Goal: Task Accomplishment & Management: Use online tool/utility

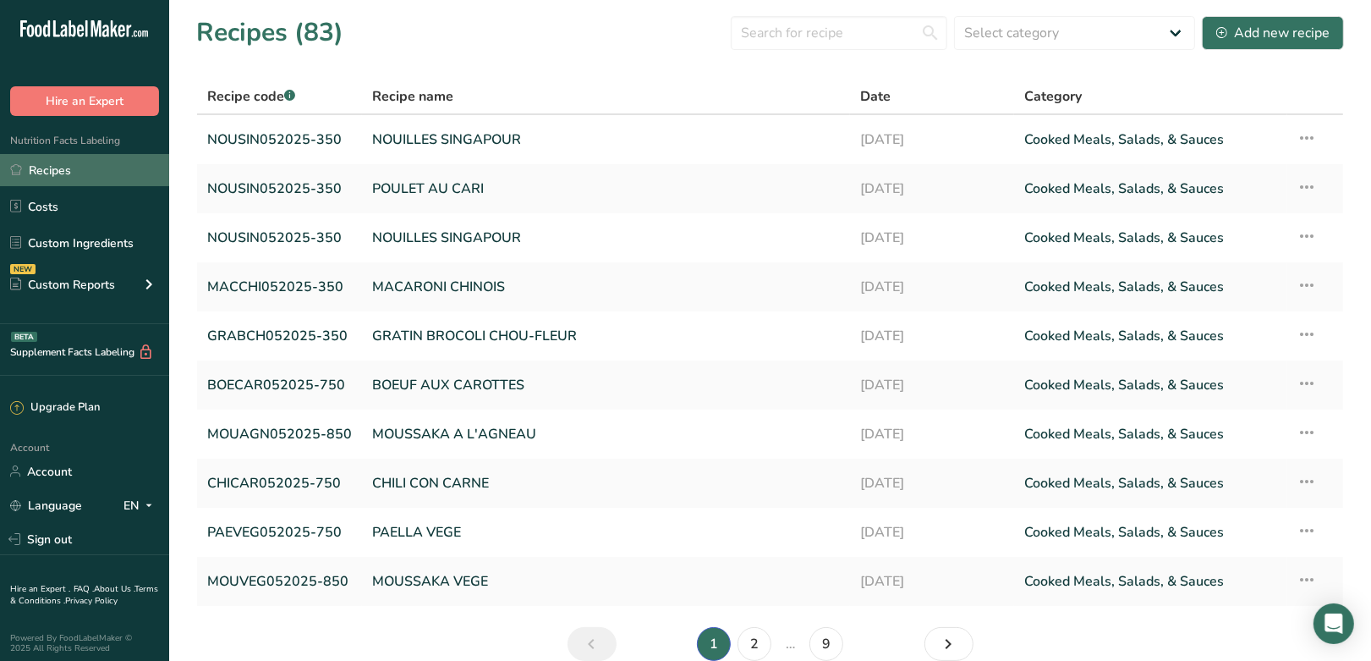
click at [54, 167] on link "Recipes" at bounding box center [84, 170] width 169 height 32
click at [33, 167] on link "Recipes" at bounding box center [84, 170] width 169 height 32
click at [829, 35] on input "text" at bounding box center [839, 33] width 217 height 34
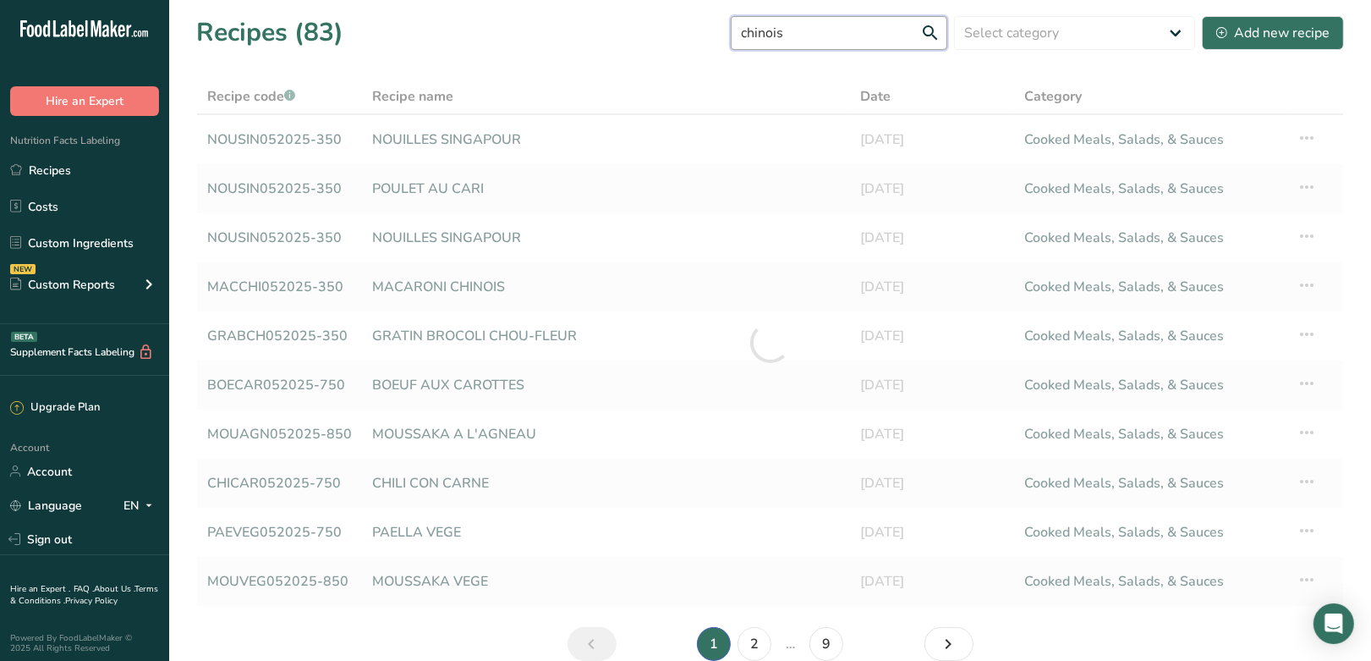
type input "chinois"
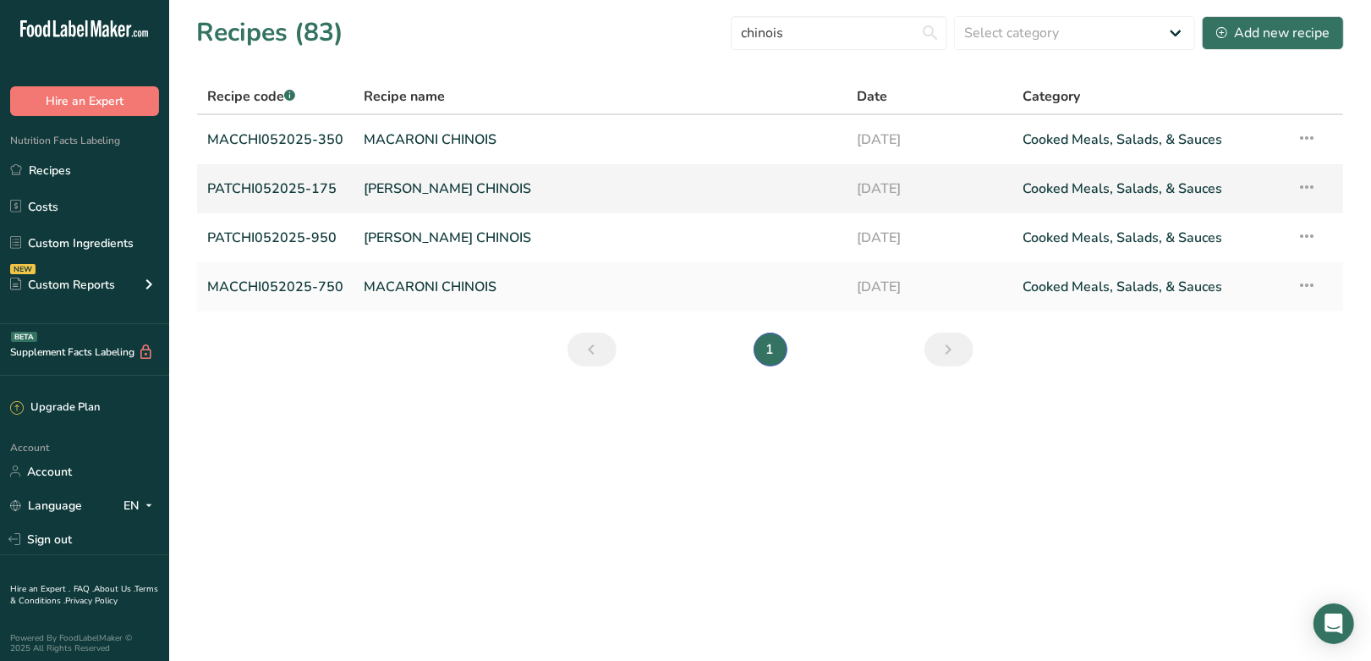
click at [407, 194] on link "PATE CHINOIS" at bounding box center [600, 189] width 473 height 36
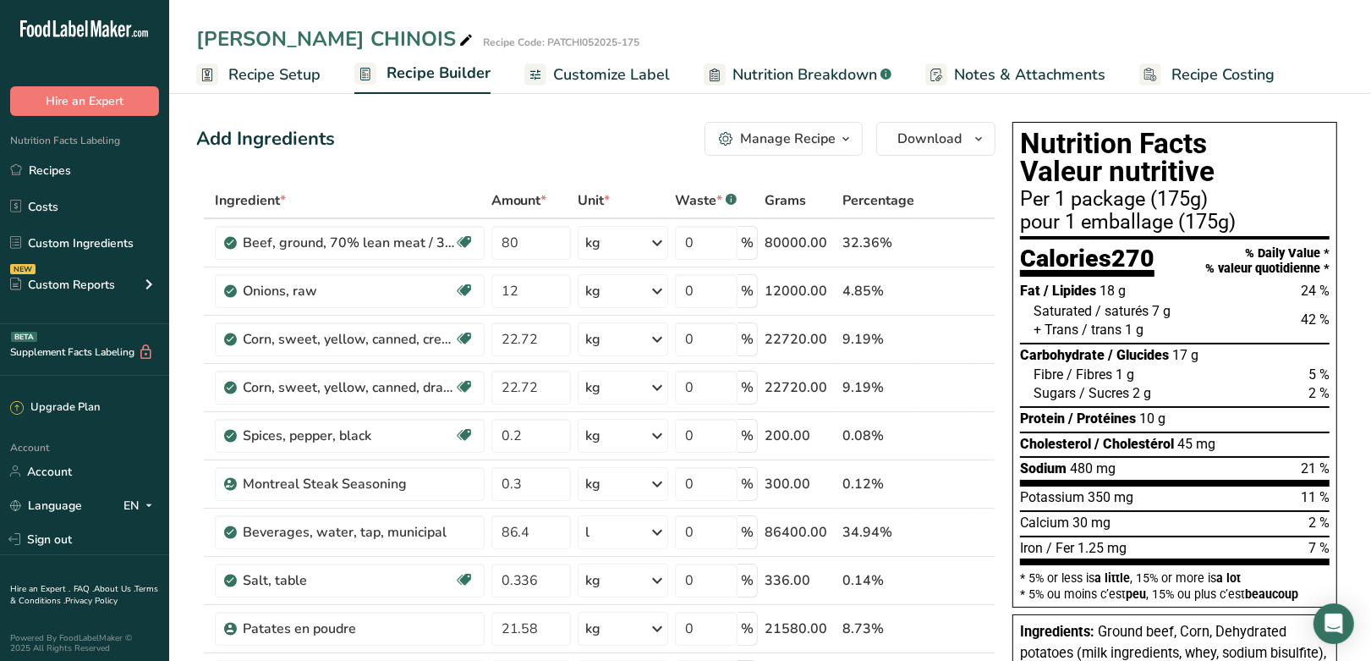
click at [297, 71] on span "Recipe Setup" at bounding box center [274, 74] width 92 height 23
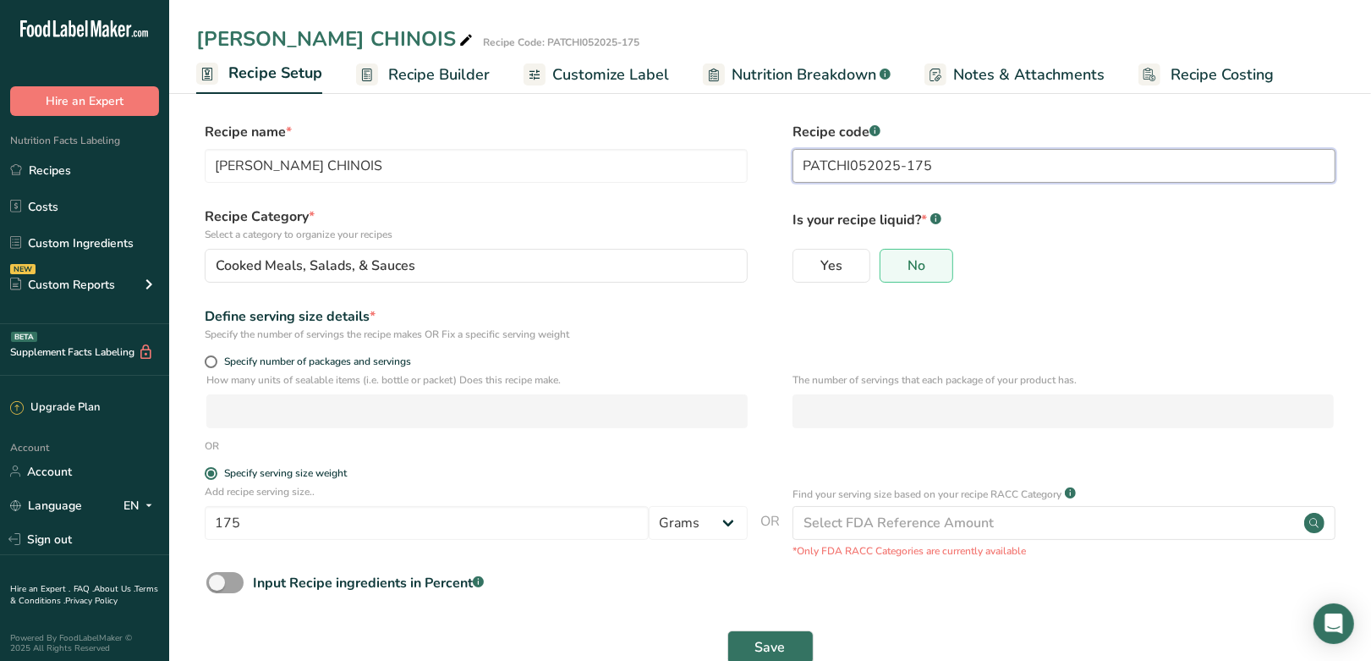
drag, startPoint x: 942, startPoint y: 166, endPoint x: 908, endPoint y: 171, distance: 35.0
click at [908, 171] on input "PATCHI052025-175" at bounding box center [1064, 166] width 543 height 34
type input "PATCHI052025-400"
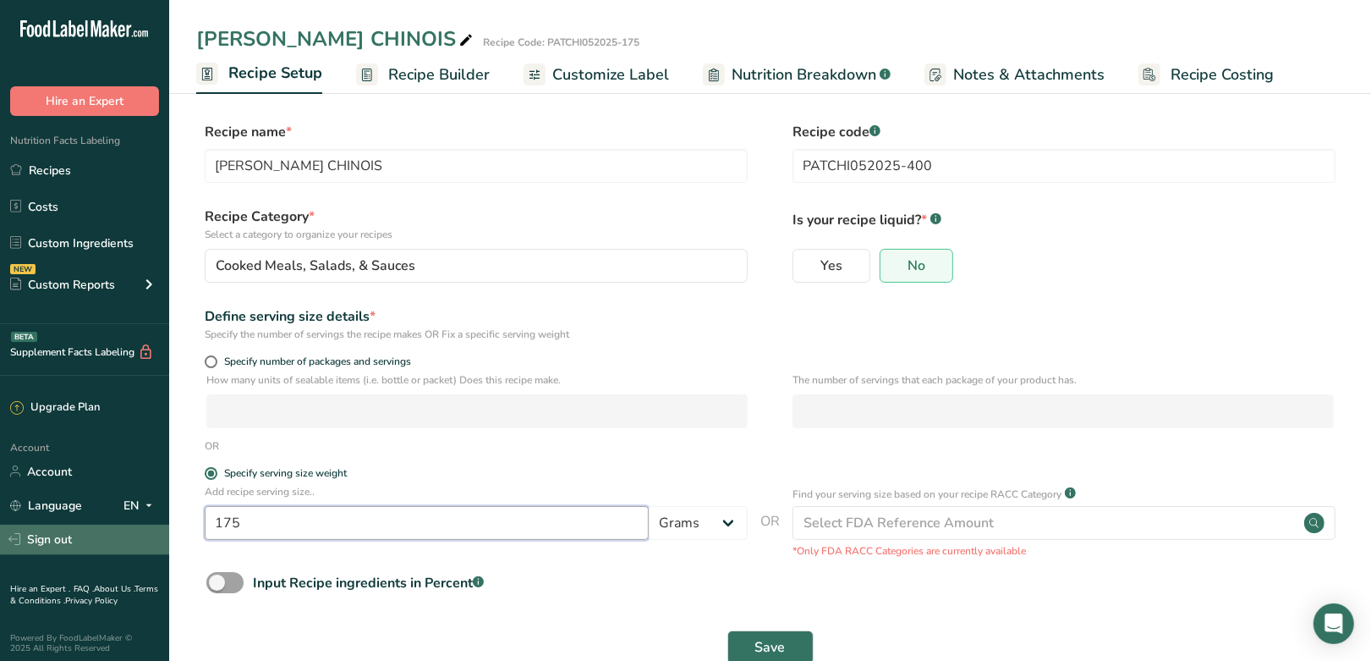
drag, startPoint x: 251, startPoint y: 528, endPoint x: 164, endPoint y: 525, distance: 87.2
click at [164, 525] on div ".a-20{fill:#fff;} Hire an Expert Nutrition Facts Labeling Recipes Costs Custom …" at bounding box center [685, 350] width 1371 height 701
type input "400"
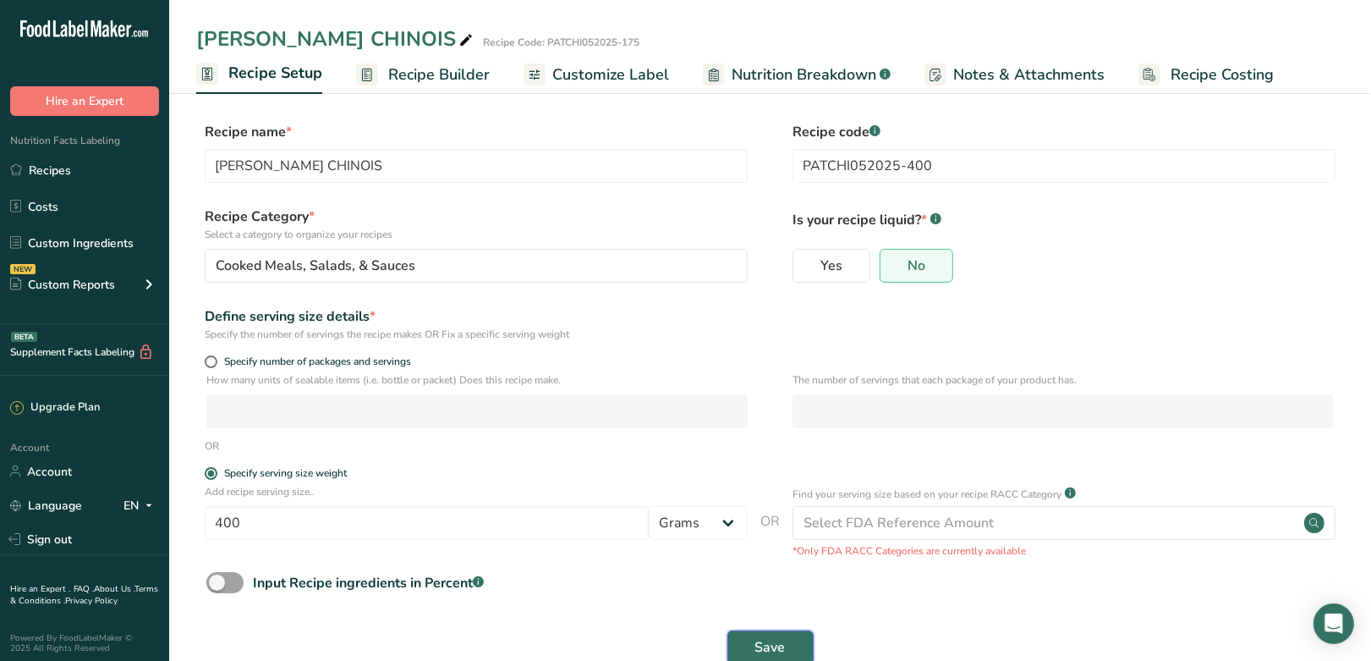
click at [782, 640] on span "Save" at bounding box center [770, 647] width 30 height 20
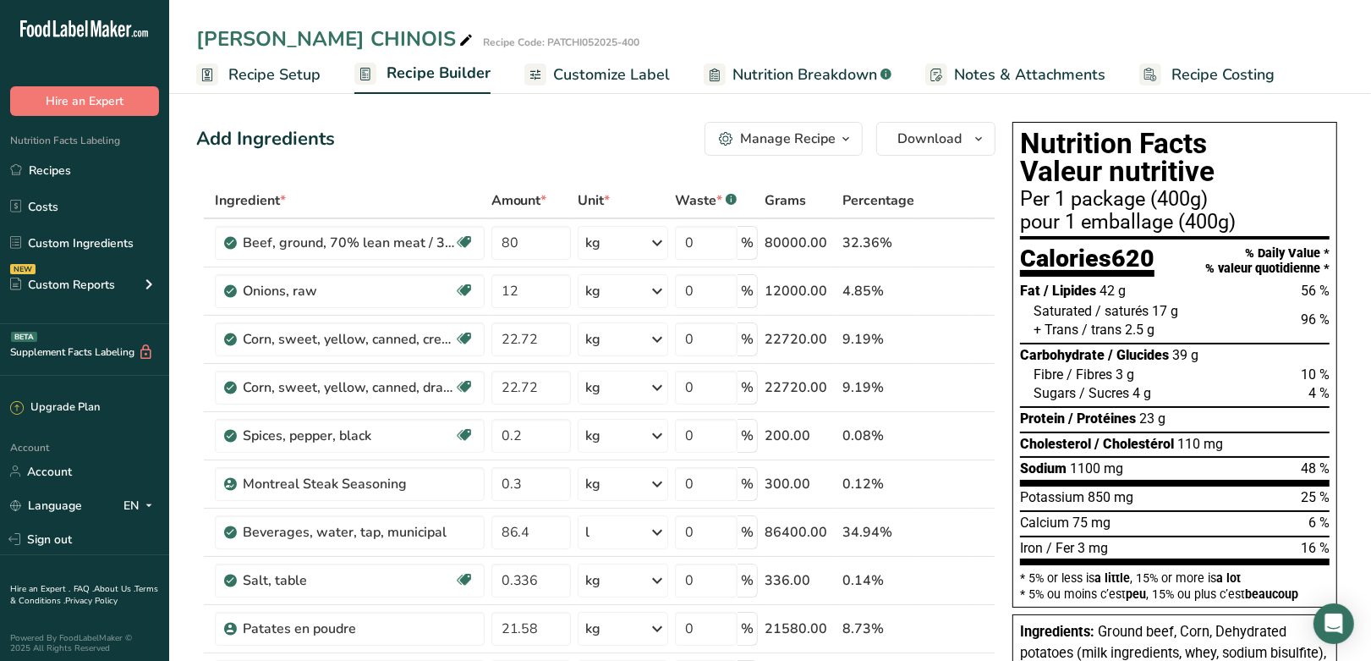
click at [563, 148] on div "Add Ingredients Manage Recipe Delete Recipe Duplicate Recipe Scale Recipe Save …" at bounding box center [595, 139] width 799 height 34
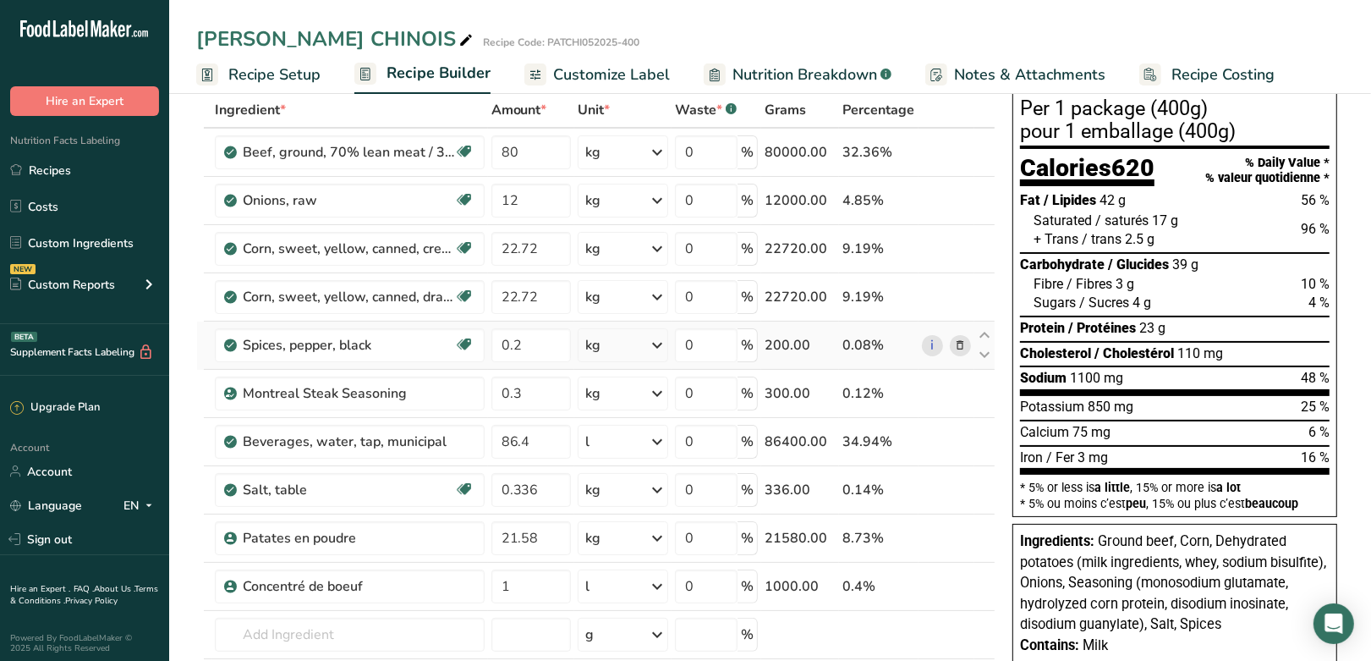
scroll to position [66, 0]
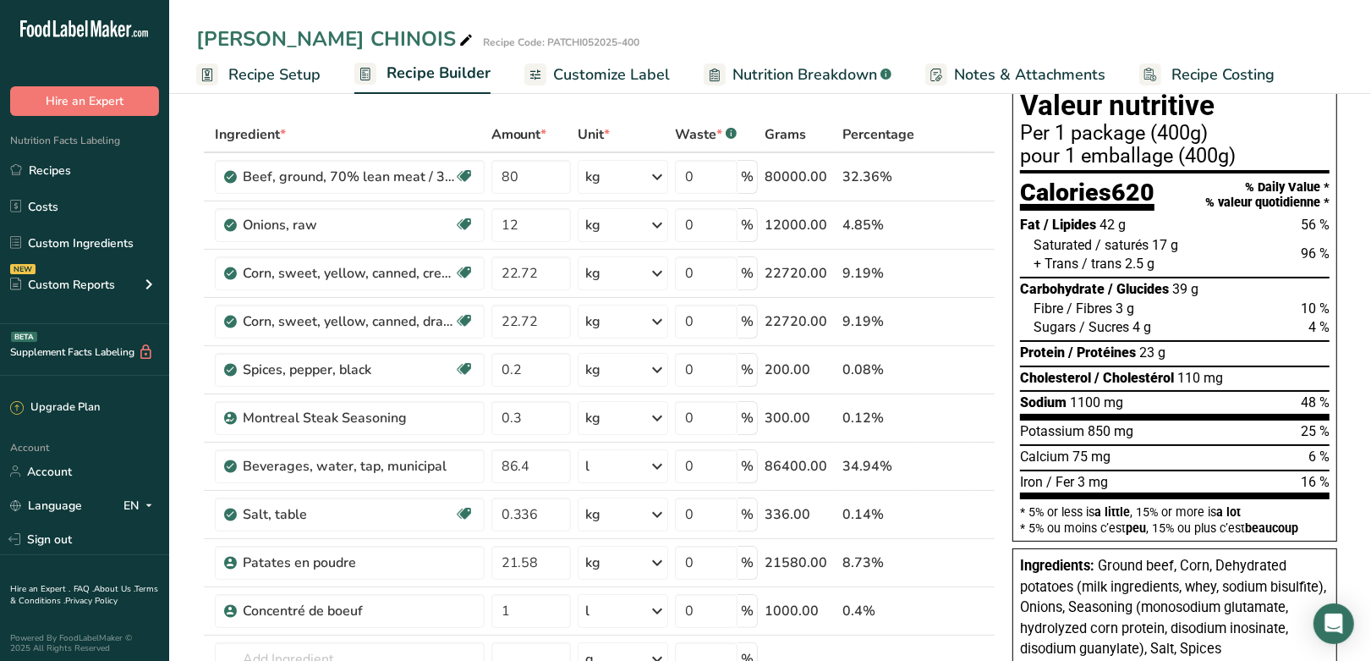
click at [606, 72] on span "Customize Label" at bounding box center [611, 74] width 117 height 23
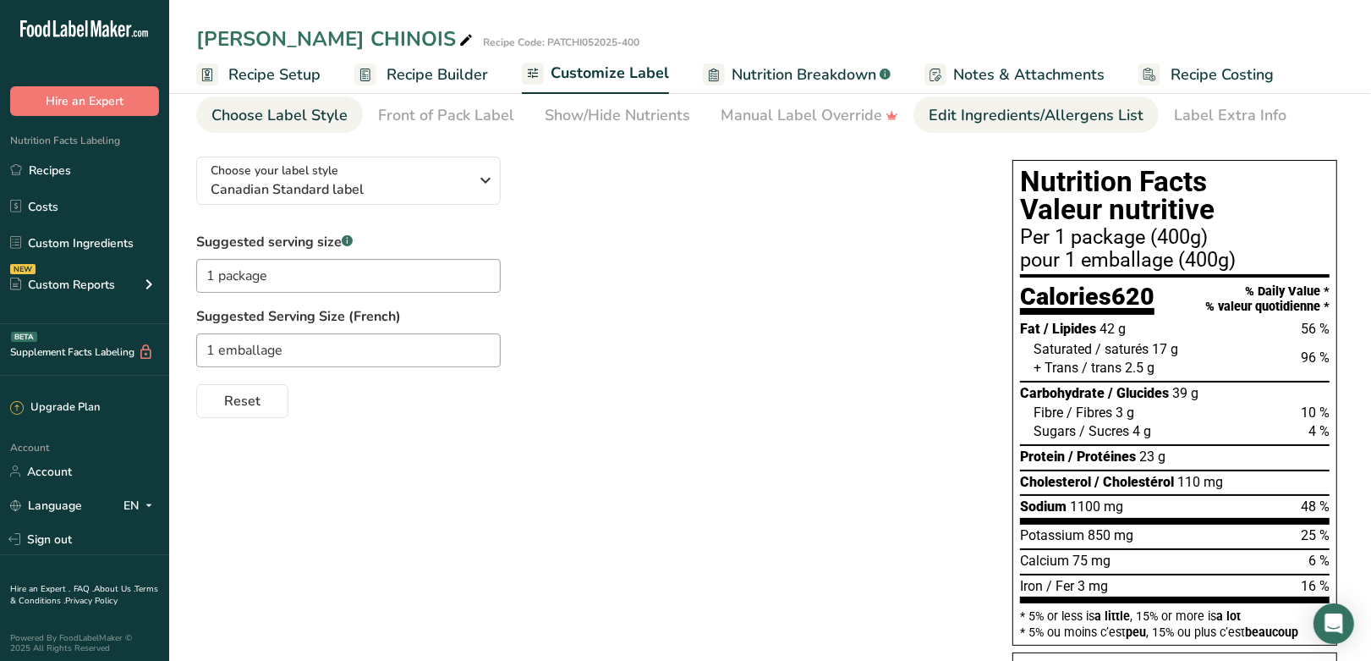
drag, startPoint x: 1007, startPoint y: 118, endPoint x: 952, endPoint y: 129, distance: 56.1
click at [1007, 118] on div "Edit Ingredients/Allergens List" at bounding box center [1036, 115] width 215 height 23
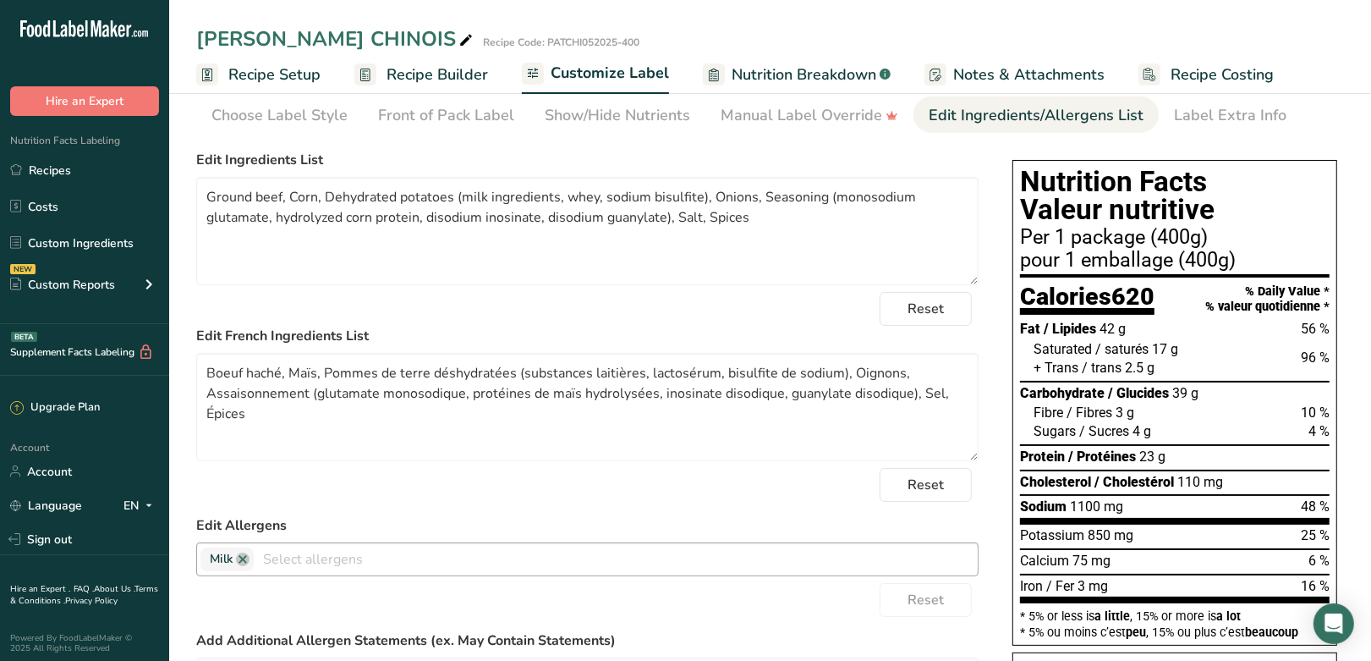
click at [365, 572] on div at bounding box center [616, 560] width 724 height 29
type input "sul"
click at [249, 529] on link "Sulphites" at bounding box center [587, 529] width 781 height 28
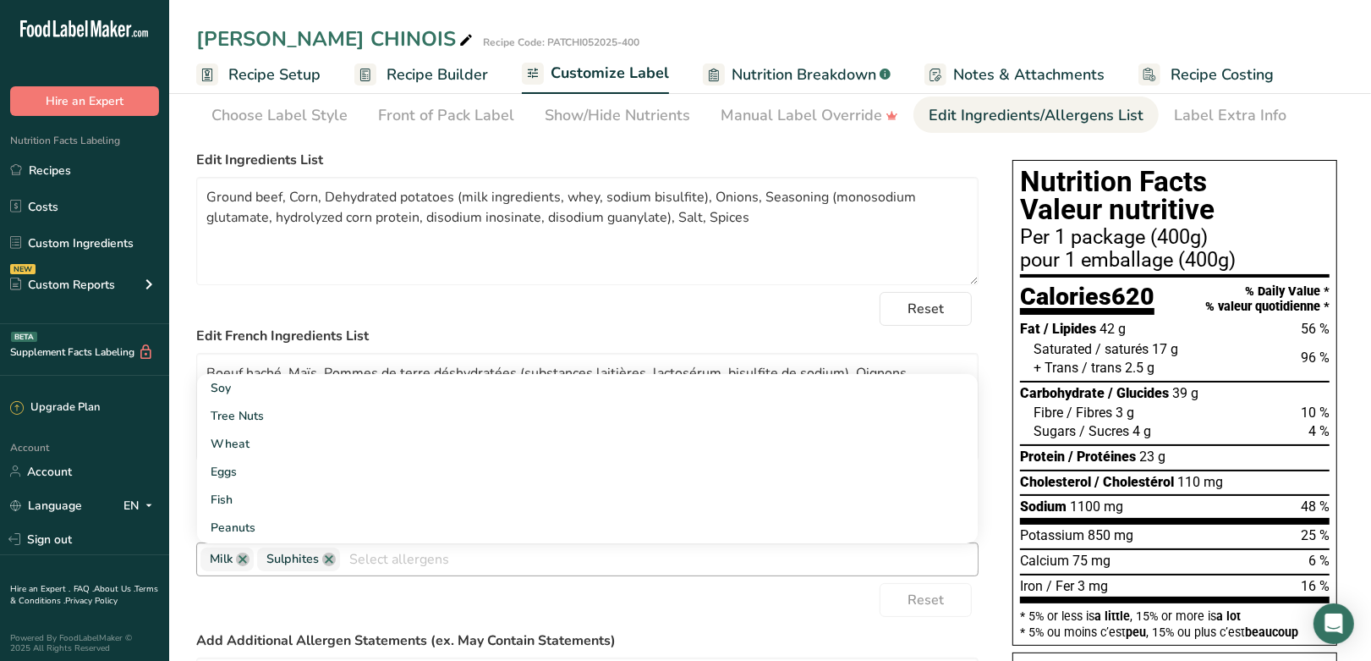
click at [590, 305] on div "Reset" at bounding box center [587, 309] width 782 height 34
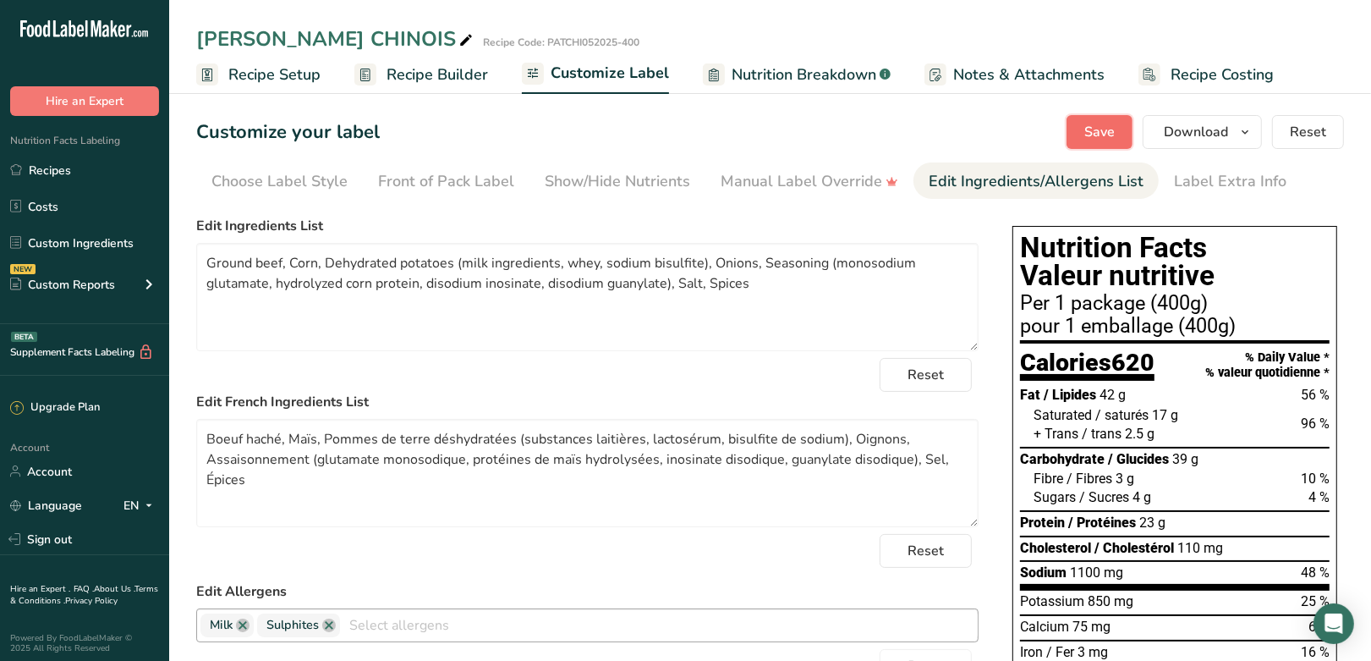
click at [1094, 130] on span "Save" at bounding box center [1099, 132] width 30 height 20
click at [1255, 136] on span "button" at bounding box center [1245, 132] width 20 height 20
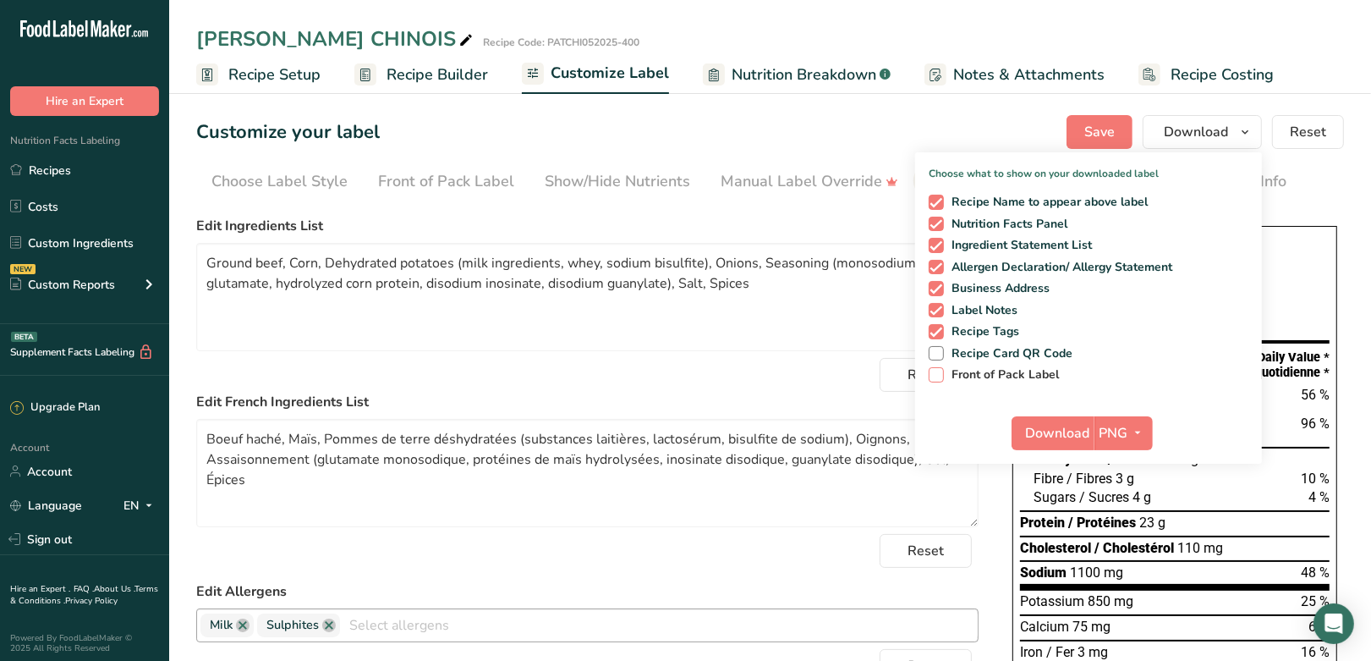
click at [1008, 374] on span "Front of Pack Label" at bounding box center [1002, 374] width 116 height 15
click at [940, 374] on input "Front of Pack Label" at bounding box center [934, 374] width 11 height 11
checkbox input "true"
click at [1140, 432] on icon "button" at bounding box center [1139, 432] width 14 height 21
click at [1120, 544] on link "PDF" at bounding box center [1126, 551] width 54 height 28
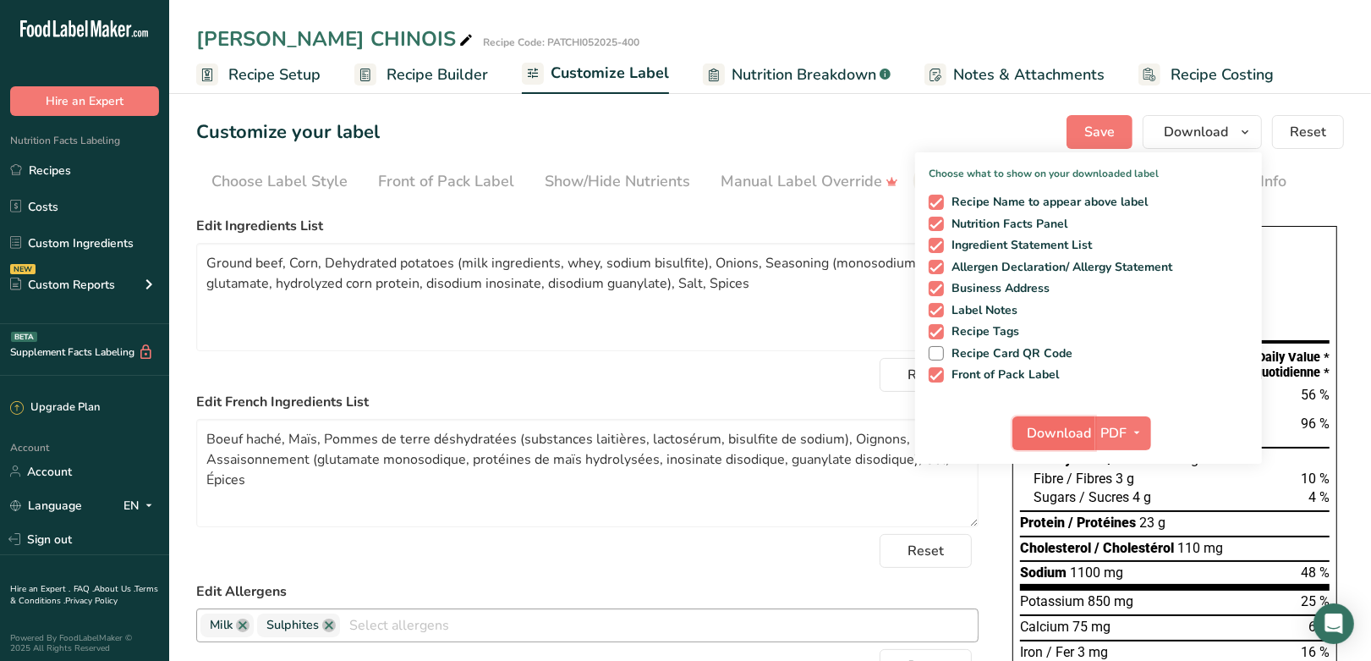
click at [1051, 441] on span "Download" at bounding box center [1059, 433] width 64 height 20
drag, startPoint x: 32, startPoint y: 165, endPoint x: 103, endPoint y: 142, distance: 74.6
click at [33, 165] on link "Recipes" at bounding box center [84, 170] width 169 height 32
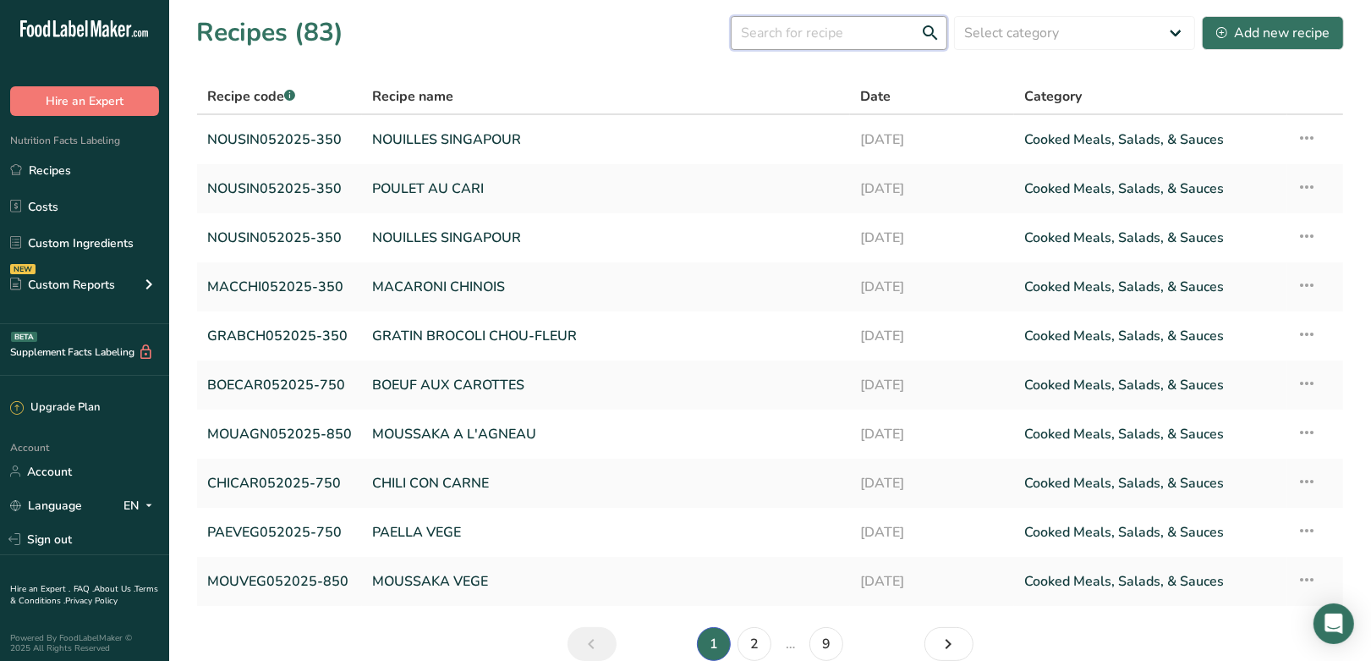
click at [812, 40] on input "text" at bounding box center [839, 33] width 217 height 34
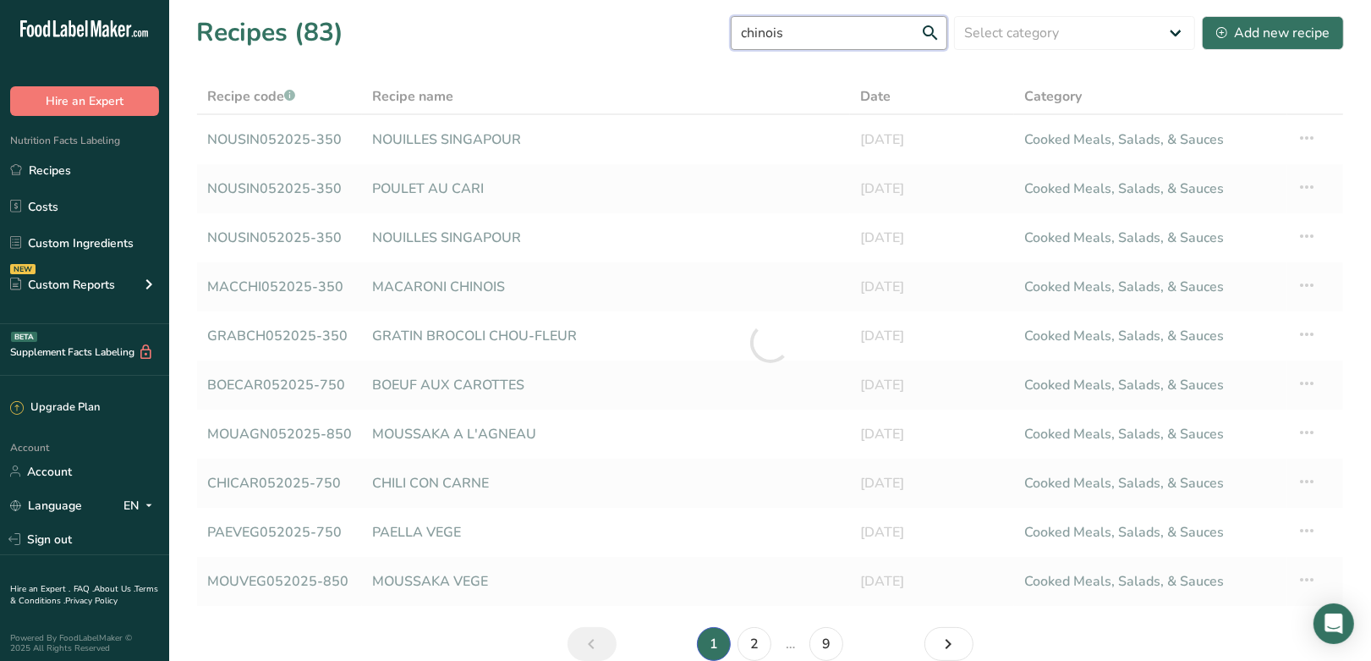
type input "chinois"
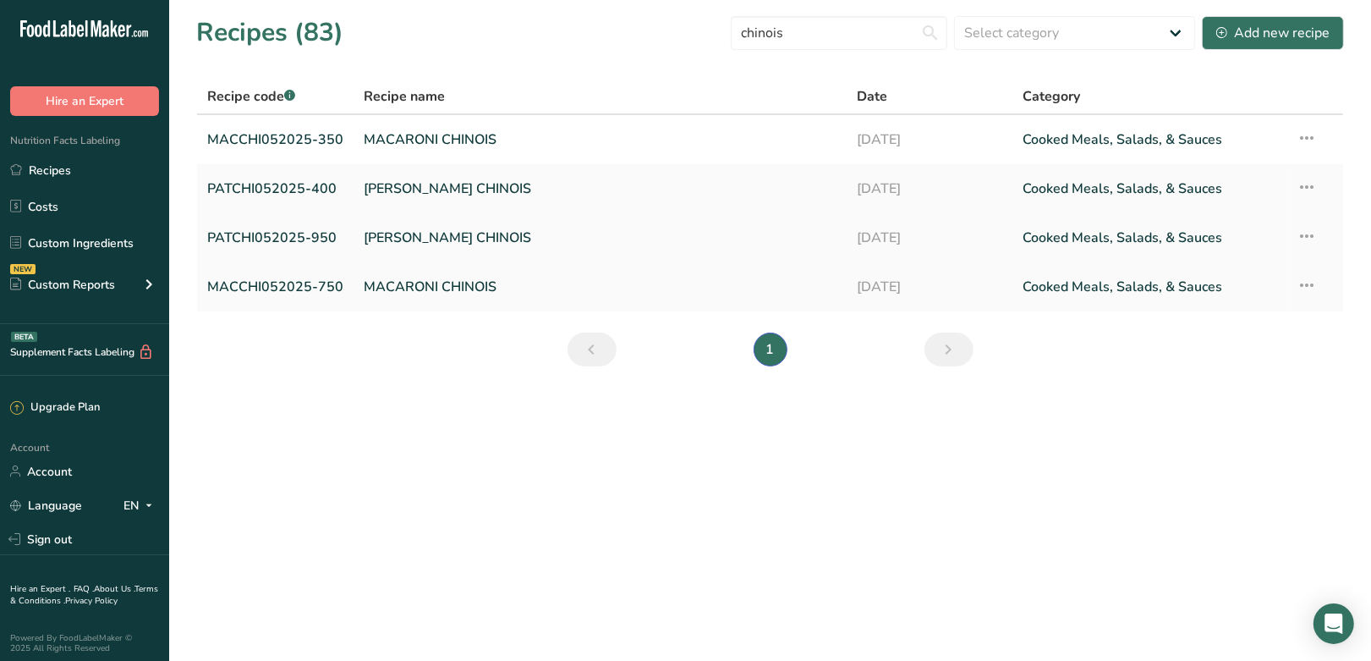
click at [425, 240] on link "PATE CHINOIS" at bounding box center [600, 238] width 473 height 36
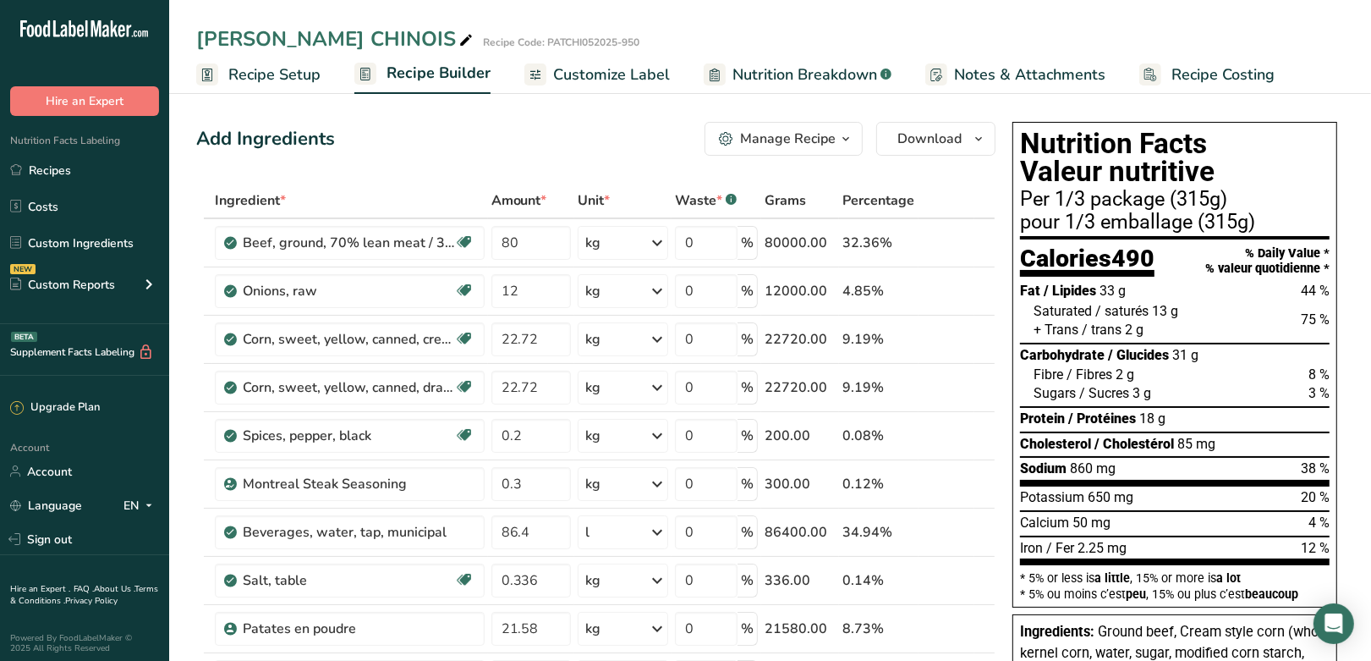
click at [604, 69] on span "Customize Label" at bounding box center [611, 74] width 117 height 23
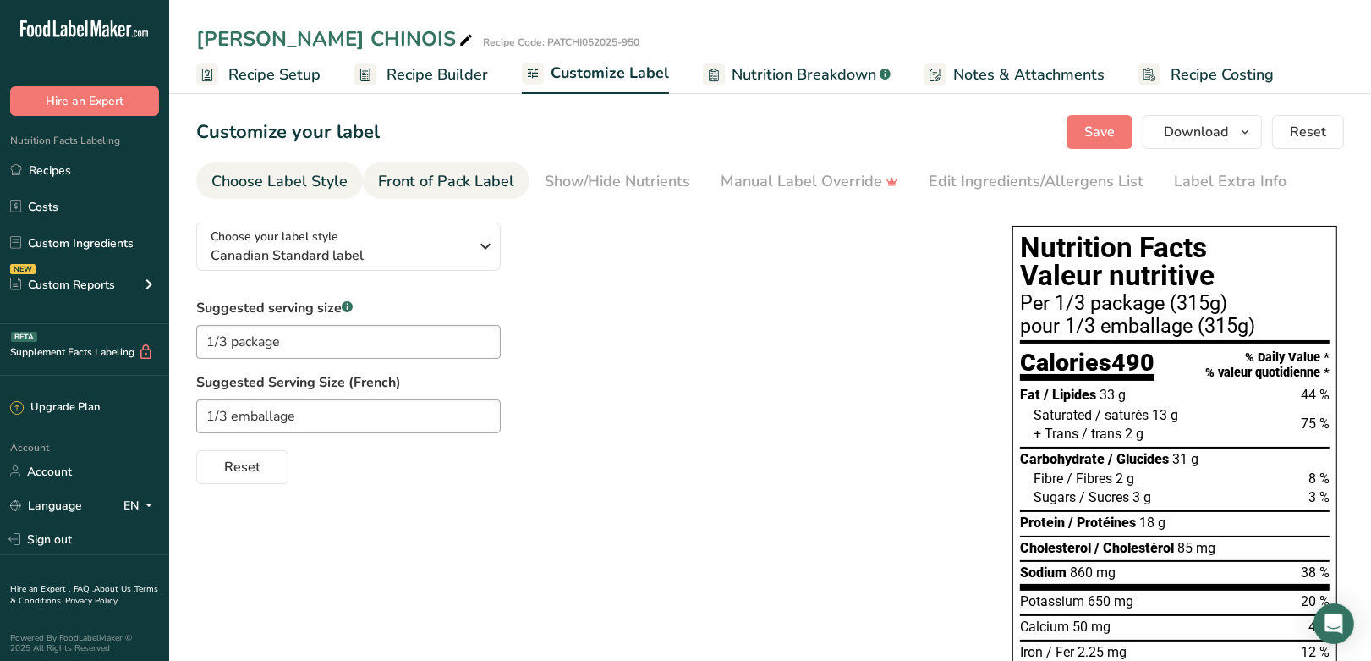
click at [464, 182] on div "Front of Pack Label" at bounding box center [446, 181] width 136 height 23
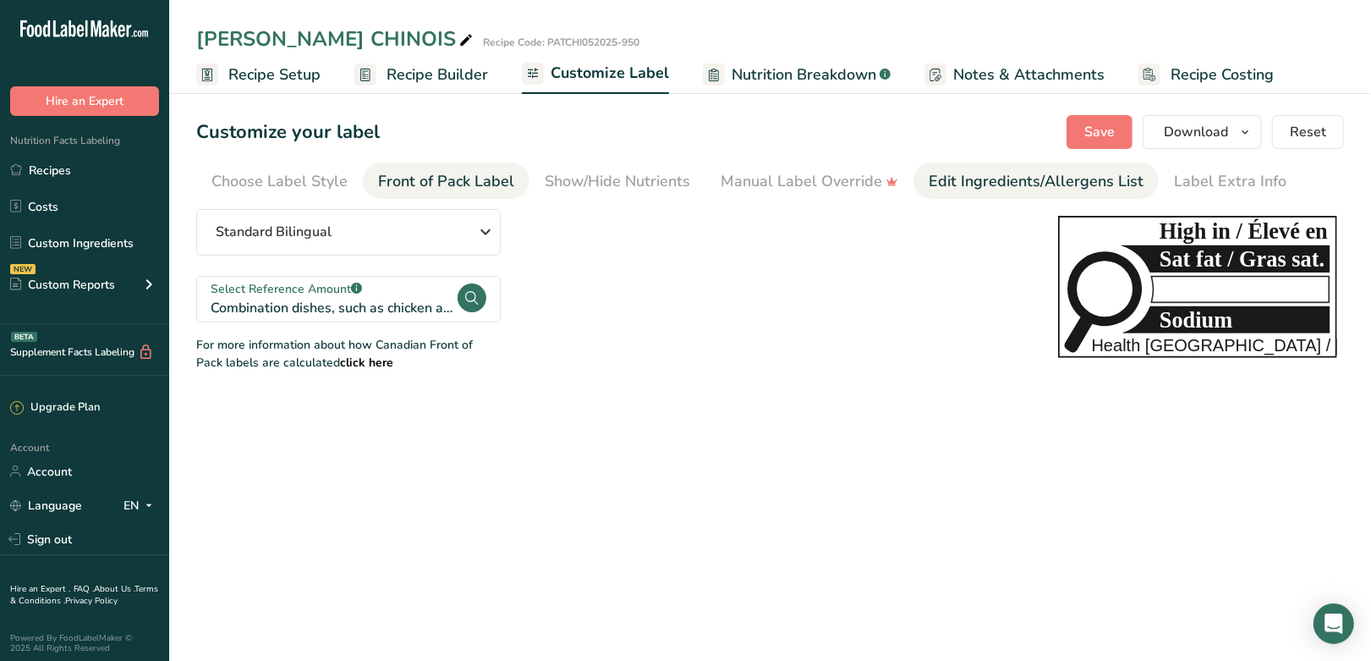
click at [936, 180] on div "Edit Ingredients/Allergens List" at bounding box center [1036, 181] width 215 height 23
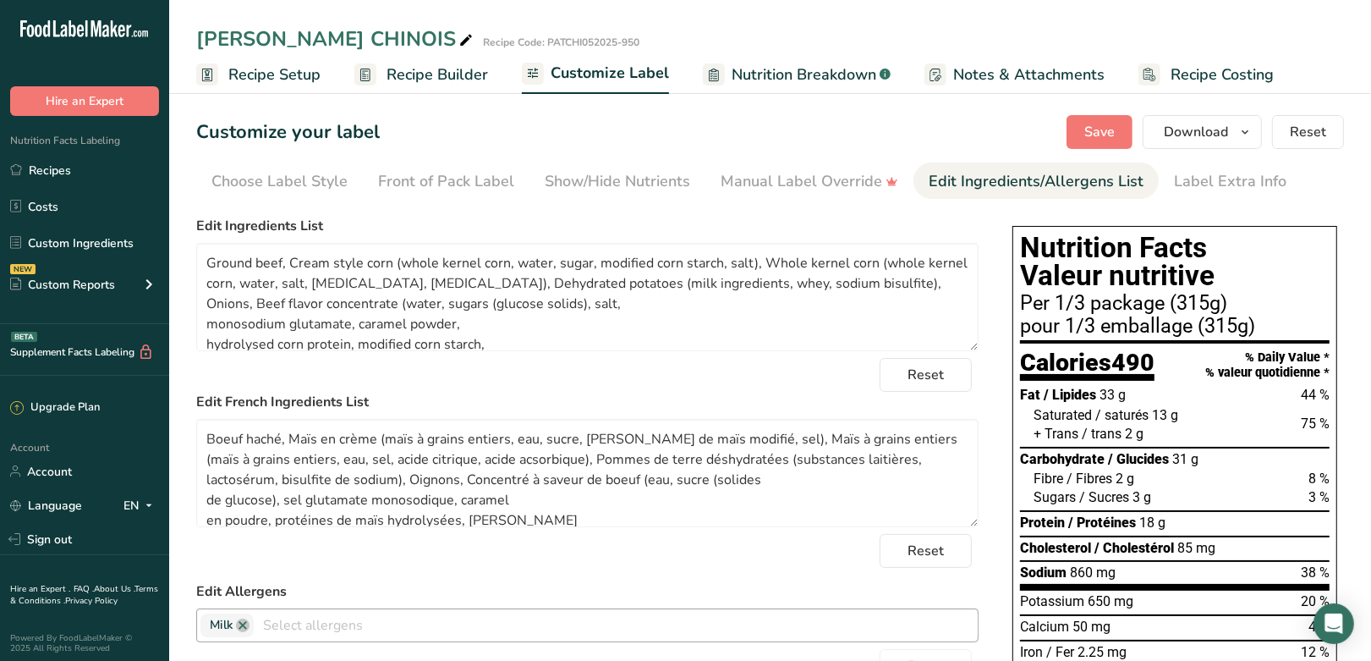
click at [324, 626] on input "text" at bounding box center [616, 625] width 724 height 26
type input "sul"
click at [252, 594] on link "Sulphites" at bounding box center [587, 595] width 781 height 28
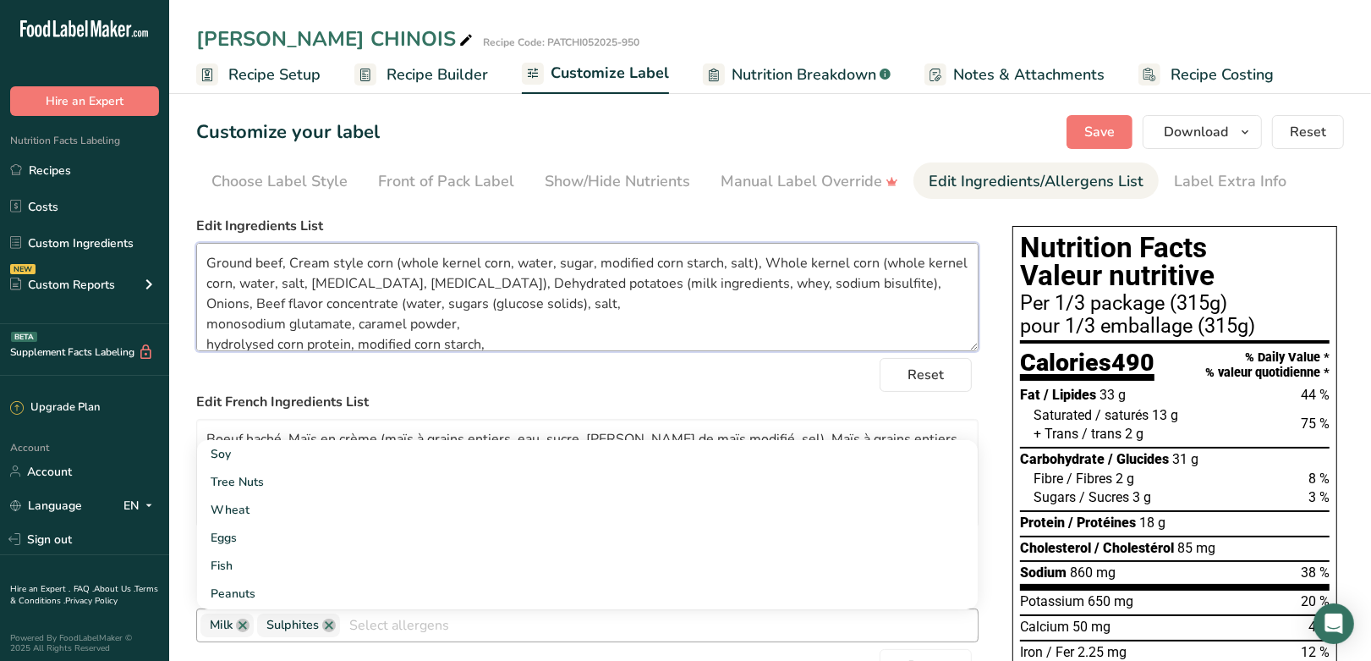
click at [603, 348] on textarea "Ground beef, Cream style corn (whole kernel corn, water, sugar, modified corn s…" at bounding box center [587, 297] width 782 height 108
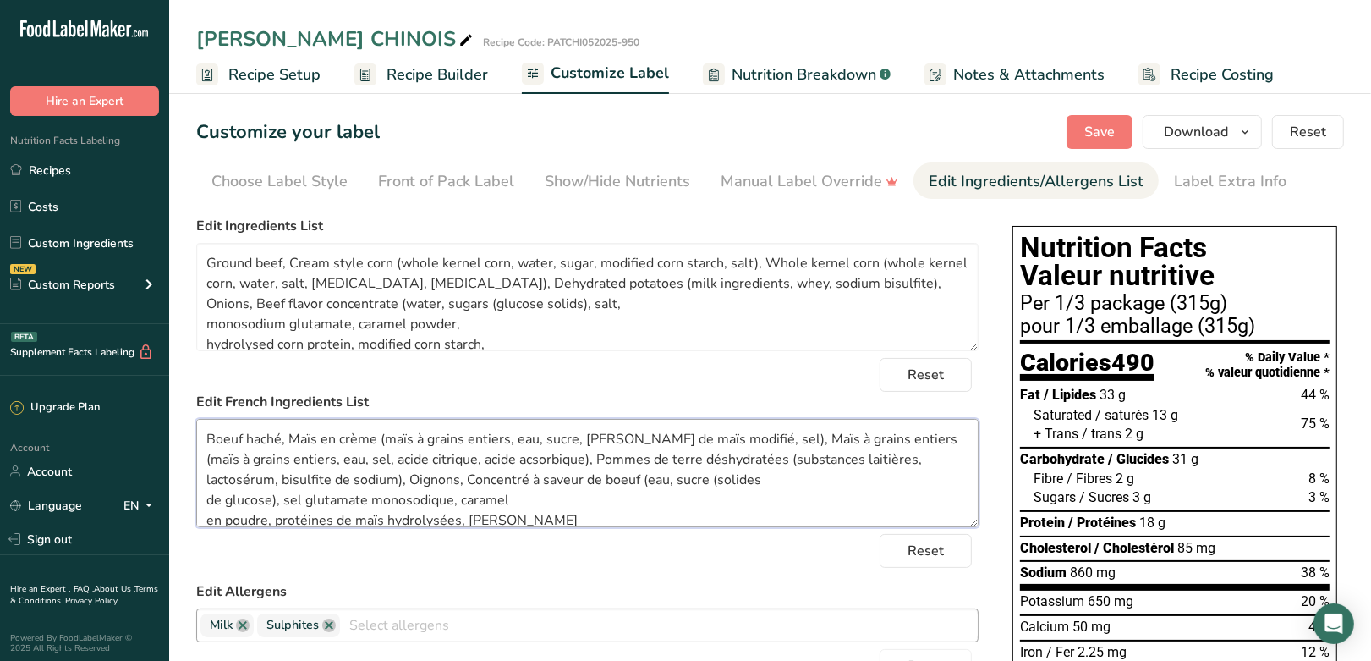
drag, startPoint x: 288, startPoint y: 435, endPoint x: 538, endPoint y: 456, distance: 250.4
click at [538, 456] on textarea "Boeuf haché, Maïs en crème (maïs à grains entiers, eau, sucre, amidon de maïs m…" at bounding box center [587, 473] width 782 height 108
click at [279, 427] on textarea "Boeuf haché, Maïs en crème (maïs à grains entiers, eau, sucre, amidon de maïs m…" at bounding box center [587, 473] width 782 height 108
drag, startPoint x: 204, startPoint y: 435, endPoint x: 526, endPoint y: 512, distance: 331.3
click at [526, 512] on textarea "Boeuf haché, Maïs en crème (maïs à grains entiers, eau, sucre, amidon de maïs m…" at bounding box center [587, 473] width 782 height 108
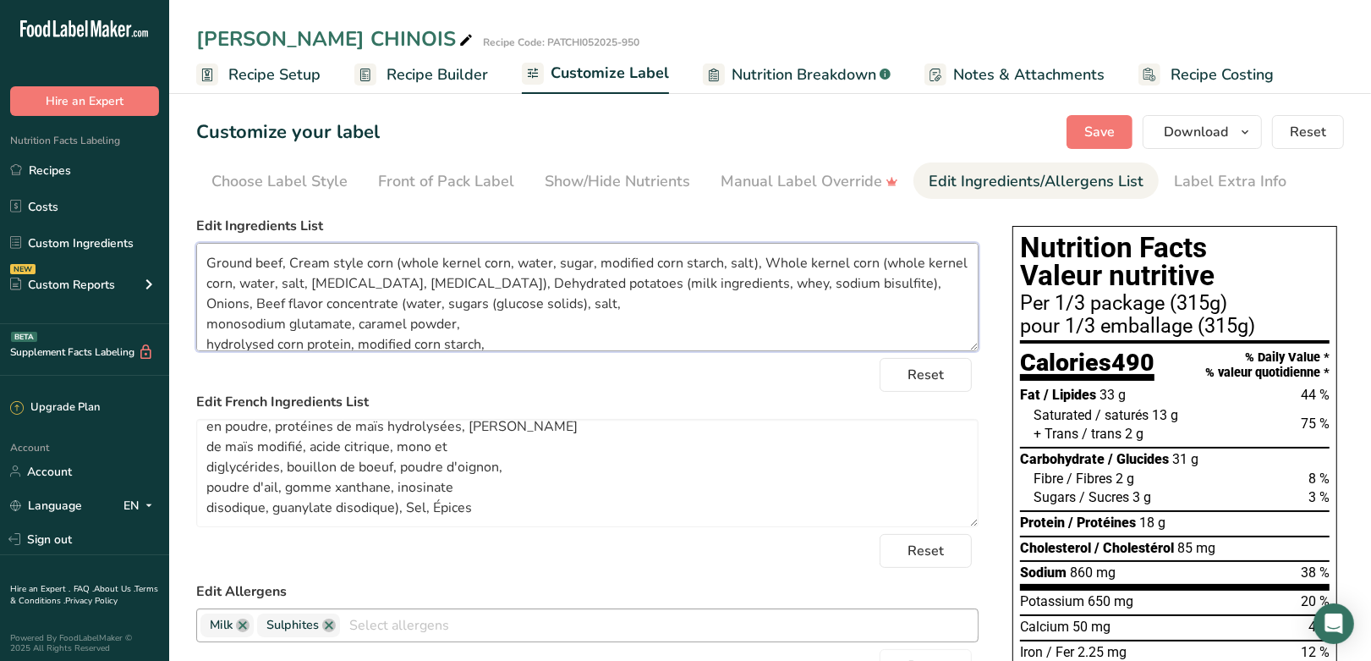
click at [216, 261] on textarea "Ground beef, Cream style corn (whole kernel corn, water, sugar, modified corn s…" at bounding box center [587, 297] width 782 height 108
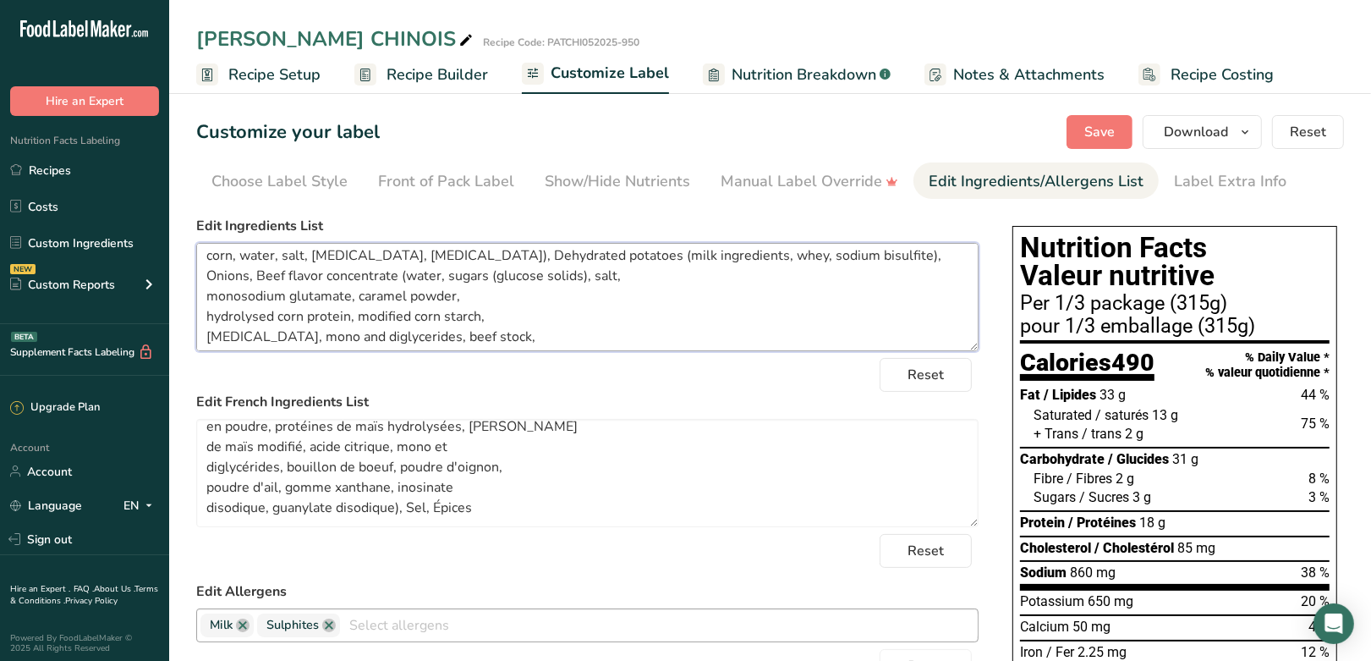
scroll to position [73, 0]
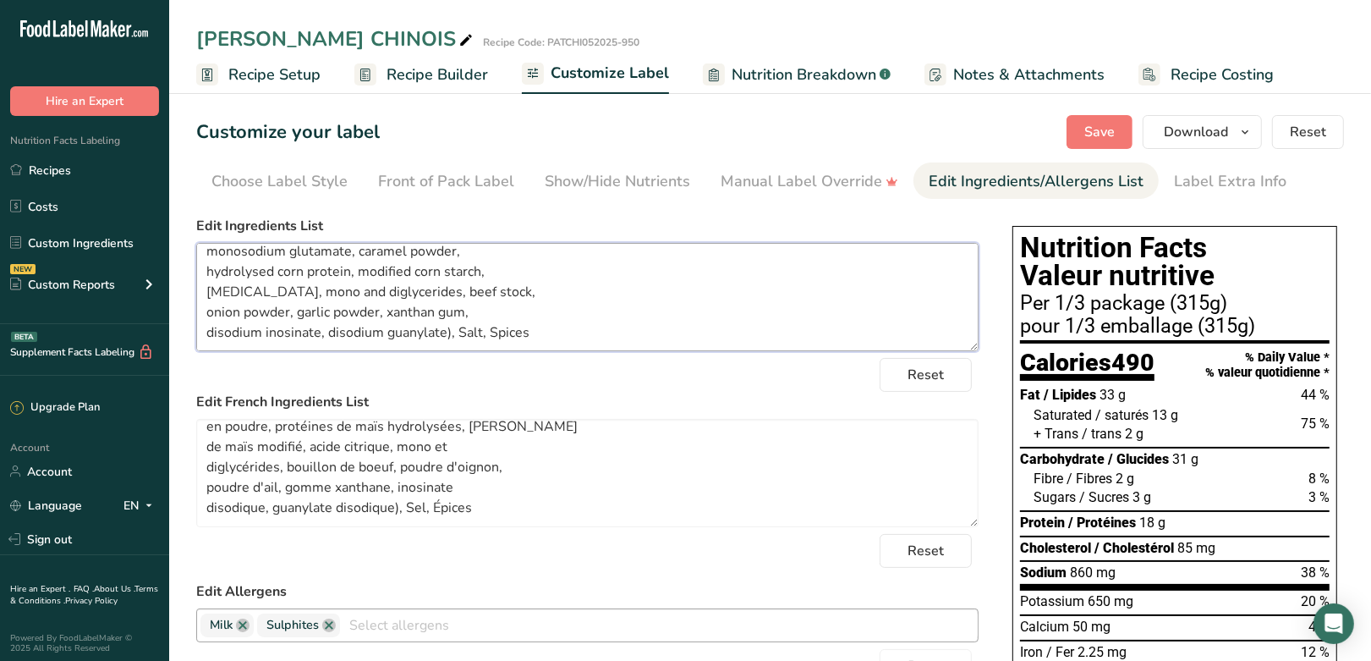
drag, startPoint x: 201, startPoint y: 257, endPoint x: 511, endPoint y: 344, distance: 321.6
click at [511, 344] on textarea "Ground beef, Cream style corn (whole kernel corn, water, sugar, modified corn s…" at bounding box center [587, 297] width 782 height 108
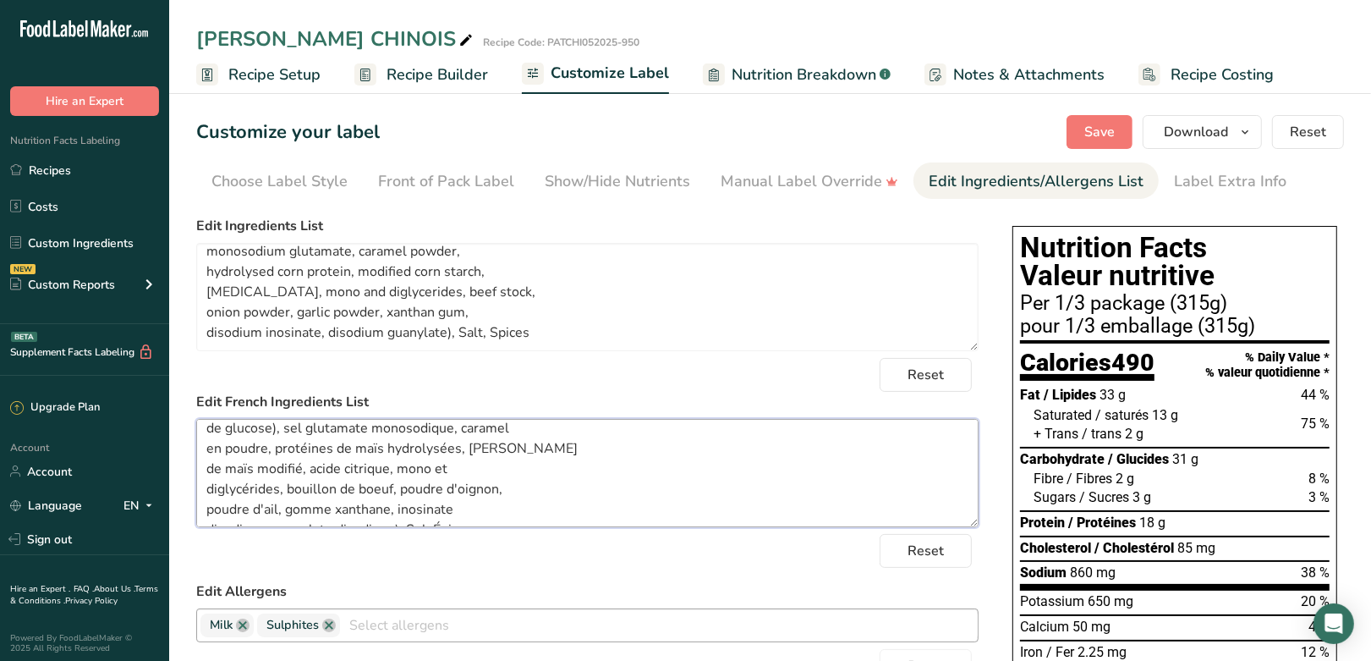
scroll to position [94, 0]
drag, startPoint x: 206, startPoint y: 435, endPoint x: 540, endPoint y: 504, distance: 341.2
click at [540, 504] on textarea "Boeuf haché, Maïs en crème (maïs à grains entiers, eau, sucre, amidon de maïs m…" at bounding box center [587, 473] width 782 height 108
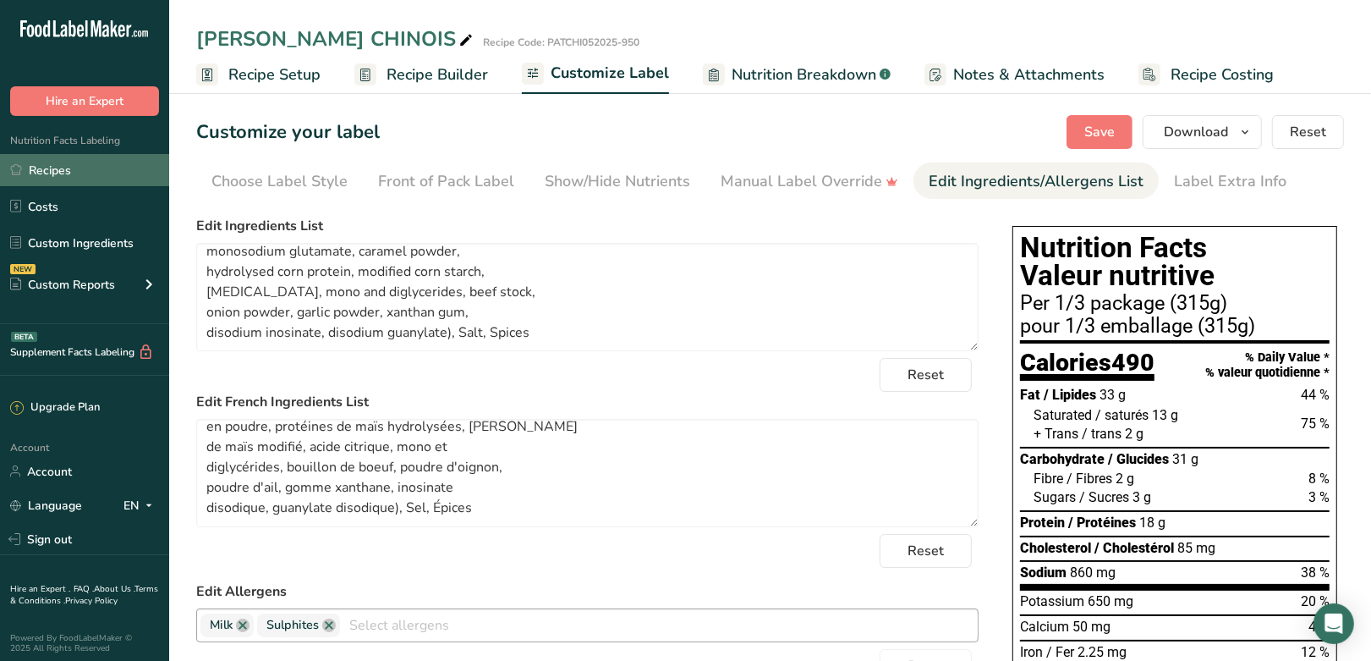
click at [54, 176] on link "Recipes" at bounding box center [84, 170] width 169 height 32
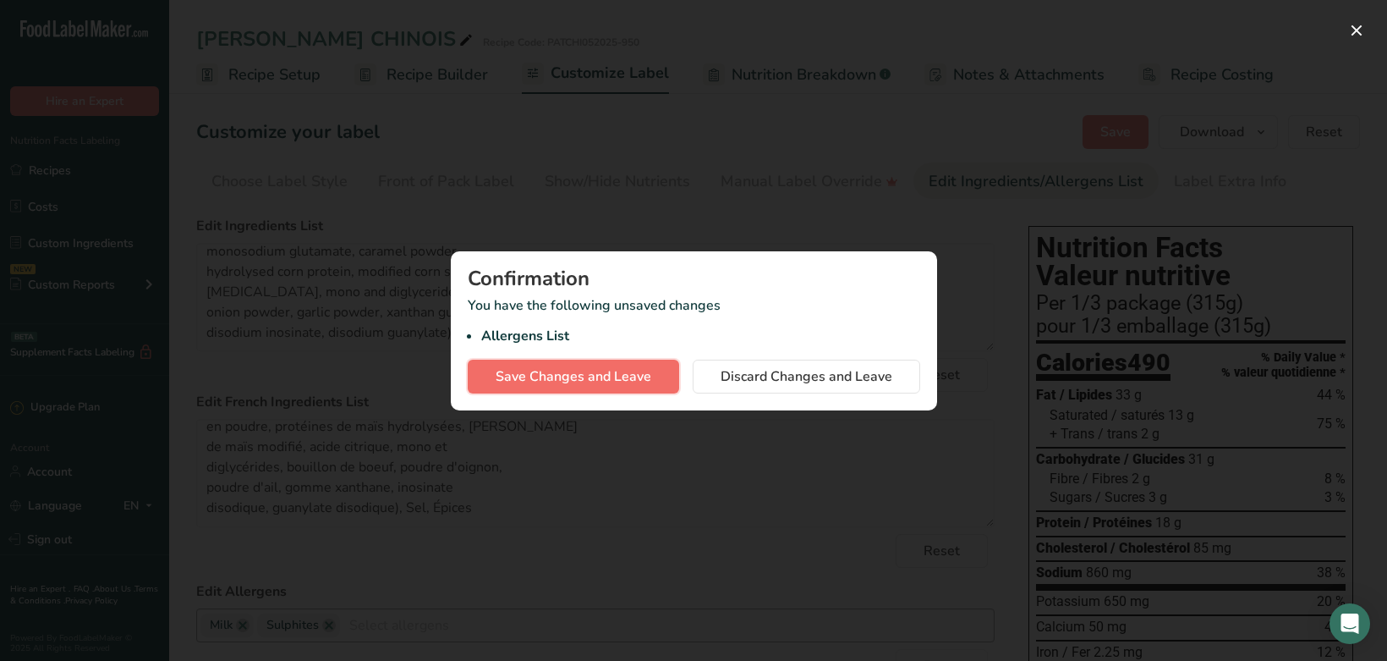
click at [613, 370] on span "Save Changes and Leave" at bounding box center [574, 376] width 156 height 20
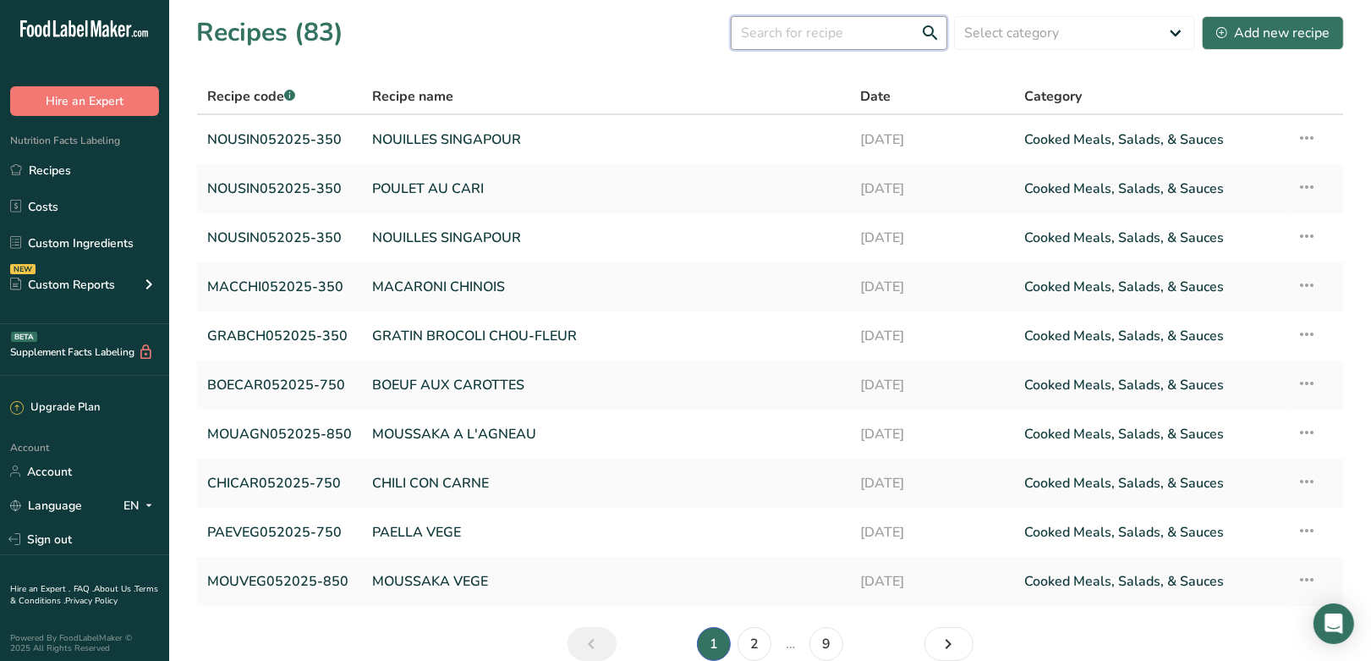
click at [814, 42] on input "text" at bounding box center [839, 33] width 217 height 34
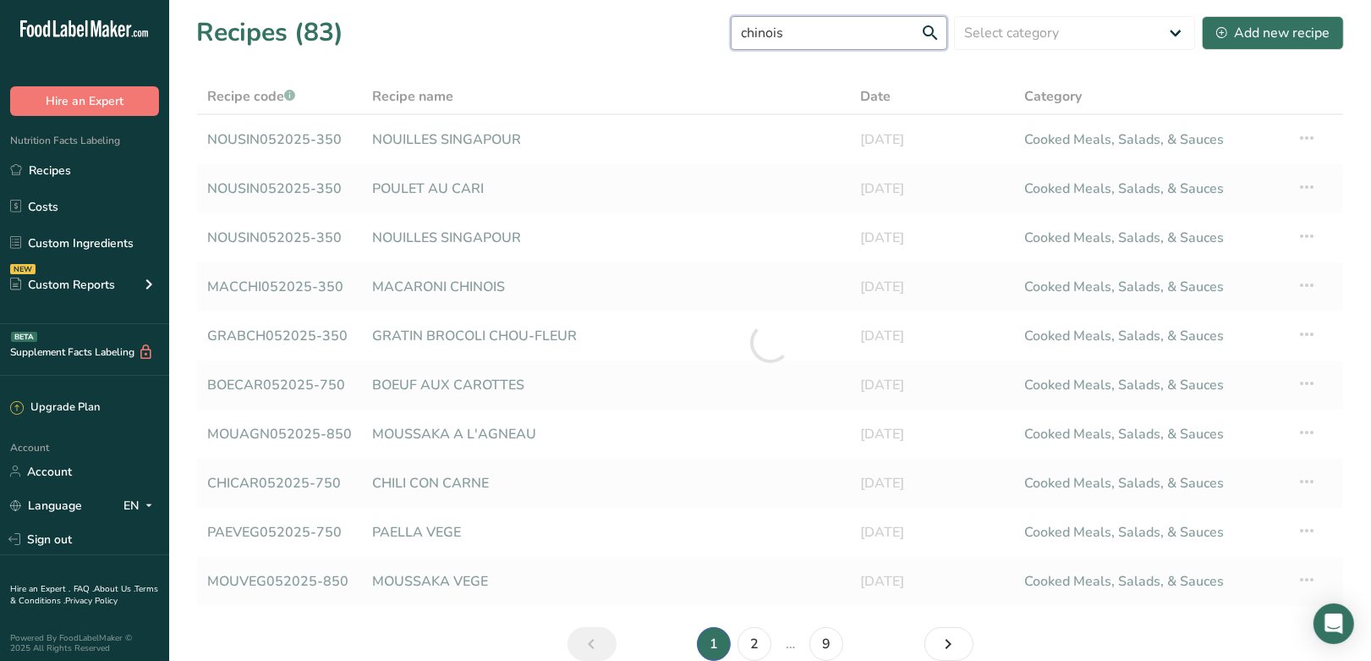
type input "chinois"
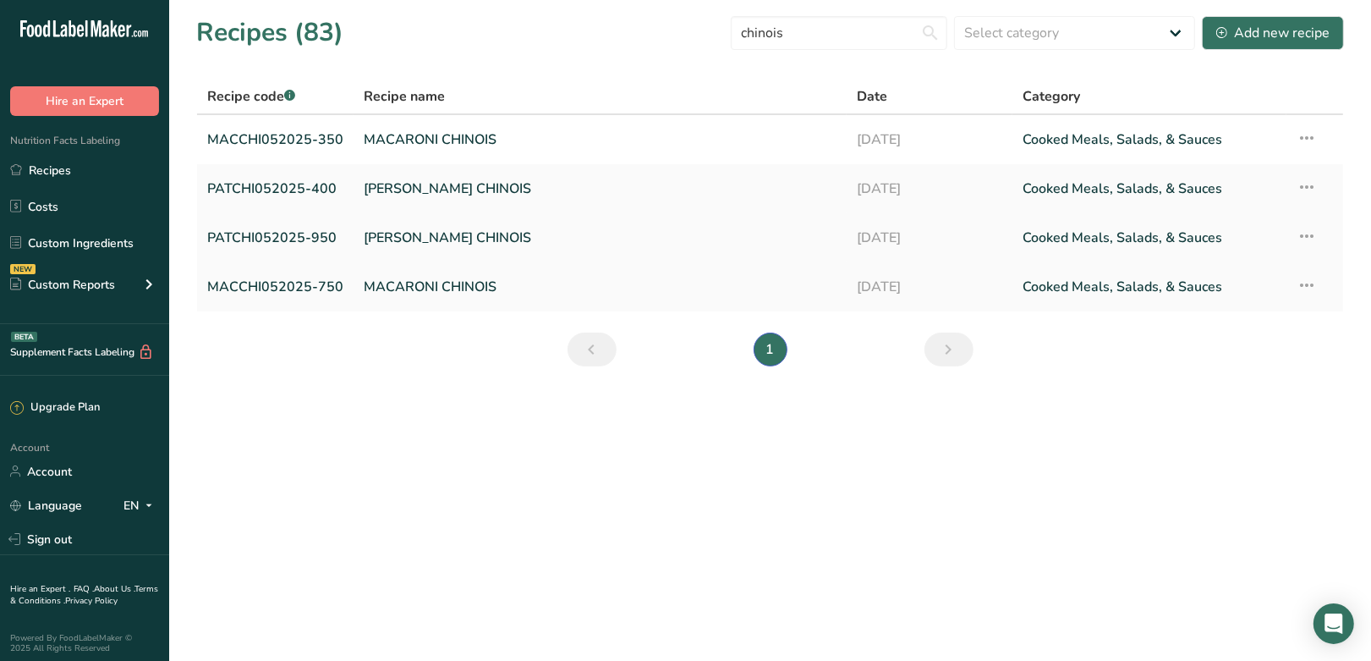
click at [420, 239] on link "PATE CHINOIS" at bounding box center [600, 238] width 473 height 36
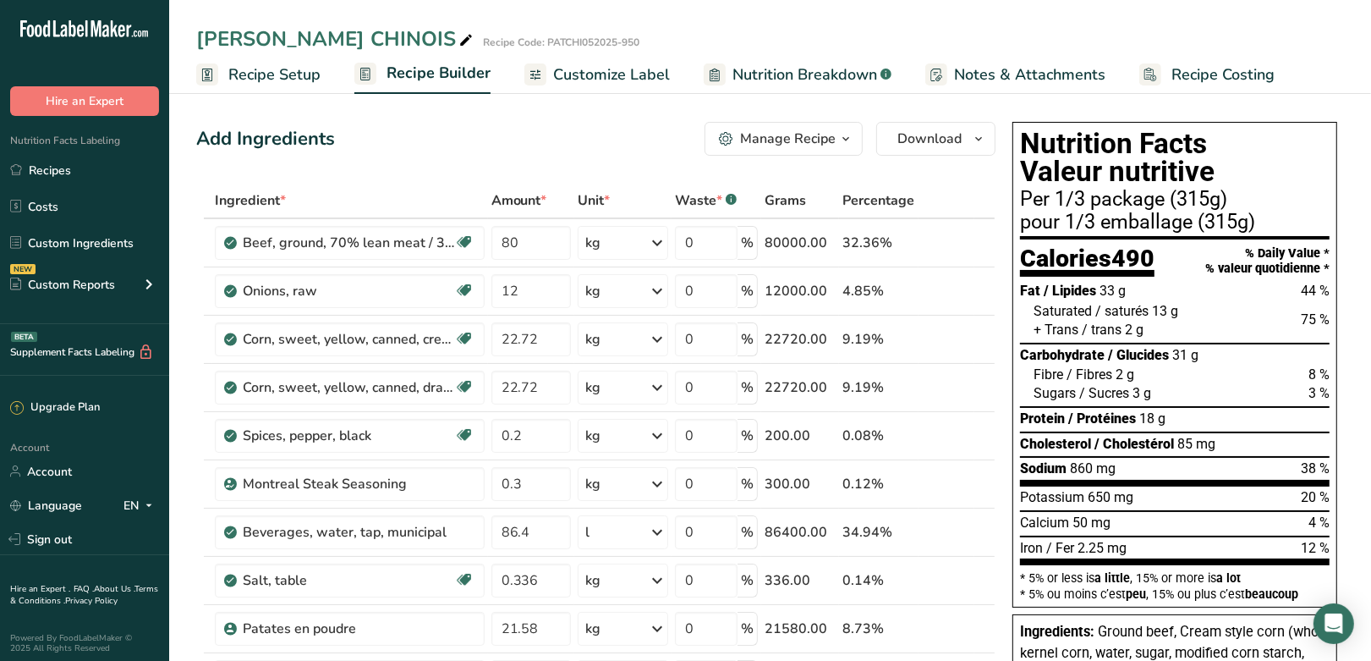
click at [579, 75] on span "Customize Label" at bounding box center [611, 74] width 117 height 23
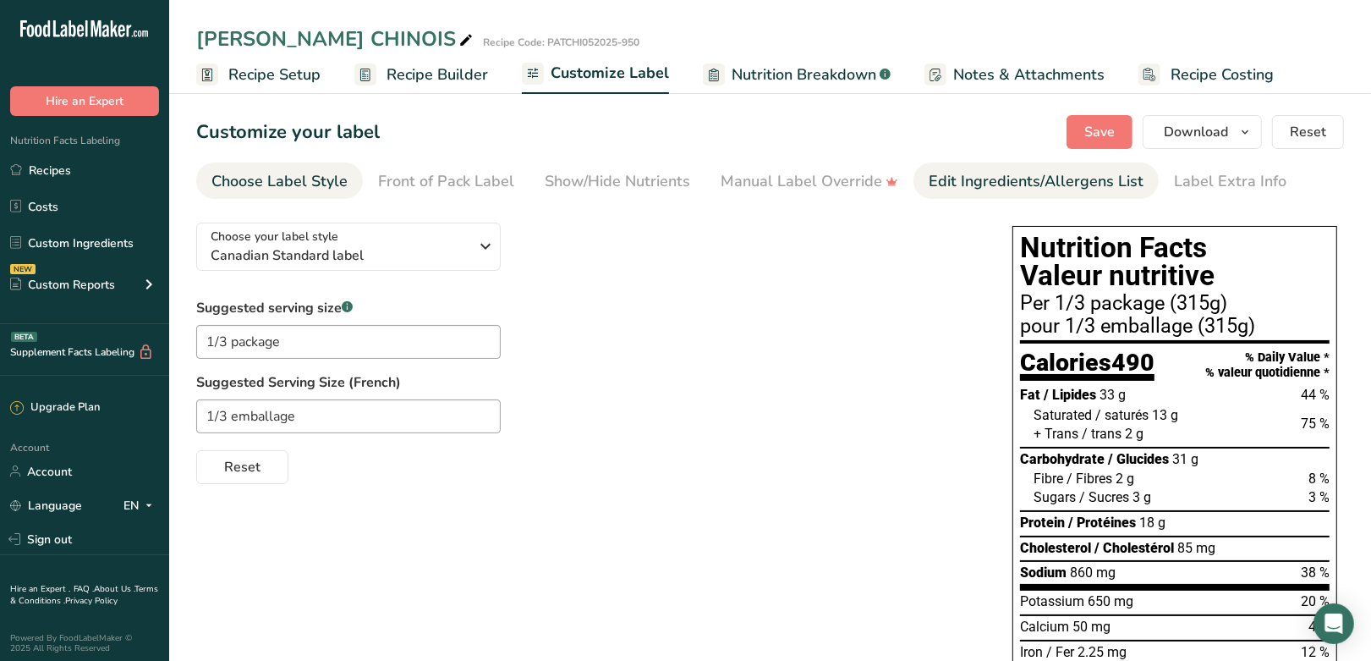
click at [1017, 176] on div "Edit Ingredients/Allergens List" at bounding box center [1036, 181] width 215 height 23
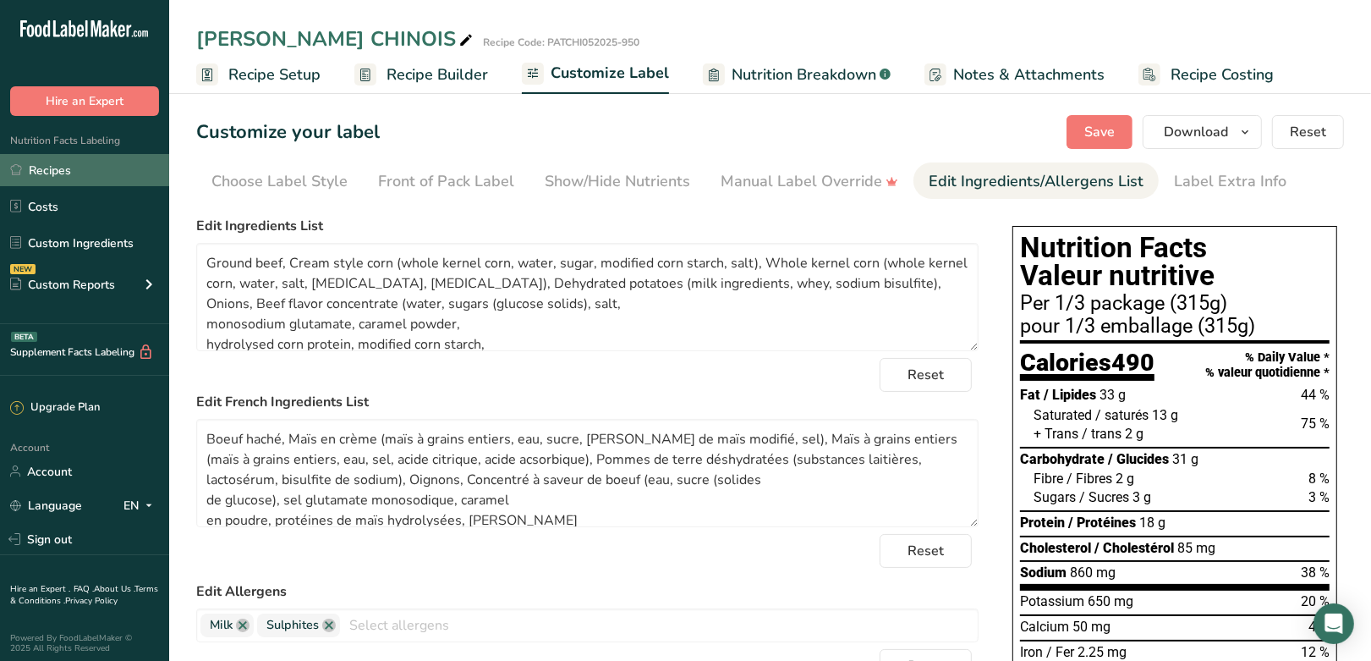
click at [57, 167] on link "Recipes" at bounding box center [84, 170] width 169 height 32
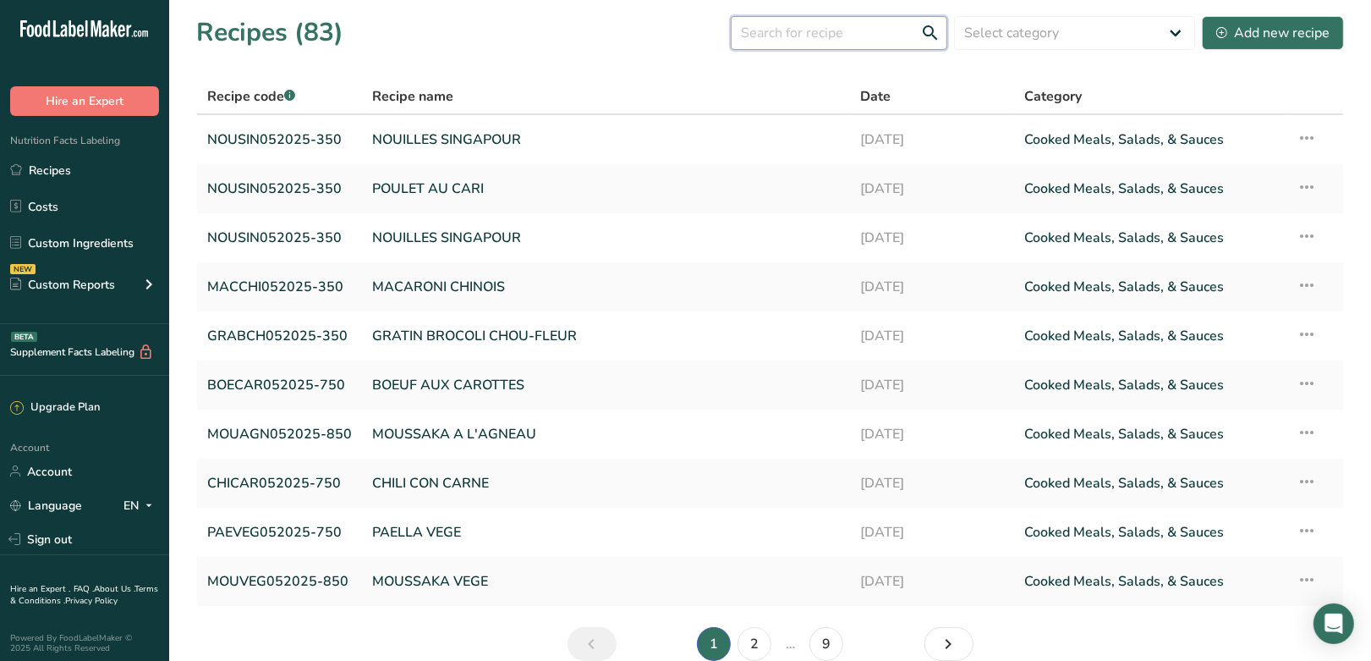
click at [805, 44] on input "text" at bounding box center [839, 33] width 217 height 34
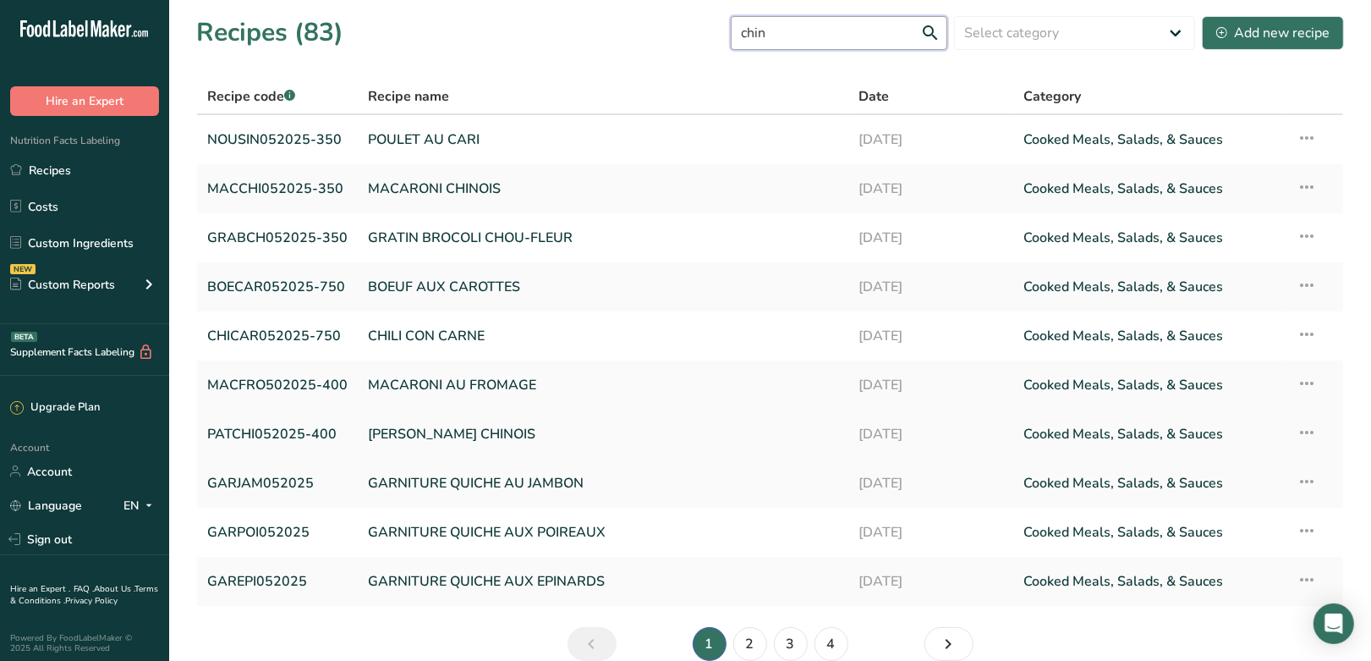
type input "chin"
click at [431, 426] on link "PATE CHINOIS" at bounding box center [603, 434] width 470 height 36
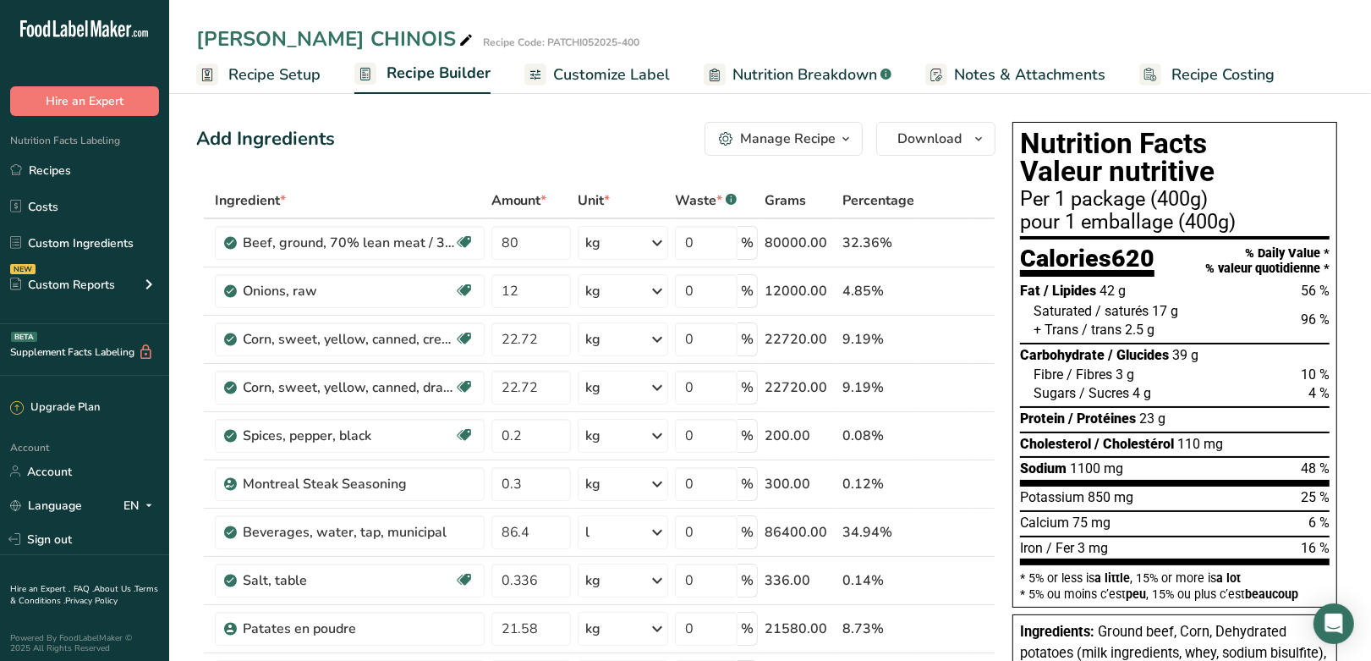
click at [612, 64] on span "Customize Label" at bounding box center [611, 74] width 117 height 23
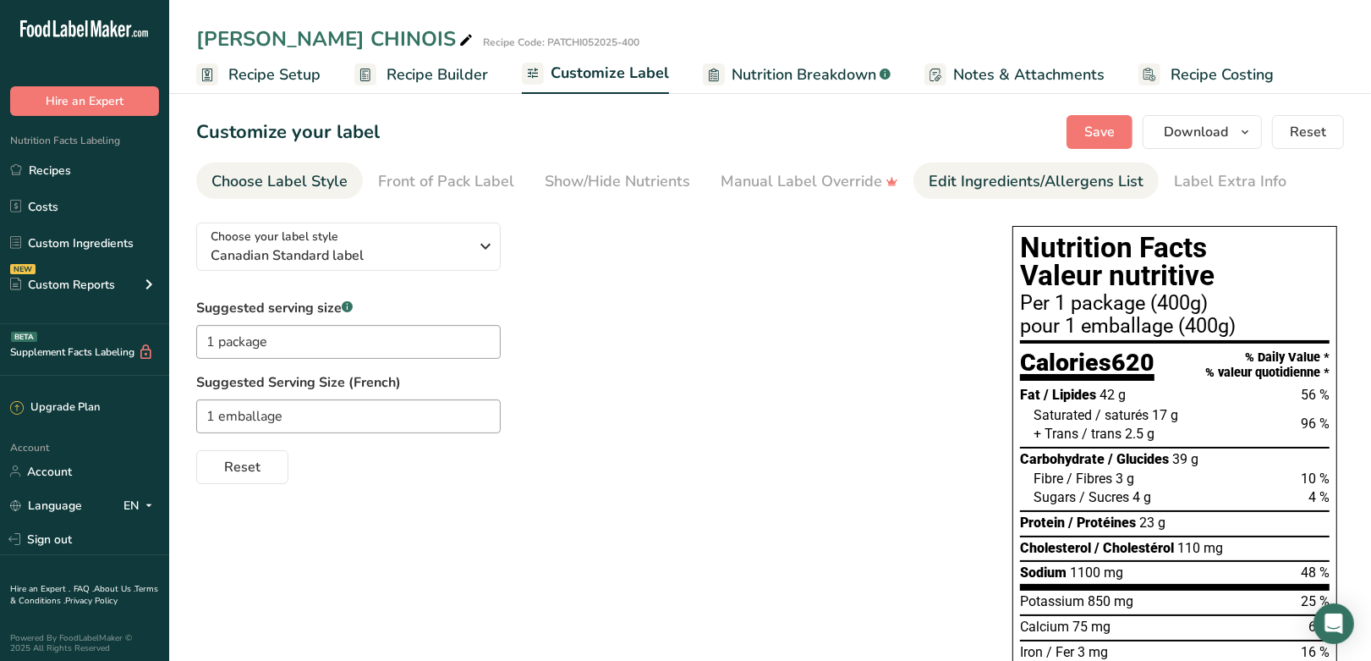
click at [1077, 181] on div "Edit Ingredients/Allergens List" at bounding box center [1036, 181] width 215 height 23
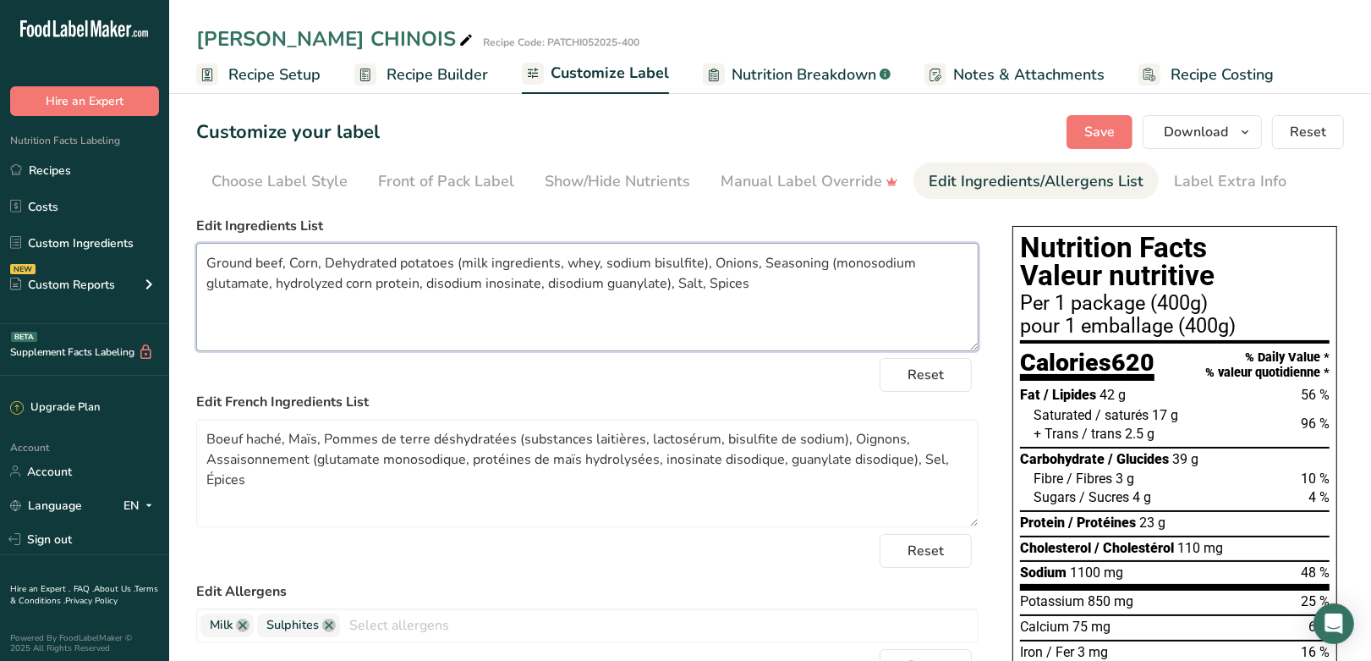
drag, startPoint x: 227, startPoint y: 261, endPoint x: 881, endPoint y: 296, distance: 655.6
click at [881, 296] on textarea "Ground beef, Corn, Dehydrated potatoes (milk ingredients, whey, sodium bisulfit…" at bounding box center [587, 297] width 782 height 108
paste textarea "ream style corn (whole kernel corn, water, sugar, modified corn starch, salt), …"
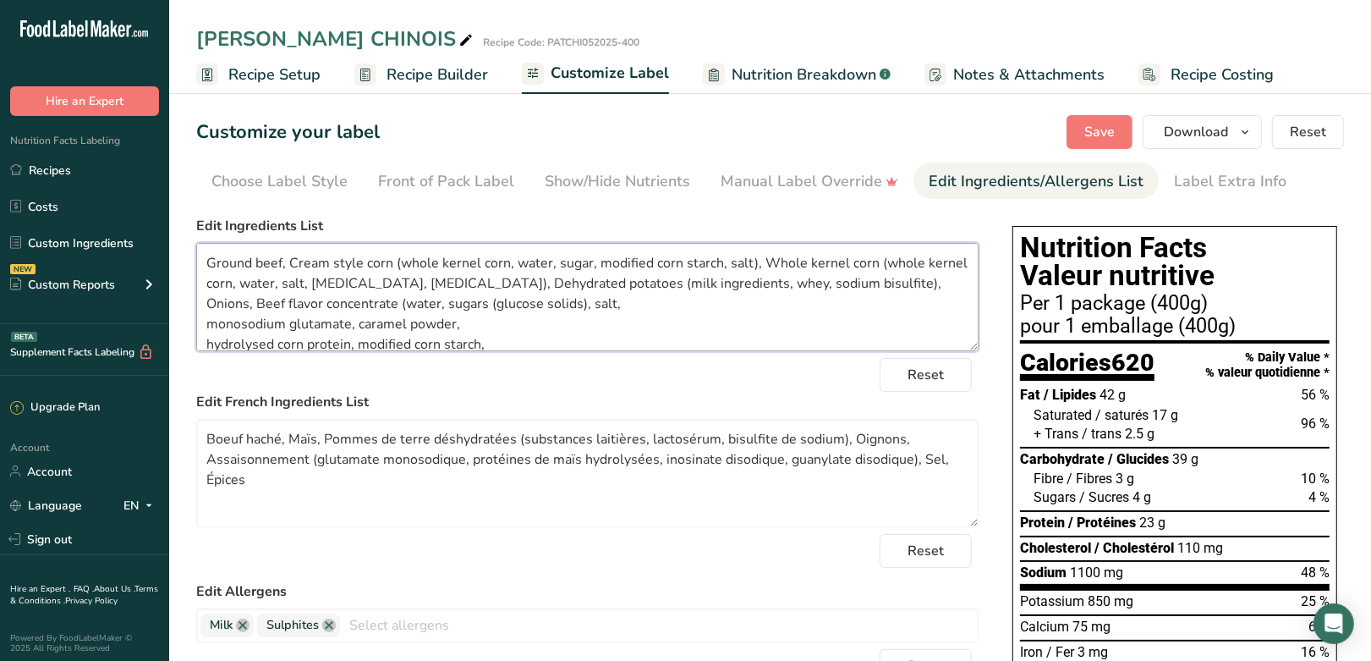
scroll to position [83, 0]
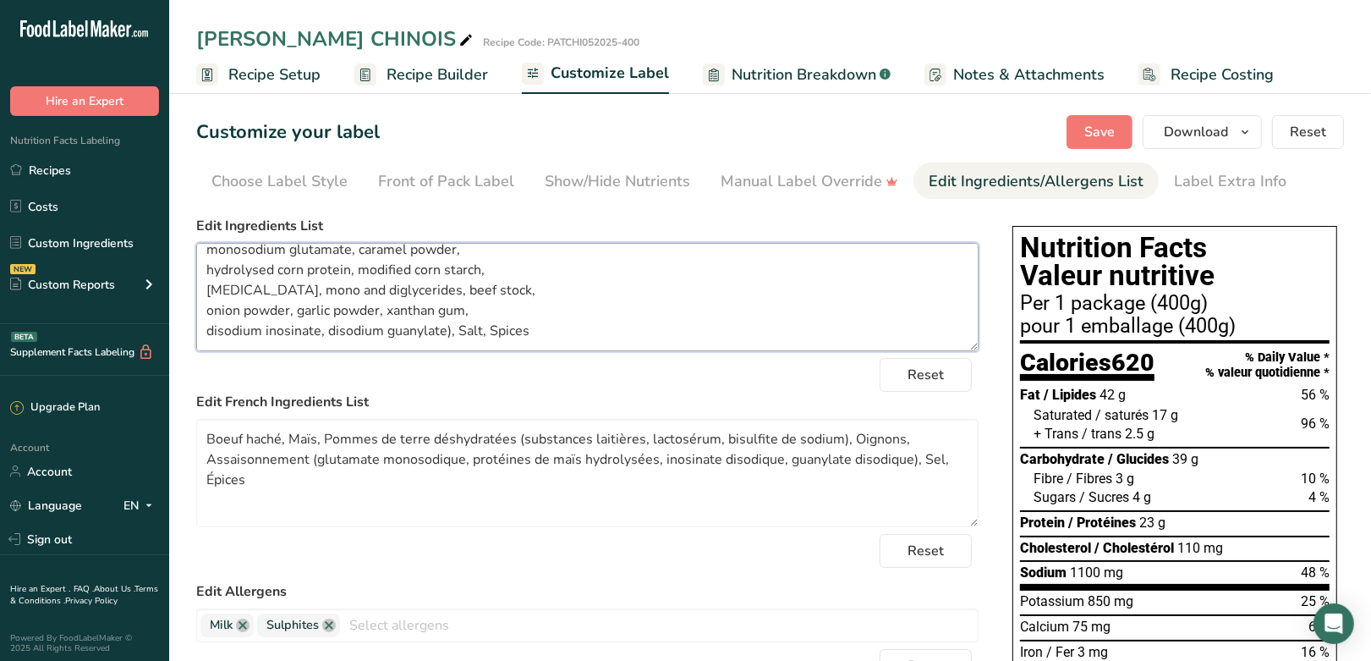
type textarea "Ground beef, Cream style corn (whole kernel corn, water, sugar, modified corn s…"
drag, startPoint x: 206, startPoint y: 434, endPoint x: 295, endPoint y: 486, distance: 102.7
click at [295, 486] on textarea "Boeuf haché, Maïs, Pommes de terre déshydratées (substances laitières, lactosér…" at bounding box center [587, 473] width 782 height 108
paste textarea "en crème (maïs à grains entiers, eau, sucre, amidon de maïs modifié, sel), Maïs…"
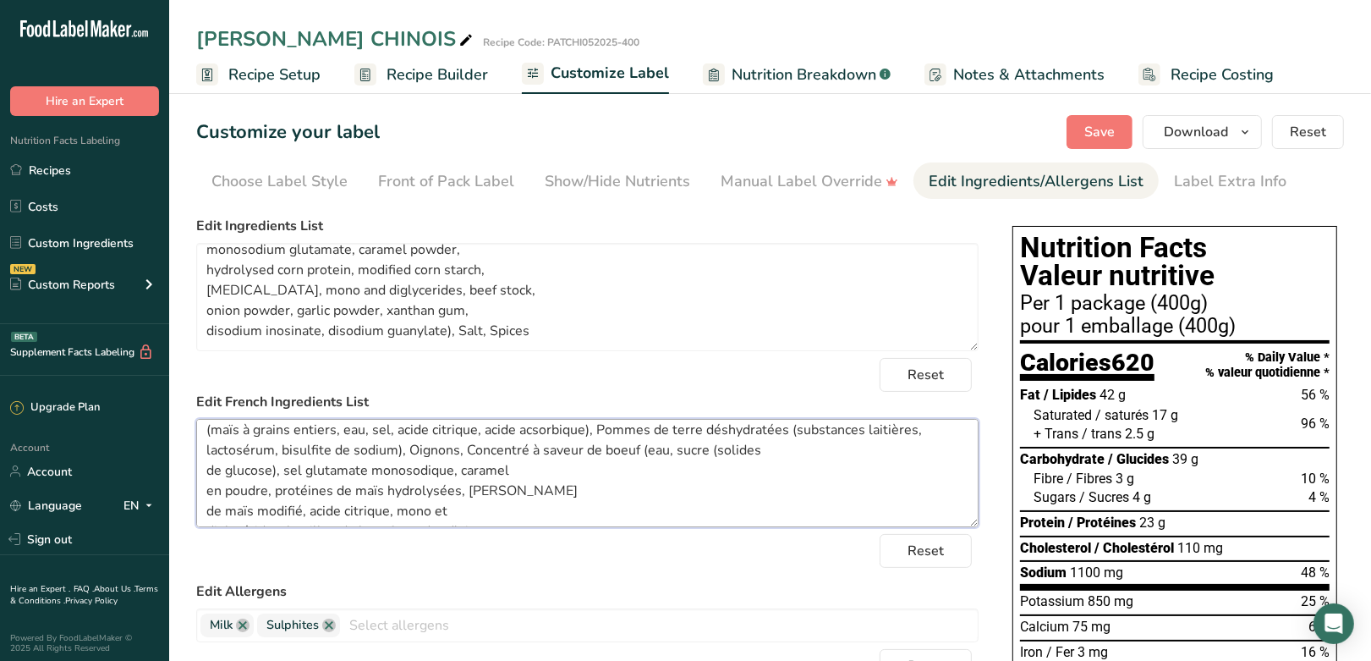
scroll to position [33, 0]
click at [203, 466] on textarea "Boeuf haché, Maïs en crème (maïs à grains entiers, eau, sucre, amidon de maïs m…" at bounding box center [587, 473] width 782 height 108
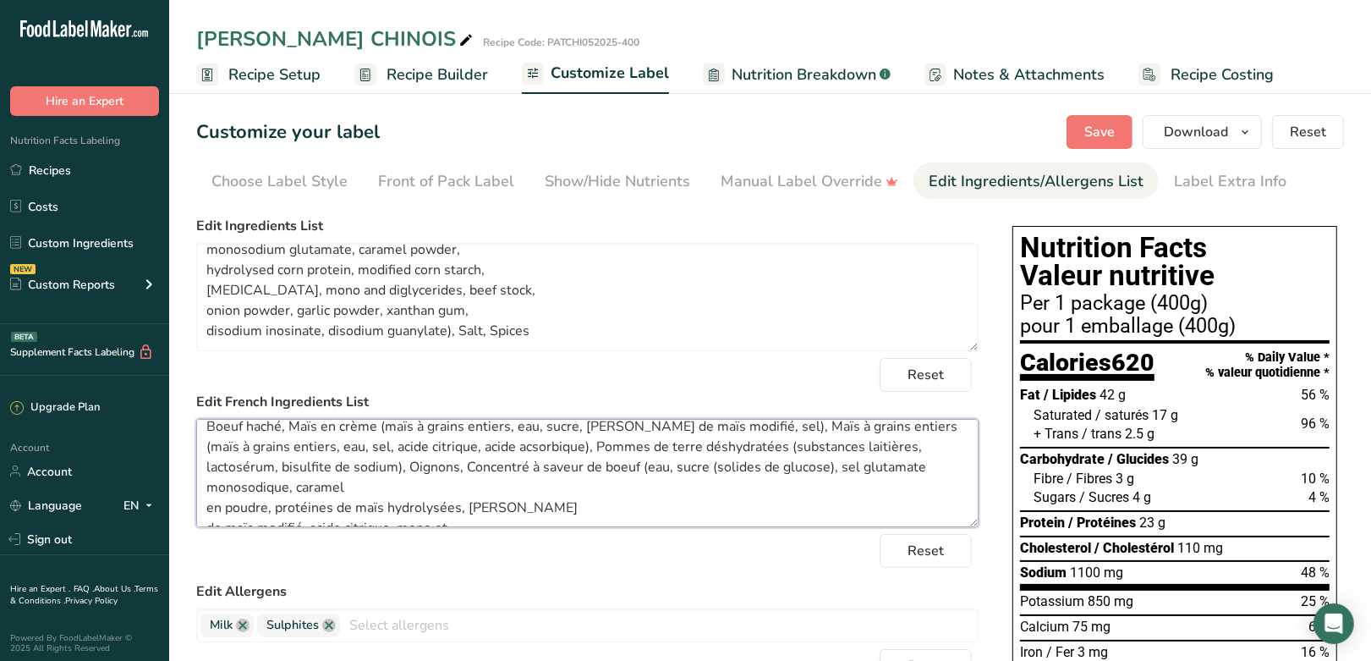
click at [206, 506] on textarea "Boeuf haché, Maïs en crème (maïs à grains entiers, eau, sucre, amidon de maïs m…" at bounding box center [587, 473] width 782 height 108
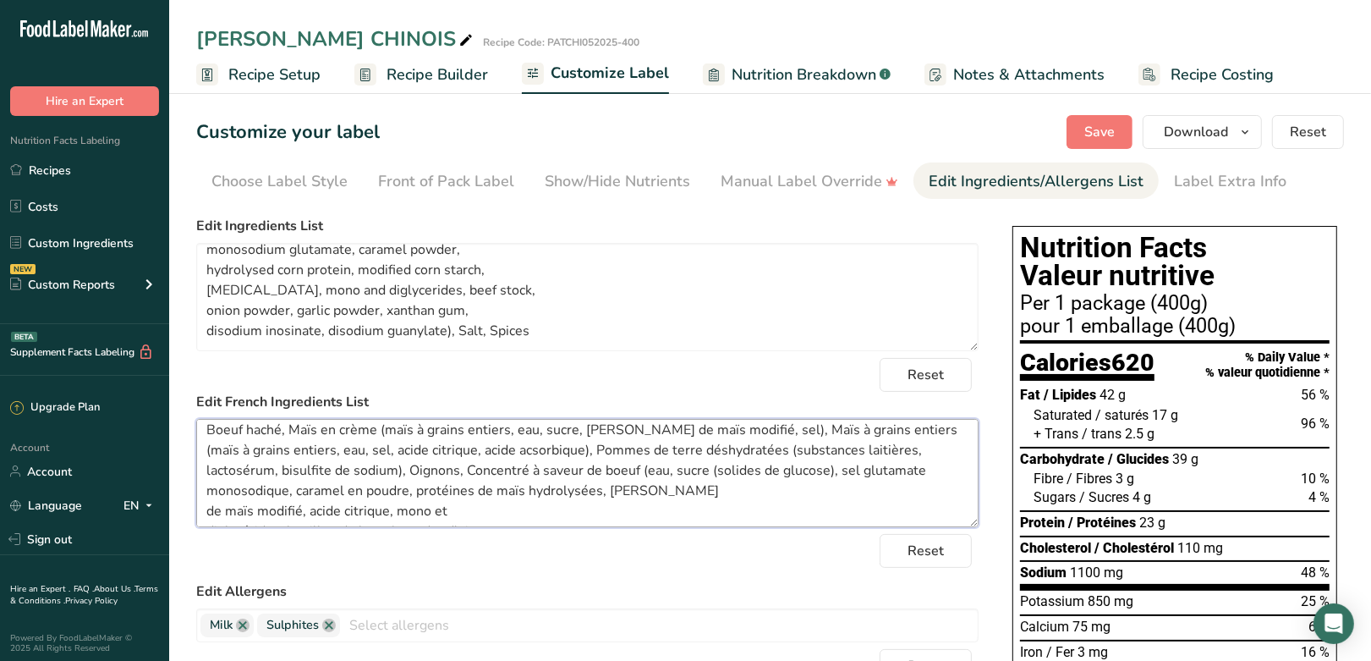
scroll to position [19, 0]
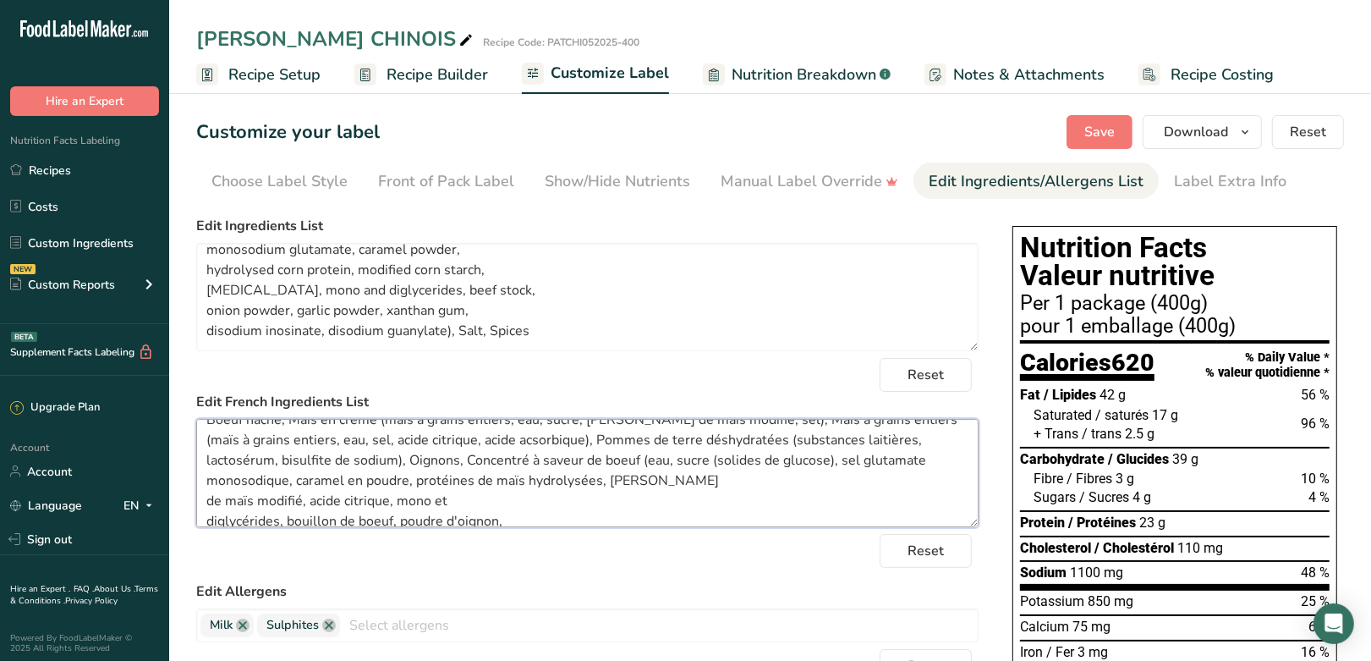
click at [207, 500] on textarea "Boeuf haché, Maïs en crème (maïs à grains entiers, eau, sucre, amidon de maïs m…" at bounding box center [587, 473] width 782 height 108
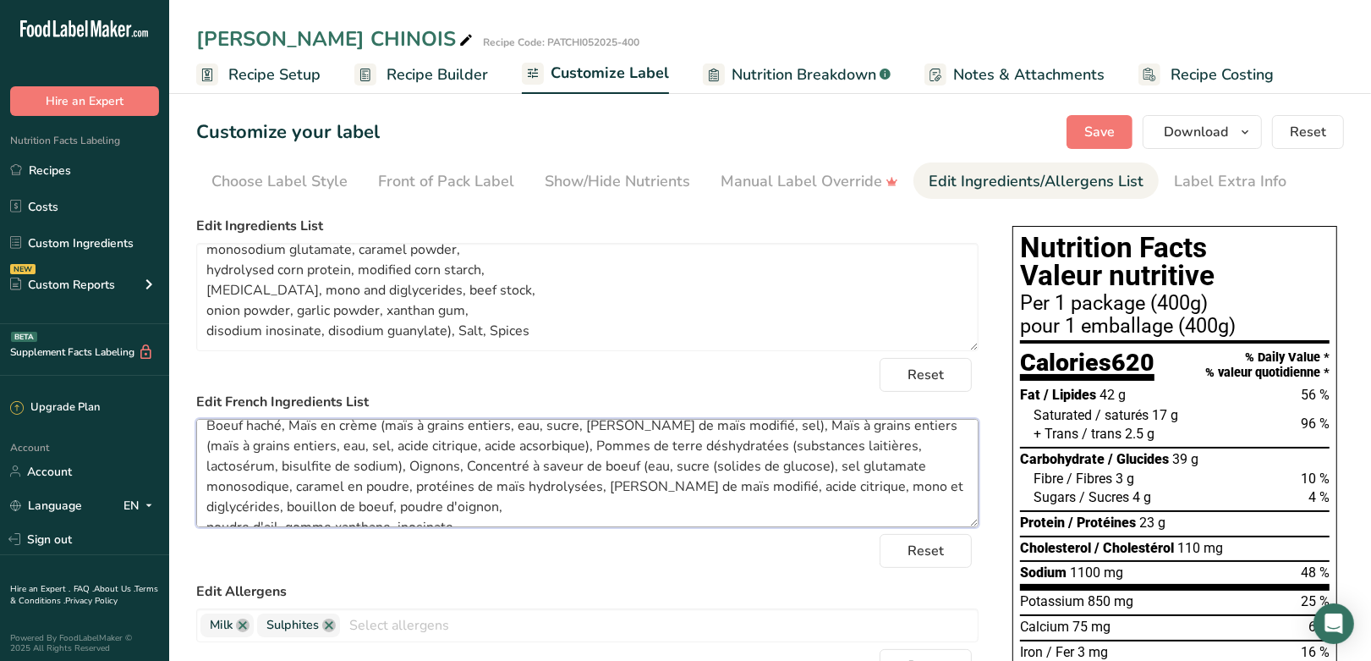
scroll to position [41, 0]
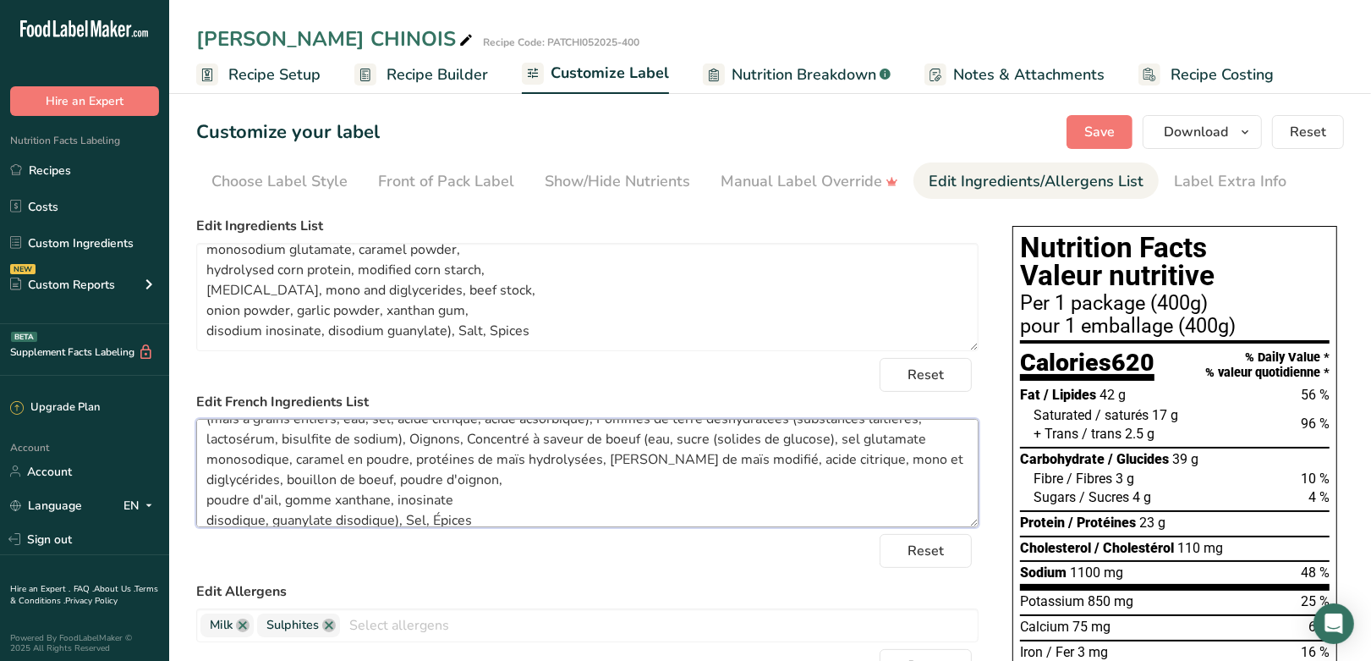
click at [206, 485] on textarea "Boeuf haché, Maïs en crème (maïs à grains entiers, eau, sucre, amidon de maïs m…" at bounding box center [587, 473] width 782 height 108
click at [206, 518] on textarea "Boeuf haché, Maïs en crème (maïs à grains entiers, eau, sucre, amidon de maïs m…" at bounding box center [587, 473] width 782 height 108
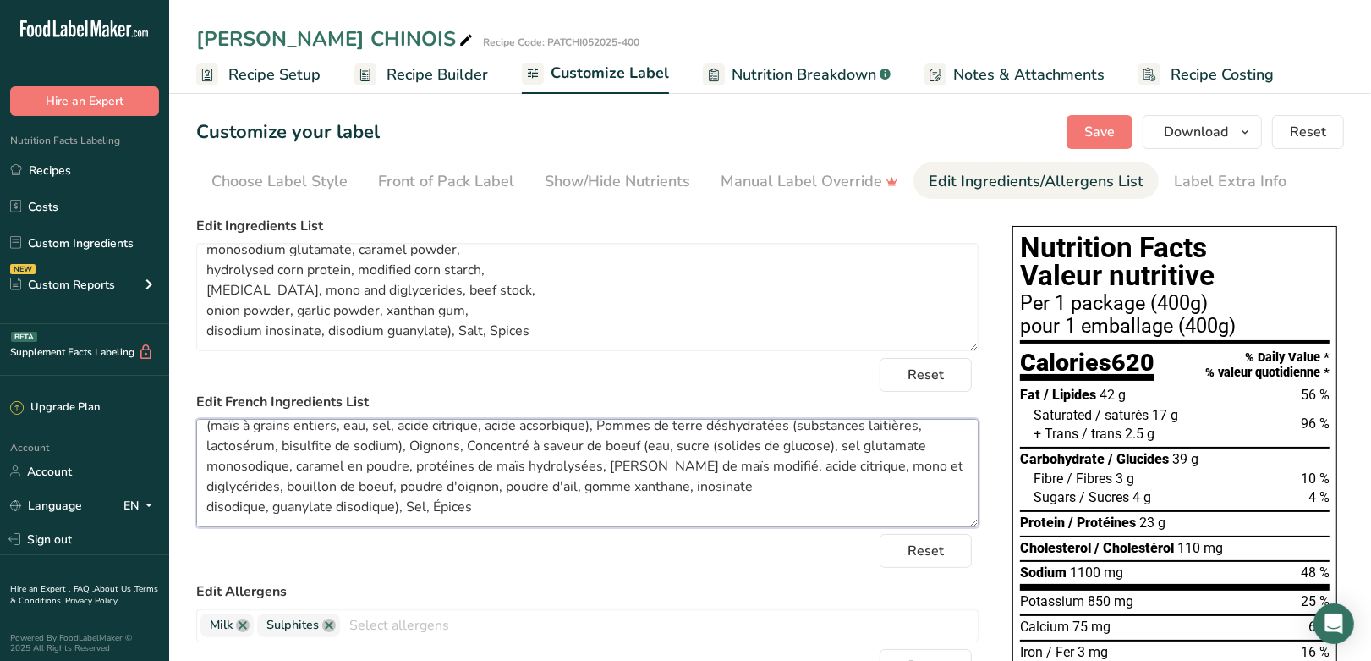
scroll to position [53, 0]
click at [208, 482] on textarea "Boeuf haché, Maïs en crème (maïs à grains entiers, eau, sucre, amidon de maïs m…" at bounding box center [587, 473] width 782 height 108
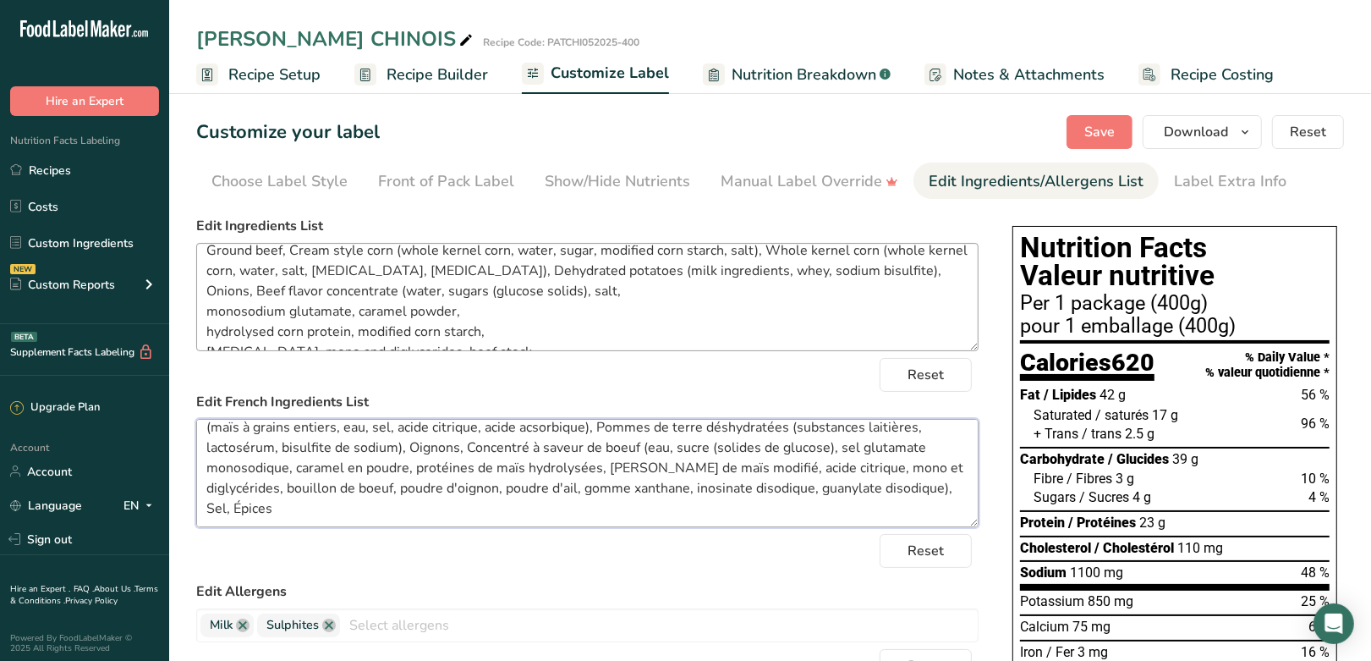
scroll to position [0, 0]
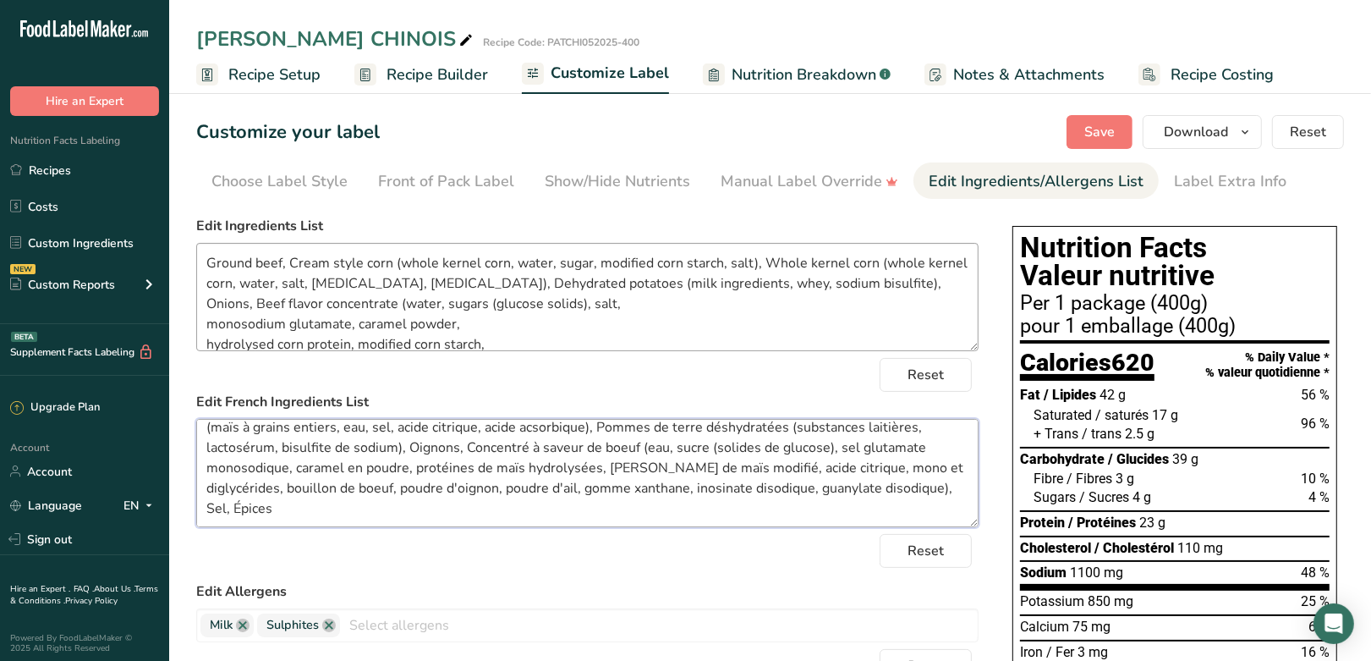
type textarea "Boeuf haché, Maïs en crème (maïs à grains entiers, eau, sucre, amidon de maïs m…"
click at [208, 323] on textarea "Ground beef, Cream style corn (whole kernel corn, water, sugar, modified corn s…" at bounding box center [587, 297] width 782 height 108
click at [207, 326] on textarea "Ground beef, Cream style corn (whole kernel corn, water, sugar, modified corn s…" at bounding box center [587, 297] width 782 height 108
click at [208, 339] on textarea "Ground beef, Cream style corn (whole kernel corn, water, sugar, modified corn s…" at bounding box center [587, 297] width 782 height 108
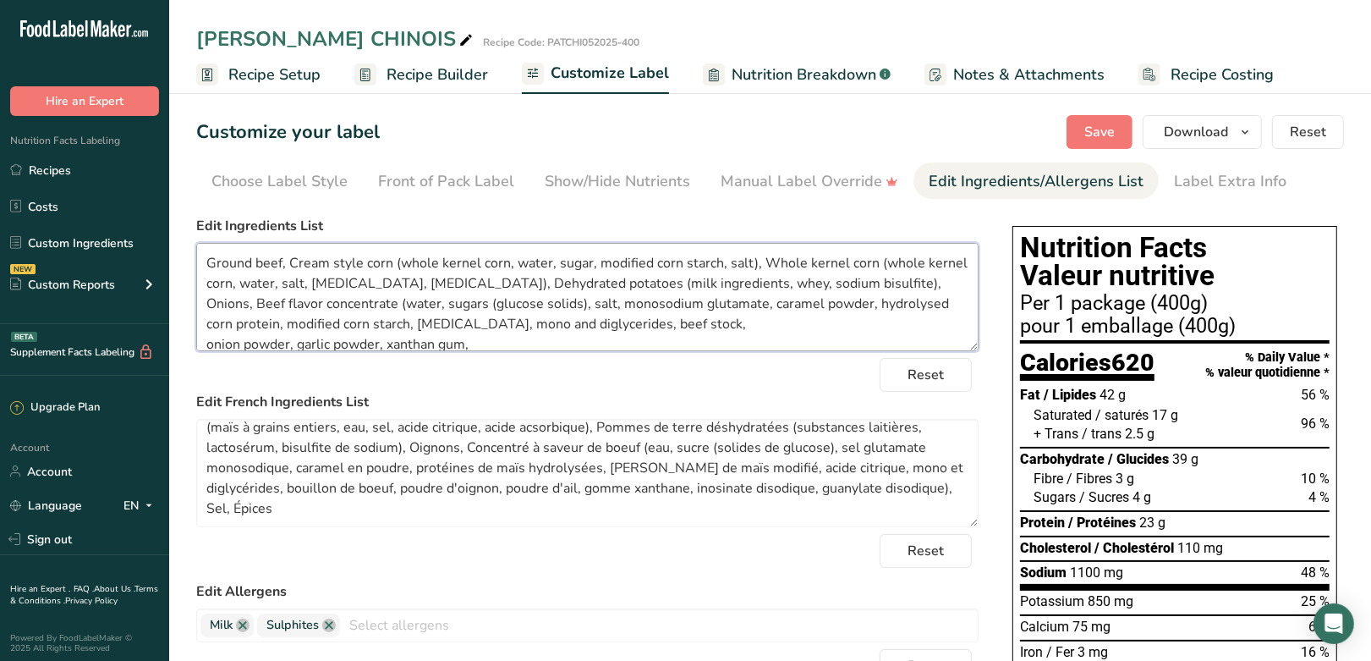
click at [207, 345] on textarea "Ground beef, Cream style corn (whole kernel corn, water, sugar, modified corn s…" at bounding box center [587, 297] width 782 height 108
click at [1108, 125] on span "Save" at bounding box center [1099, 132] width 30 height 20
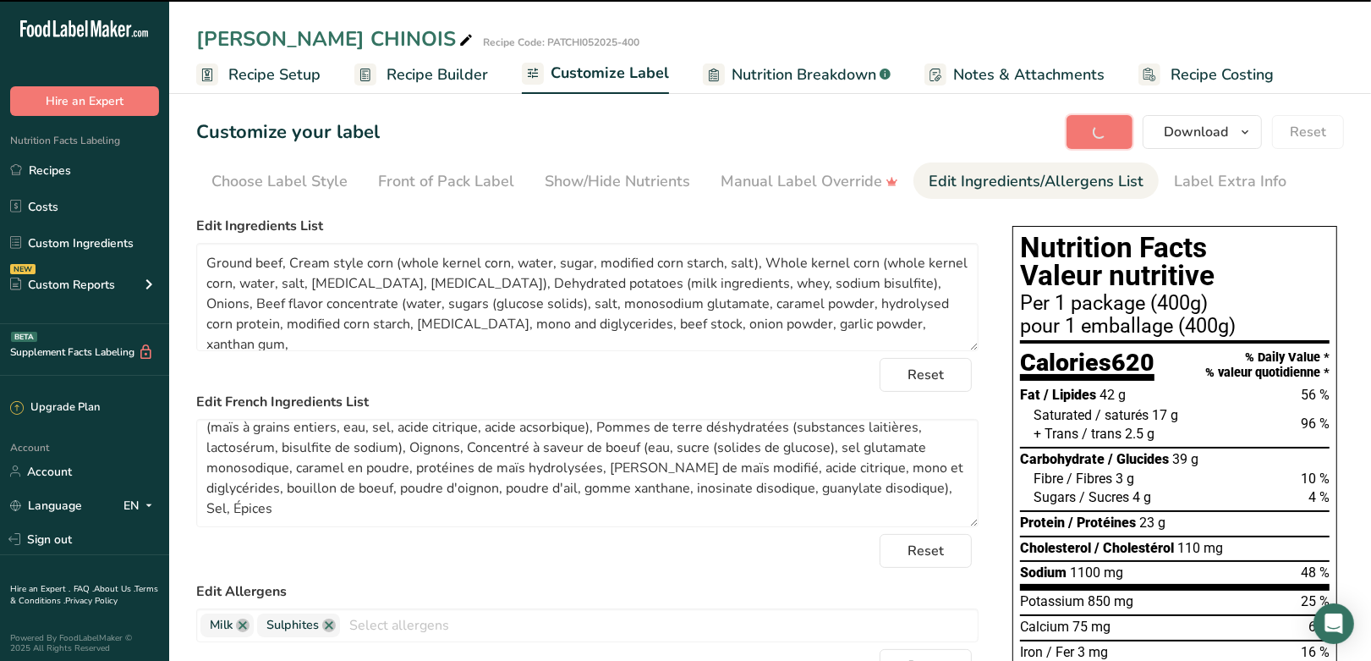
type textarea "Ground beef, Cream style corn (whole kernel corn, water, sugar, modified corn s…"
type textarea "Boeuf haché, Maïs en crème (maïs à grains entiers, eau, sucre, amidon de maïs m…"
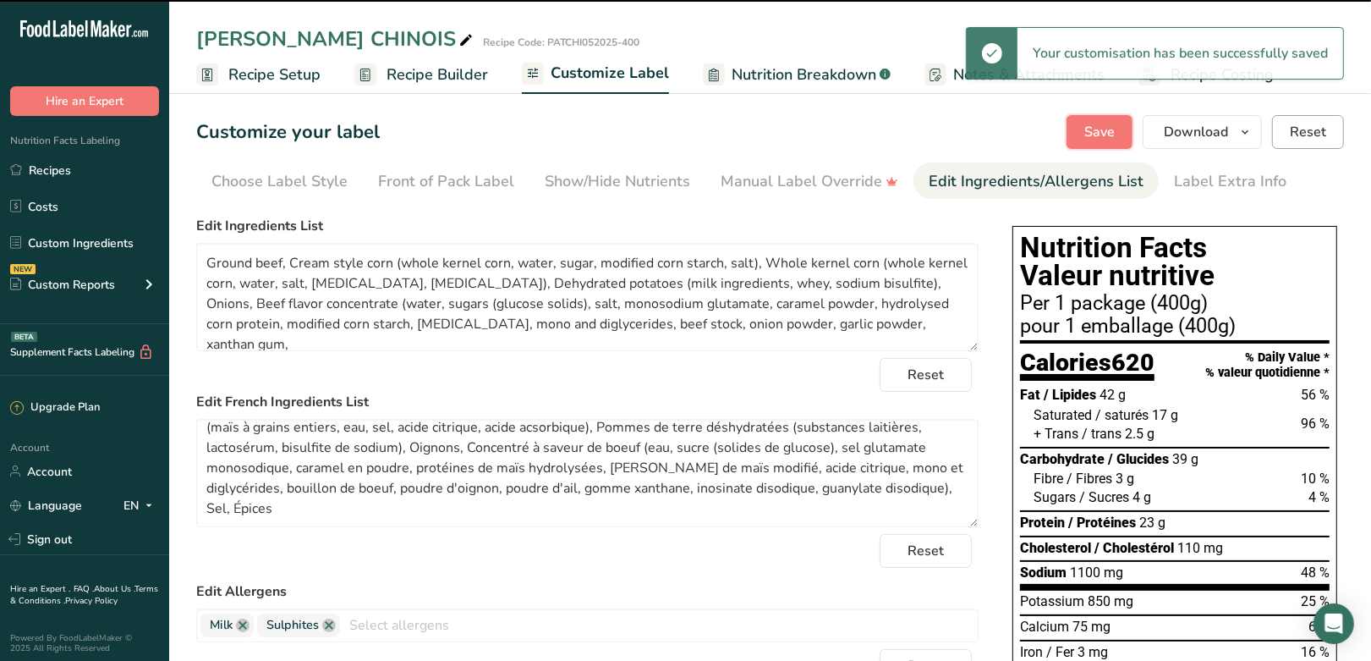
scroll to position [13, 0]
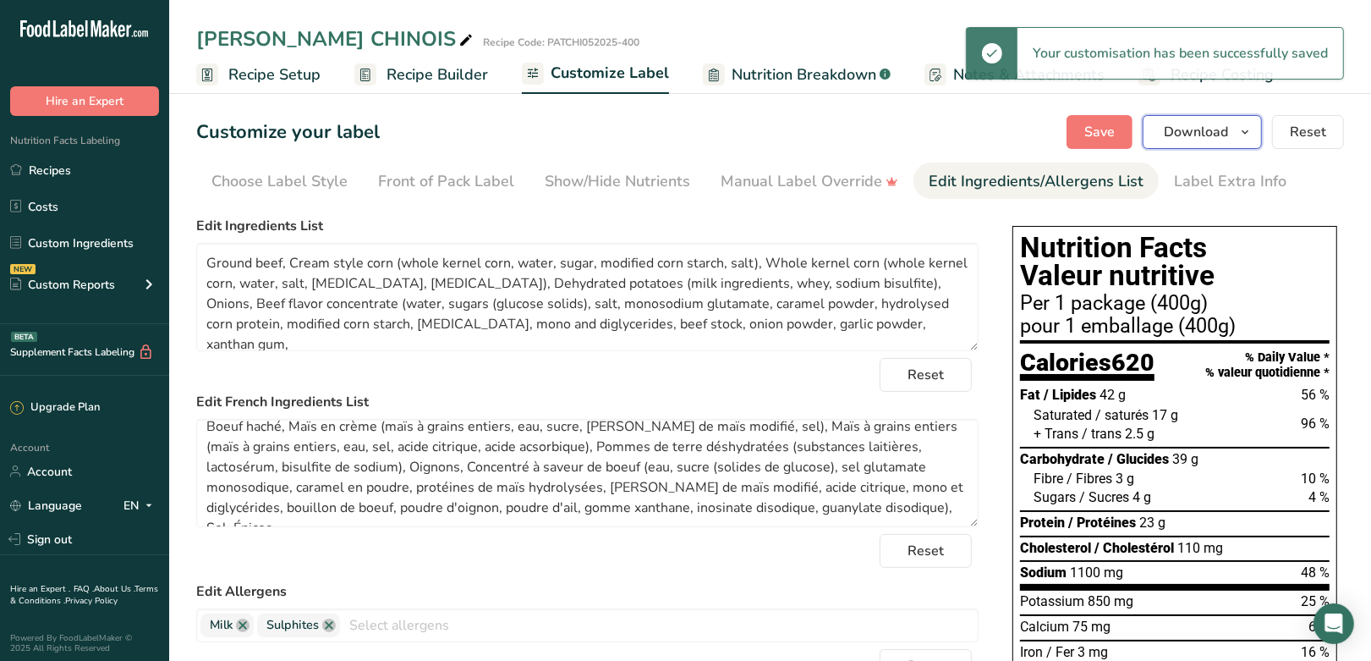
click at [1248, 130] on icon "button" at bounding box center [1245, 132] width 14 height 21
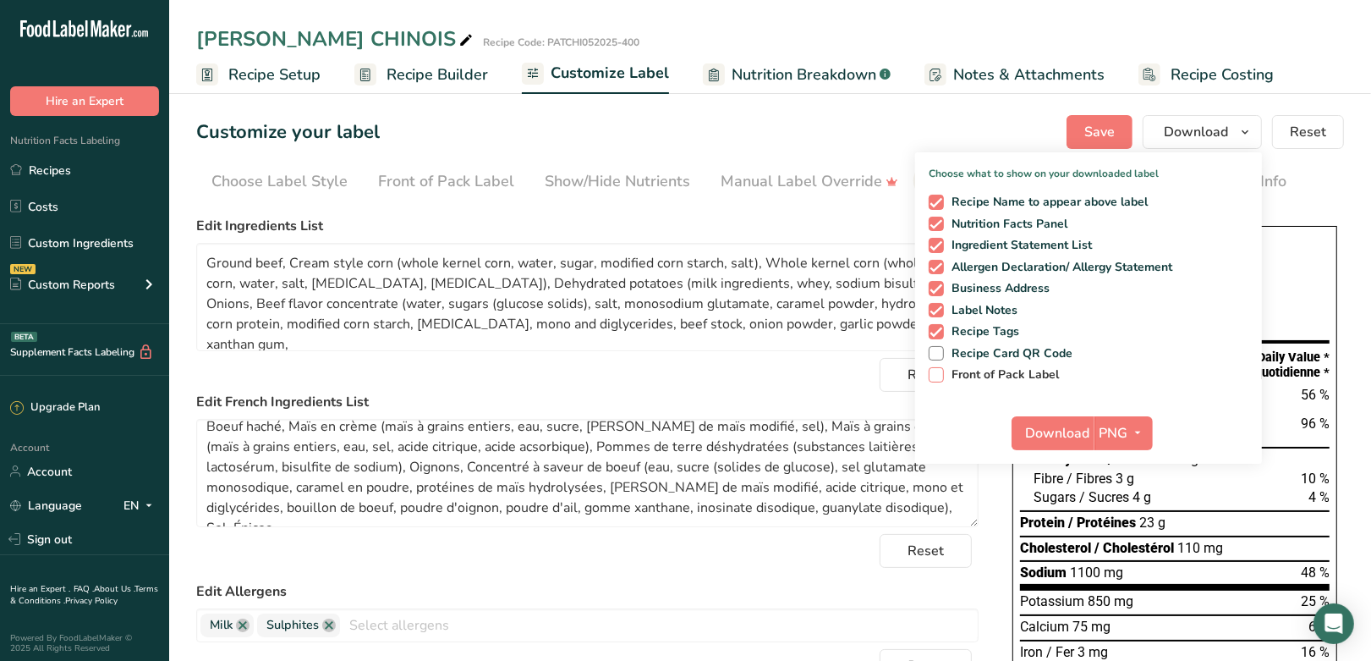
click at [1013, 369] on span "Front of Pack Label" at bounding box center [1002, 374] width 116 height 15
click at [940, 369] on input "Front of Pack Label" at bounding box center [934, 374] width 11 height 11
checkbox input "true"
click at [1130, 431] on span "button" at bounding box center [1138, 433] width 20 height 20
click at [1122, 551] on link "PDF" at bounding box center [1126, 551] width 54 height 28
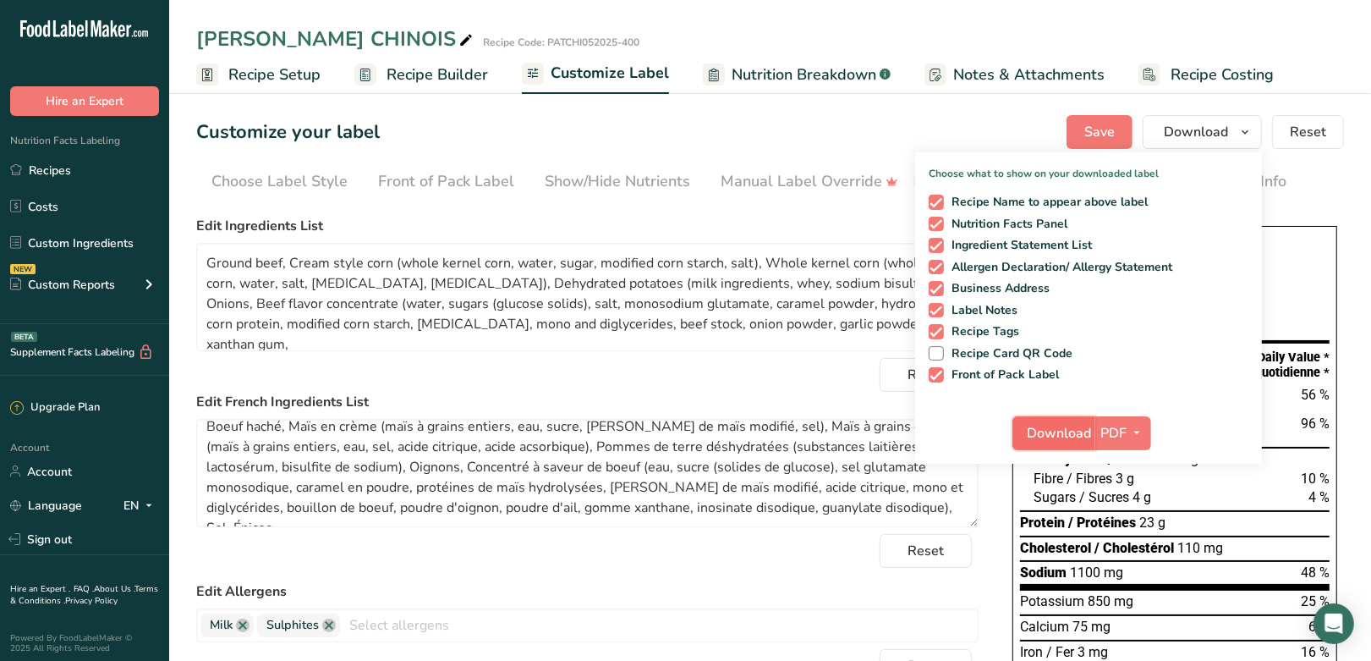
click at [1034, 430] on span "Download" at bounding box center [1059, 433] width 64 height 20
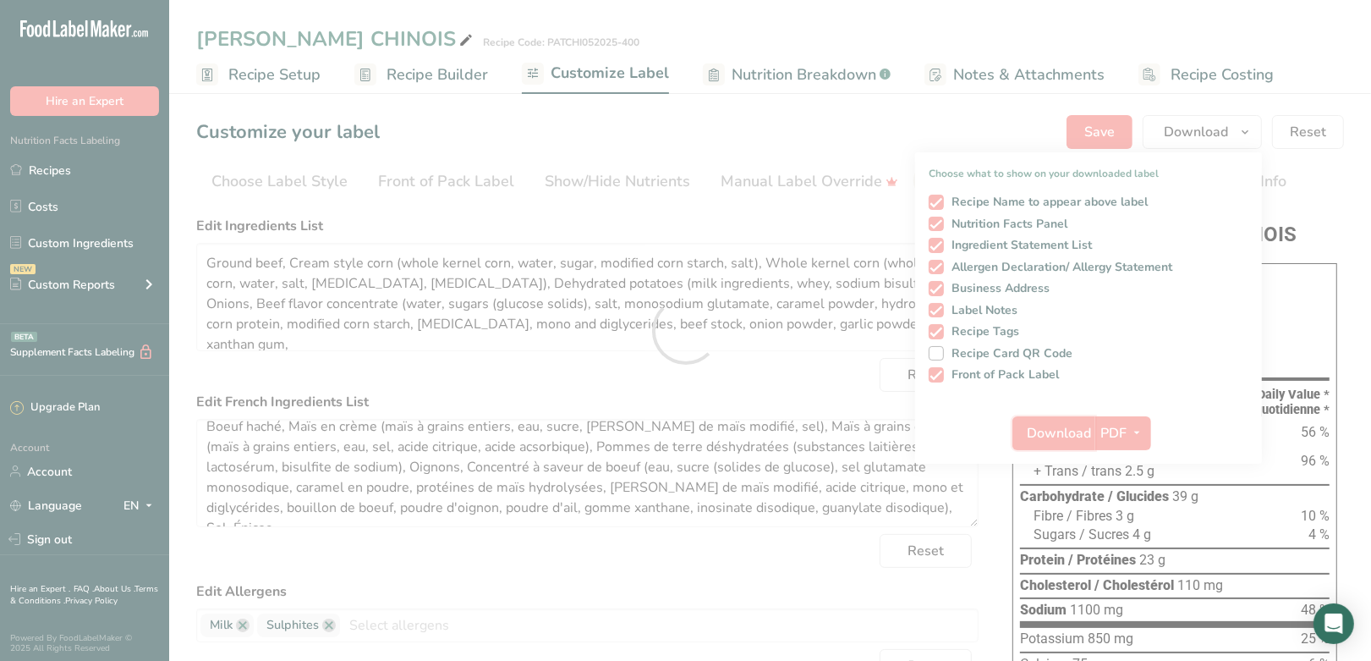
scroll to position [0, 0]
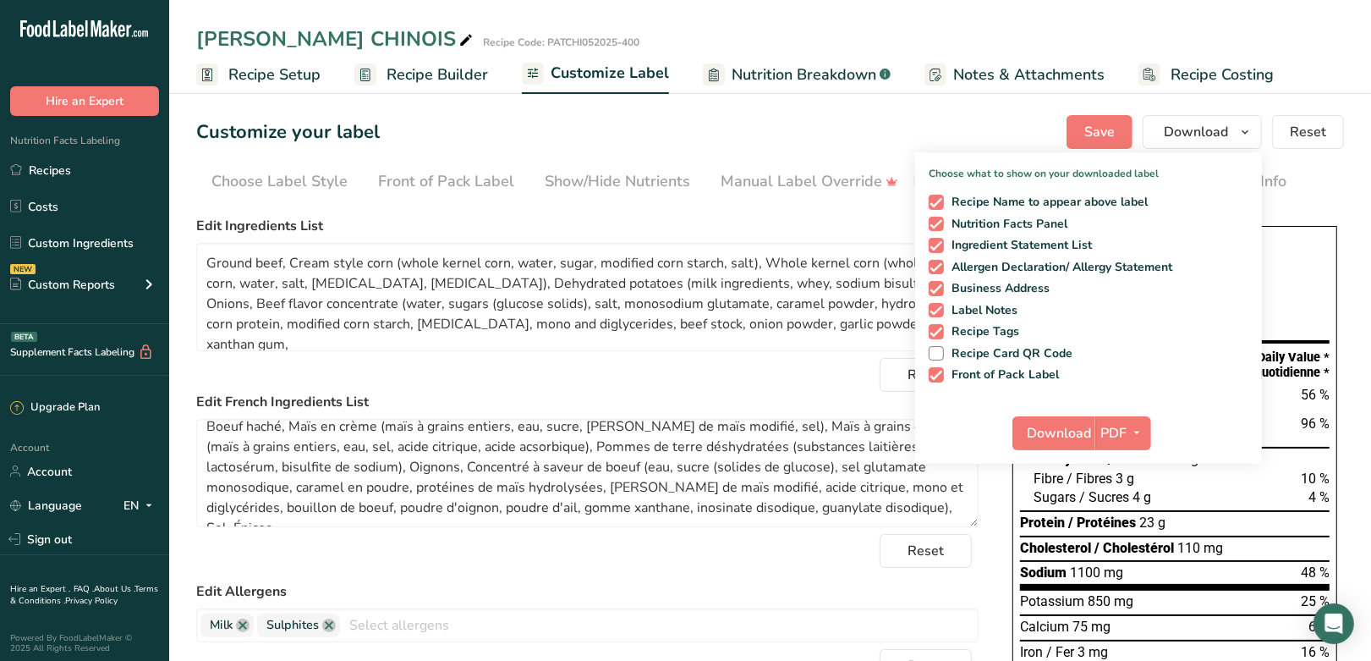
click at [467, 123] on div "Customize your label Save Download Choose what to show on your downloaded label…" at bounding box center [770, 132] width 1148 height 34
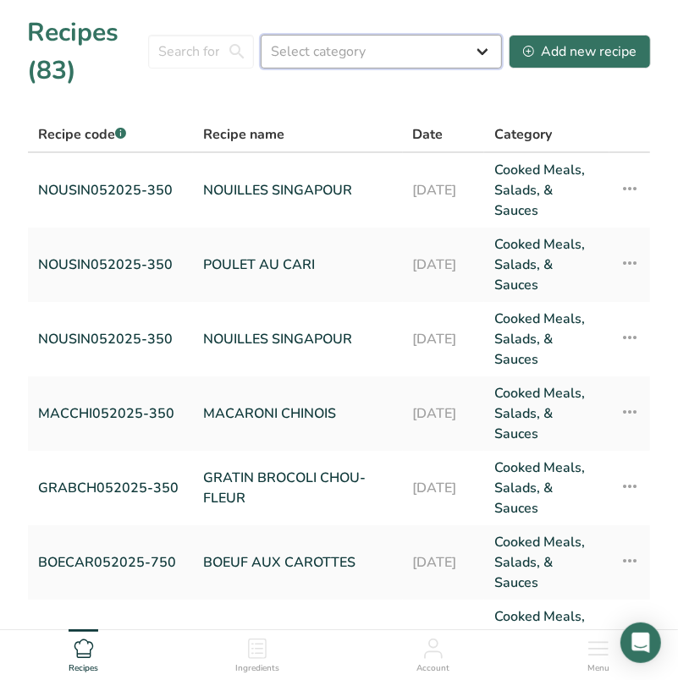
click at [289, 49] on select "Select category All Baked Goods [GEOGRAPHIC_DATA] Confectionery Cooked Meals, S…" at bounding box center [381, 52] width 241 height 34
click at [167, 47] on input "text" at bounding box center [201, 52] width 106 height 34
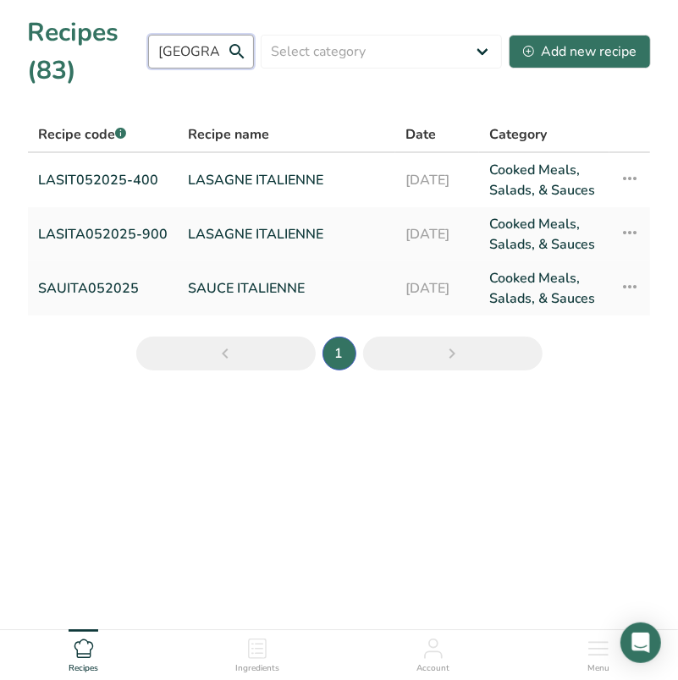
type input "[GEOGRAPHIC_DATA]"
click at [225, 281] on link "SAUCE ITALIENNE" at bounding box center [286, 288] width 197 height 41
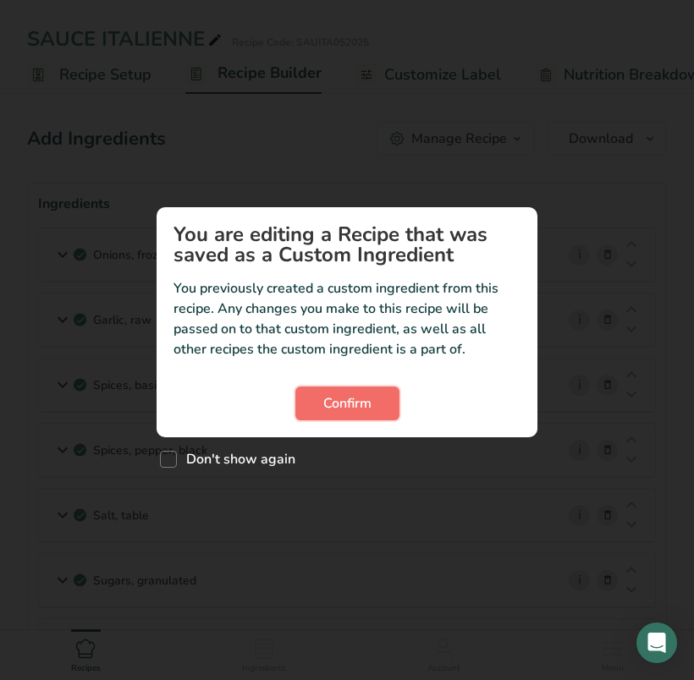
click at [351, 402] on span "Confirm" at bounding box center [347, 403] width 48 height 20
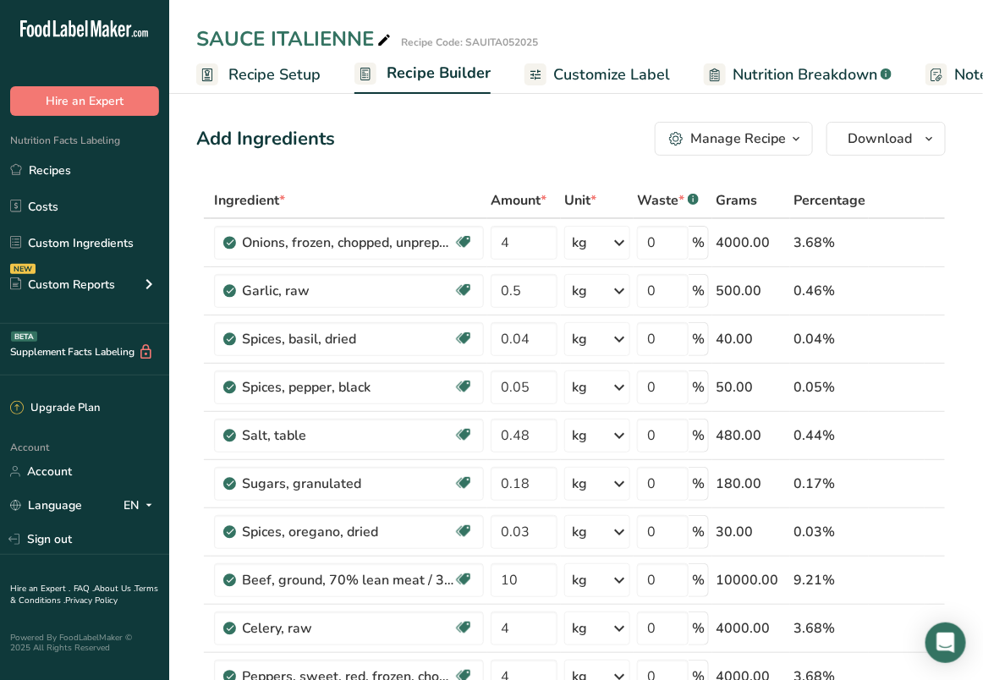
click at [842, 198] on span "Percentage" at bounding box center [829, 200] width 72 height 20
click at [475, 145] on div "Add Ingredients Manage Recipe Delete Recipe Duplicate Recipe Scale Recipe Save …" at bounding box center [570, 139] width 749 height 34
click at [799, 140] on icon "button" at bounding box center [796, 139] width 14 height 21
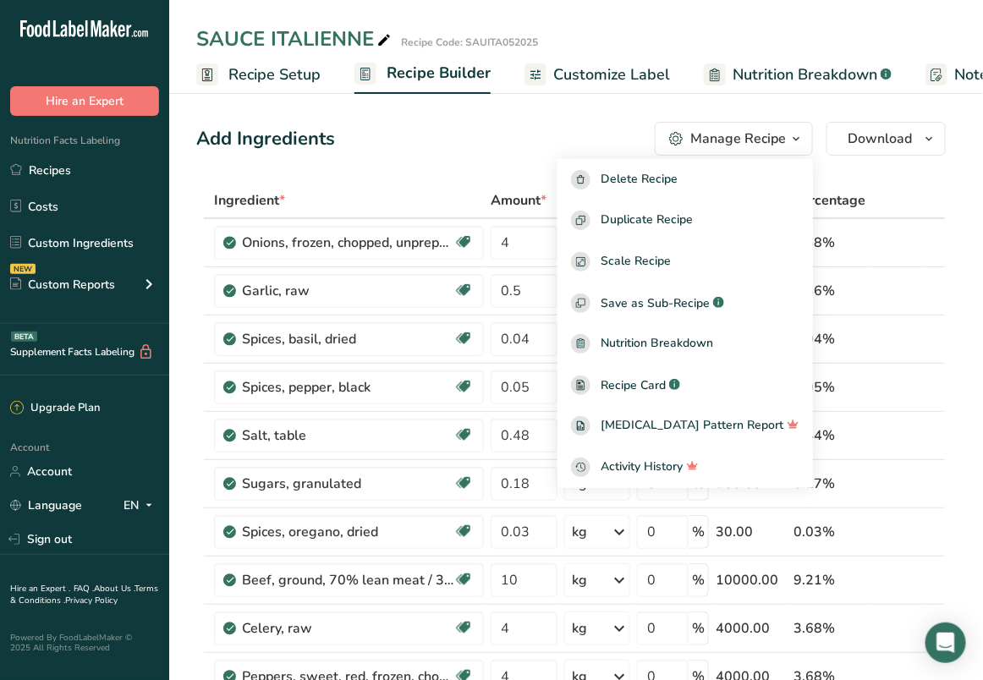
click at [497, 136] on div "Add Ingredients Manage Recipe Delete Recipe Duplicate Recipe Scale Recipe Save …" at bounding box center [570, 139] width 749 height 34
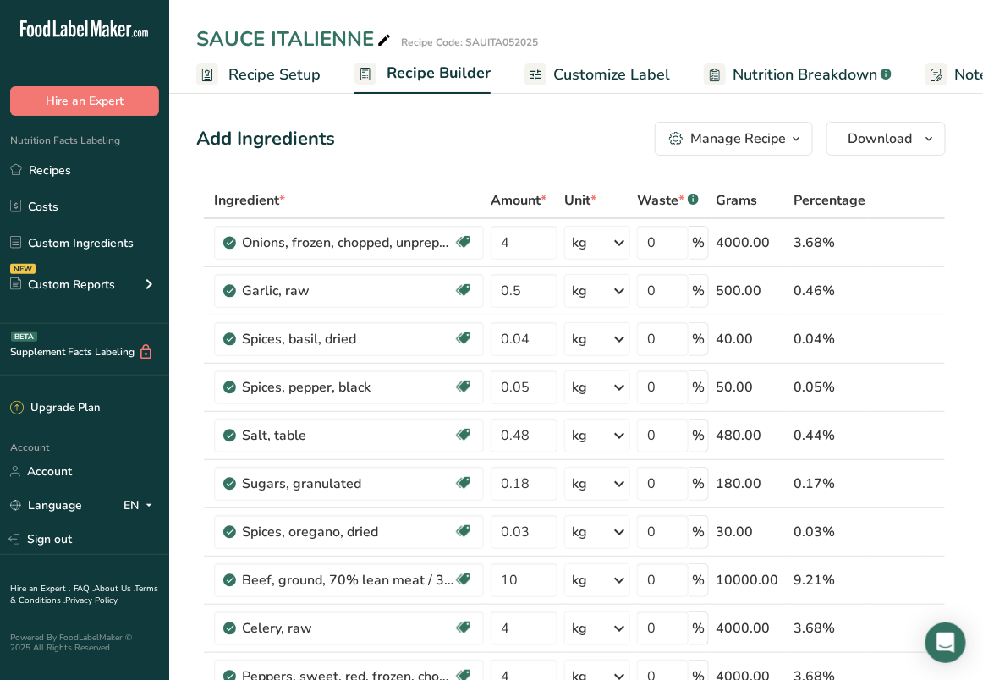
click at [844, 201] on span "Percentage" at bounding box center [829, 200] width 72 height 20
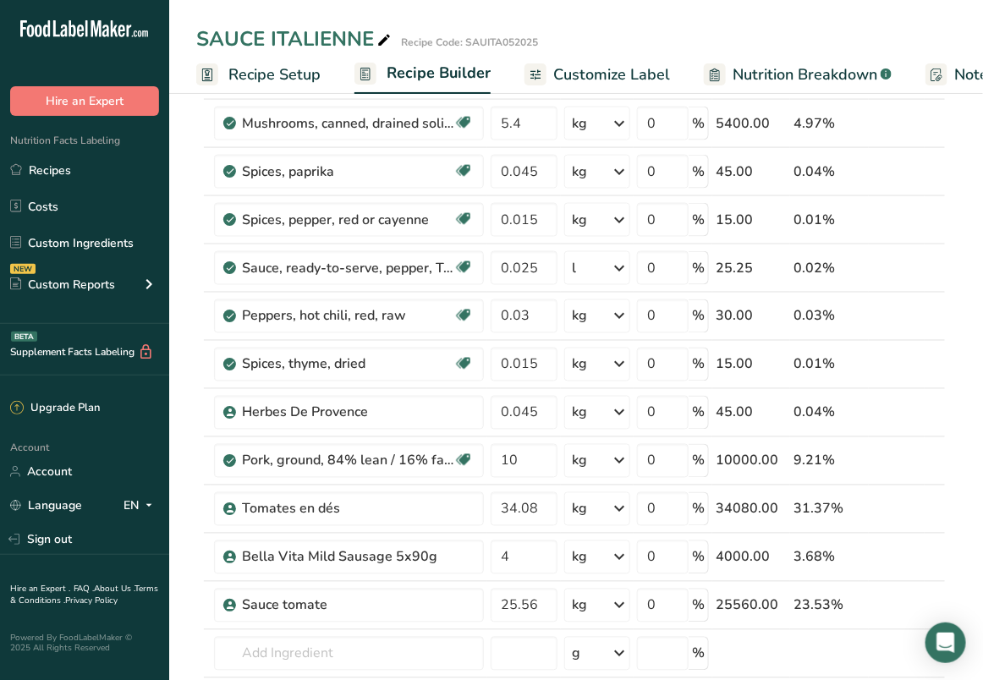
scroll to position [703, 0]
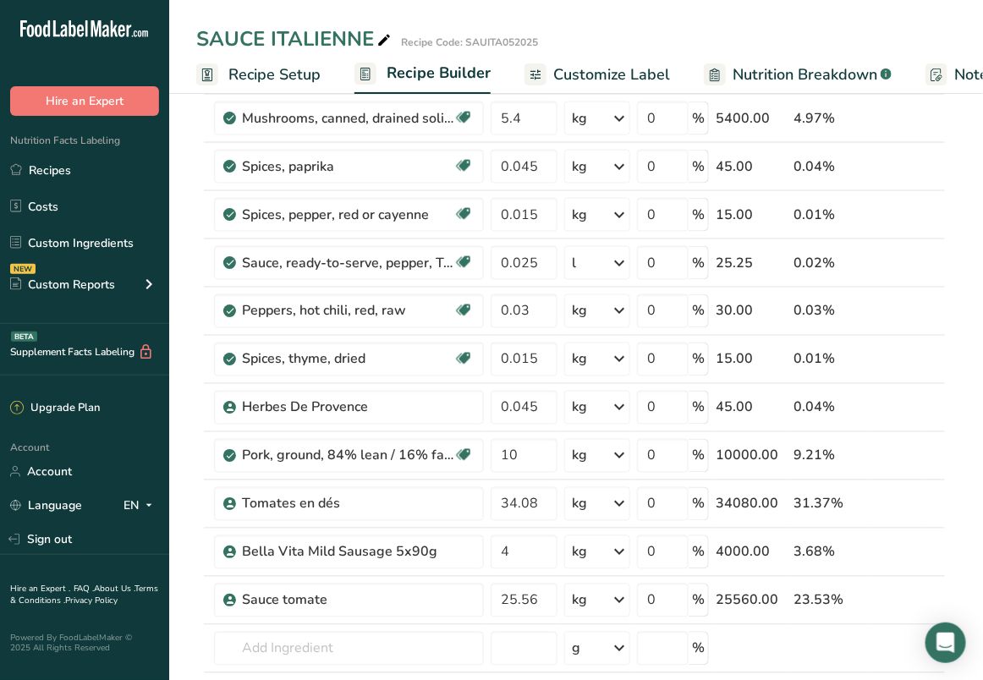
click at [818, 69] on span "Nutrition Breakdown" at bounding box center [804, 74] width 145 height 23
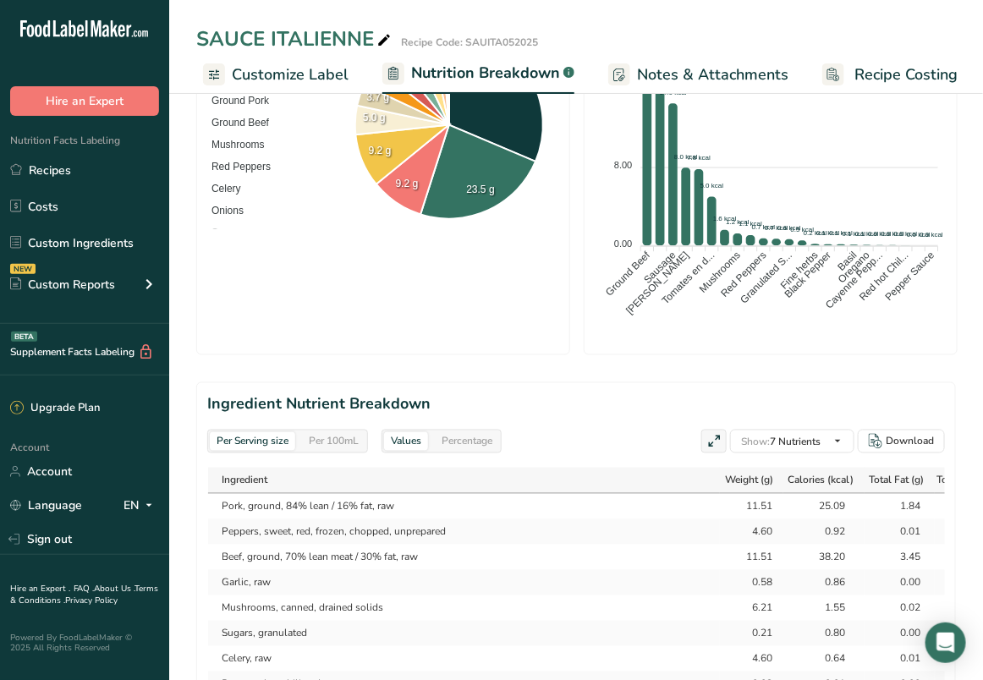
scroll to position [195, 0]
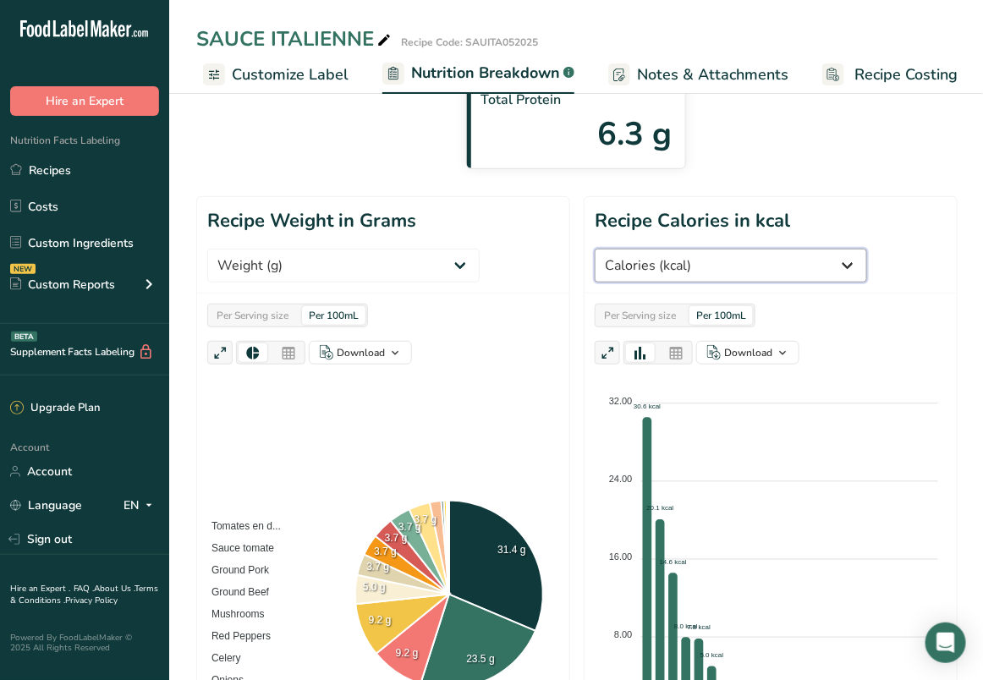
click at [781, 257] on select "Weight (g) Calories (kcal) Energy KJ (kj) Total Fat (g) Saturated Fat (g) Trans…" at bounding box center [731, 266] width 272 height 34
select select "Sodium"
click at [595, 249] on select "Weight (g) Calories (kcal) Energy KJ (kj) Total Fat (g) Saturated Fat (g) Trans…" at bounding box center [731, 266] width 272 height 34
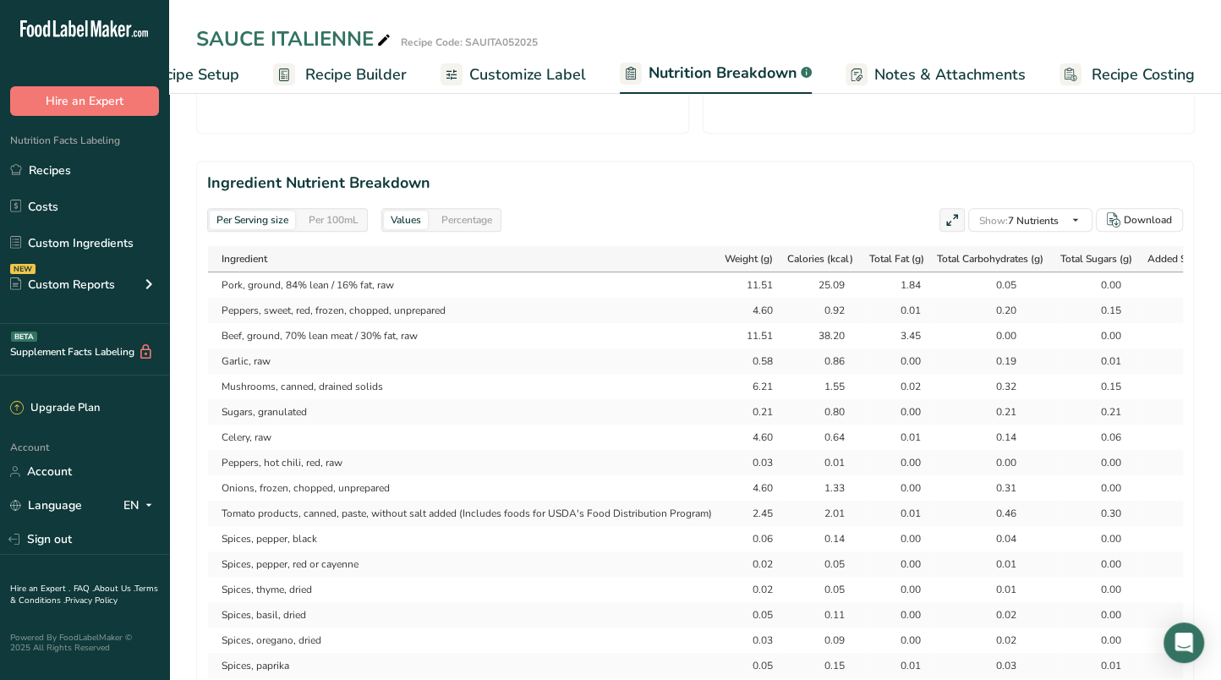
scroll to position [736, 0]
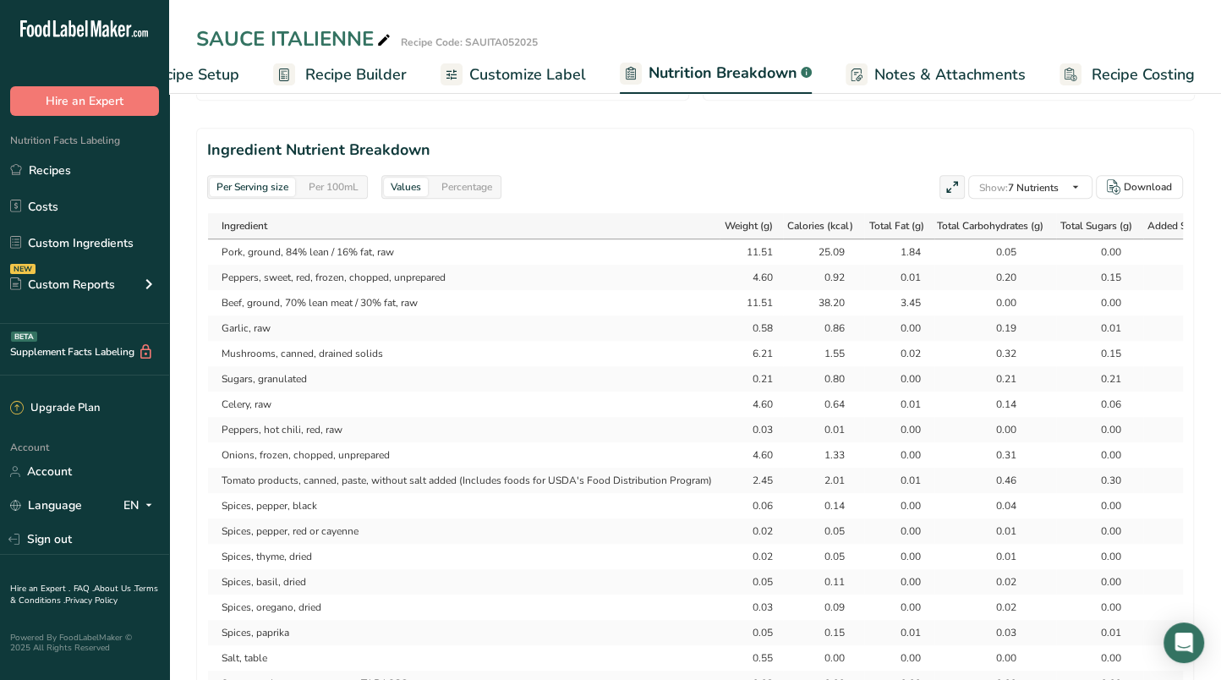
click at [357, 184] on div "Per 100mL" at bounding box center [333, 187] width 63 height 19
click at [495, 184] on div "Percentage" at bounding box center [467, 187] width 64 height 19
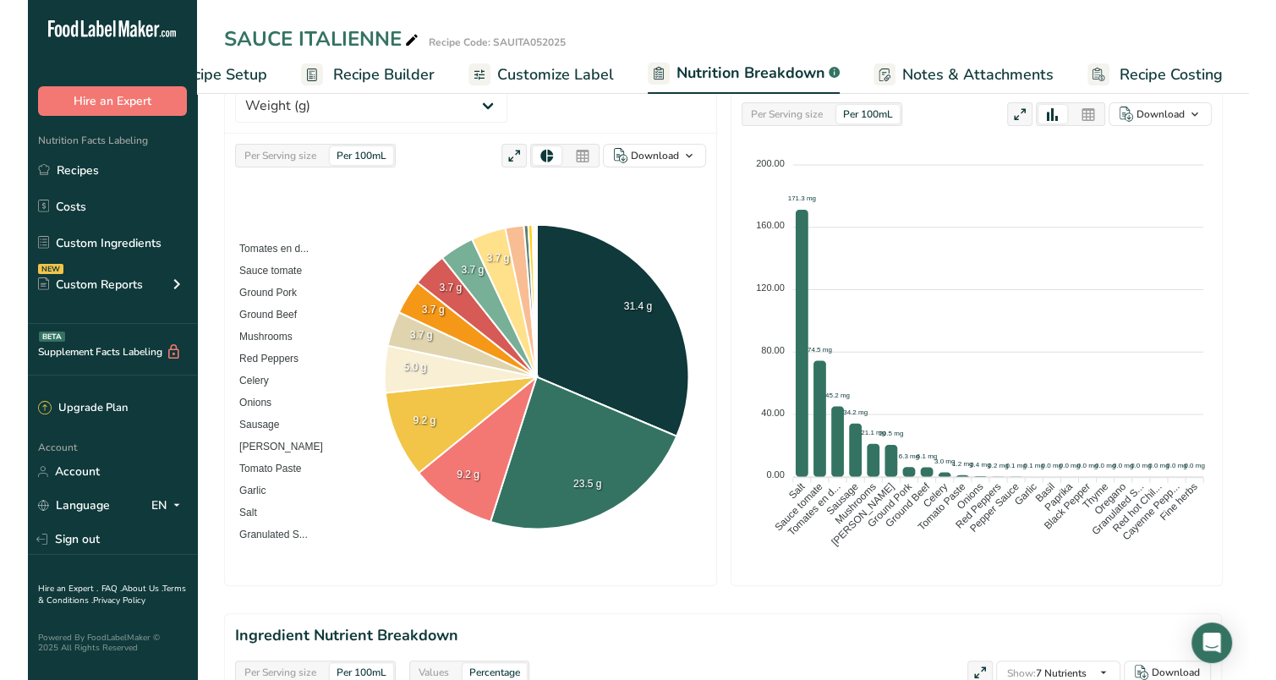
scroll to position [250, 0]
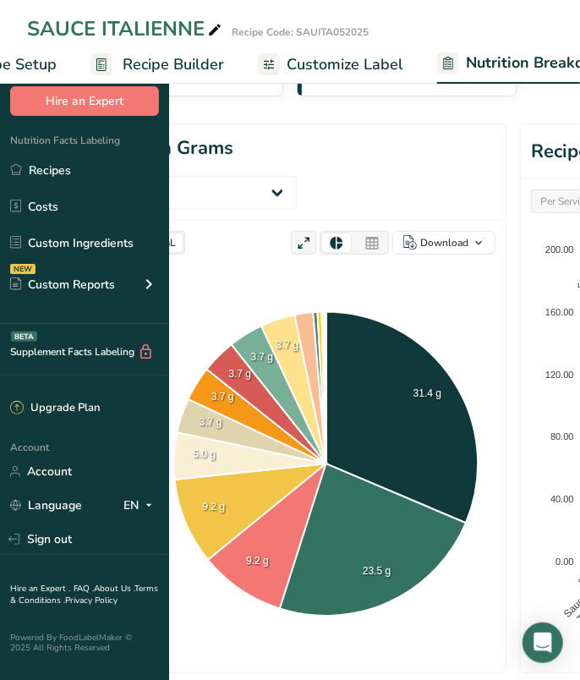
select select "Sodium"
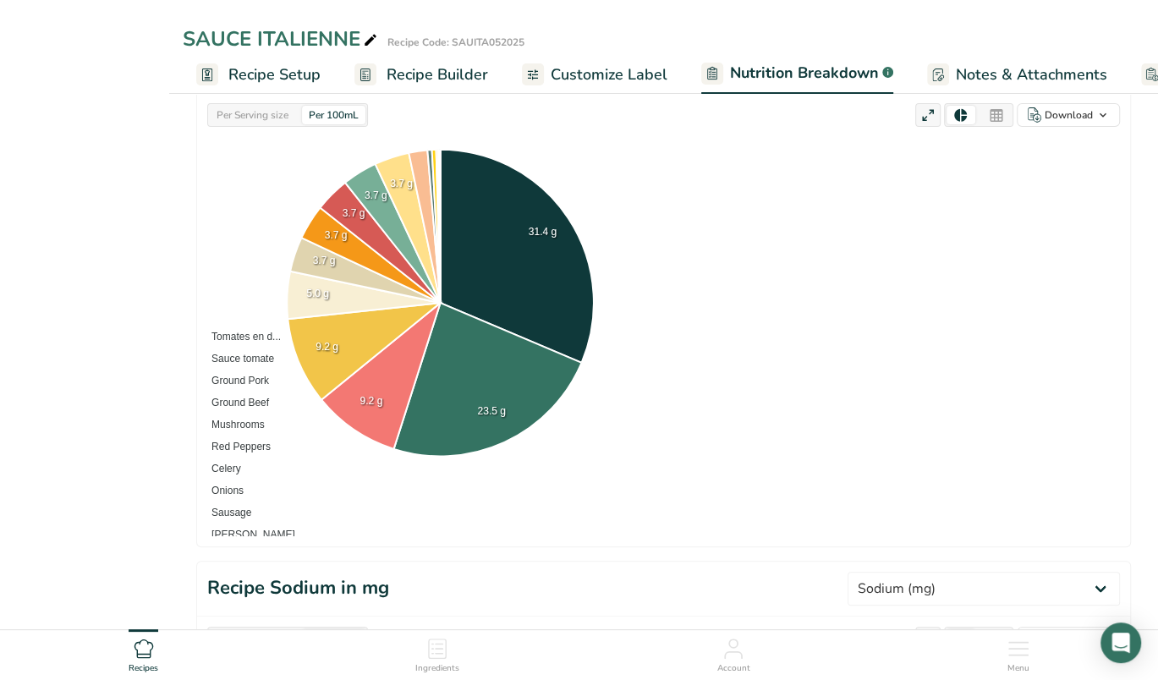
select select "Sodium"
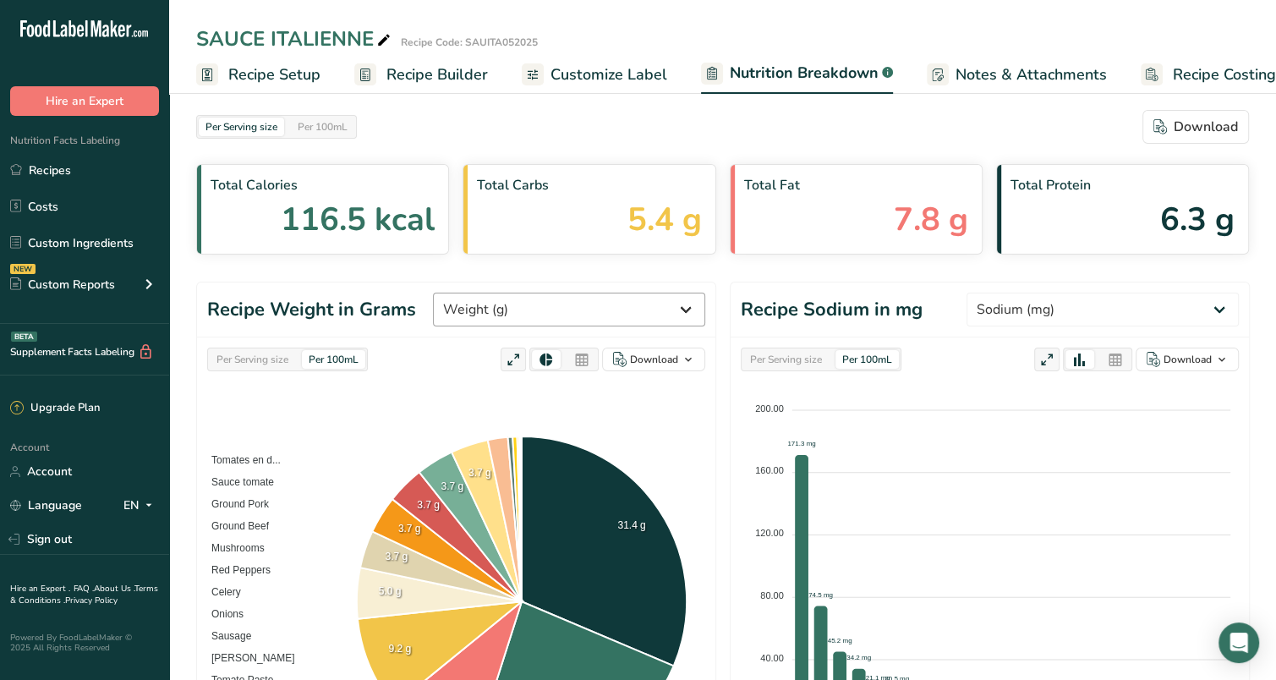
scroll to position [0, 0]
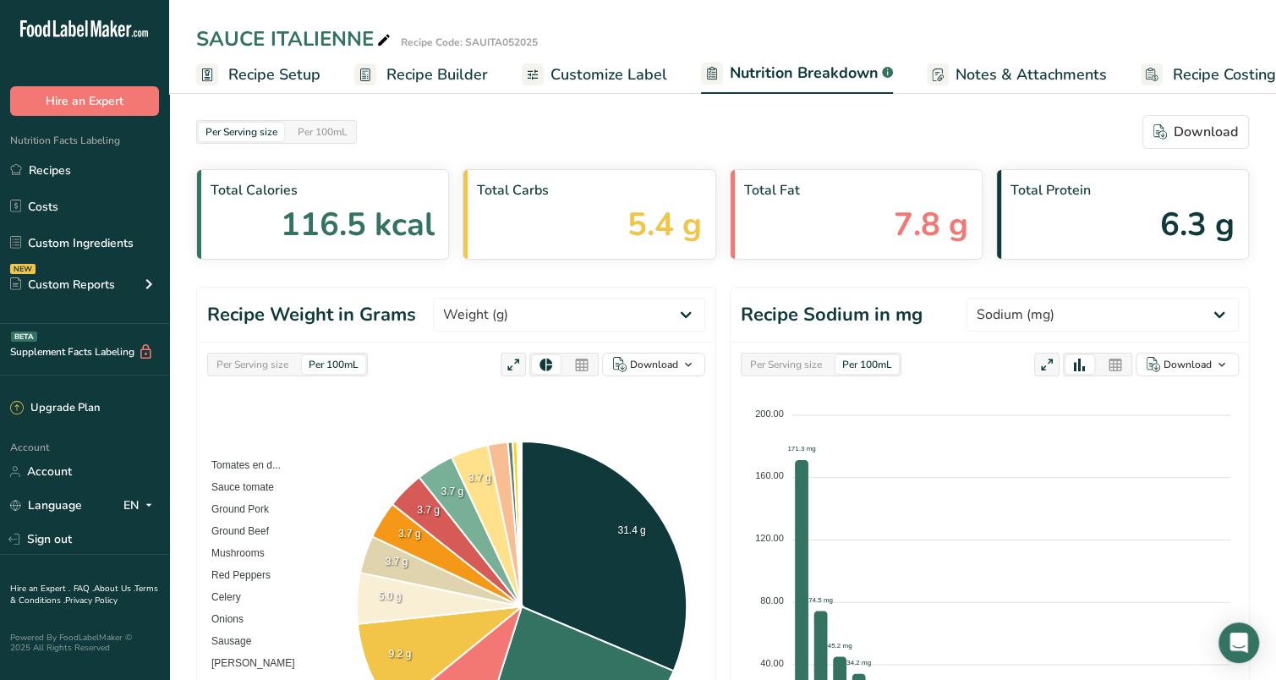
click at [429, 75] on span "Recipe Builder" at bounding box center [438, 74] width 102 height 23
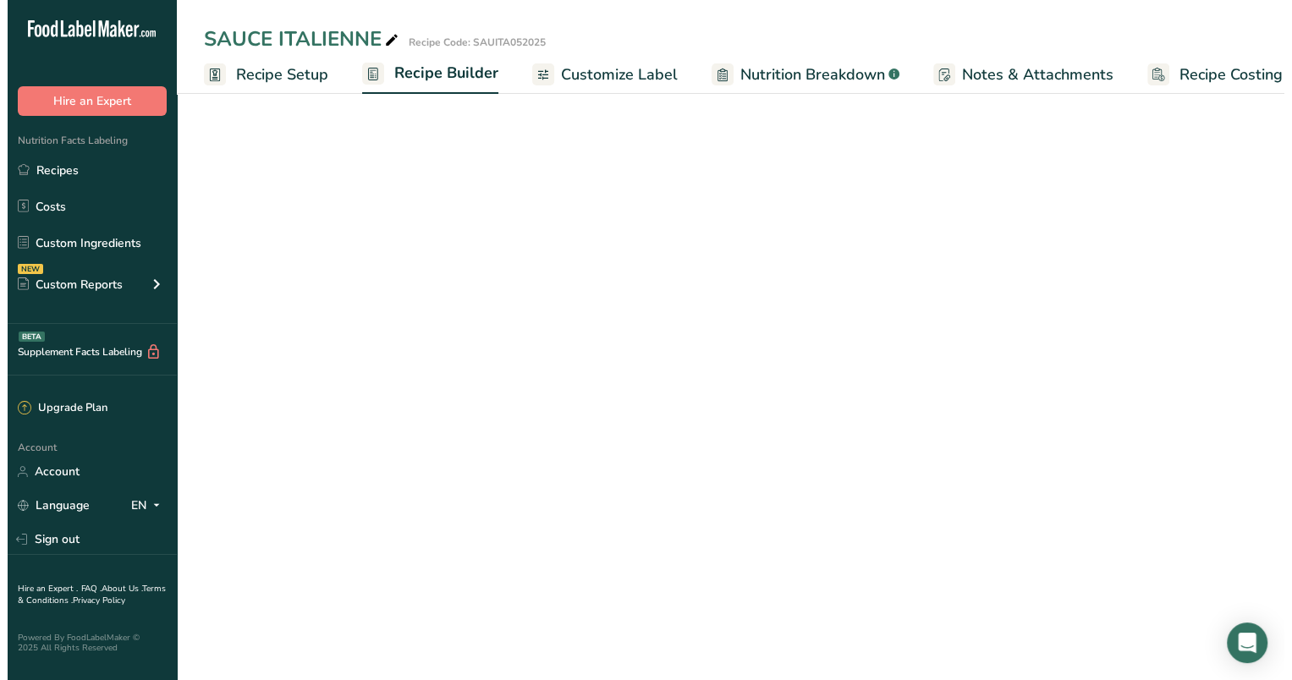
scroll to position [0, 25]
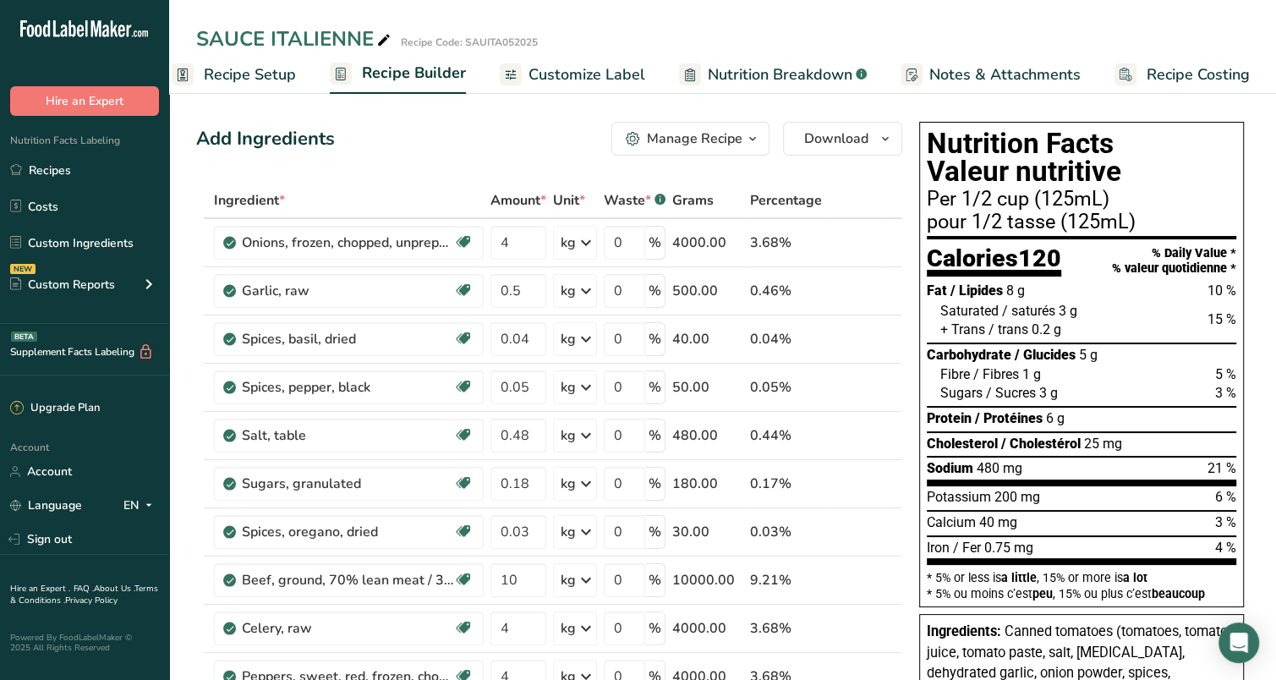
click at [751, 141] on icon "button" at bounding box center [753, 139] width 14 height 21
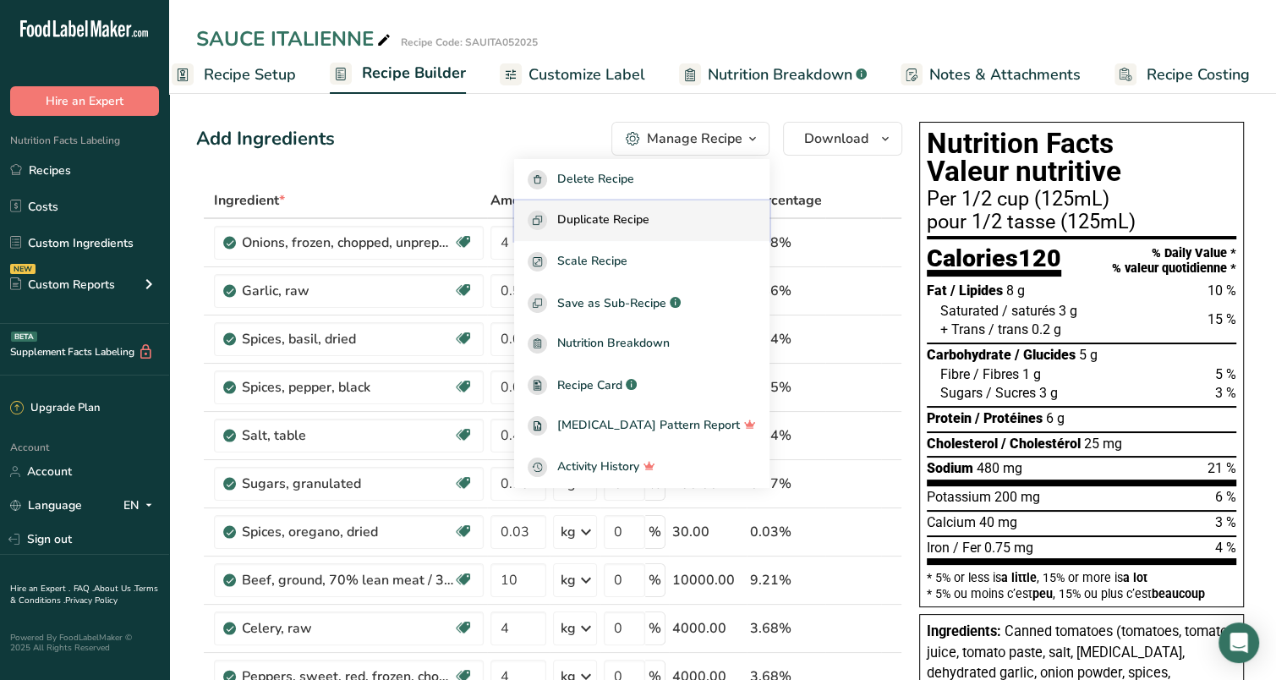
click at [650, 221] on span "Duplicate Recipe" at bounding box center [603, 220] width 92 height 19
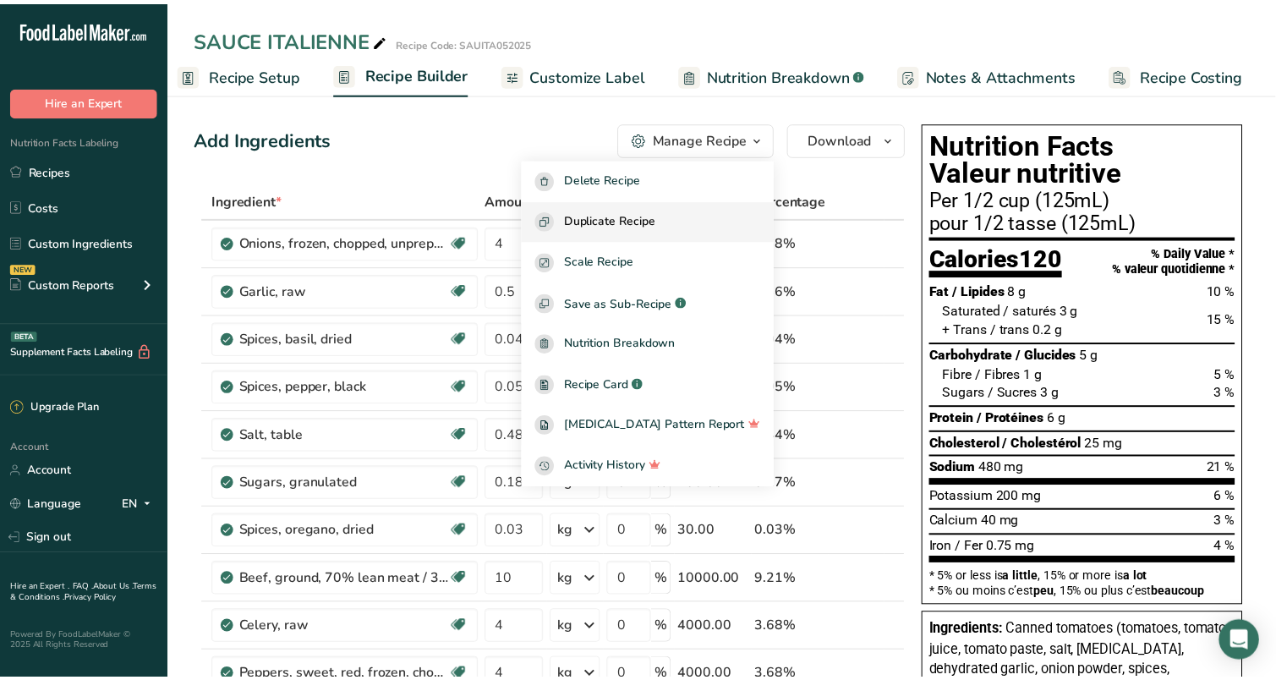
scroll to position [0, 8]
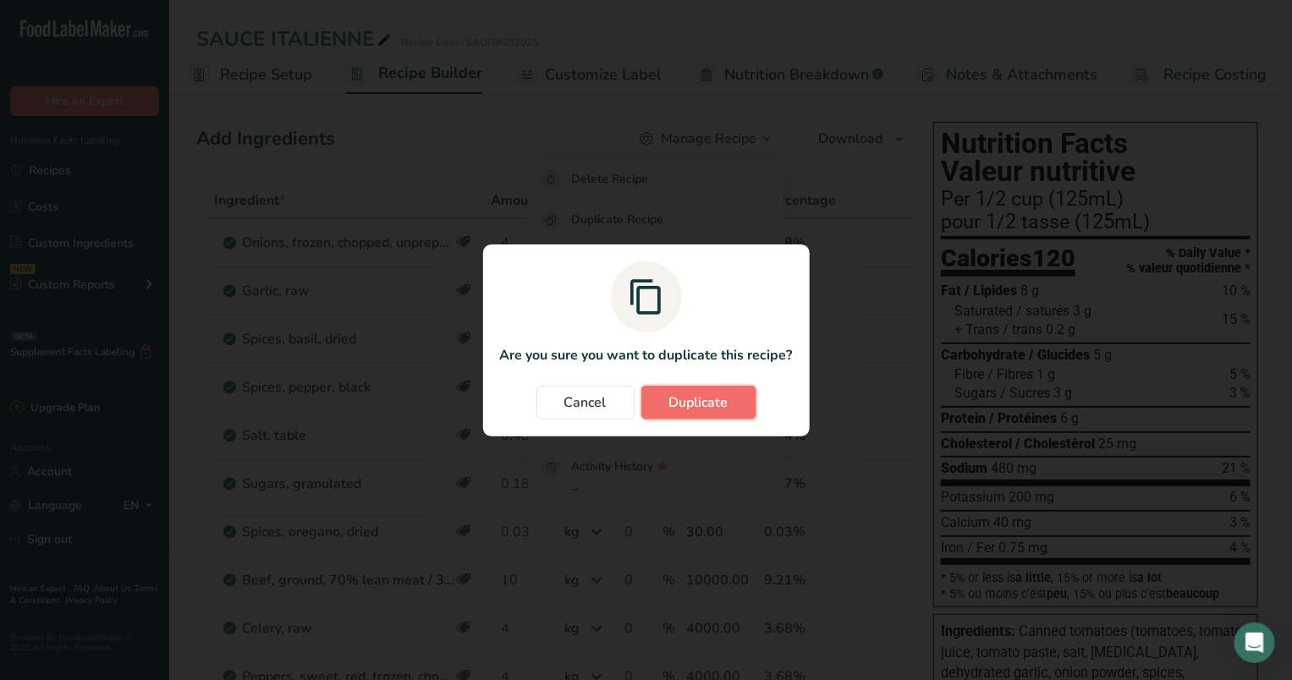
click at [692, 409] on span "Duplicate" at bounding box center [698, 402] width 59 height 20
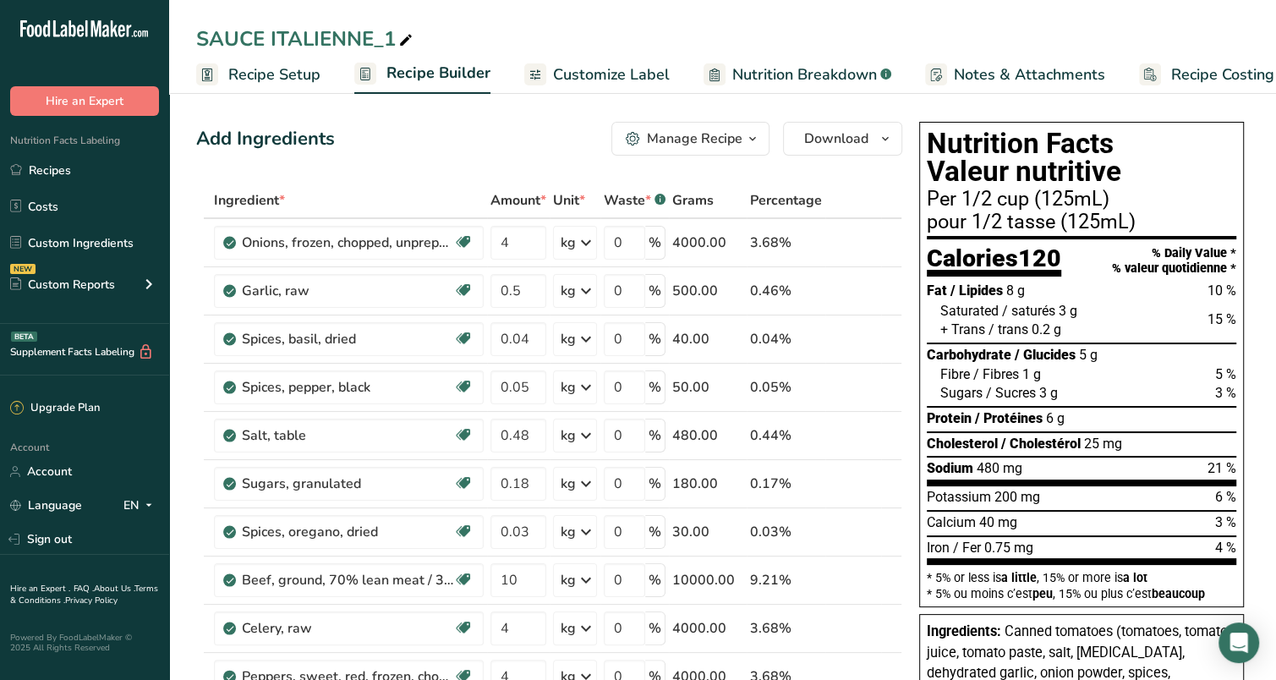
click at [299, 75] on span "Recipe Setup" at bounding box center [274, 74] width 92 height 23
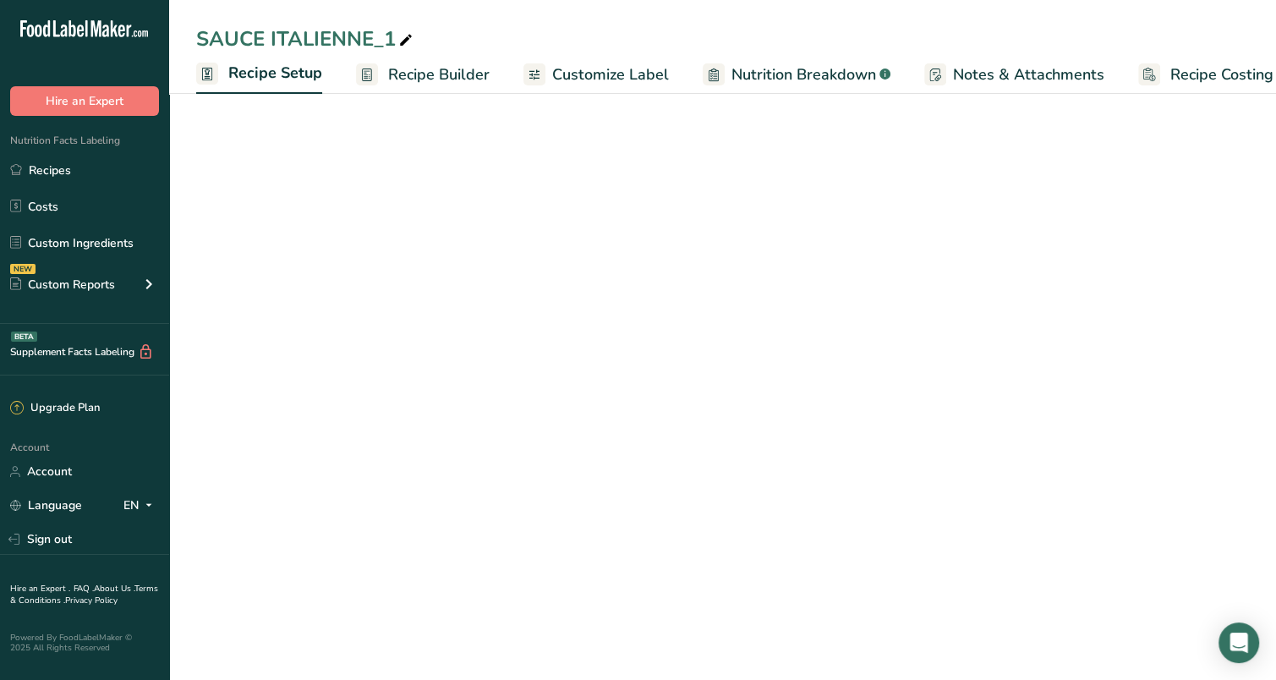
scroll to position [0, 5]
select select "17"
select select "22"
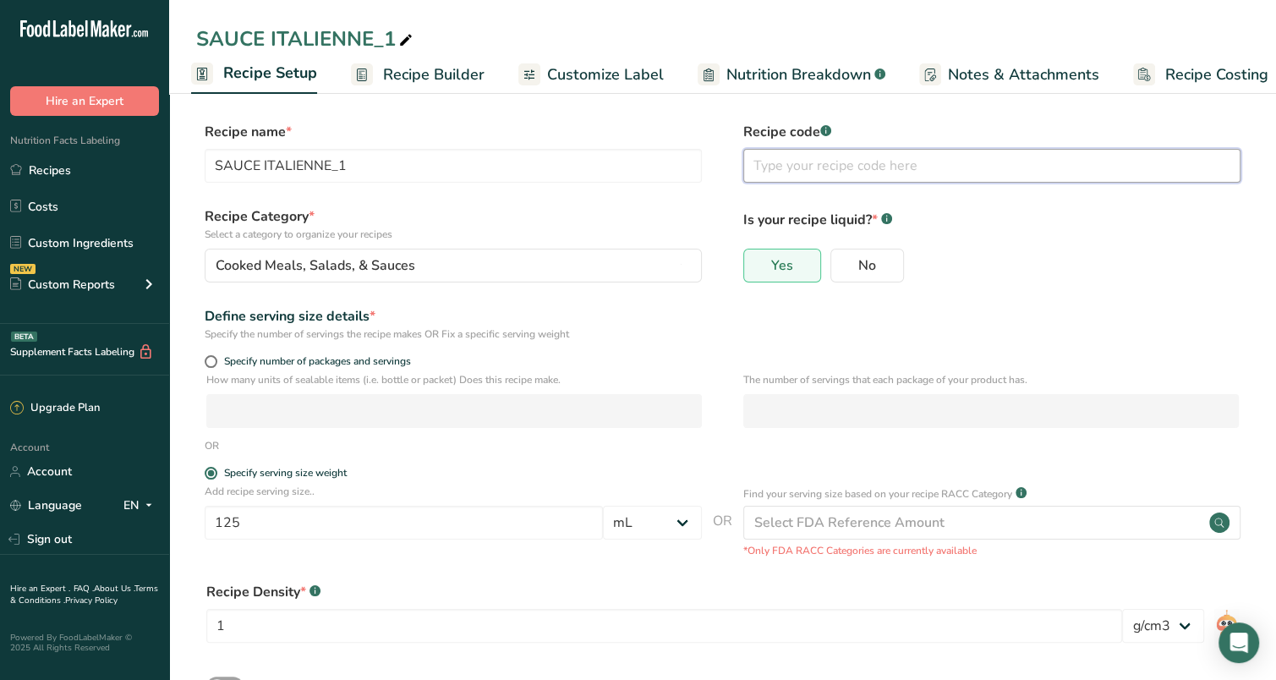
click at [768, 167] on input "text" at bounding box center [991, 166] width 497 height 34
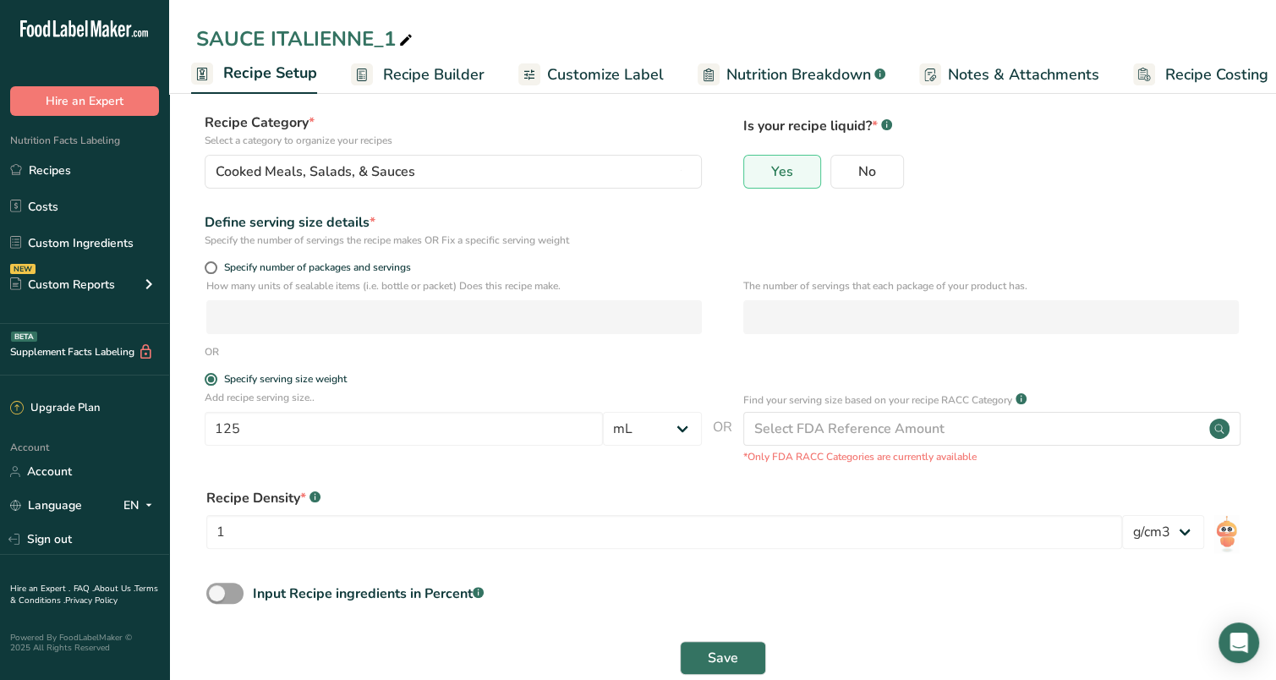
scroll to position [127, 0]
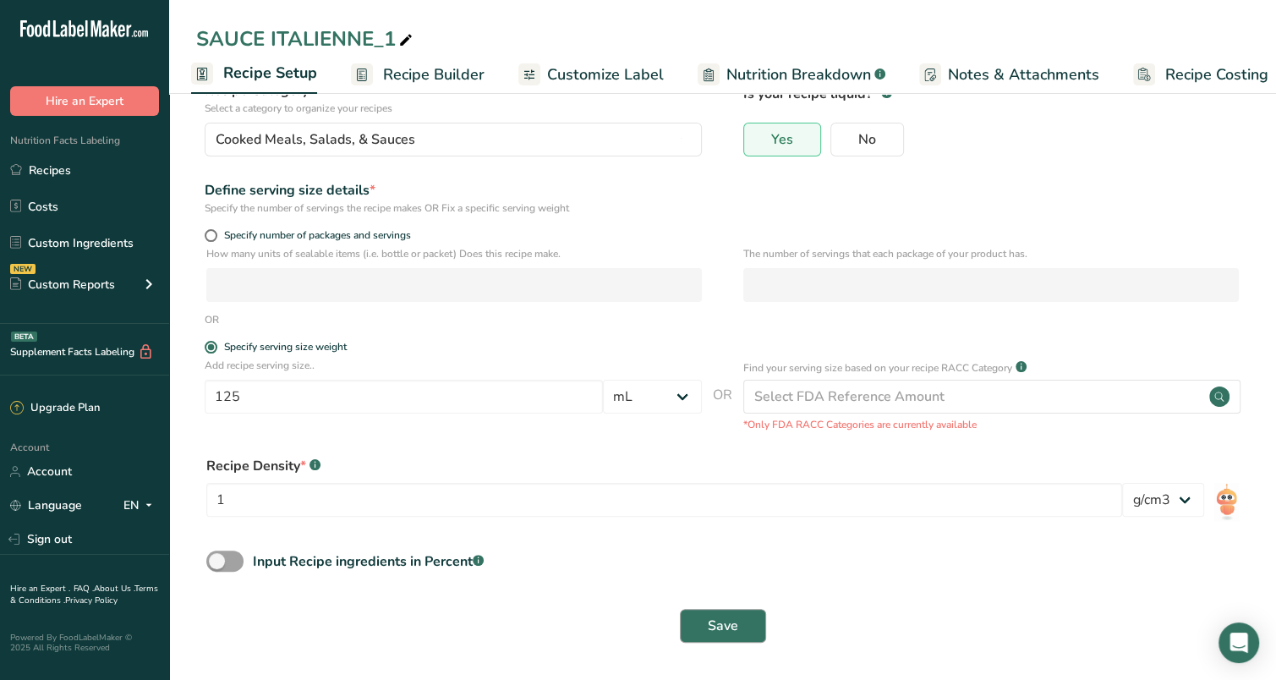
type input "Sel retiré"
click at [728, 631] on span "Save" at bounding box center [723, 626] width 30 height 20
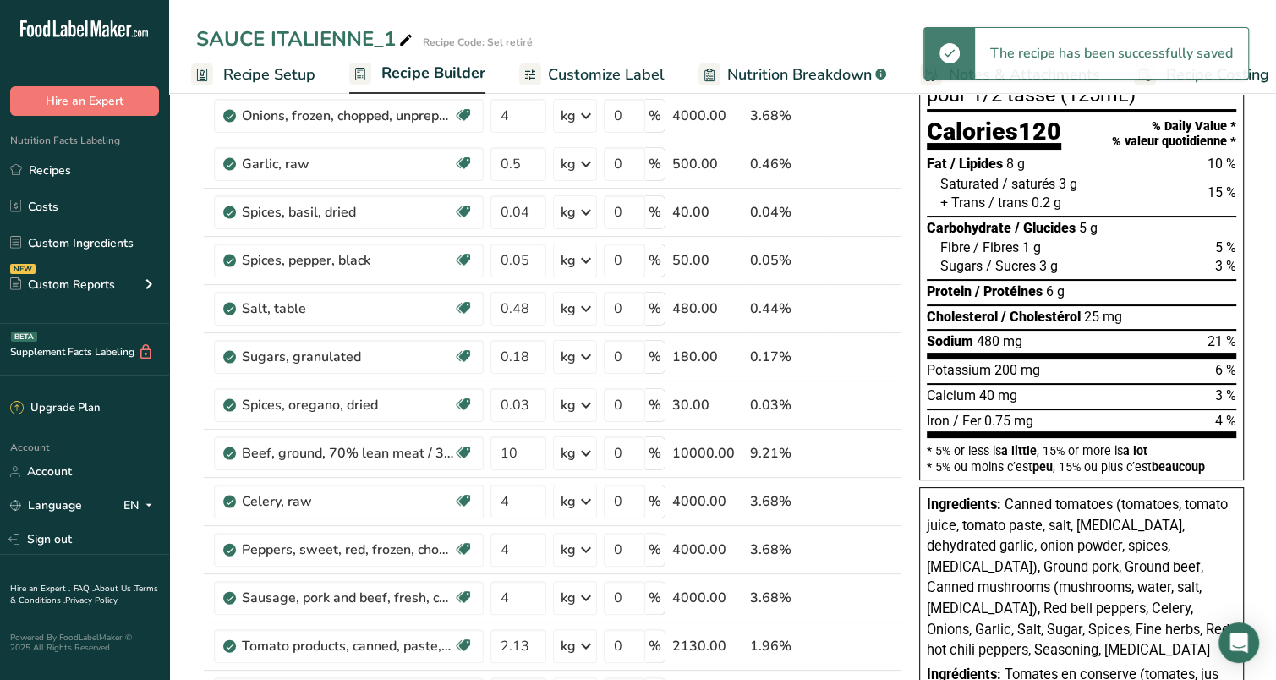
click at [420, 74] on span "Recipe Builder" at bounding box center [433, 73] width 104 height 23
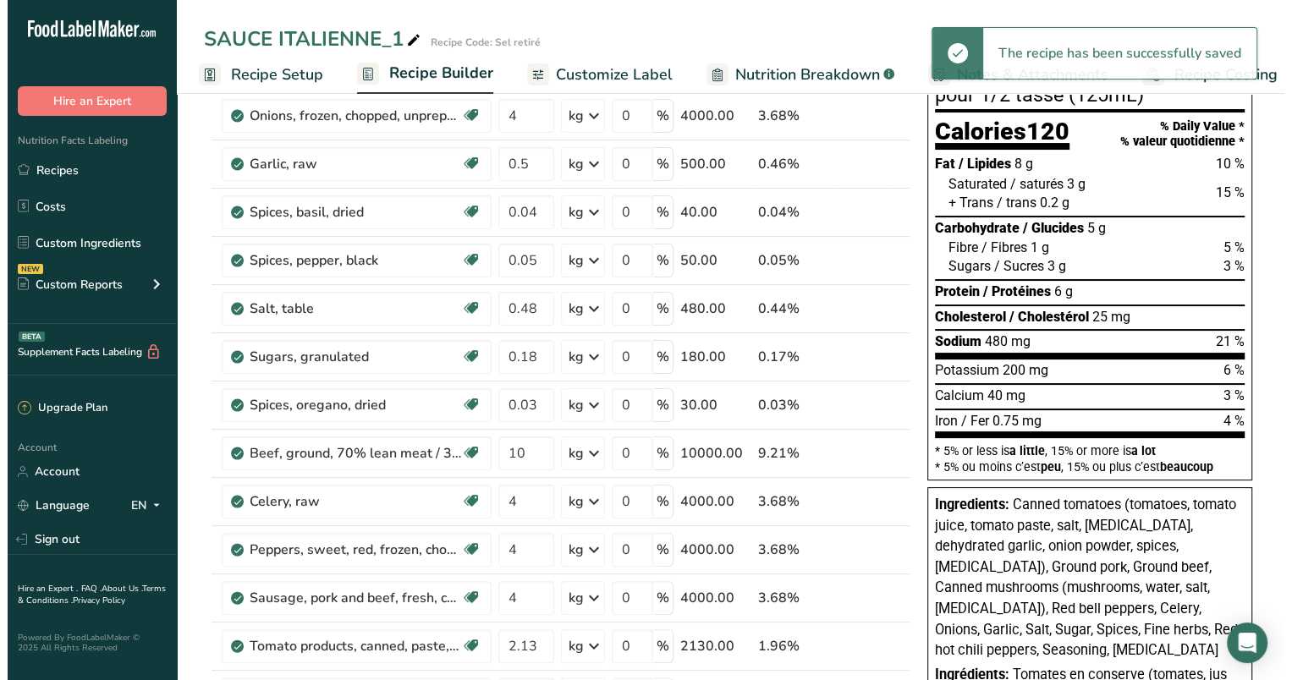
scroll to position [0, 25]
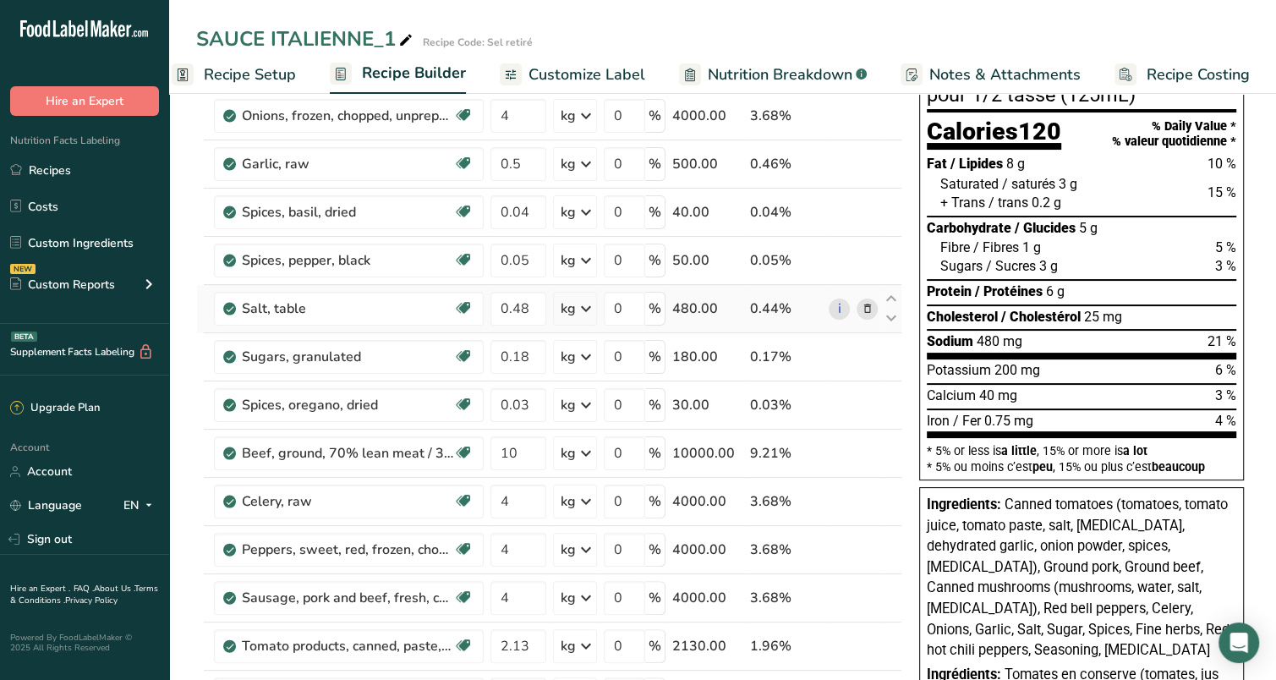
click at [870, 301] on icon at bounding box center [868, 309] width 12 height 18
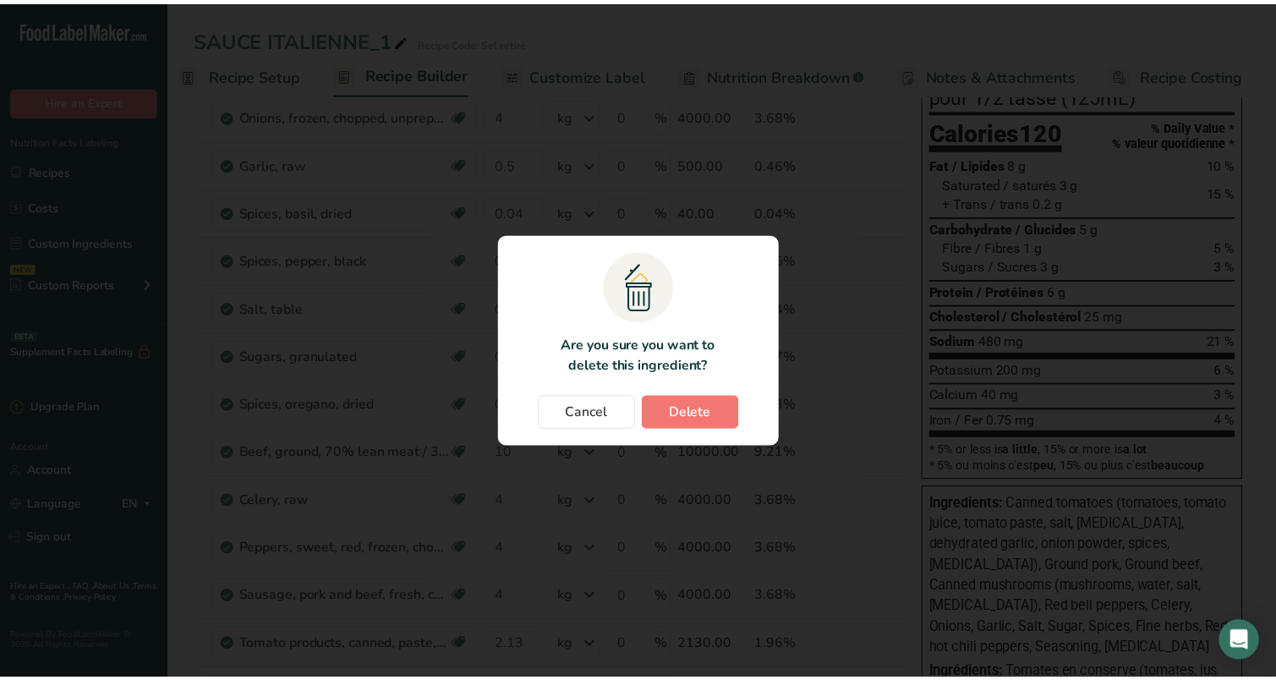
scroll to position [0, 8]
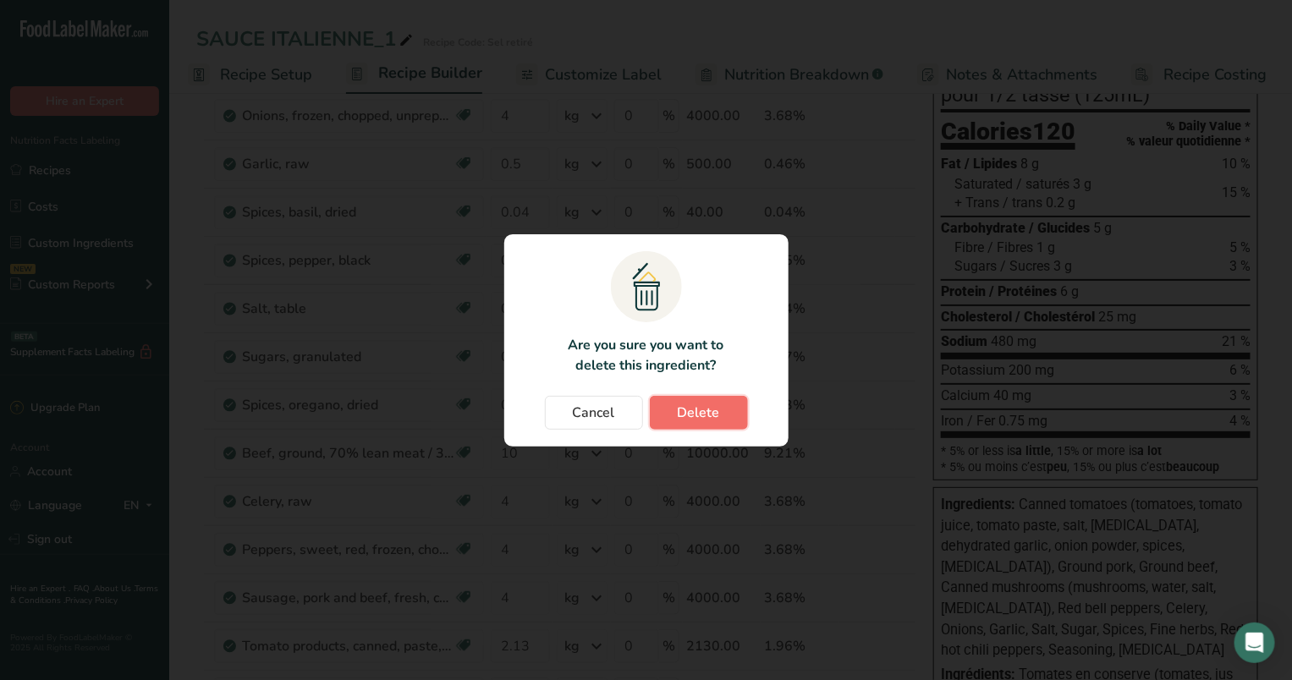
click at [694, 398] on button "Delete" at bounding box center [699, 413] width 98 height 34
type input "0.18"
type input "0.03"
type input "10"
type input "4"
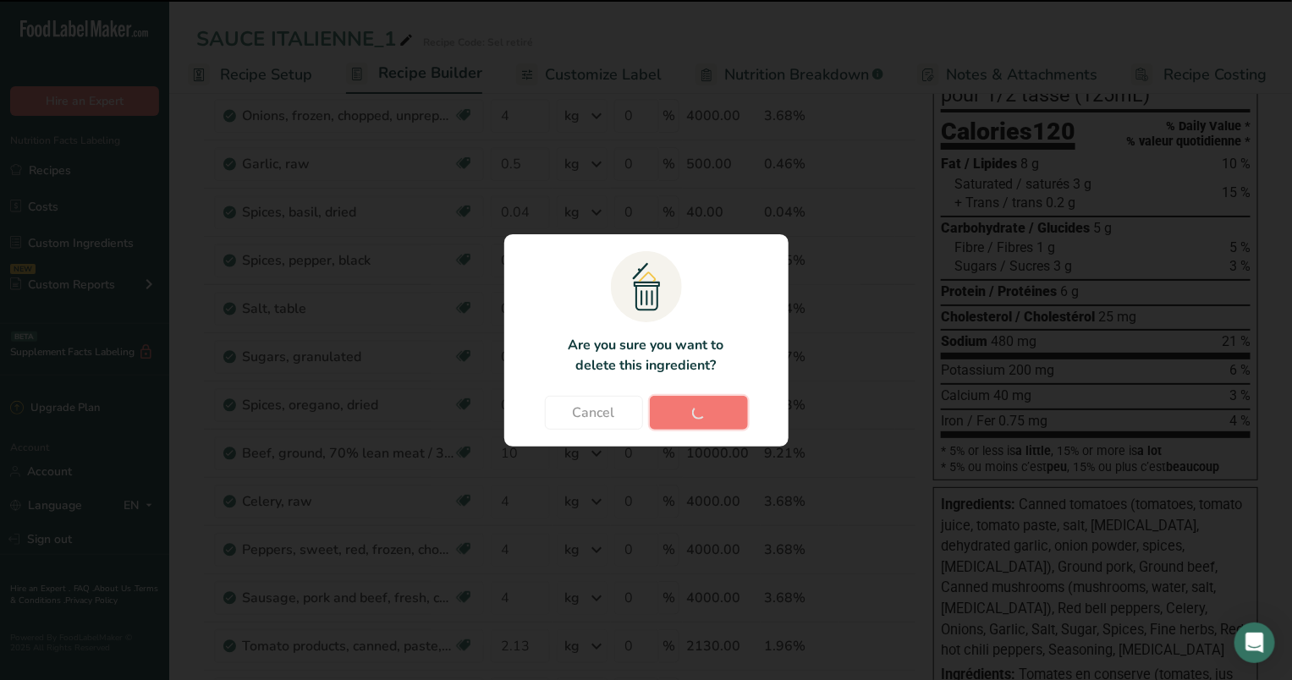
type input "2.13"
type input "5.4"
type input "0.045"
type input "0.015"
type input "0.025"
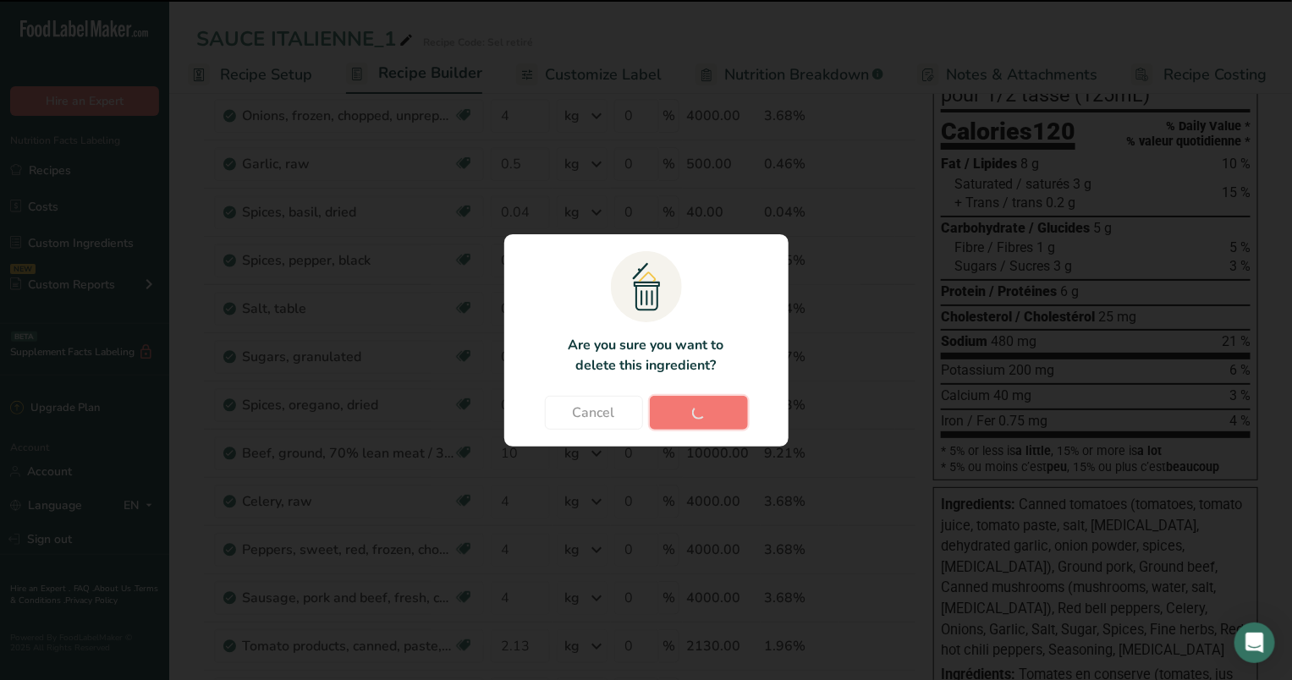
type input "0.03"
type input "0.015"
type input "0.045"
type input "10"
type input "34.08"
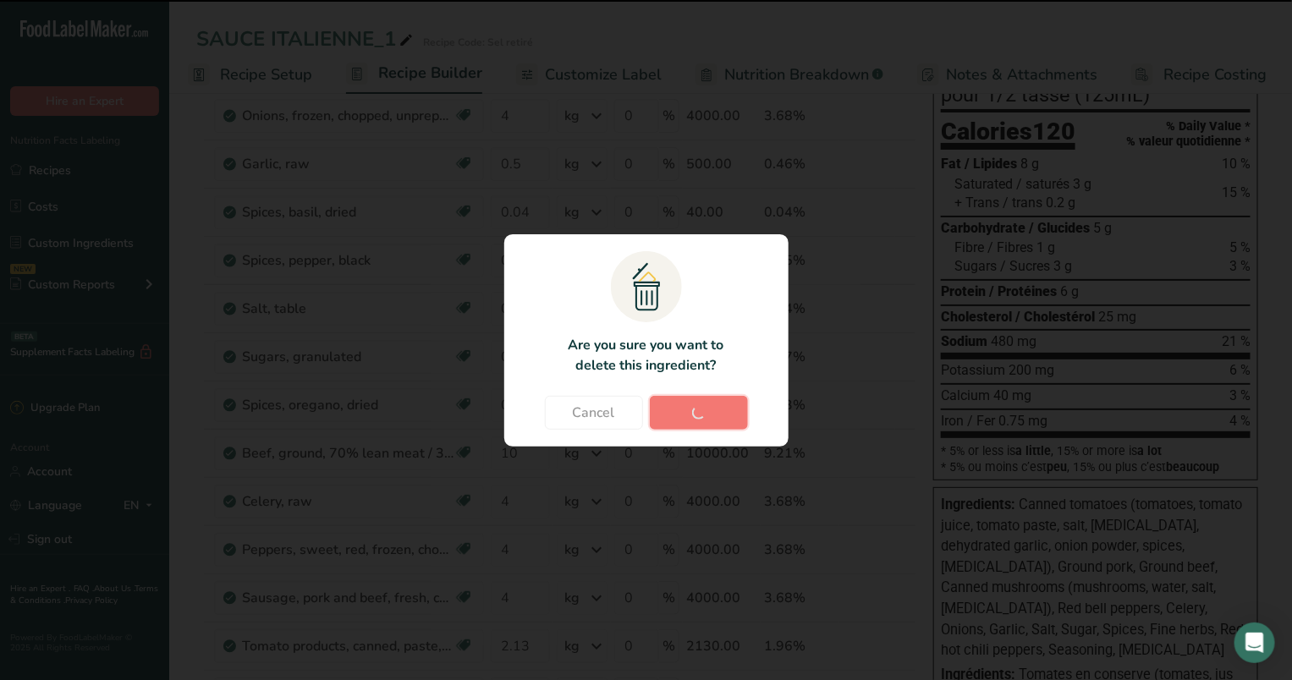
type input "4"
type input "25.56"
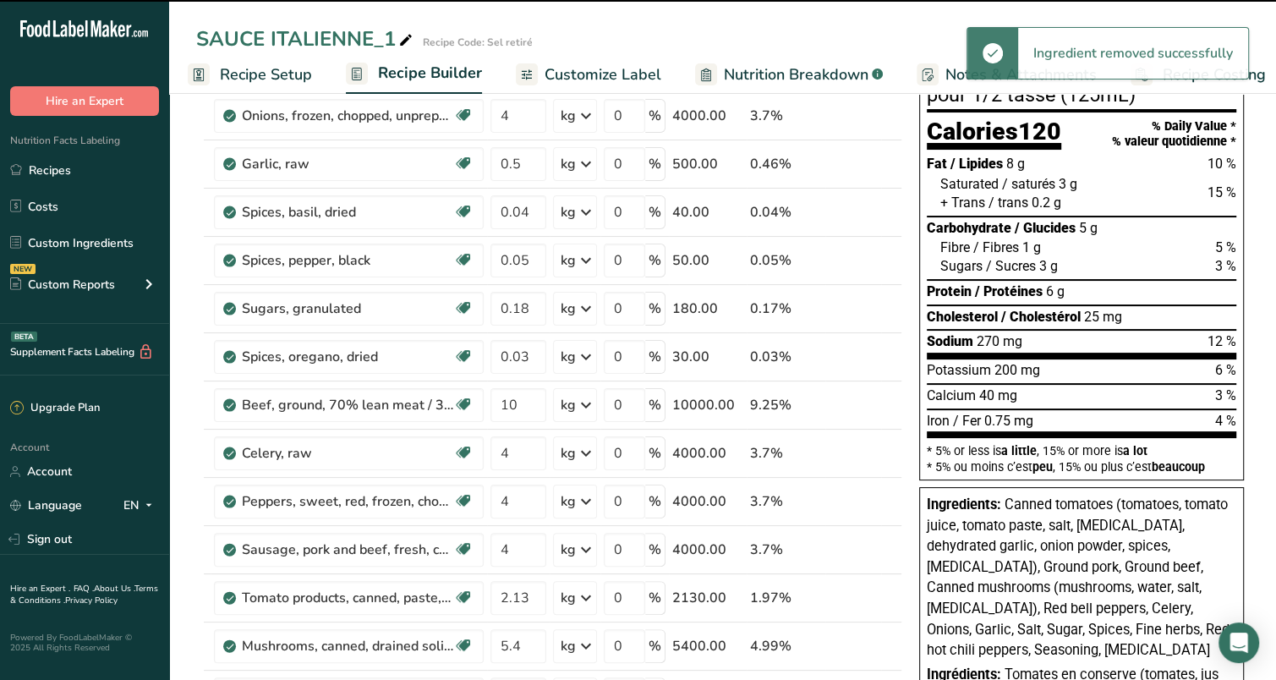
click at [688, 25] on div "SAUCE ITALIENNE_1 Recipe Code: Sel retiré" at bounding box center [722, 39] width 1107 height 30
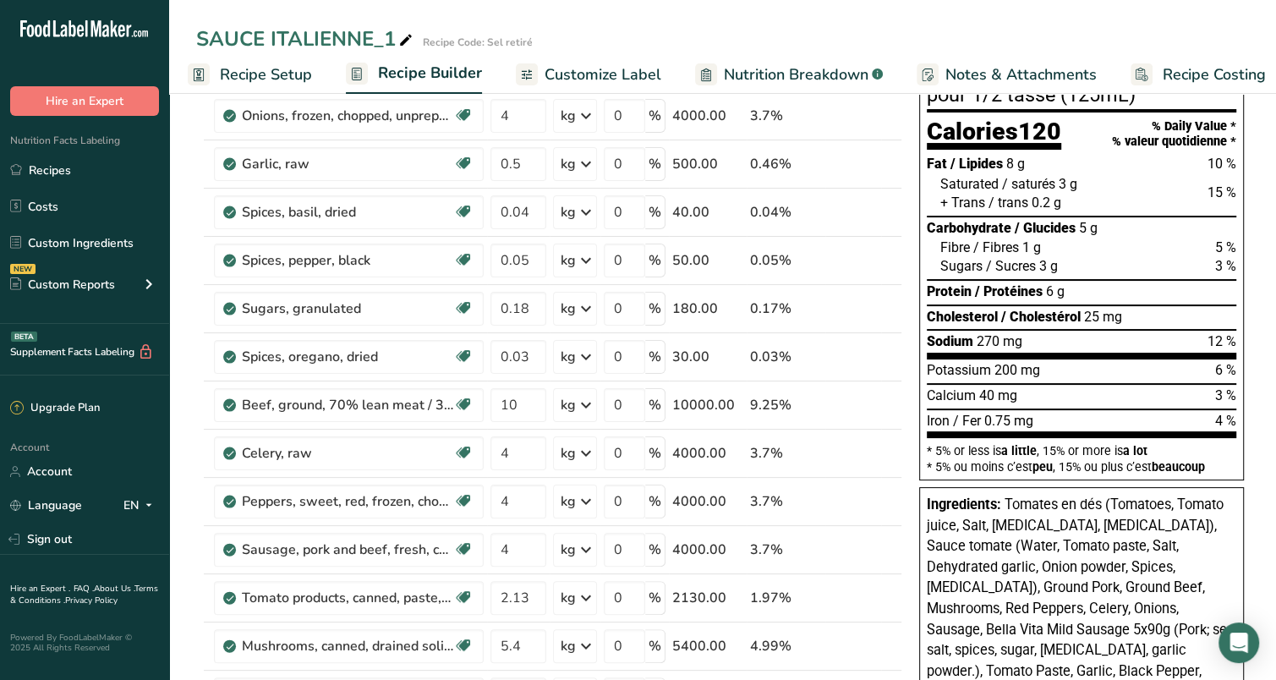
click at [771, 74] on span "Nutrition Breakdown" at bounding box center [796, 74] width 145 height 23
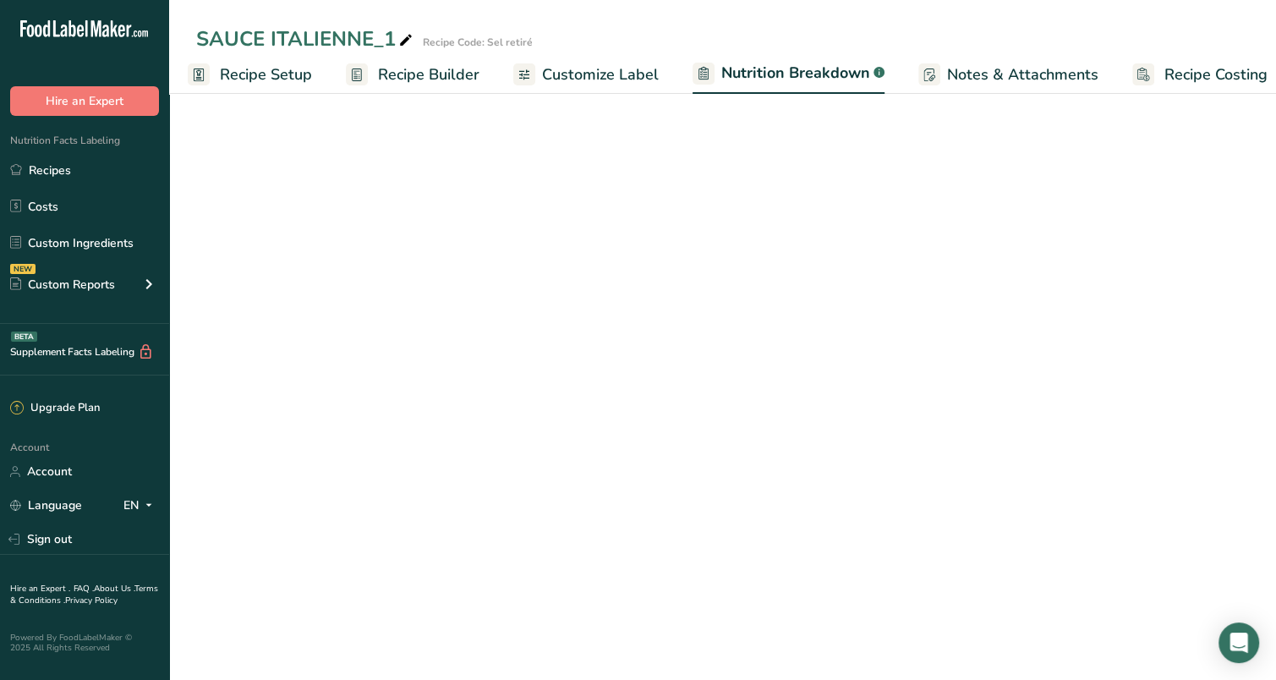
scroll to position [0, 26]
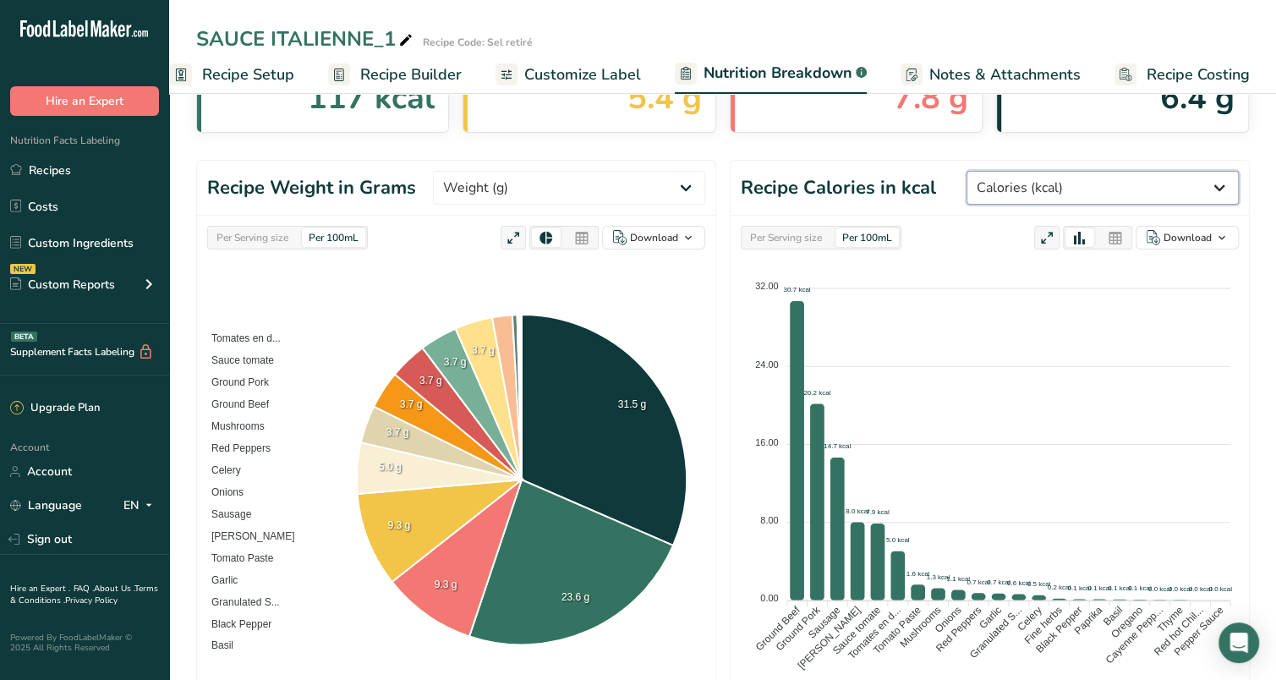
click at [1180, 186] on select "Weight (g) Calories (kcal) Energy KJ (kj) Total Fat (g) Saturated Fat (g) Trans…" at bounding box center [1103, 188] width 272 height 34
select select "Sodium"
click at [1030, 171] on select "Weight (g) Calories (kcal) Energy KJ (kj) Total Fat (g) Saturated Fat (g) Trans…" at bounding box center [1103, 188] width 272 height 34
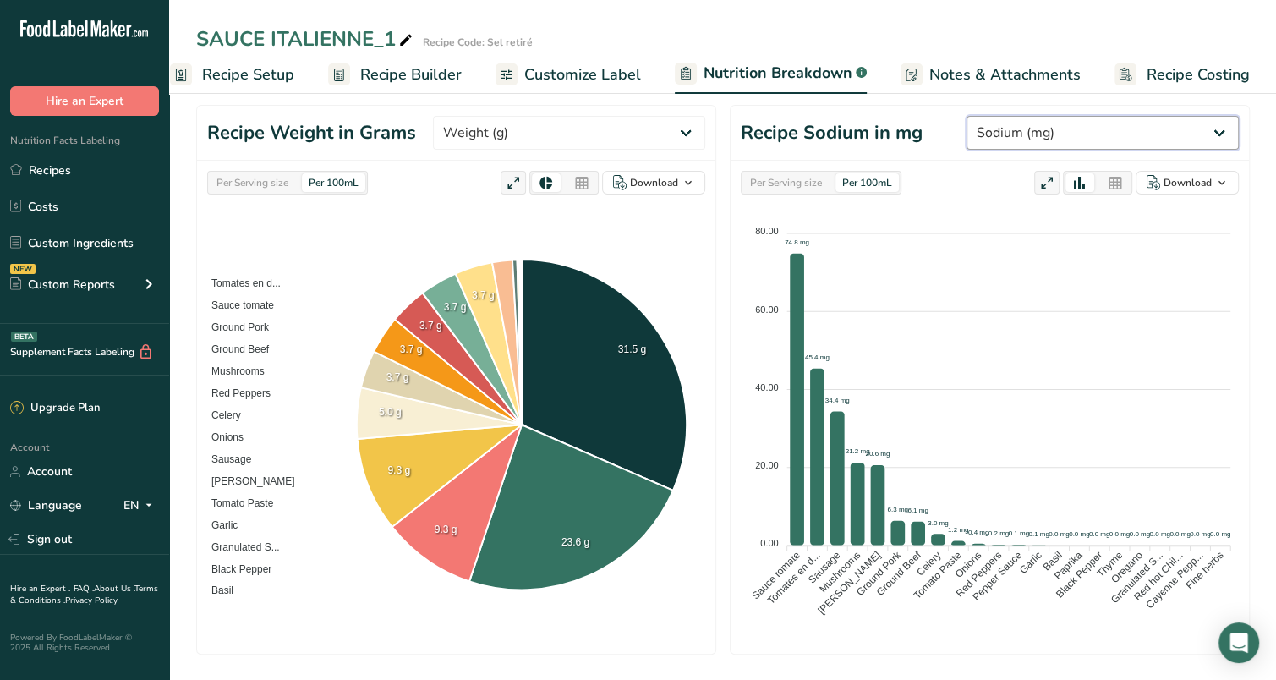
scroll to position [186, 0]
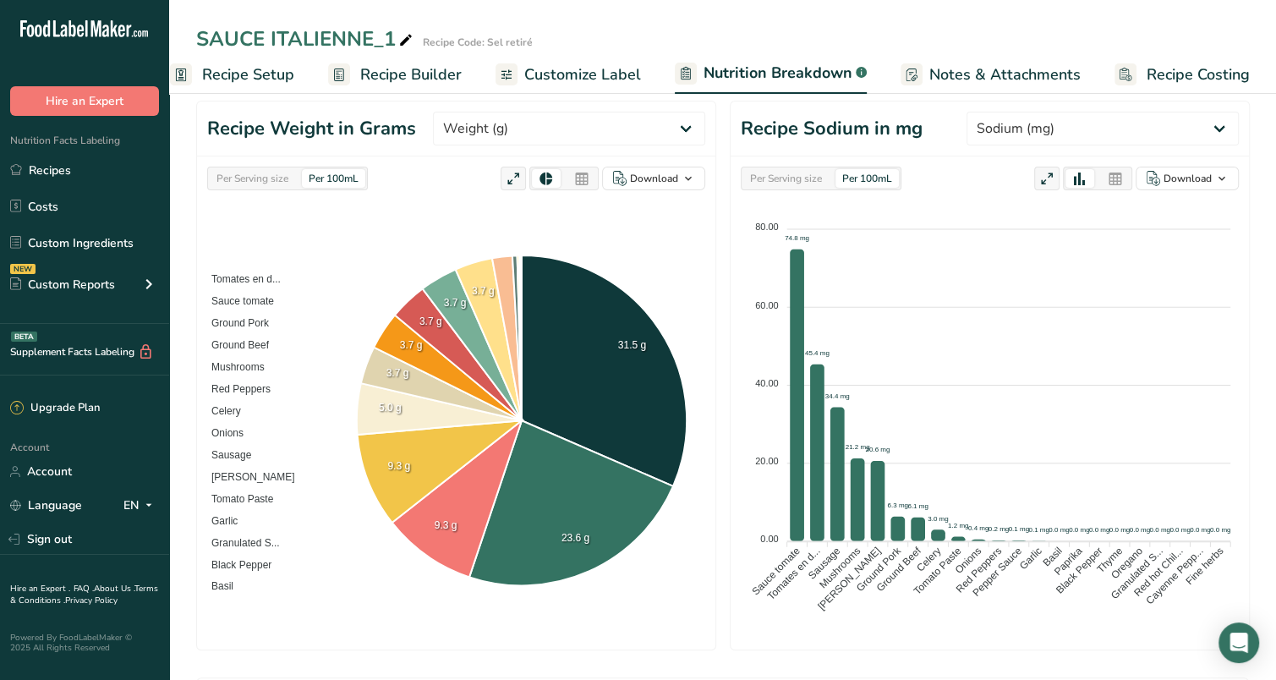
click at [559, 76] on span "Customize Label" at bounding box center [582, 74] width 117 height 23
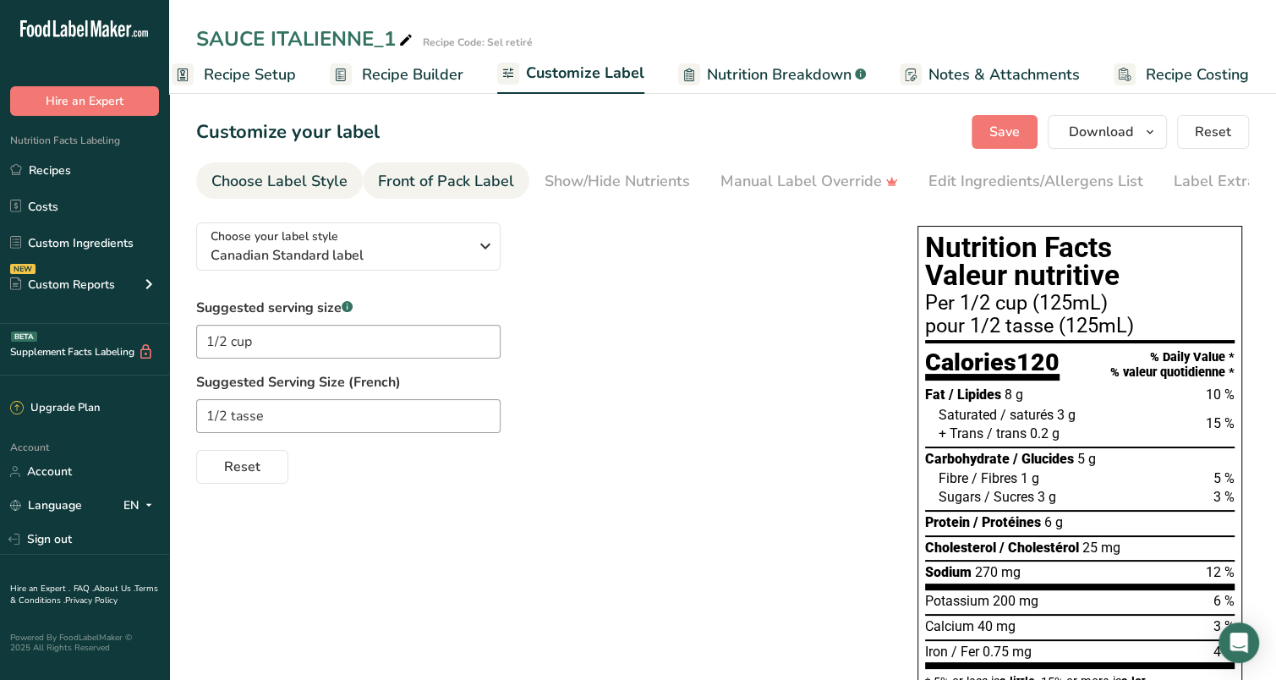
click at [436, 185] on div "Front of Pack Label" at bounding box center [446, 181] width 136 height 23
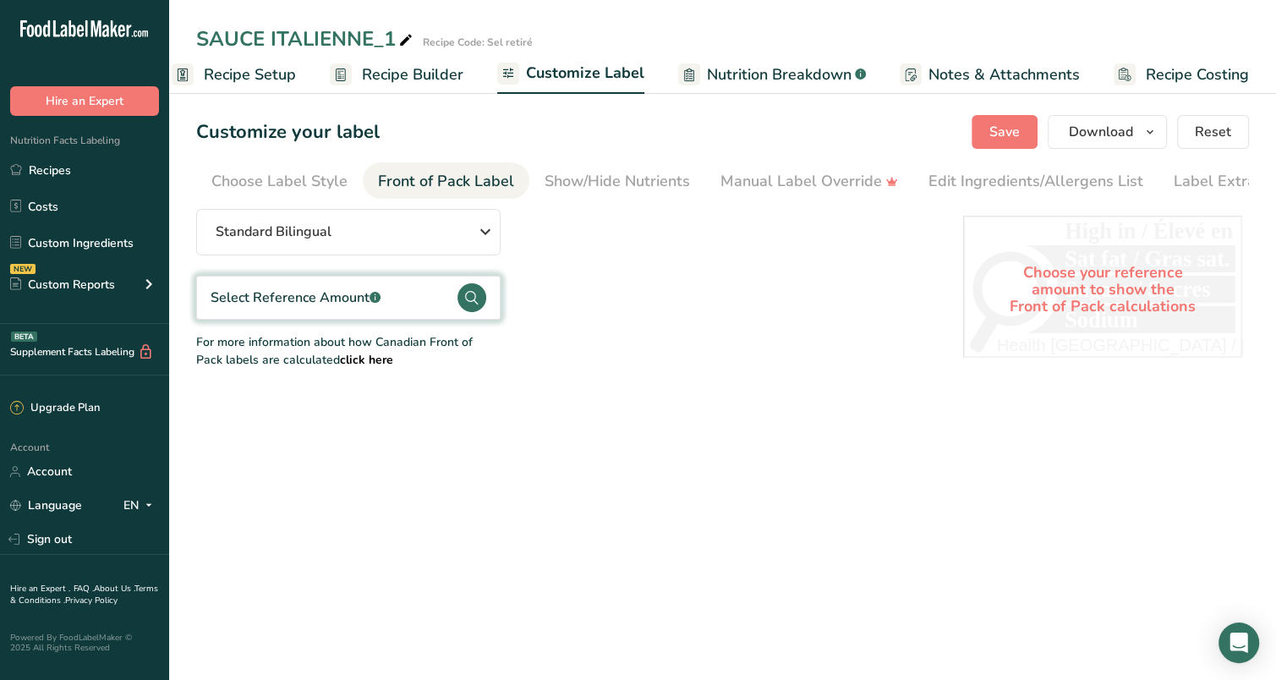
scroll to position [0, 40]
click at [322, 302] on div "Select Reference Amount .a-a{fill:#347362;}.b-a{fill:#fff;}" at bounding box center [296, 298] width 170 height 20
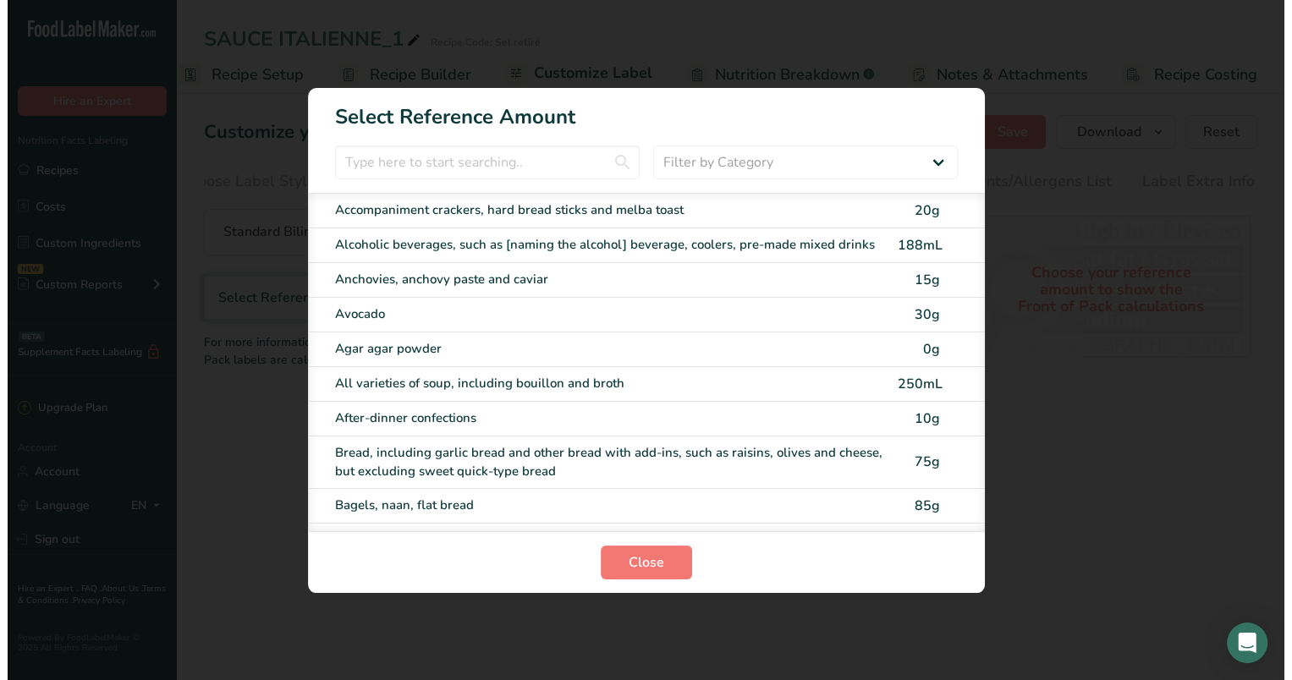
scroll to position [0, 8]
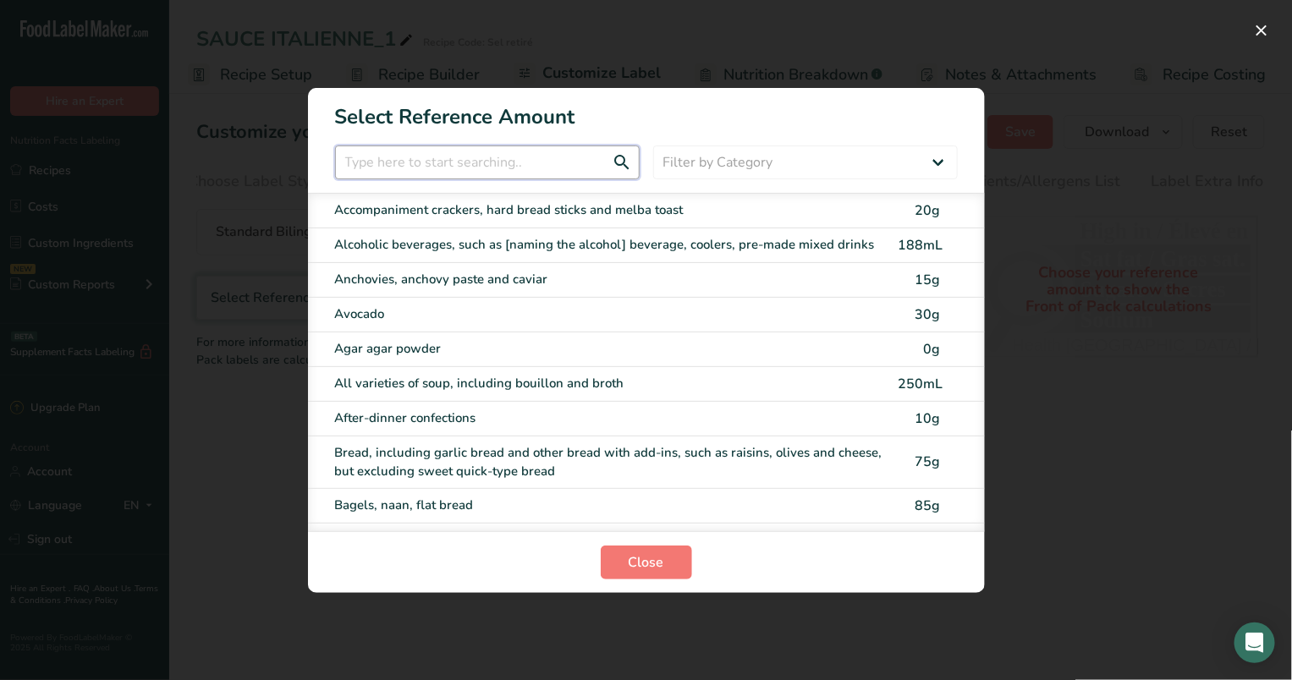
click at [458, 167] on input "FOP Category Selection Modal" at bounding box center [487, 162] width 305 height 34
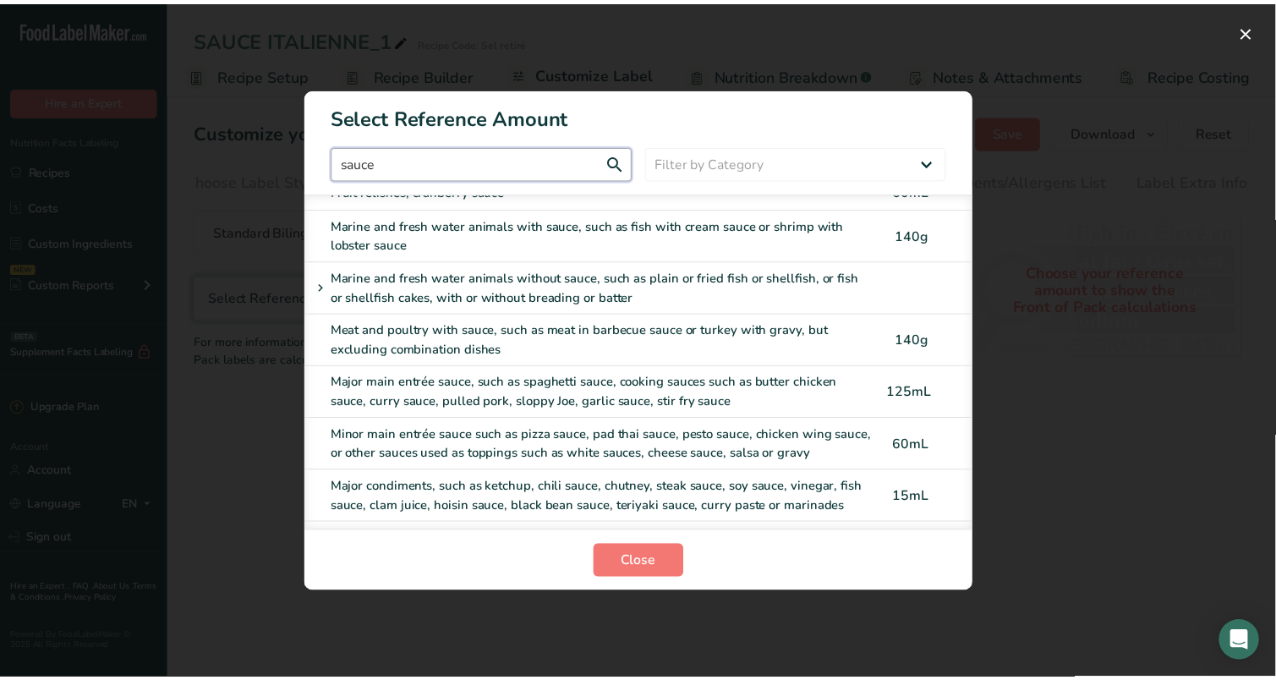
scroll to position [303, 0]
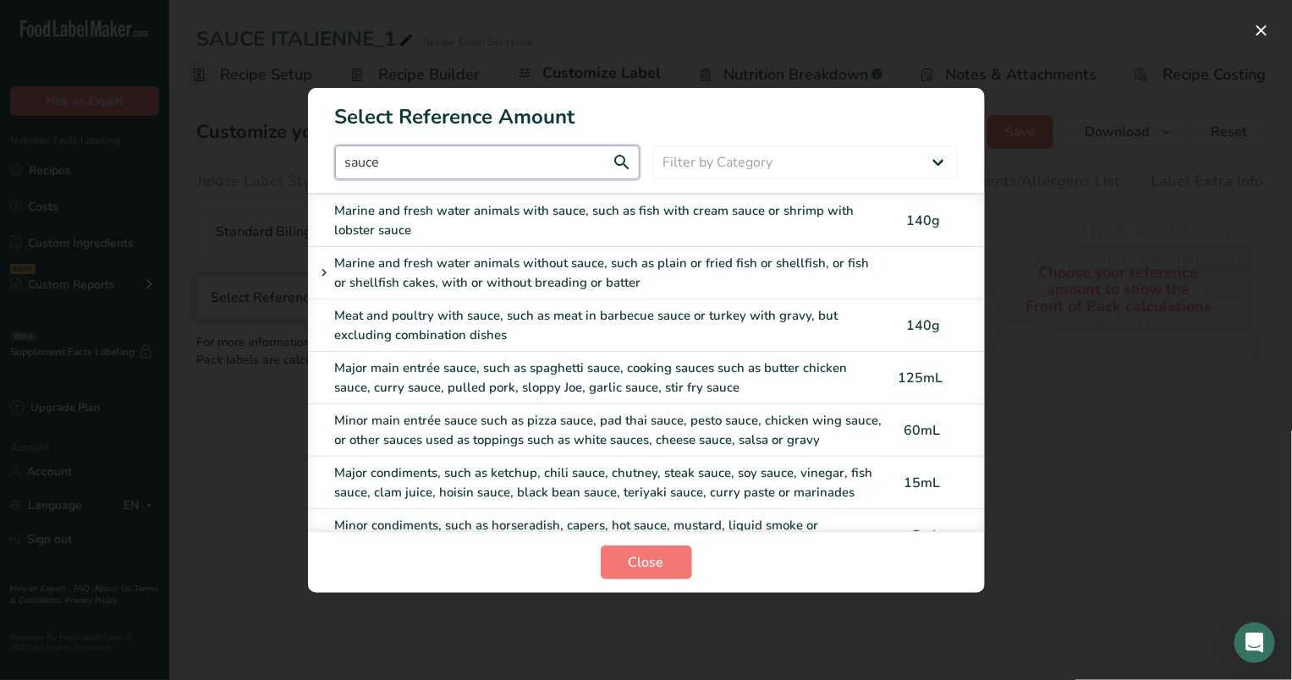
type input "sauce"
click at [570, 363] on div "Major main entrée sauce, such as spaghetti sauce, cooking sauces such as butter…" at bounding box center [611, 378] width 552 height 38
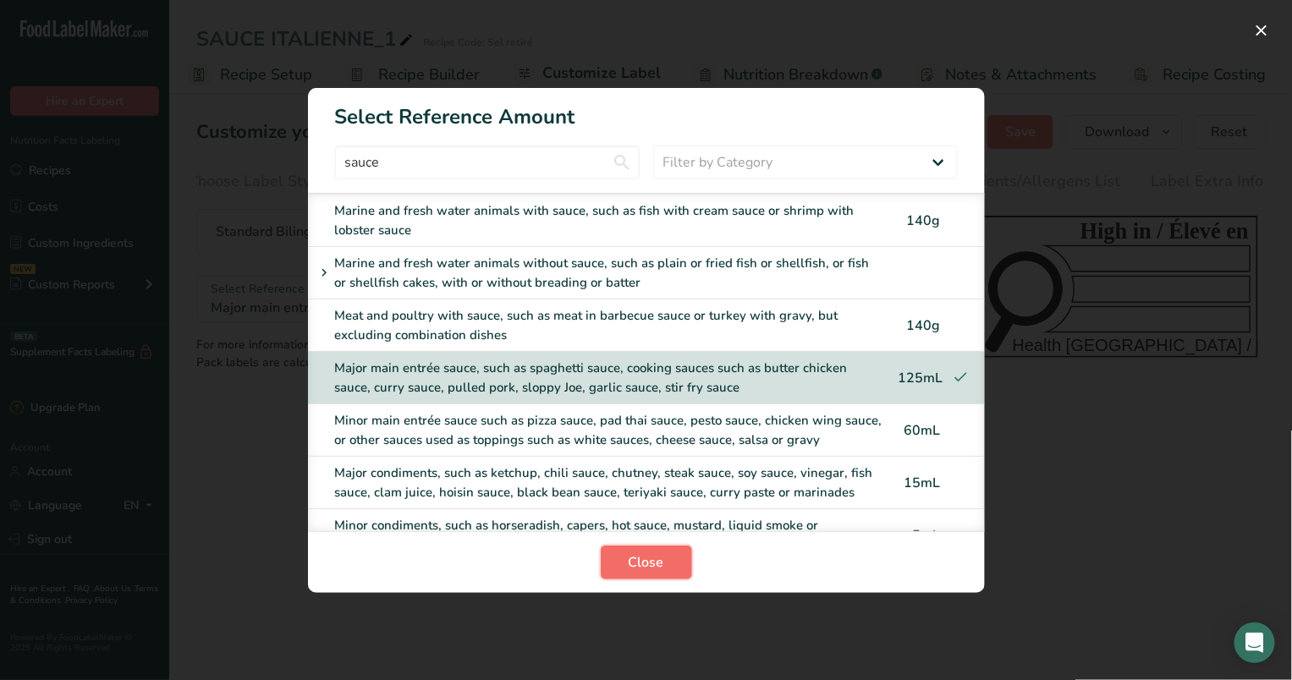
click at [634, 562] on span "Close" at bounding box center [646, 562] width 36 height 20
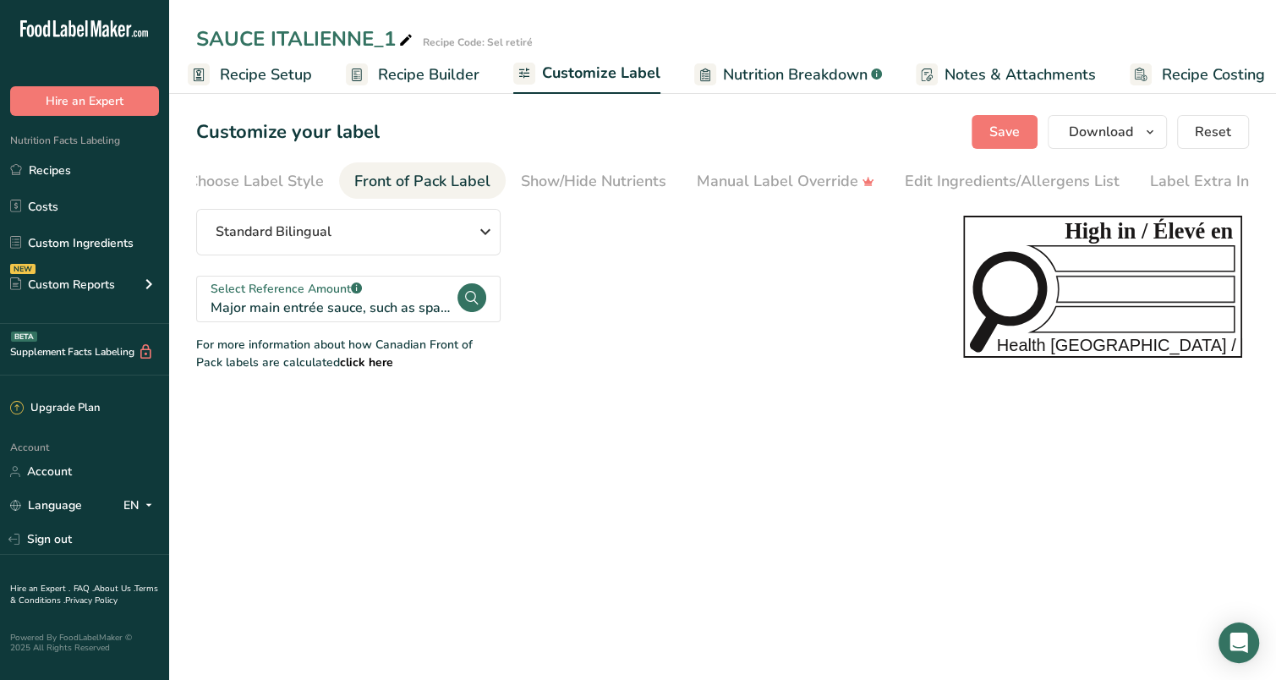
click at [782, 431] on main "SAUCE ITALIENNE_1 Recipe Code: Sel retiré Recipe Setup Recipe Builder Customize…" at bounding box center [638, 340] width 1276 height 680
click at [859, 518] on main "SAUCE ITALIENNE_1 Recipe Code: Sel retiré Recipe Setup Recipe Builder Customize…" at bounding box center [638, 340] width 1276 height 680
click at [62, 169] on link "Recipes" at bounding box center [84, 170] width 169 height 32
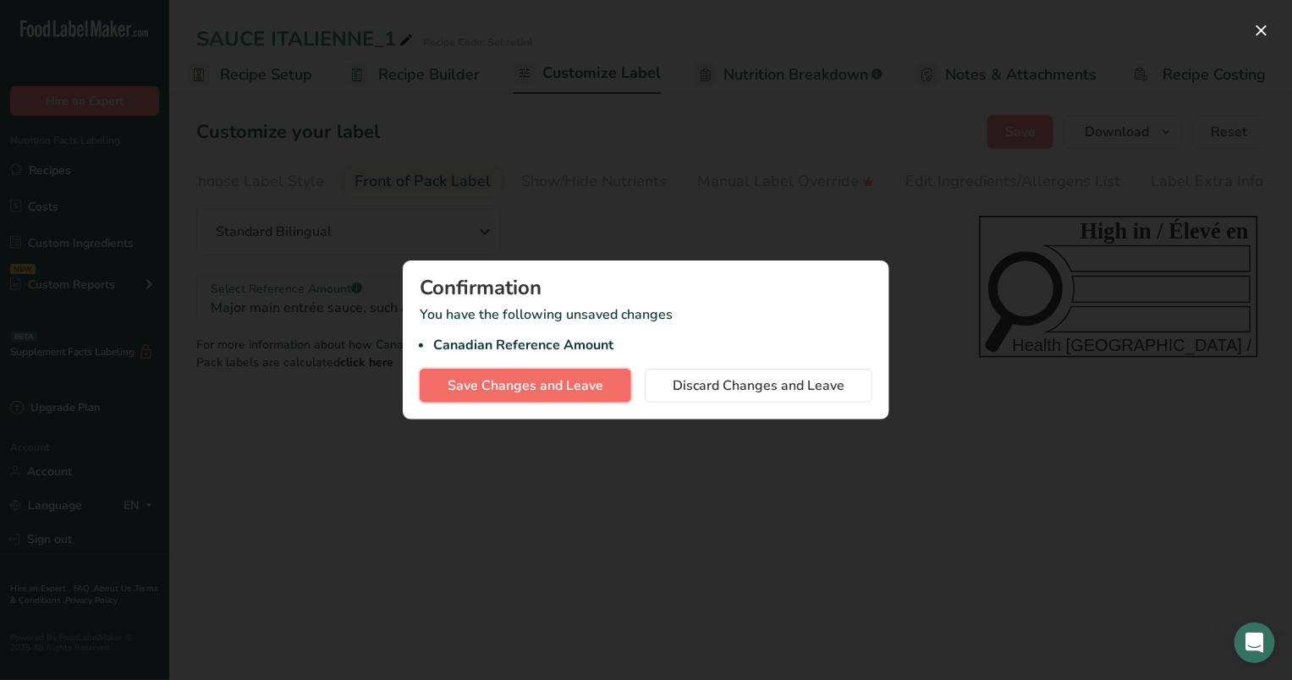
click at [563, 389] on span "Save Changes and Leave" at bounding box center [525, 386] width 156 height 20
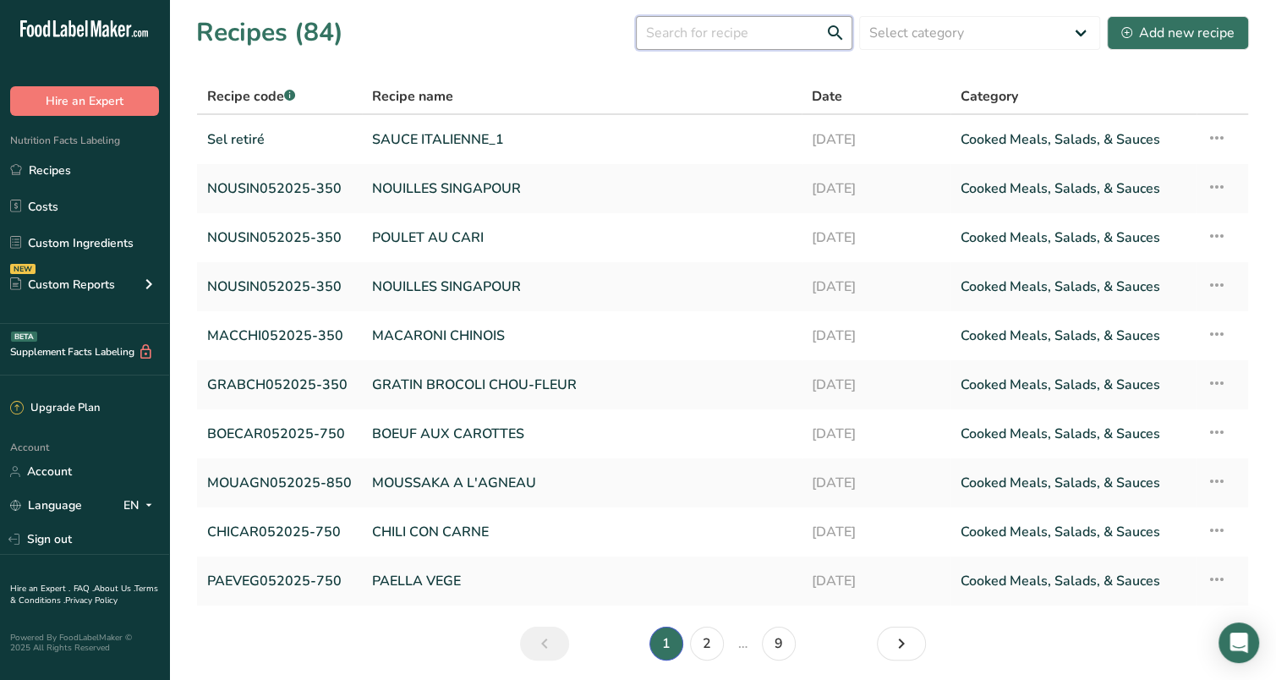
click at [750, 30] on input "text" at bounding box center [744, 33] width 217 height 34
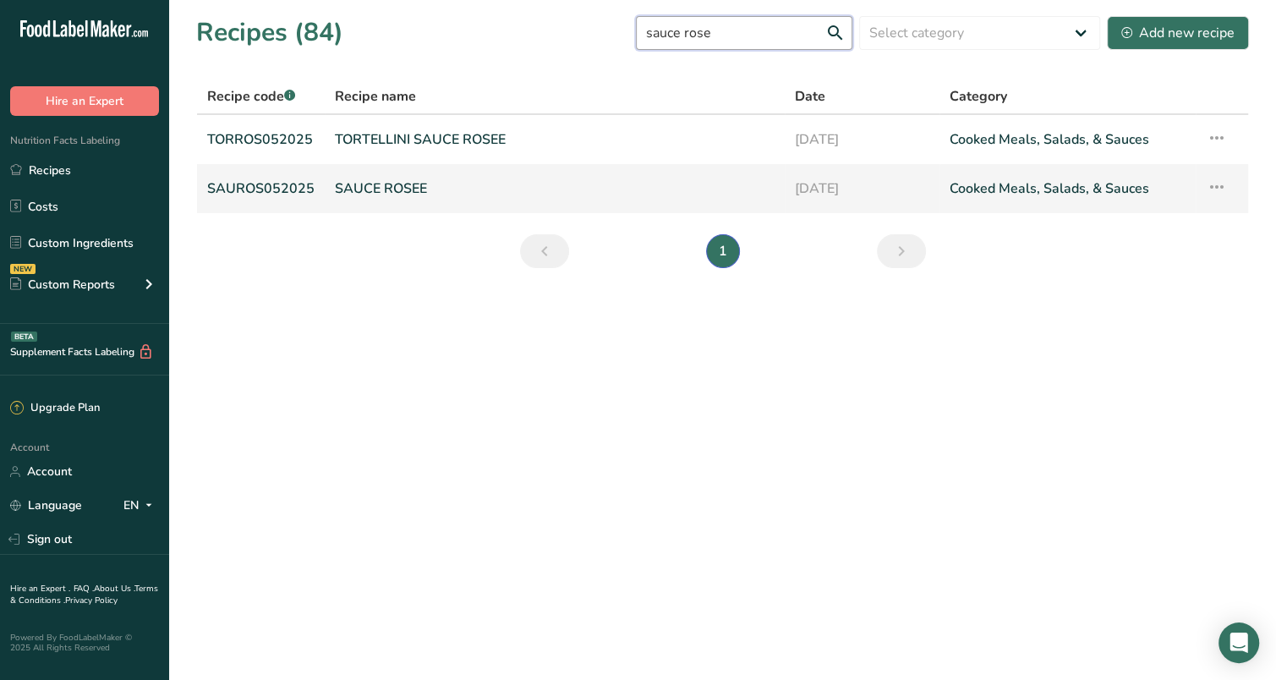
type input "sauce rose"
click at [373, 190] on link "SAUCE ROSEE" at bounding box center [555, 189] width 440 height 36
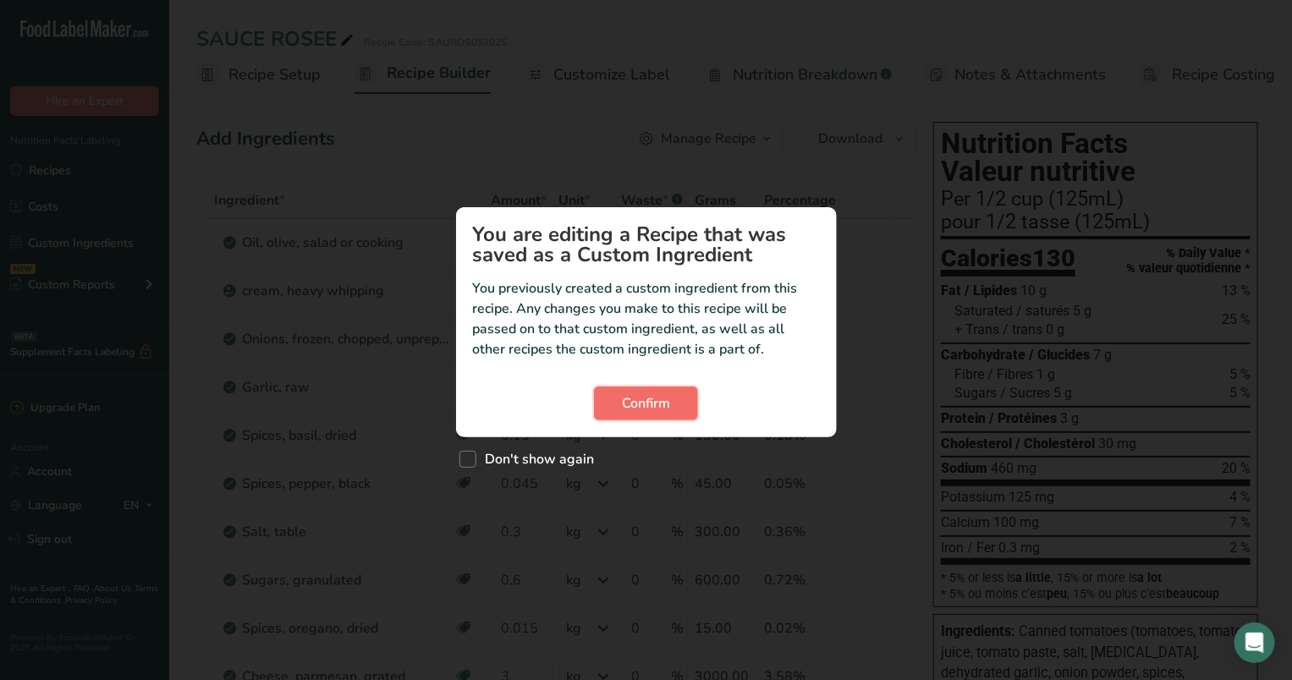
click at [652, 406] on span "Confirm" at bounding box center [646, 403] width 48 height 20
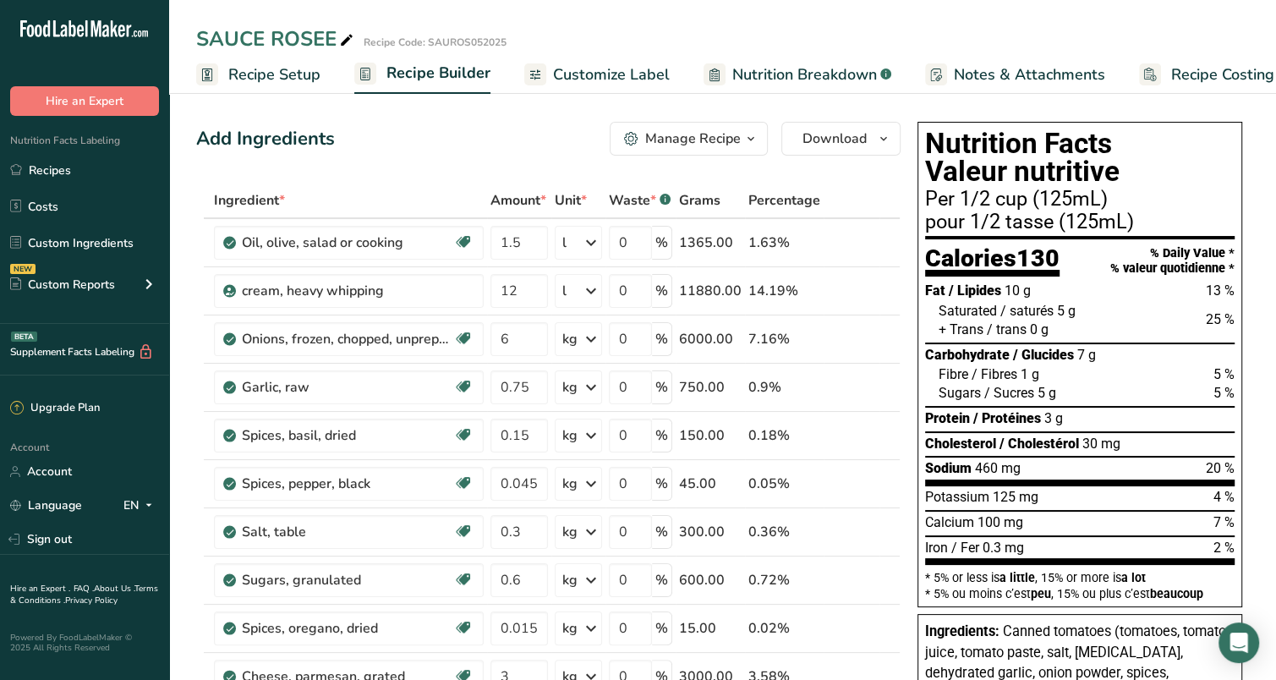
click at [787, 65] on span "Nutrition Breakdown" at bounding box center [804, 74] width 145 height 23
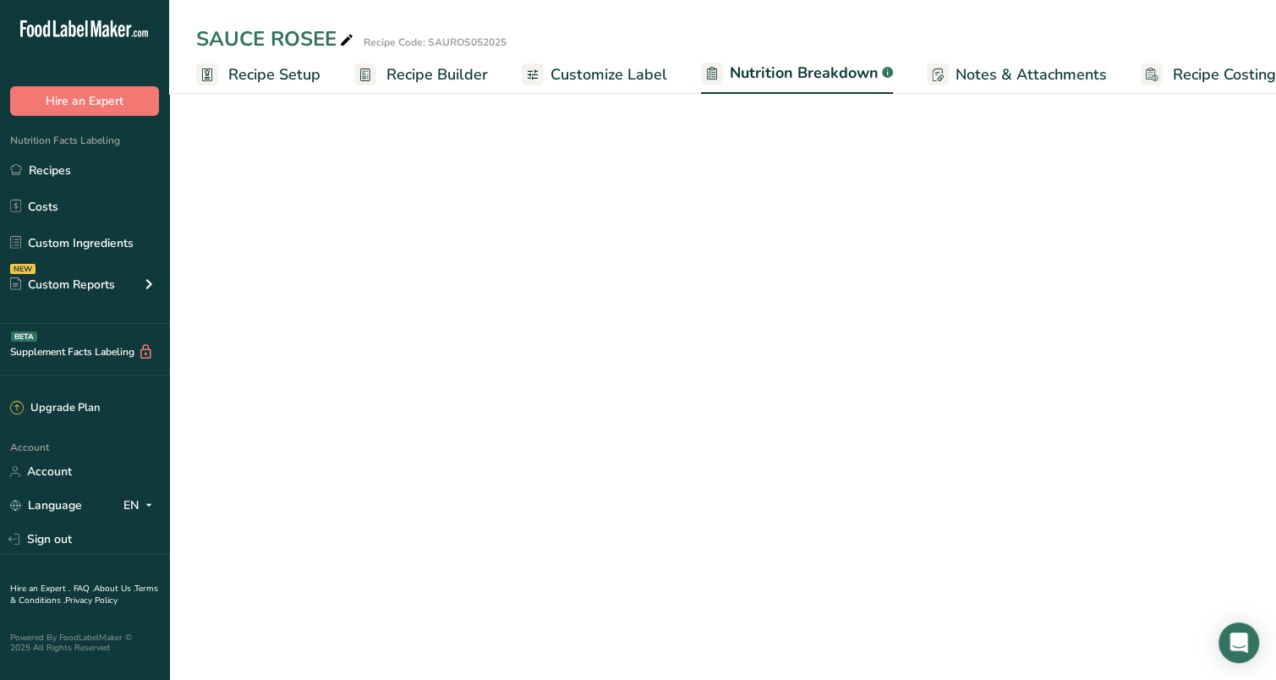
scroll to position [0, 26]
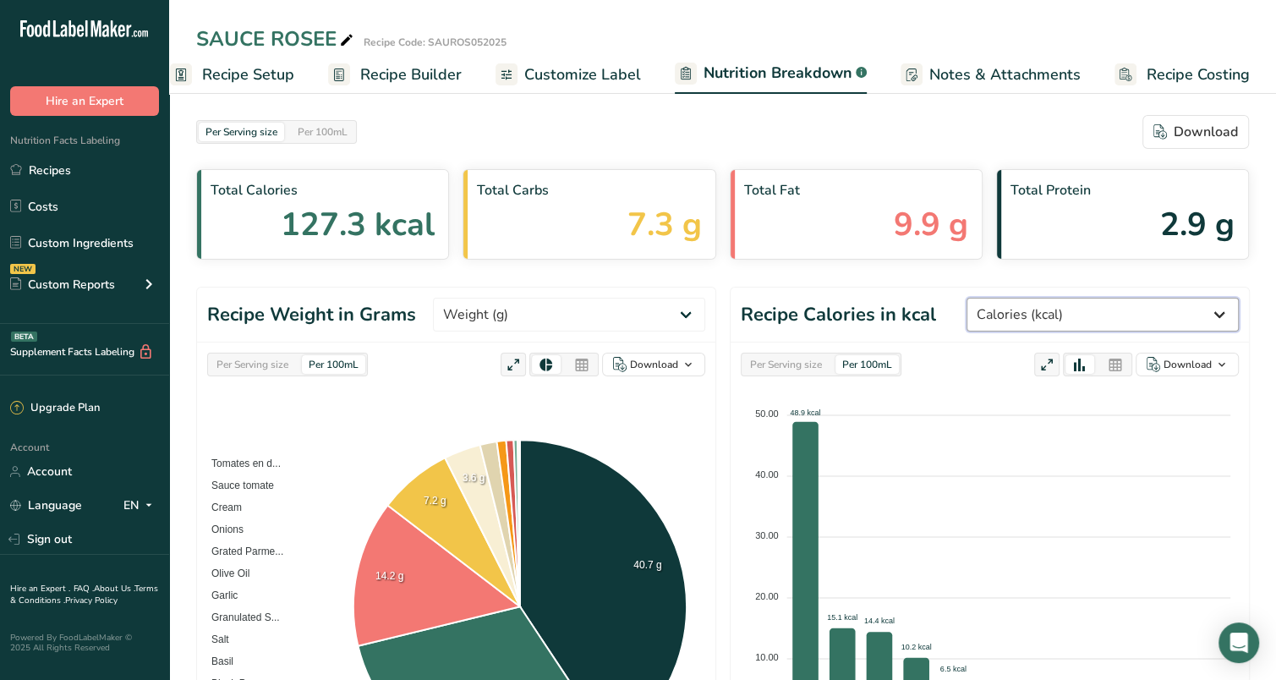
click at [1221, 307] on select "Weight (g) Calories (kcal) Energy KJ (kj) Total Fat (g) Saturated Fat (g) Trans…" at bounding box center [1103, 315] width 272 height 34
click at [1030, 298] on select "Weight (g) Calories (kcal) Energy KJ (kj) Total Fat (g) Saturated Fat (g) Trans…" at bounding box center [1103, 315] width 272 height 34
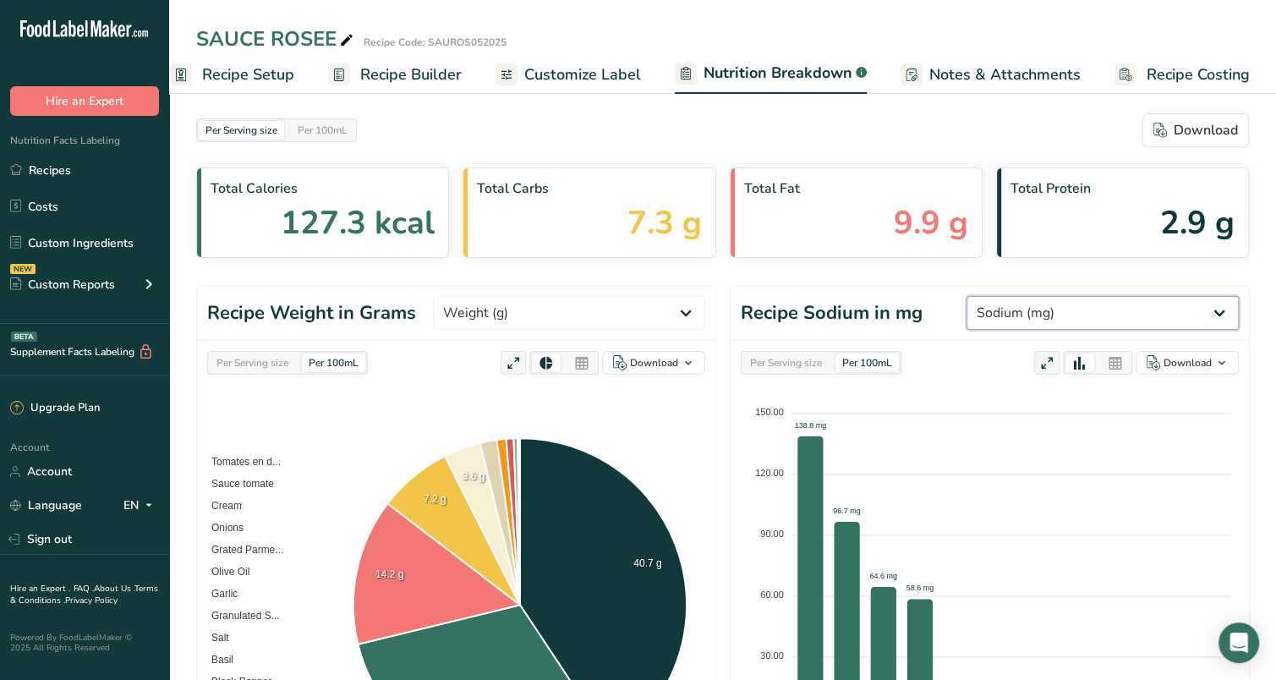
scroll to position [0, 0]
click at [1226, 299] on select "Weight (g) Calories (kcal) Energy KJ (kj) Total Fat (g) Saturated Fat (g) Trans…" at bounding box center [1103, 315] width 272 height 34
click at [1030, 298] on select "Weight (g) Calories (kcal) Energy KJ (kj) Total Fat (g) Saturated Fat (g) Trans…" at bounding box center [1103, 315] width 272 height 34
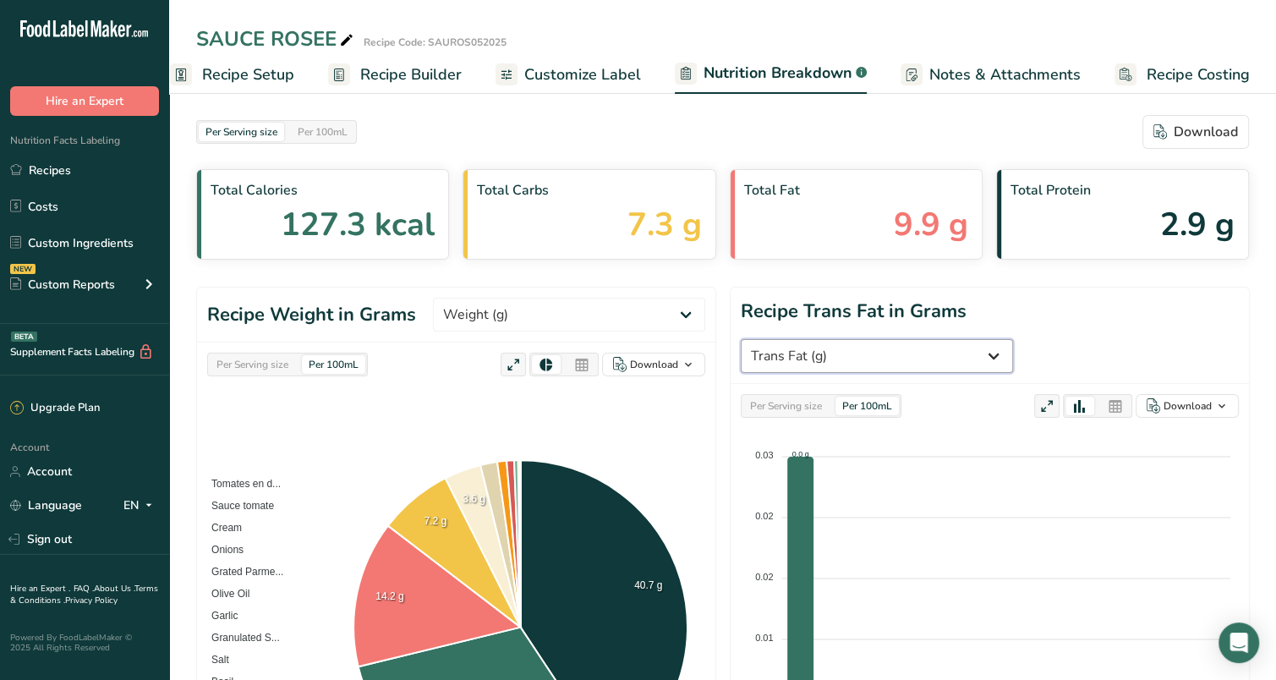
click at [1013, 339] on select "Weight (g) Calories (kcal) Energy KJ (kj) Total Fat (g) Saturated Fat (g) Trans…" at bounding box center [877, 356] width 272 height 34
select select "Saturated Fat"
click at [1013, 339] on select "Weight (g) Calories (kcal) Energy KJ (kj) Total Fat (g) Saturated Fat (g) Trans…" at bounding box center [877, 356] width 272 height 34
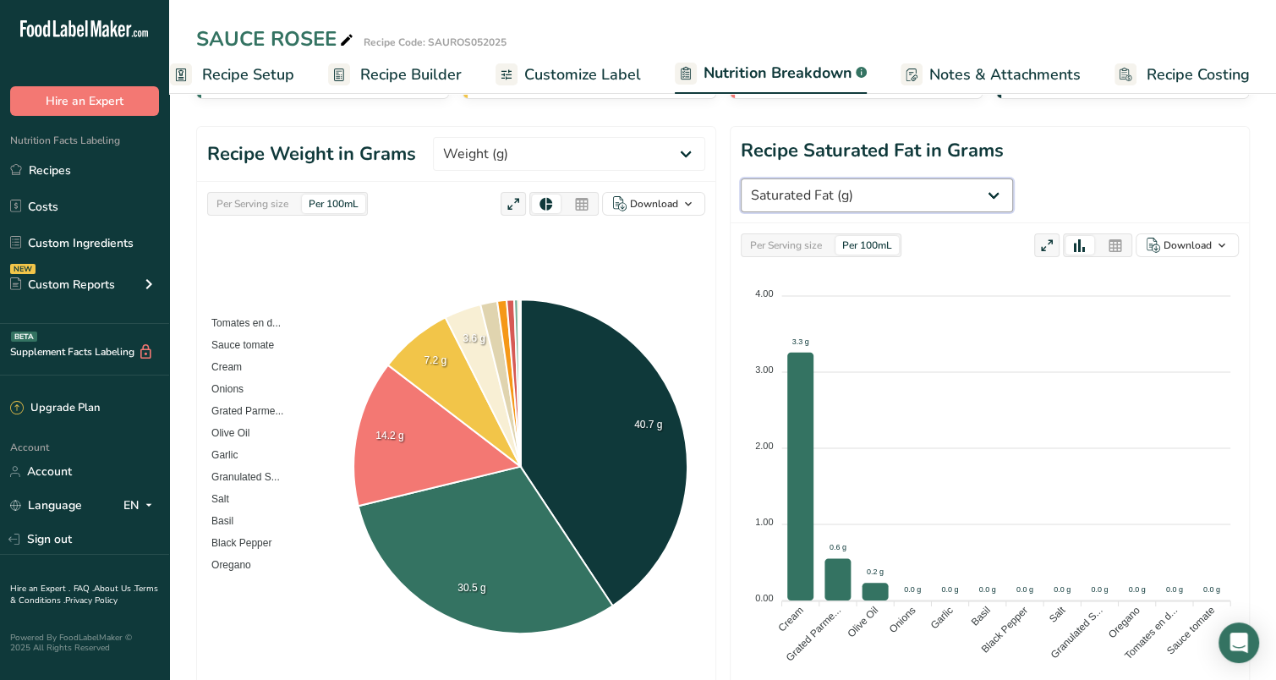
scroll to position [303, 0]
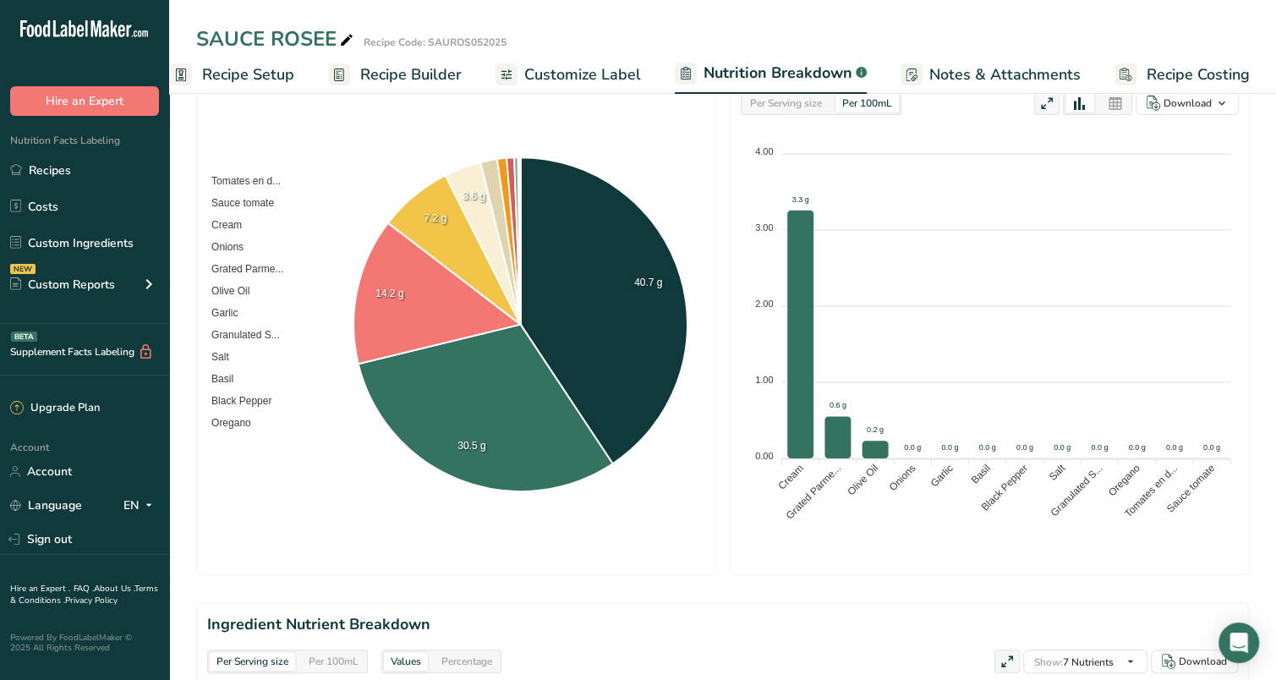
click at [434, 77] on span "Recipe Builder" at bounding box center [411, 74] width 102 height 23
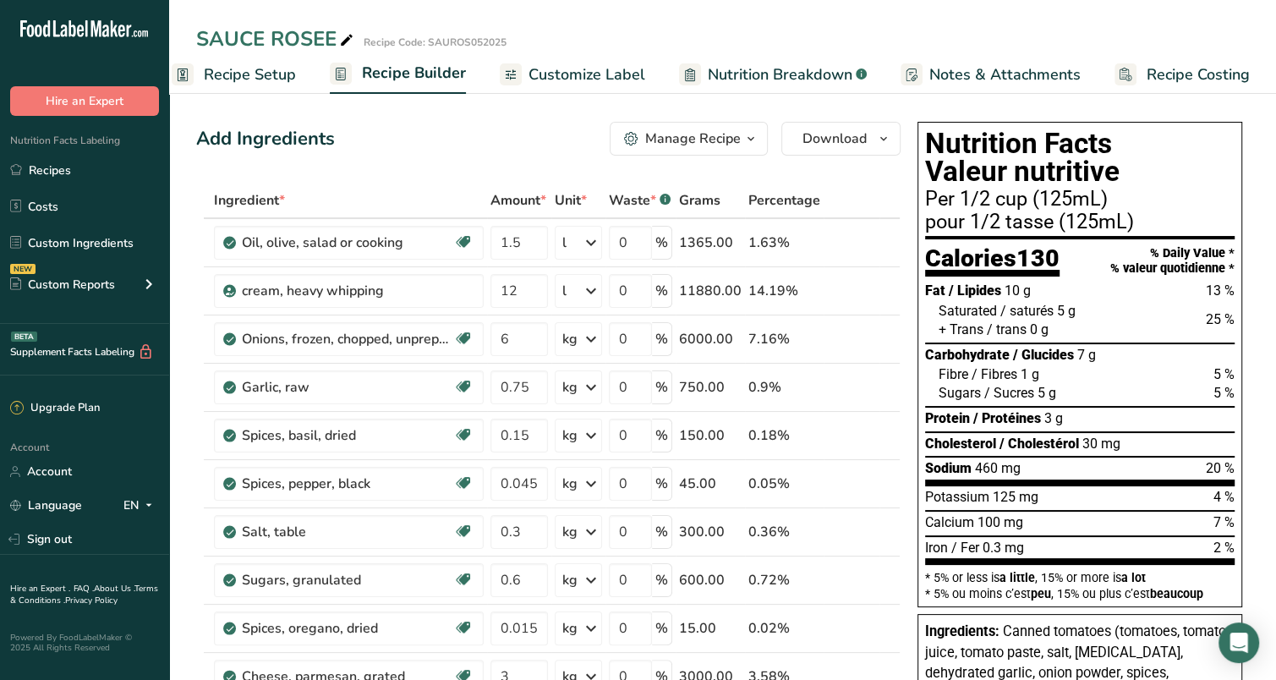
click at [742, 139] on span "button" at bounding box center [751, 139] width 20 height 20
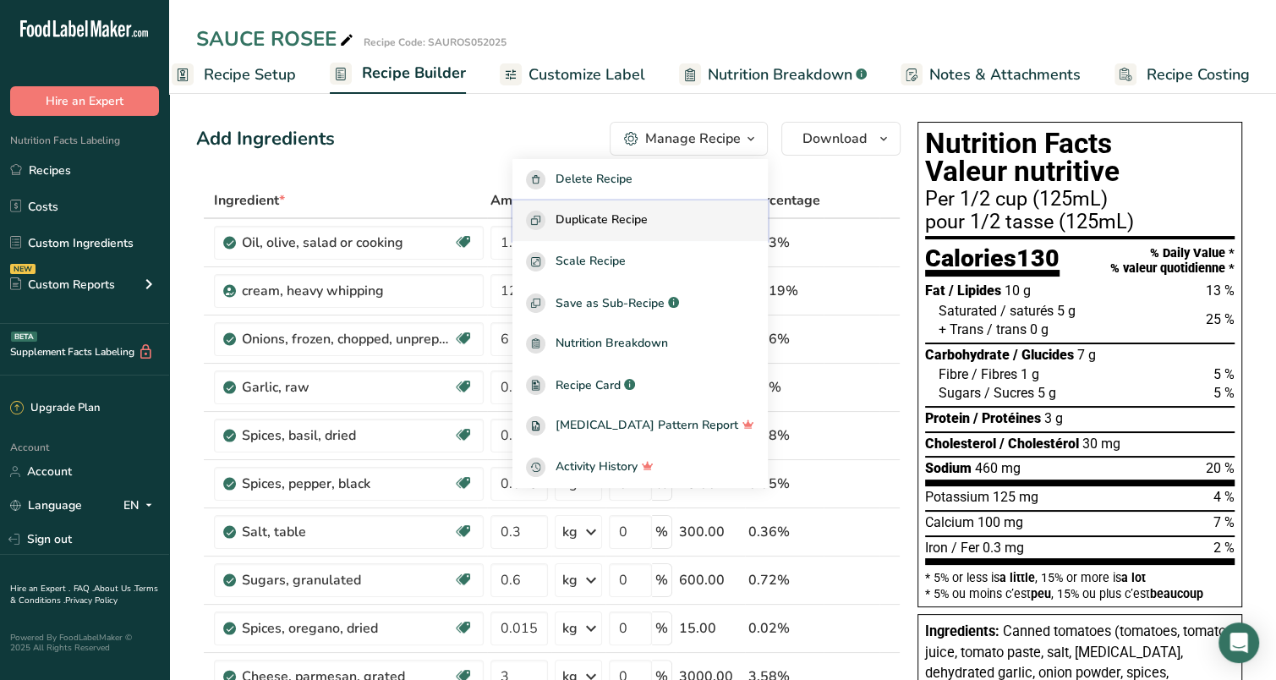
click at [650, 207] on button "Duplicate Recipe" at bounding box center [640, 220] width 255 height 41
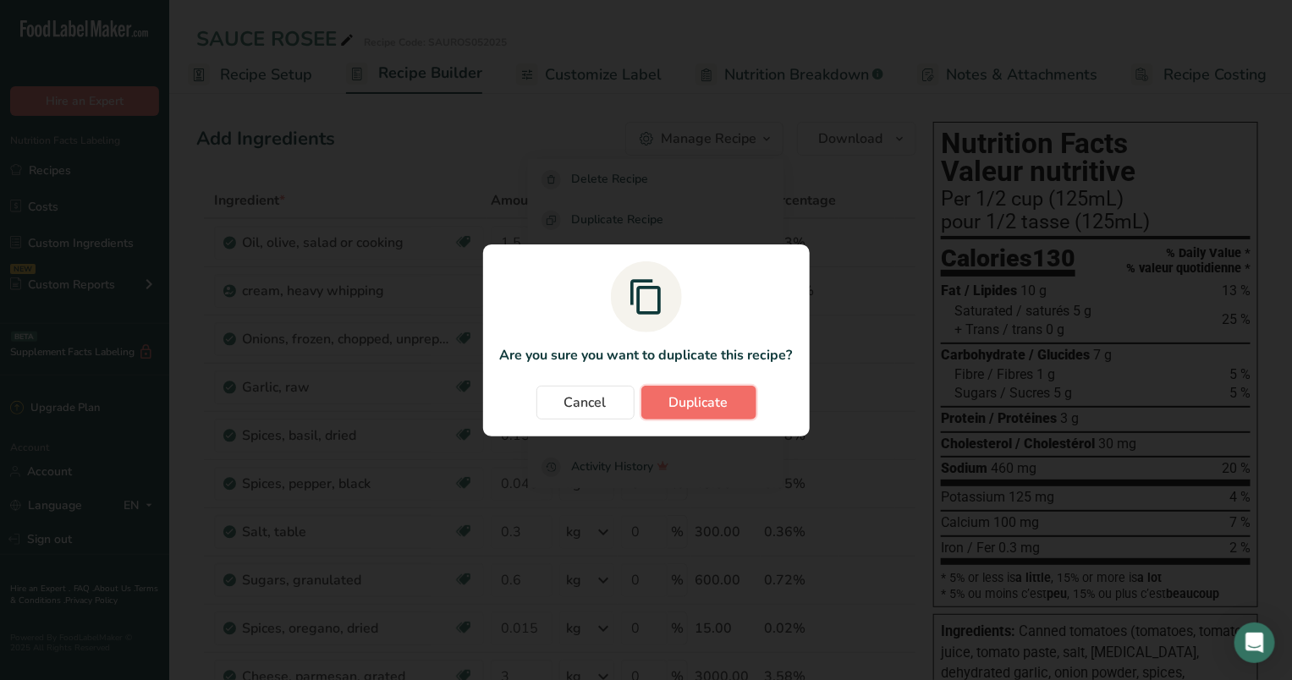
click at [700, 403] on span "Duplicate" at bounding box center [698, 402] width 59 height 20
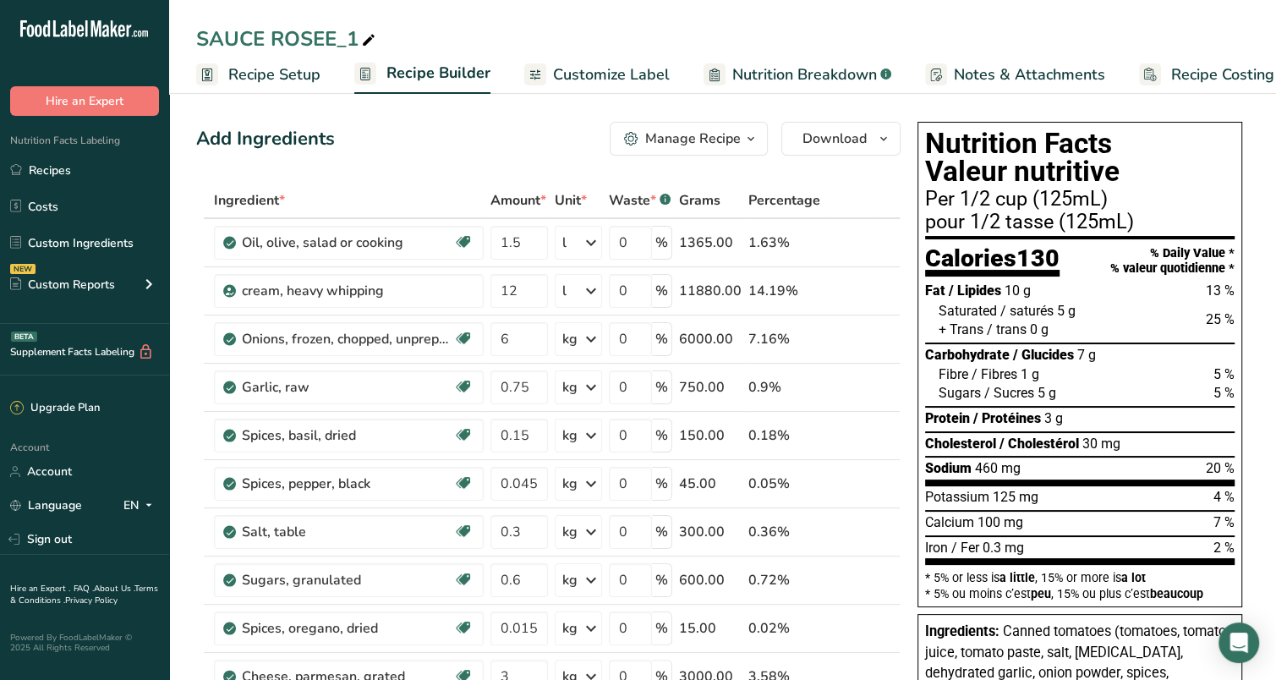
click at [290, 74] on span "Recipe Setup" at bounding box center [274, 74] width 92 height 23
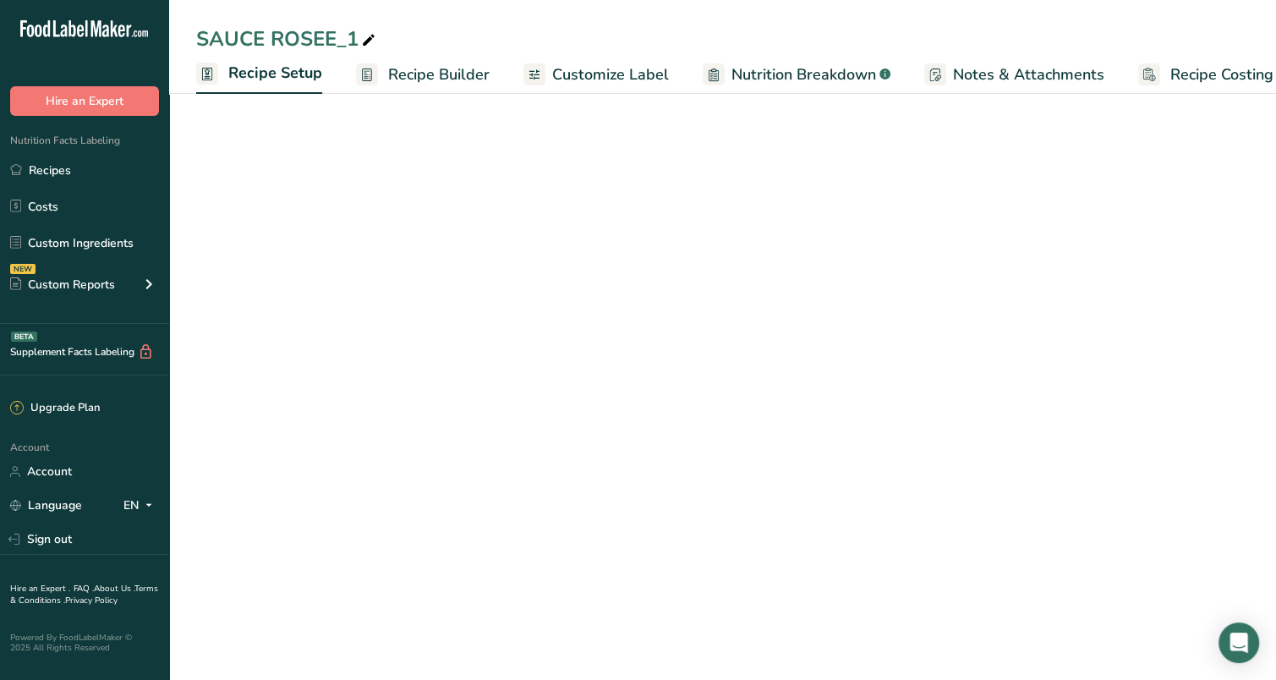
scroll to position [0, 5]
select select "17"
select select "22"
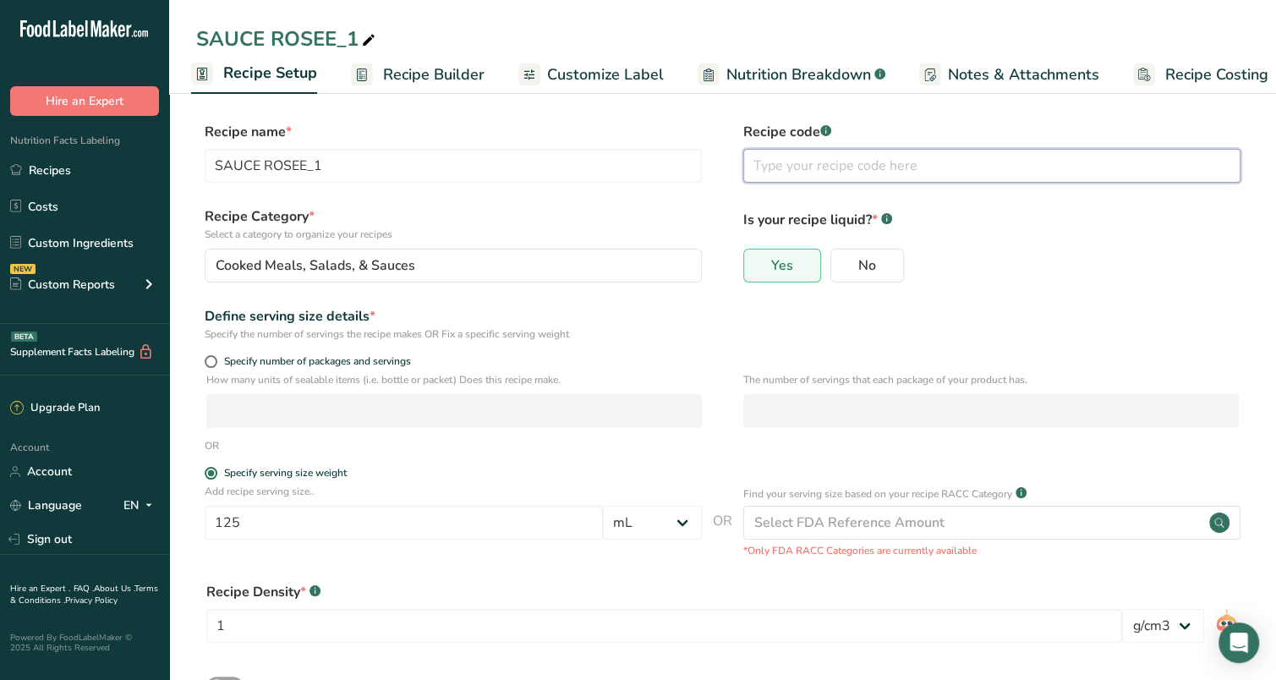
click at [835, 167] on input "text" at bounding box center [991, 166] width 497 height 34
type input "sel retiré, creme diminuée à 2%"
click at [433, 74] on span "Recipe Builder" at bounding box center [434, 74] width 102 height 23
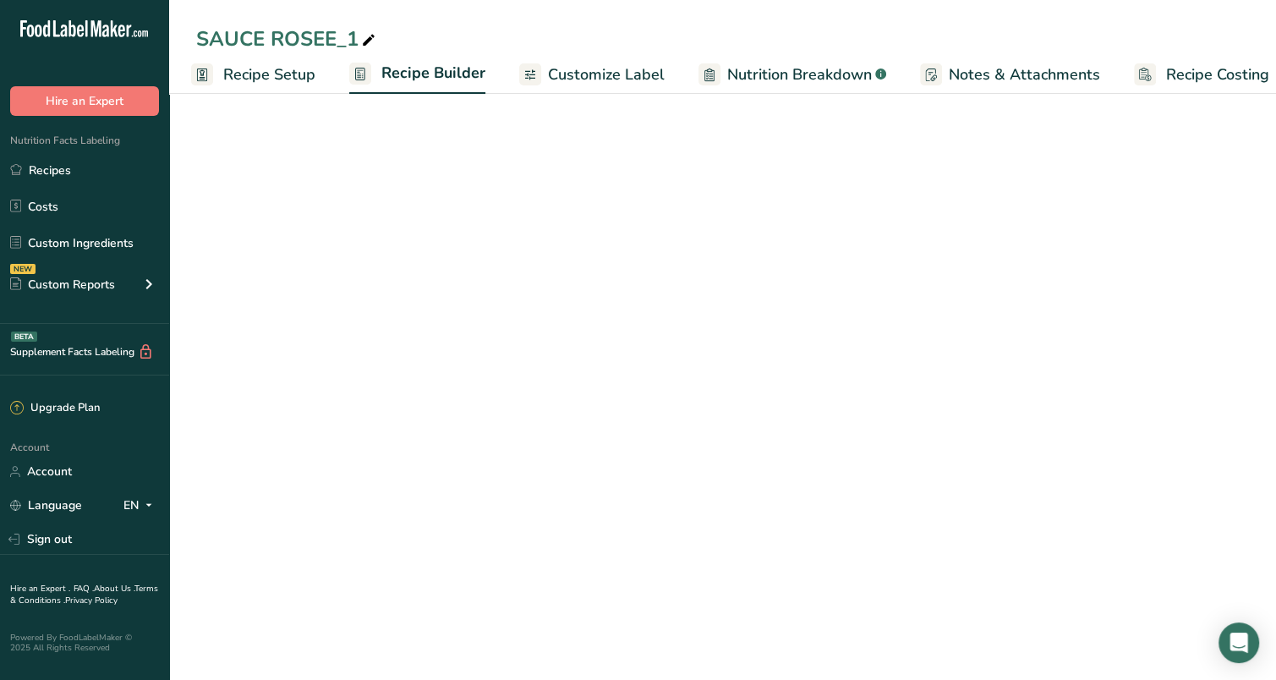
scroll to position [0, 25]
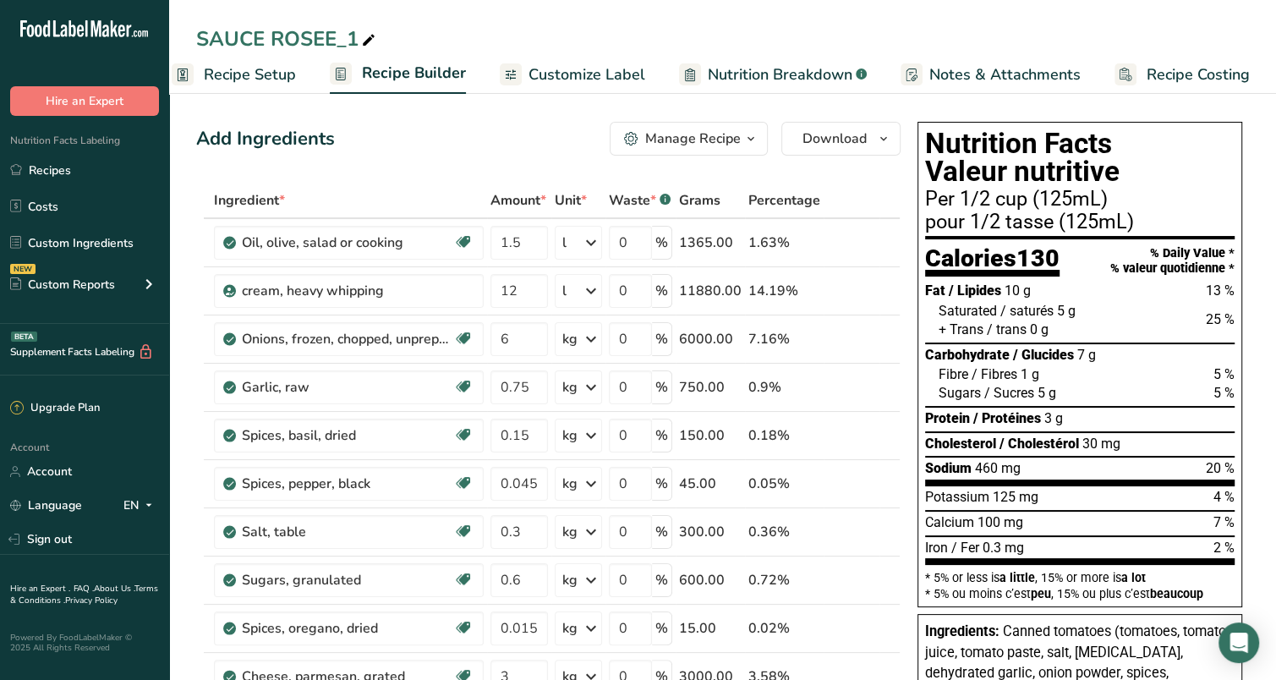
click at [256, 72] on span "Recipe Setup" at bounding box center [250, 74] width 92 height 23
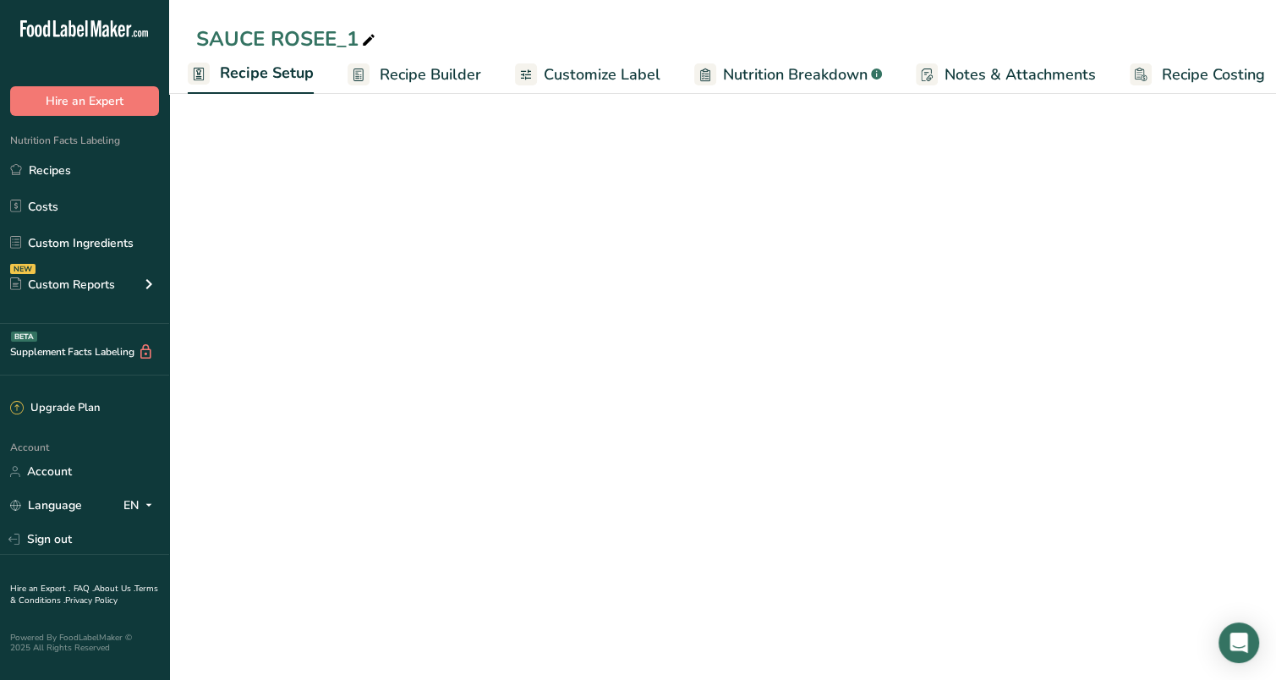
scroll to position [0, 5]
select select "17"
select select "22"
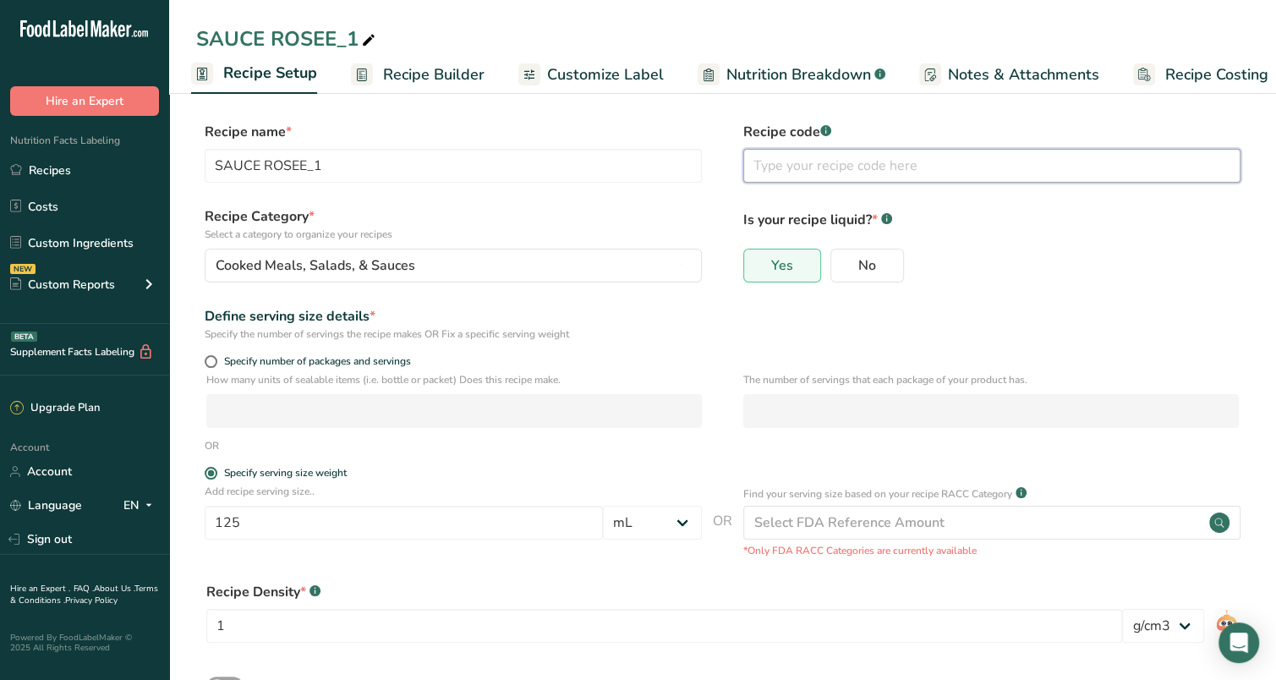
click at [856, 173] on input "text" at bounding box center [991, 166] width 497 height 34
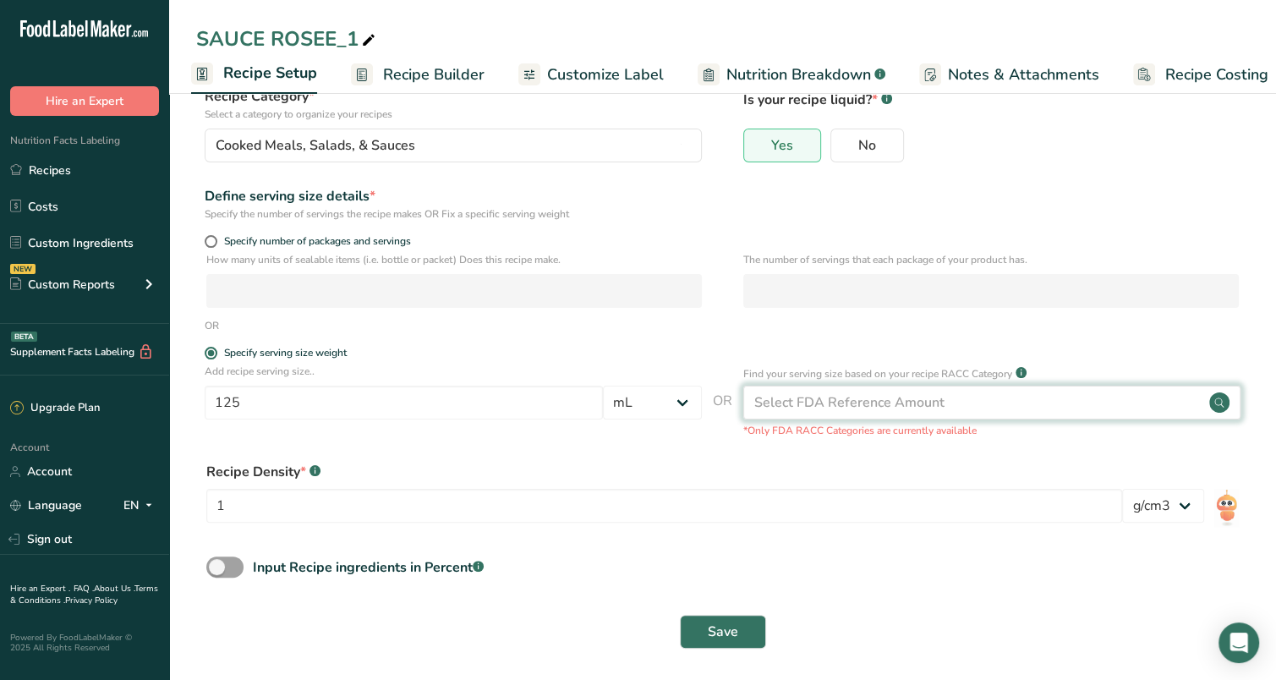
scroll to position [127, 0]
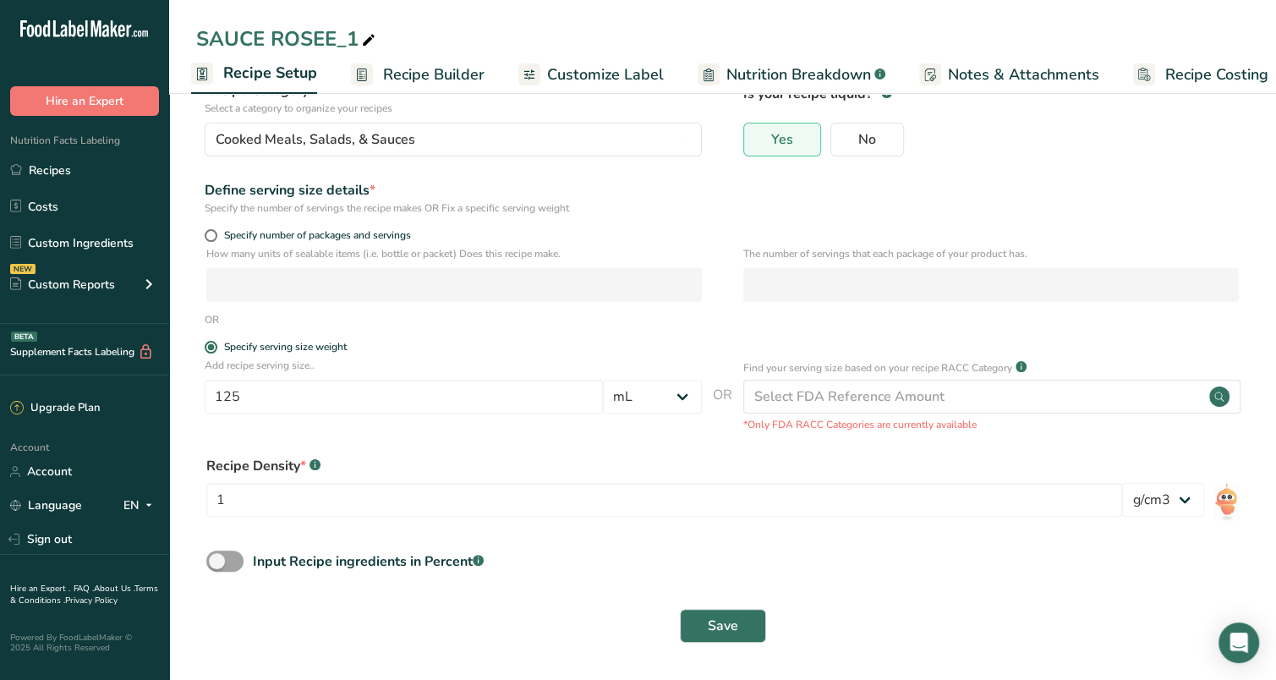
type input "sel retiré, crème diminuée à 2%"
click at [738, 626] on button "Save" at bounding box center [723, 626] width 86 height 34
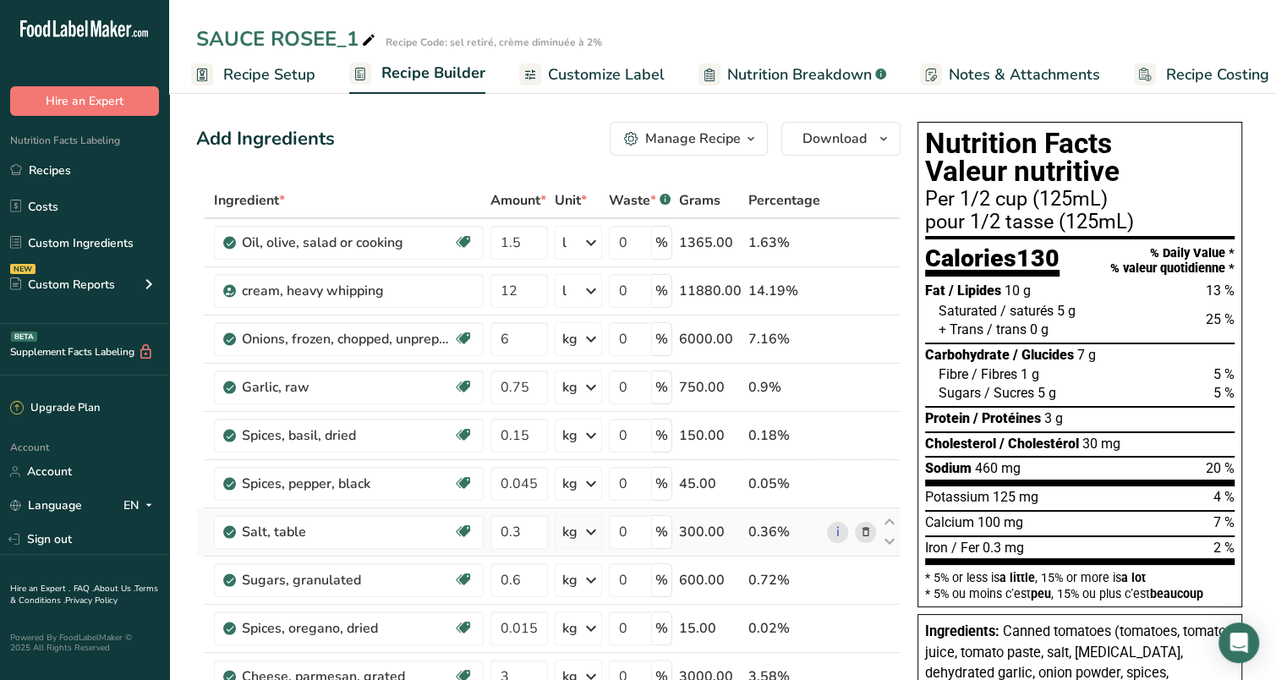
click at [864, 533] on icon at bounding box center [865, 533] width 12 height 18
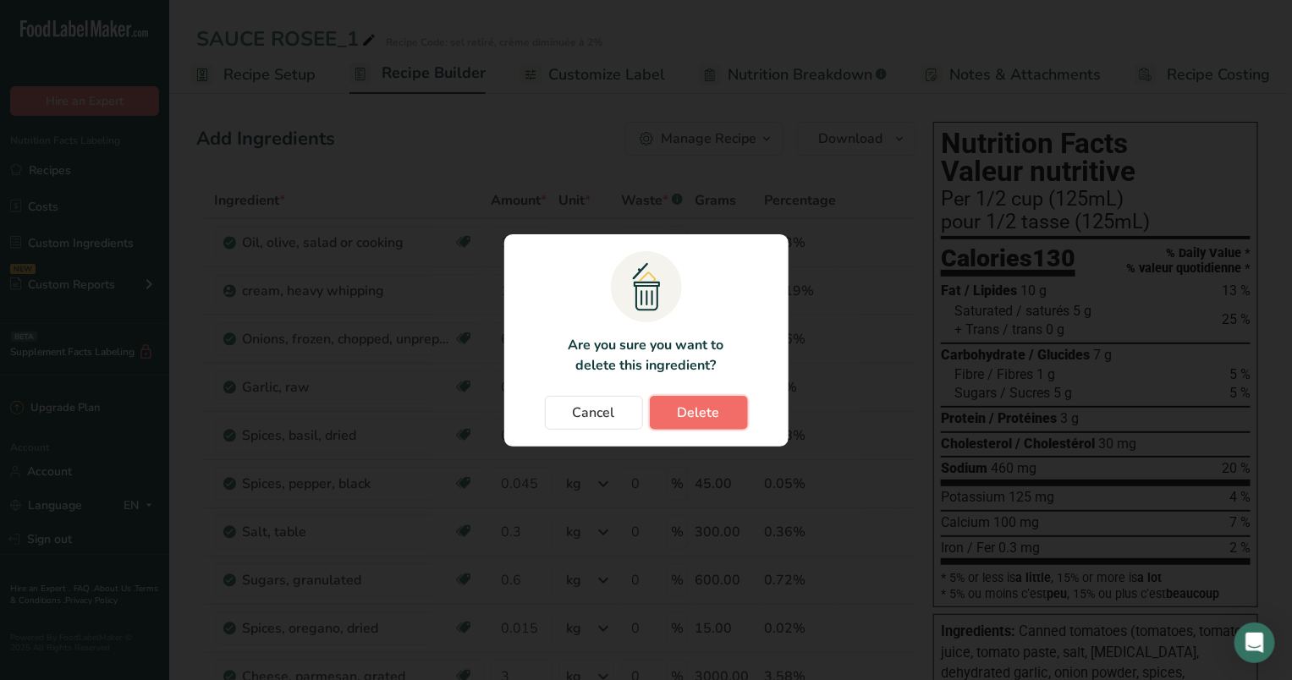
click at [719, 418] on button "Delete" at bounding box center [699, 413] width 98 height 34
type input "0.6"
type input "0.015"
type input "3"
type input "34.08"
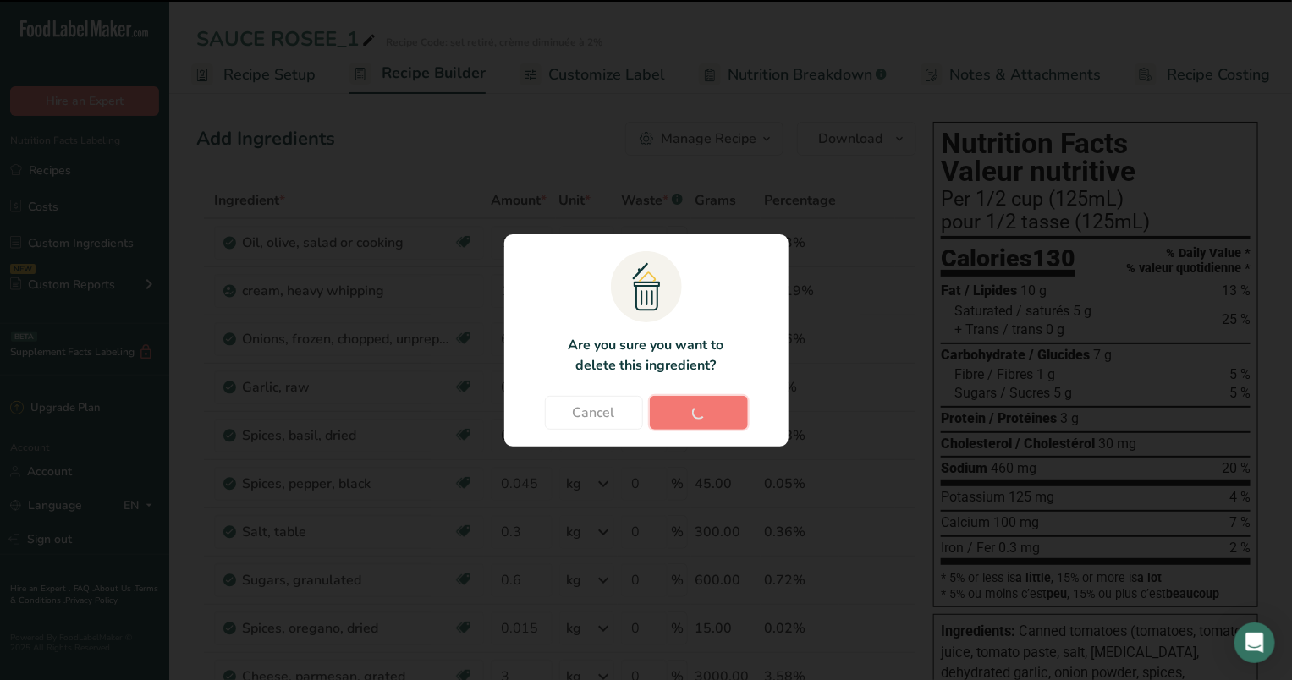
type input "25.56"
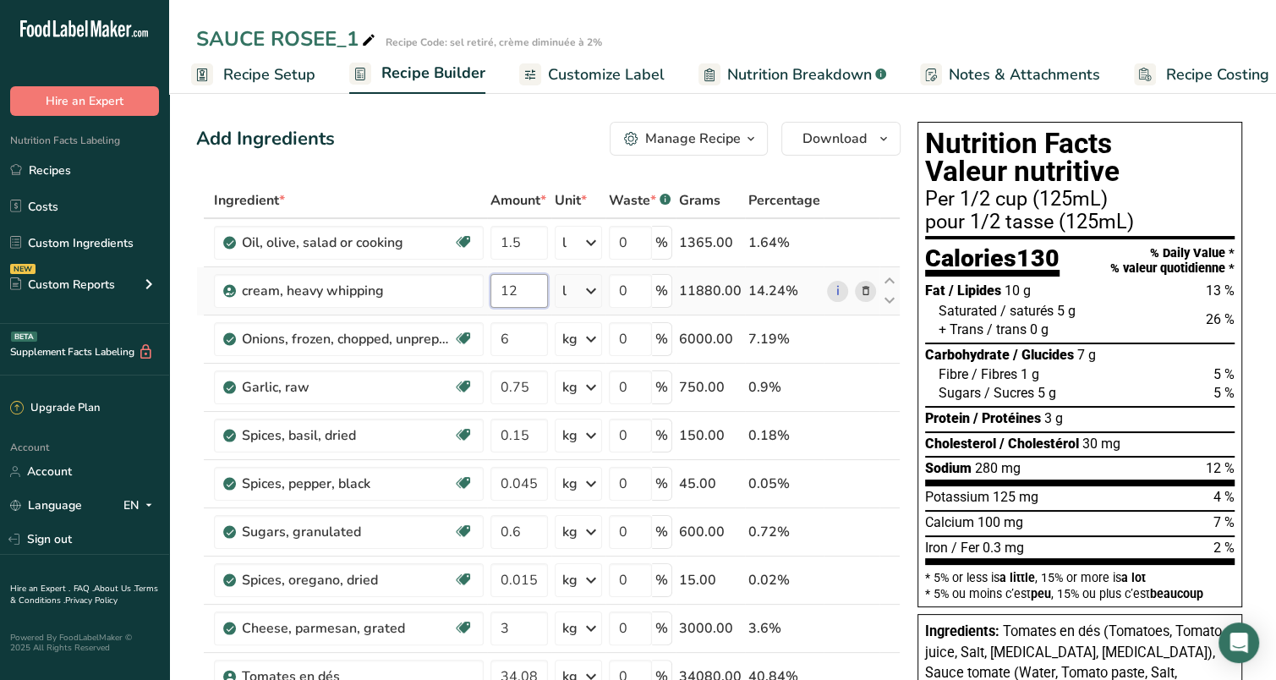
click at [508, 289] on input "12" at bounding box center [520, 291] width 58 height 34
type input "10.2"
click at [864, 363] on div "Ingredient * Amount * Unit * Waste * .a-a{fill:#347362;}.b-a{fill:#fff;} Grams …" at bounding box center [548, 543] width 705 height 721
click at [808, 78] on span "Nutrition Breakdown" at bounding box center [799, 74] width 145 height 23
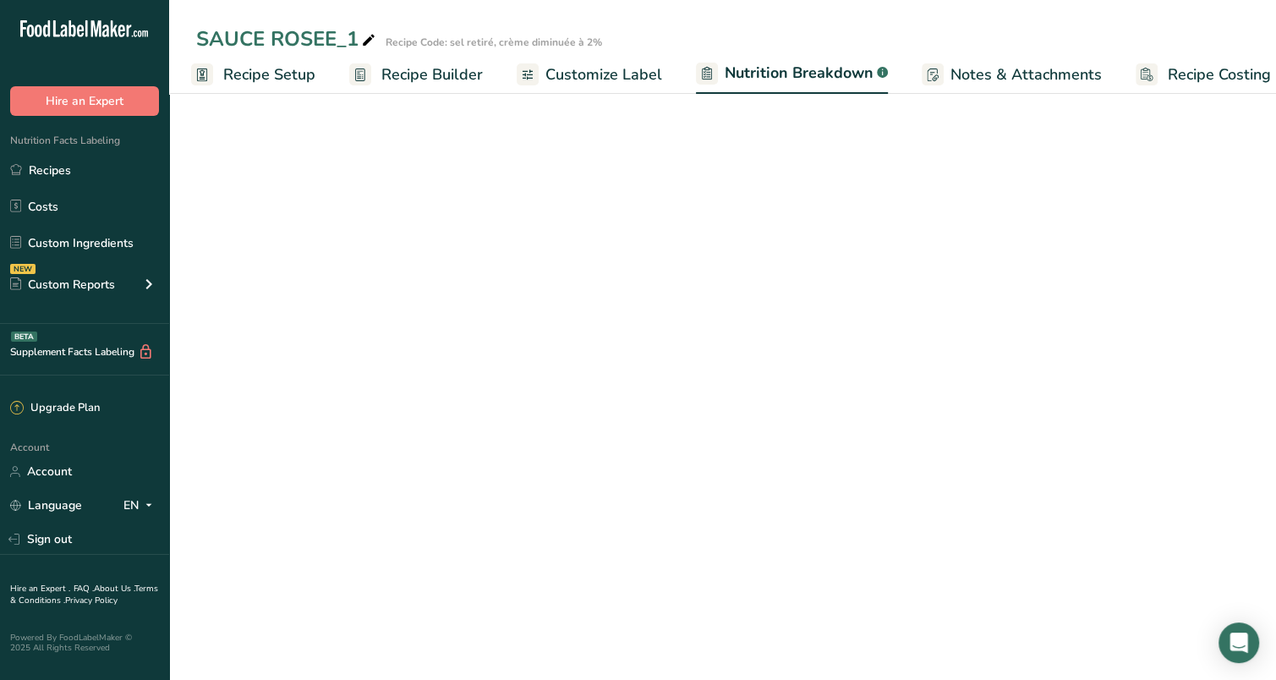
scroll to position [0, 26]
select select "Calories"
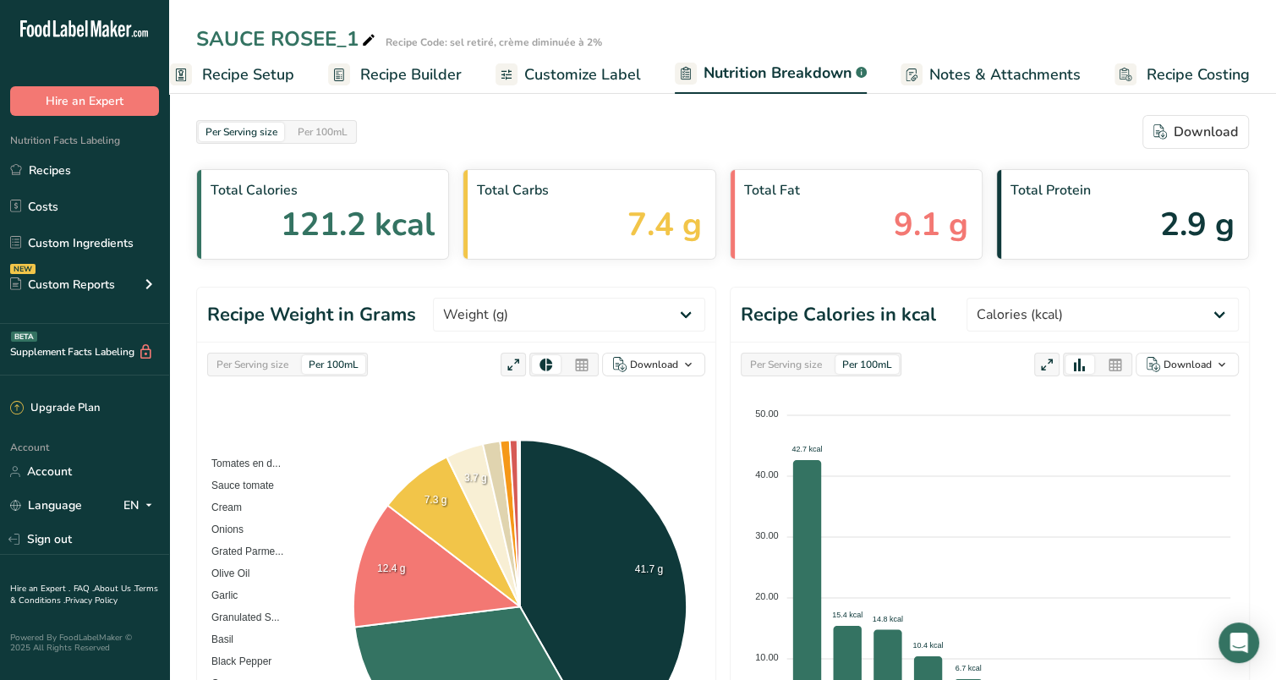
click at [573, 74] on span "Customize Label" at bounding box center [582, 74] width 117 height 23
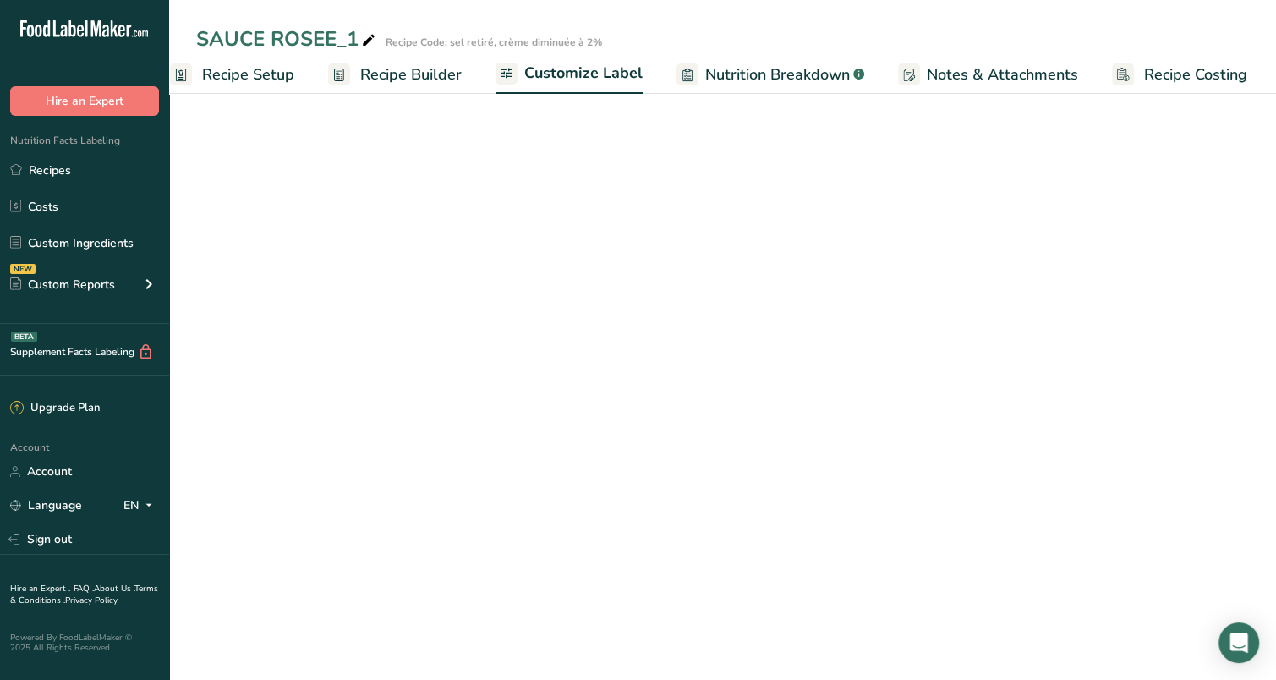
scroll to position [0, 25]
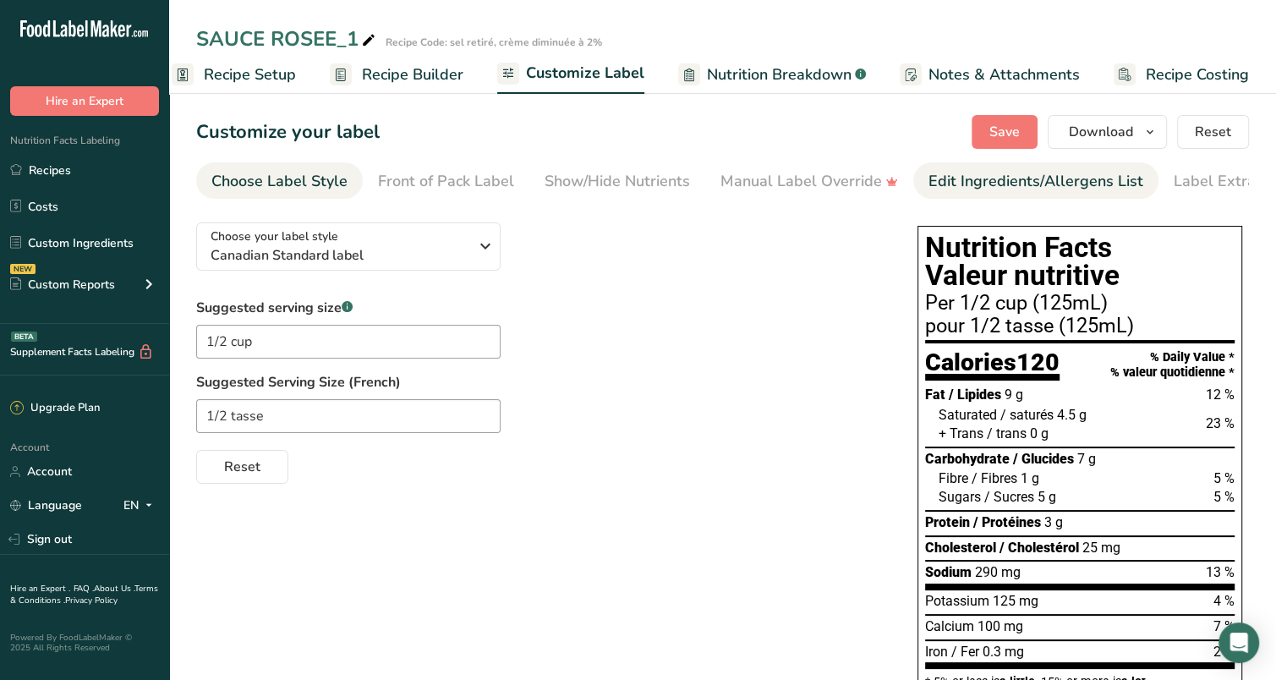
click at [1000, 178] on div "Edit Ingredients/Allergens List" at bounding box center [1036, 181] width 215 height 23
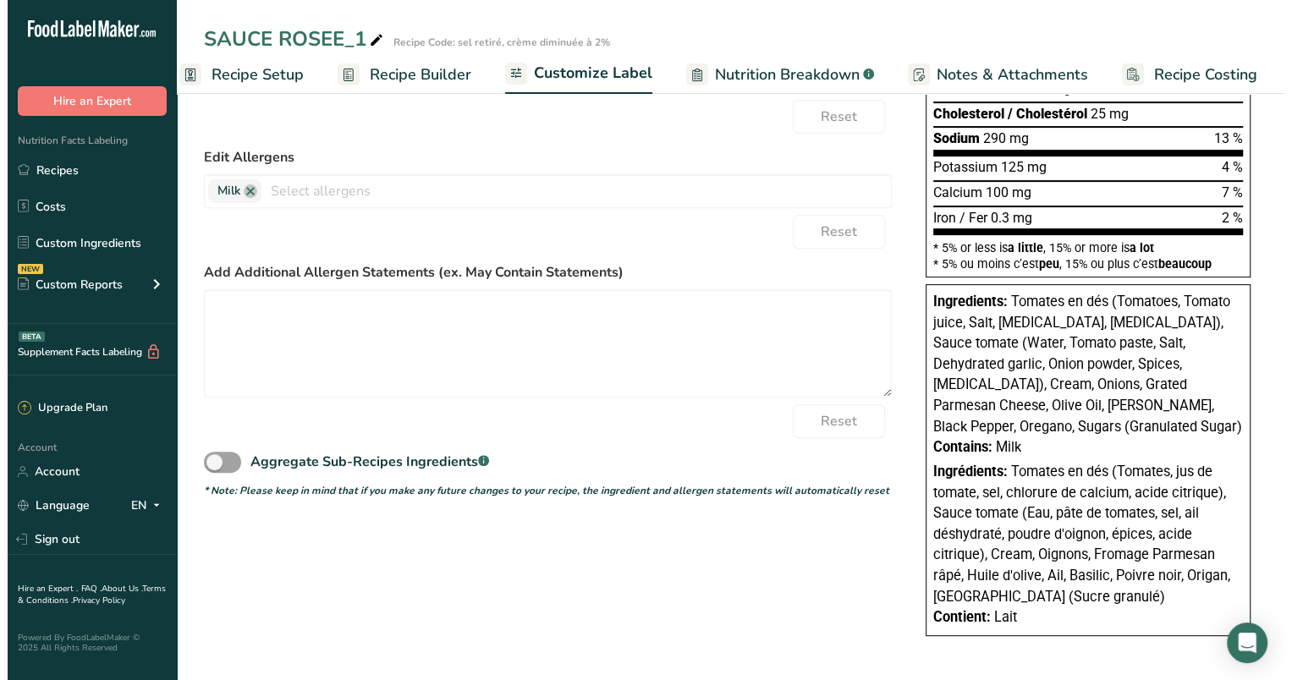
scroll to position [0, 0]
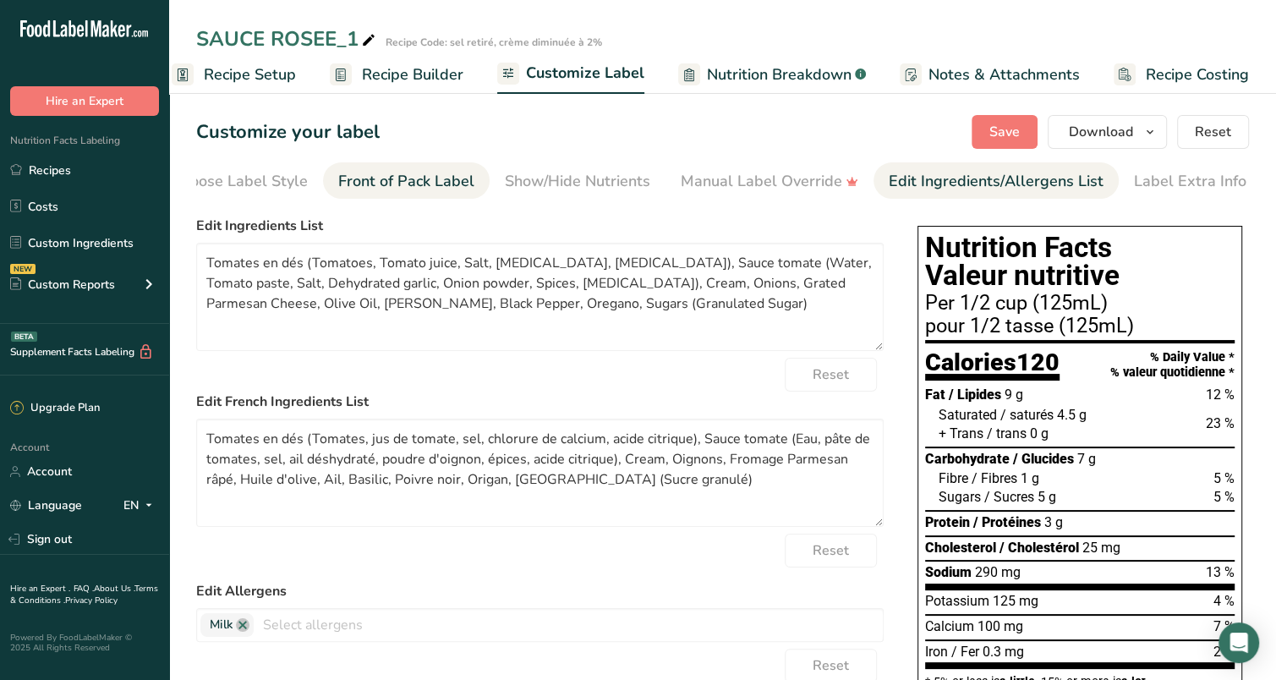
click at [370, 173] on div "Front of Pack Label" at bounding box center [406, 181] width 136 height 23
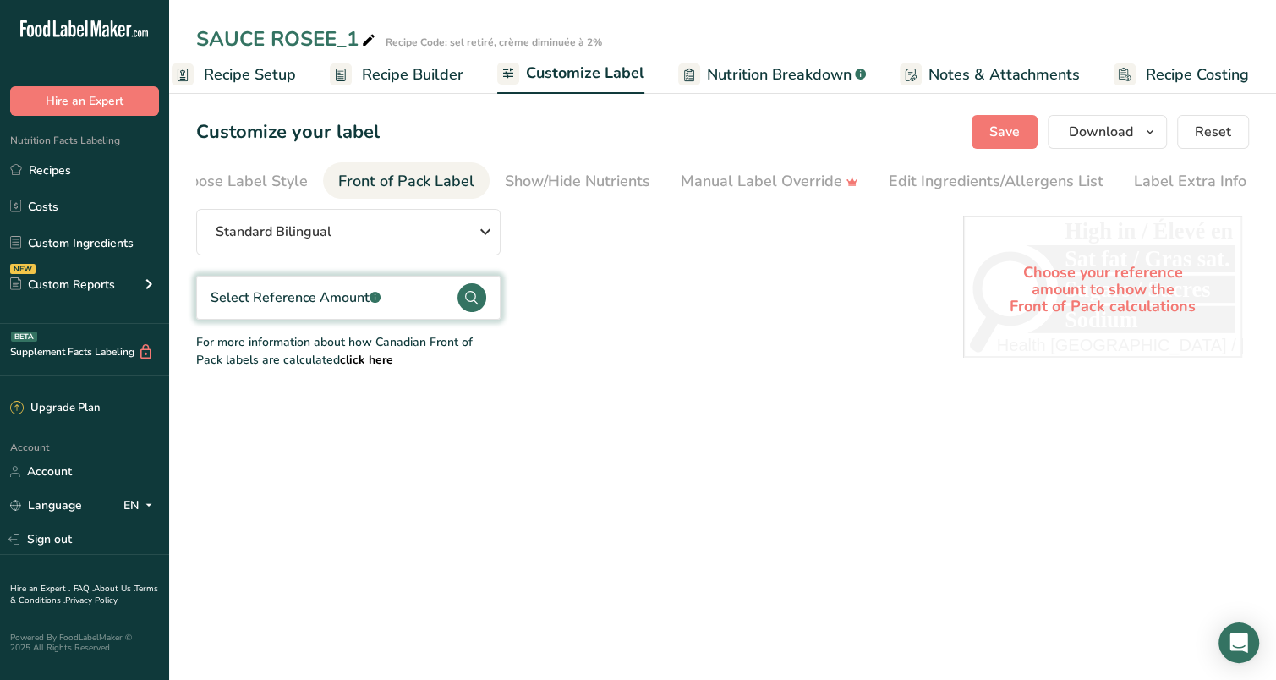
click at [297, 302] on div "Select Reference Amount .a-a{fill:#347362;}.b-a{fill:#fff;}" at bounding box center [296, 298] width 170 height 20
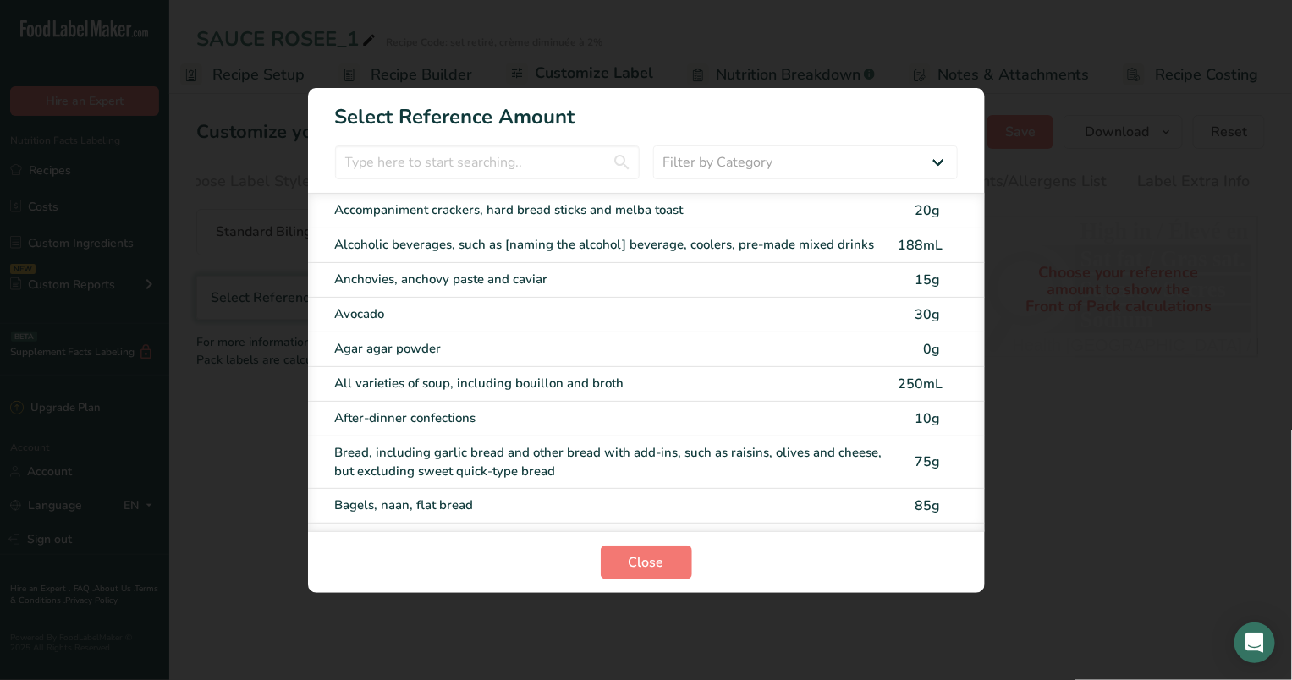
scroll to position [0, 8]
click at [405, 167] on input "FOP Category Selection Modal" at bounding box center [487, 162] width 305 height 34
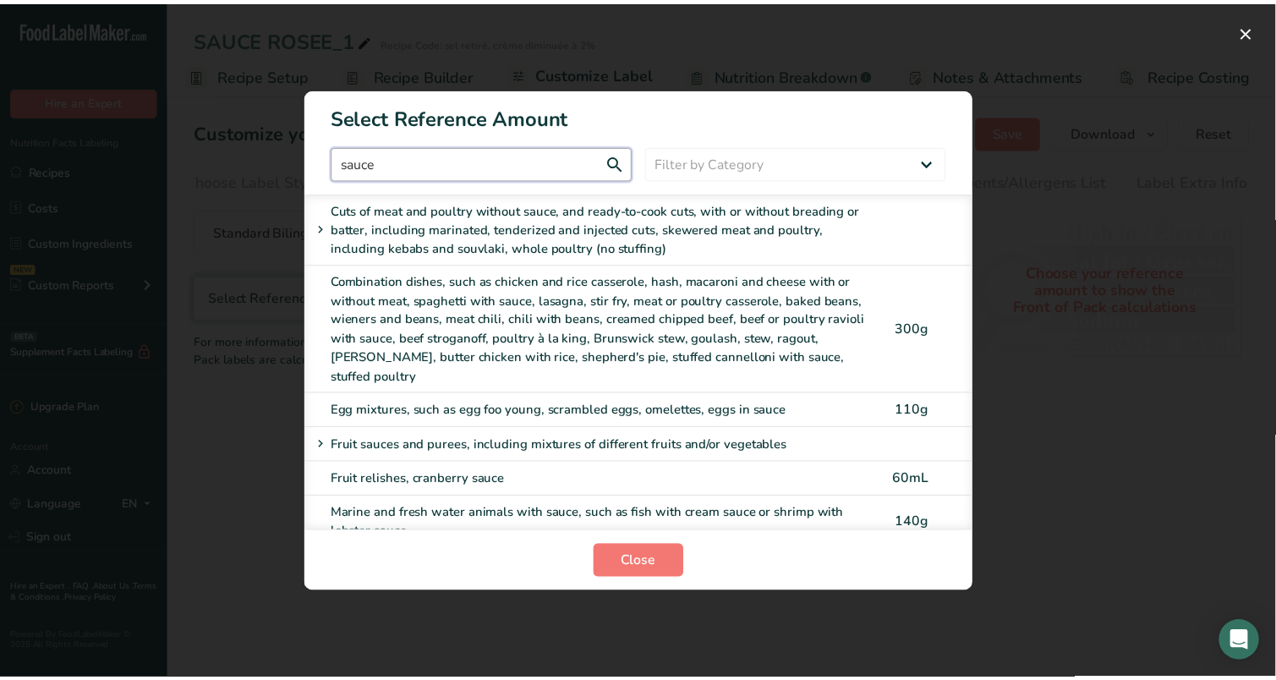
scroll to position [414, 0]
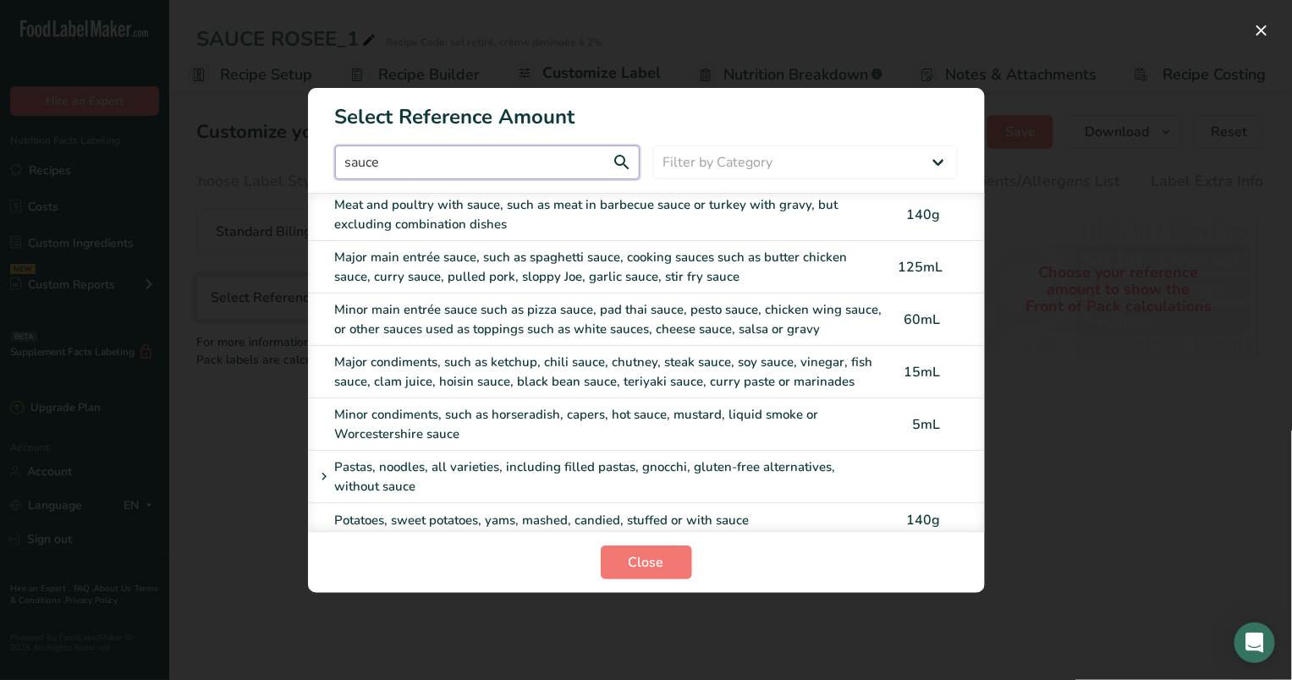
type input "sauce"
click at [479, 248] on div "Major main entrée sauce, such as spaghetti sauce, cooking sauces such as butter…" at bounding box center [611, 267] width 552 height 38
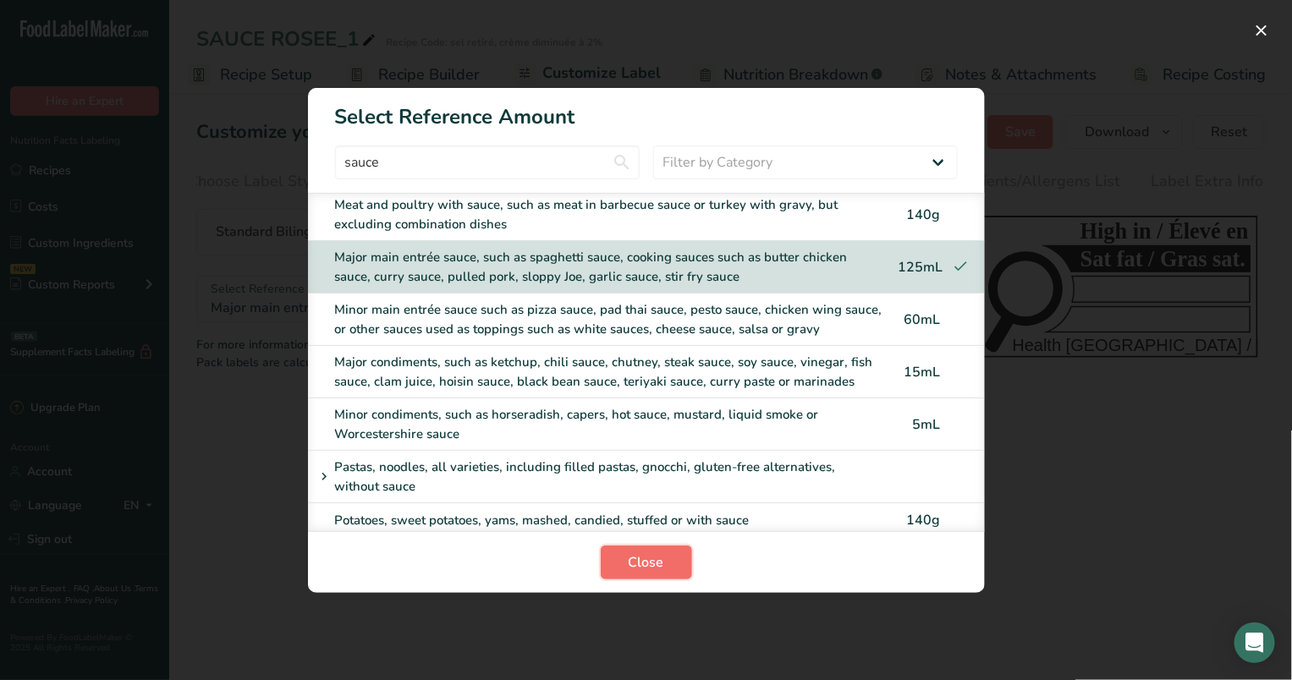
click at [630, 559] on span "Close" at bounding box center [646, 562] width 36 height 20
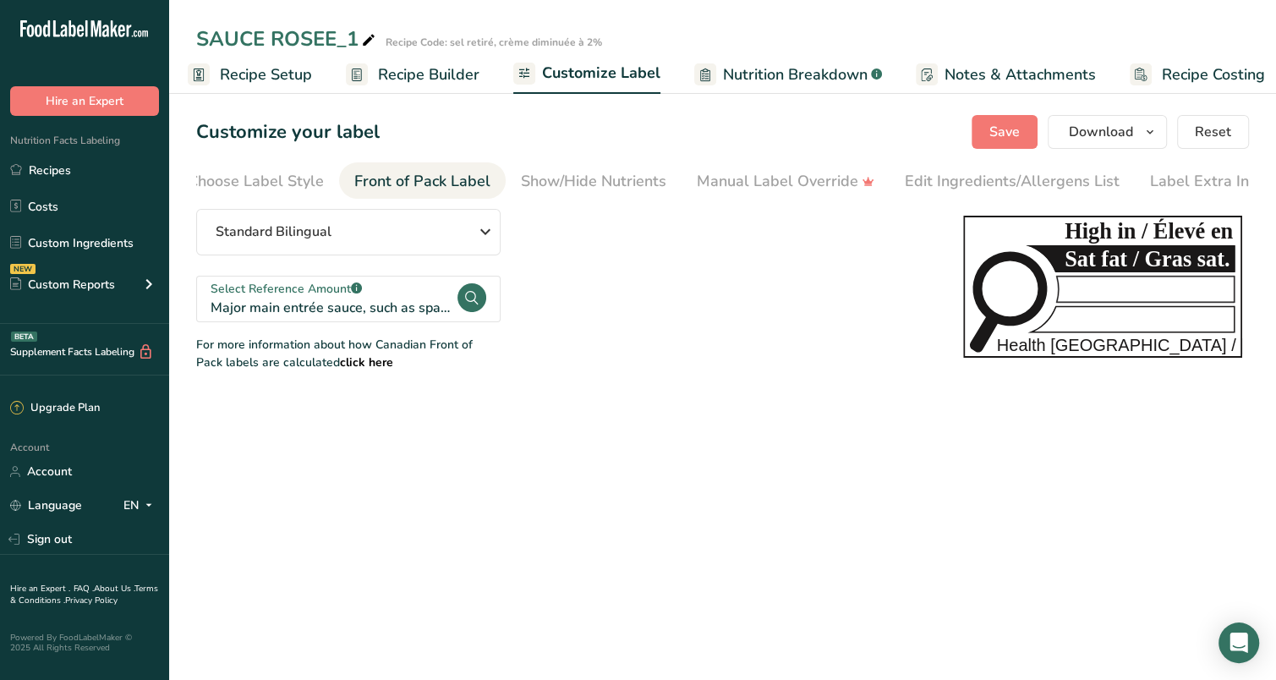
click at [378, 69] on span "Recipe Builder" at bounding box center [429, 74] width 102 height 23
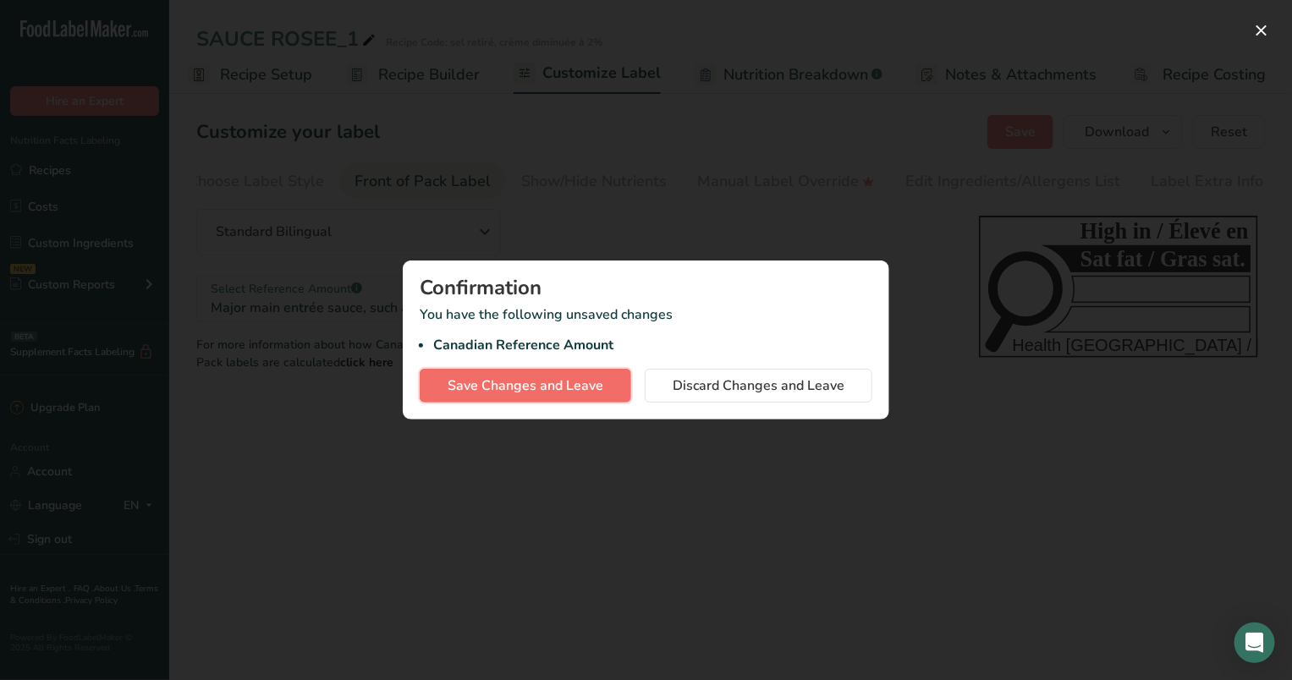
click at [551, 386] on span "Save Changes and Leave" at bounding box center [525, 386] width 156 height 20
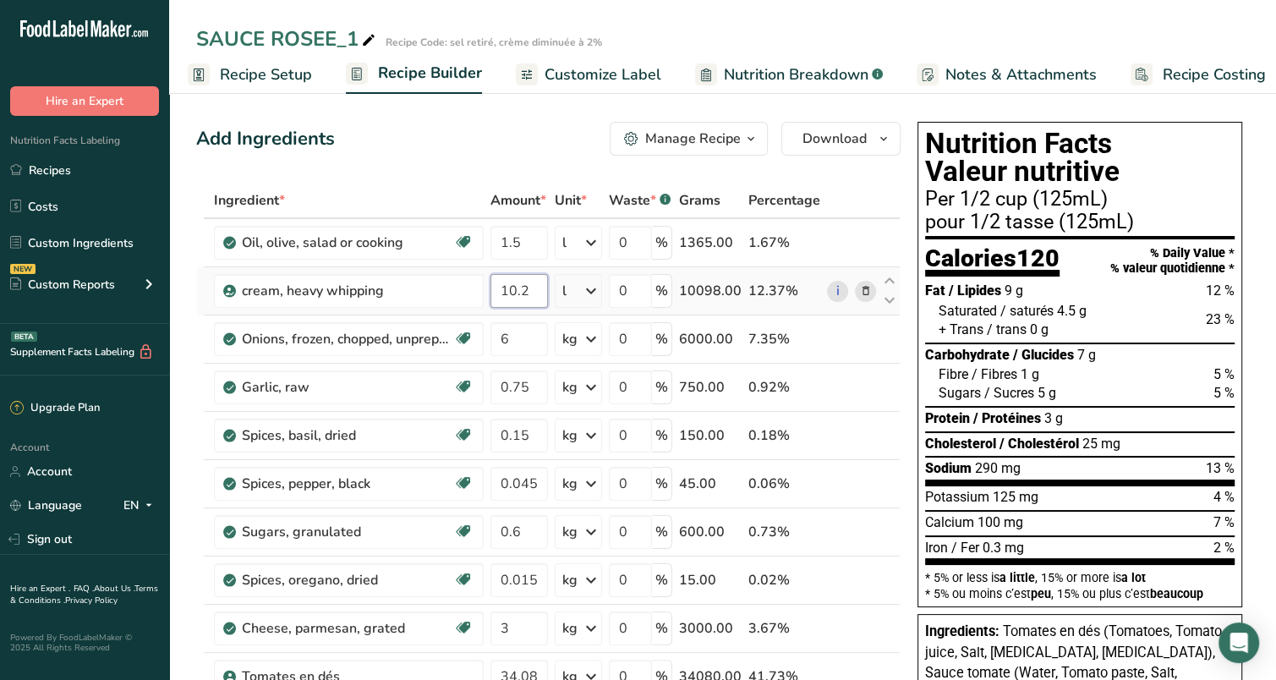
click at [525, 285] on input "10.2" at bounding box center [520, 291] width 58 height 34
drag, startPoint x: 533, startPoint y: 288, endPoint x: 480, endPoint y: 292, distance: 53.4
click at [480, 292] on tr "cream, heavy [MEDICAL_DATA] 10.2 l Weight Units g kg mg See more Volume Units l…" at bounding box center [548, 291] width 703 height 48
type input "9.6"
click at [876, 185] on div "Ingredient * Amount * Unit * Waste * .a-a{fill:#347362;}.b-a{fill:#fff;} Grams …" at bounding box center [548, 543] width 705 height 721
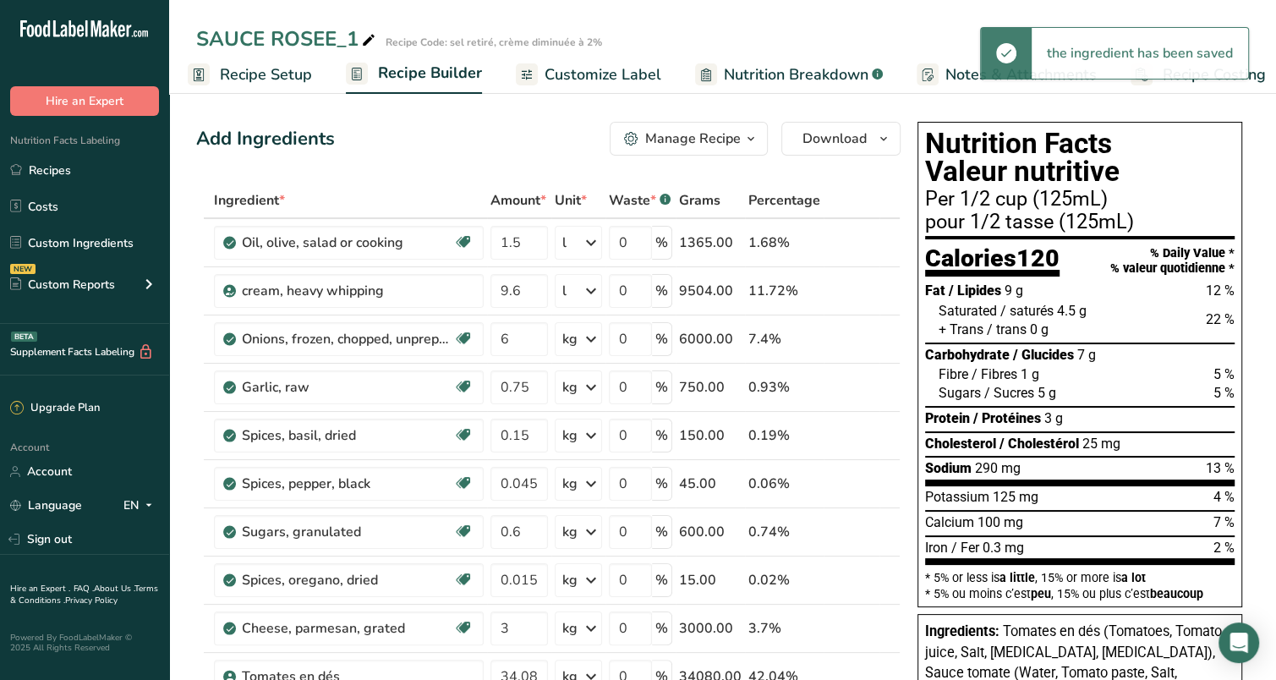
click at [568, 70] on span "Customize Label" at bounding box center [603, 74] width 117 height 23
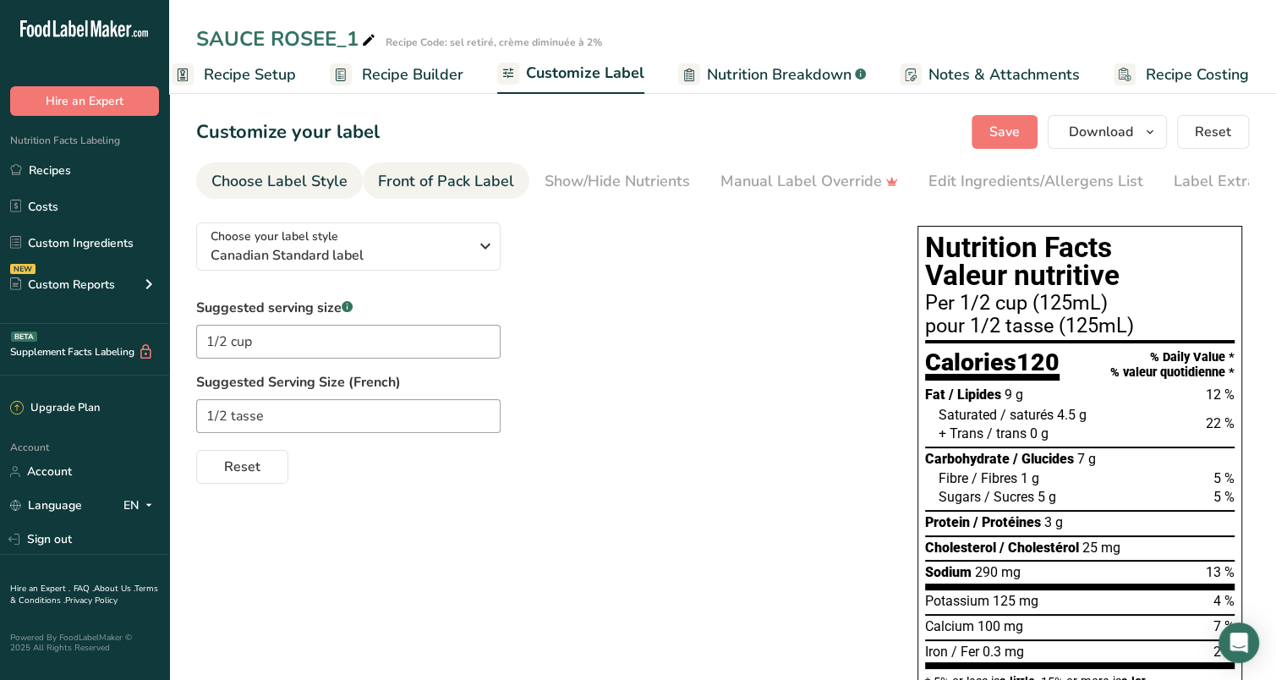
click at [460, 187] on div "Front of Pack Label" at bounding box center [446, 181] width 136 height 23
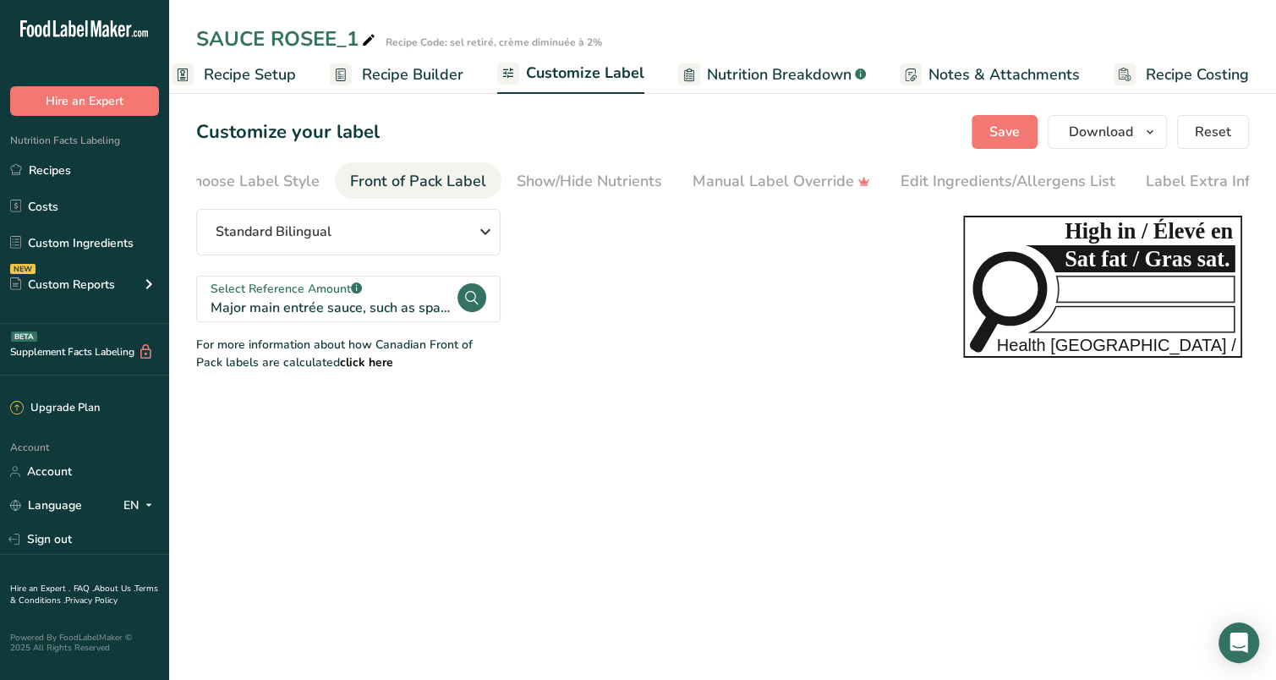
scroll to position [0, 40]
click at [418, 84] on span "Recipe Builder" at bounding box center [413, 74] width 102 height 23
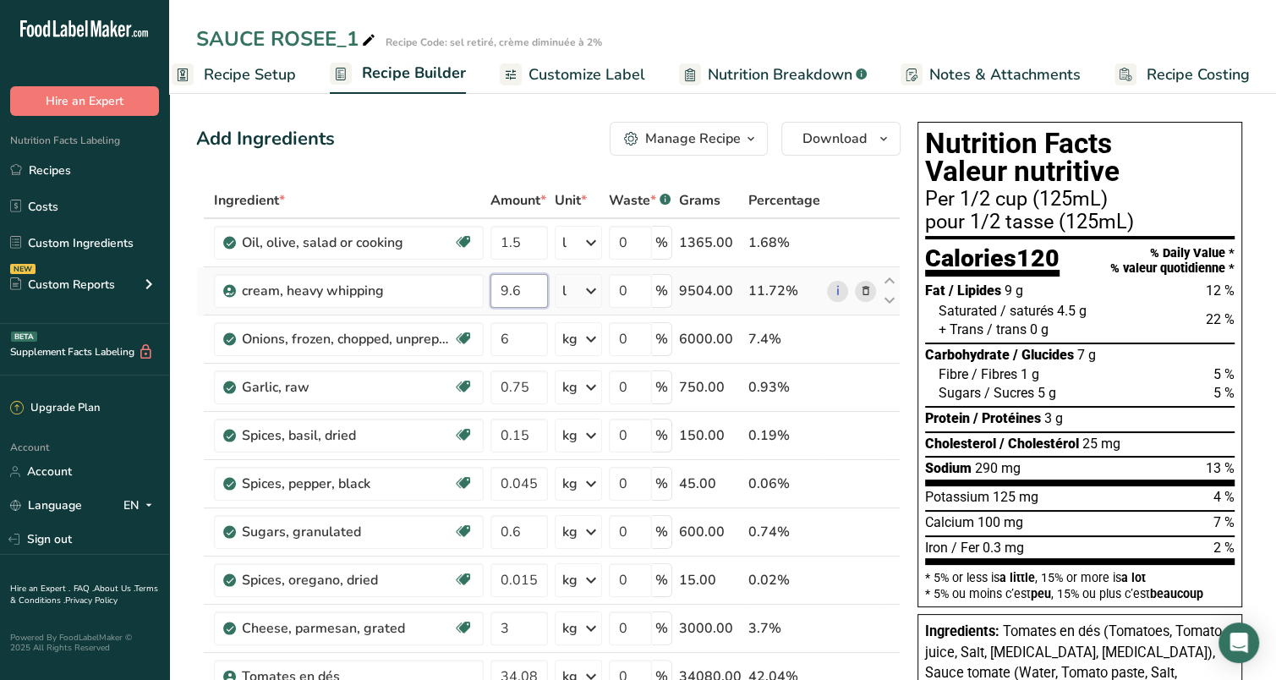
drag, startPoint x: 520, startPoint y: 295, endPoint x: 507, endPoint y: 290, distance: 14.5
click at [507, 290] on input "9.6" at bounding box center [520, 291] width 58 height 34
type input "9"
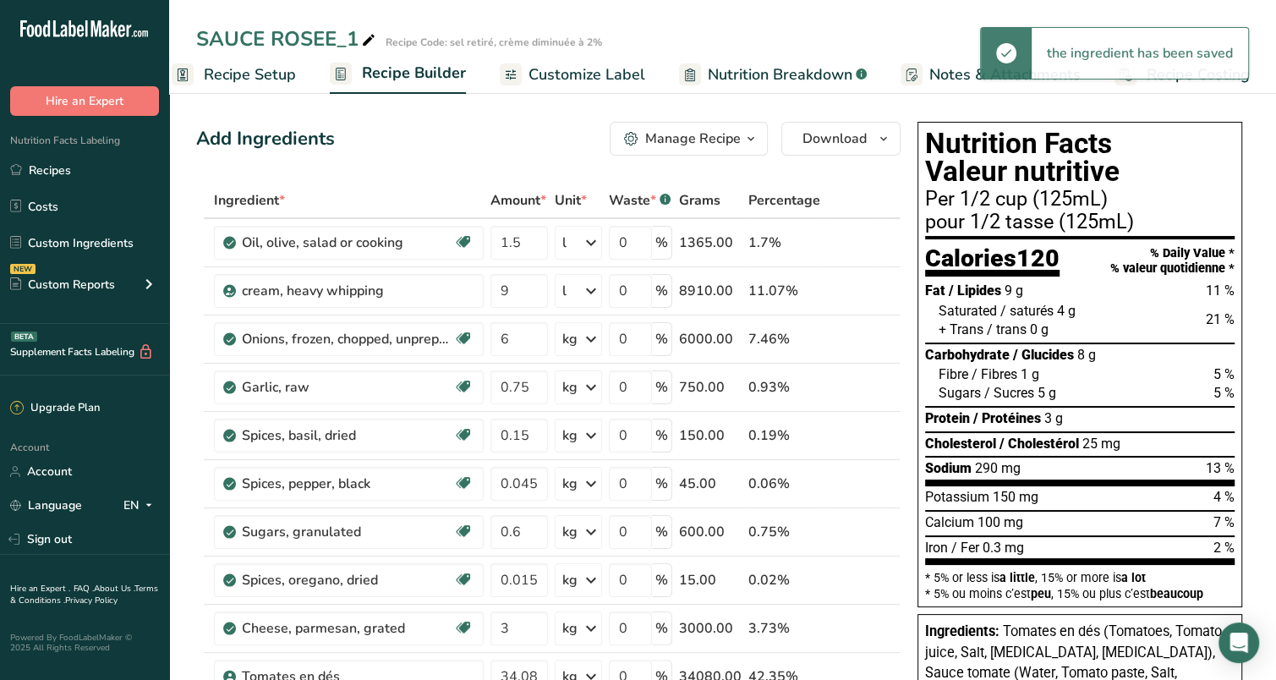
click at [560, 79] on span "Customize Label" at bounding box center [587, 74] width 117 height 23
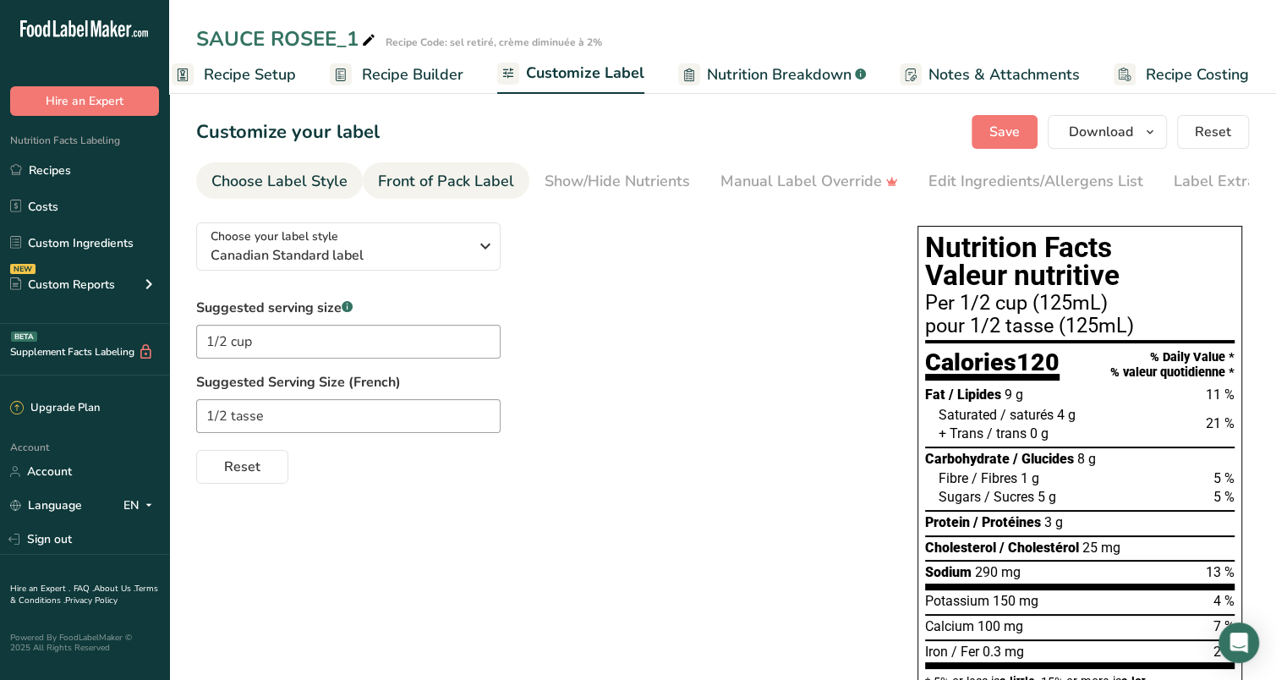
click at [419, 171] on div "Front of Pack Label" at bounding box center [446, 181] width 136 height 23
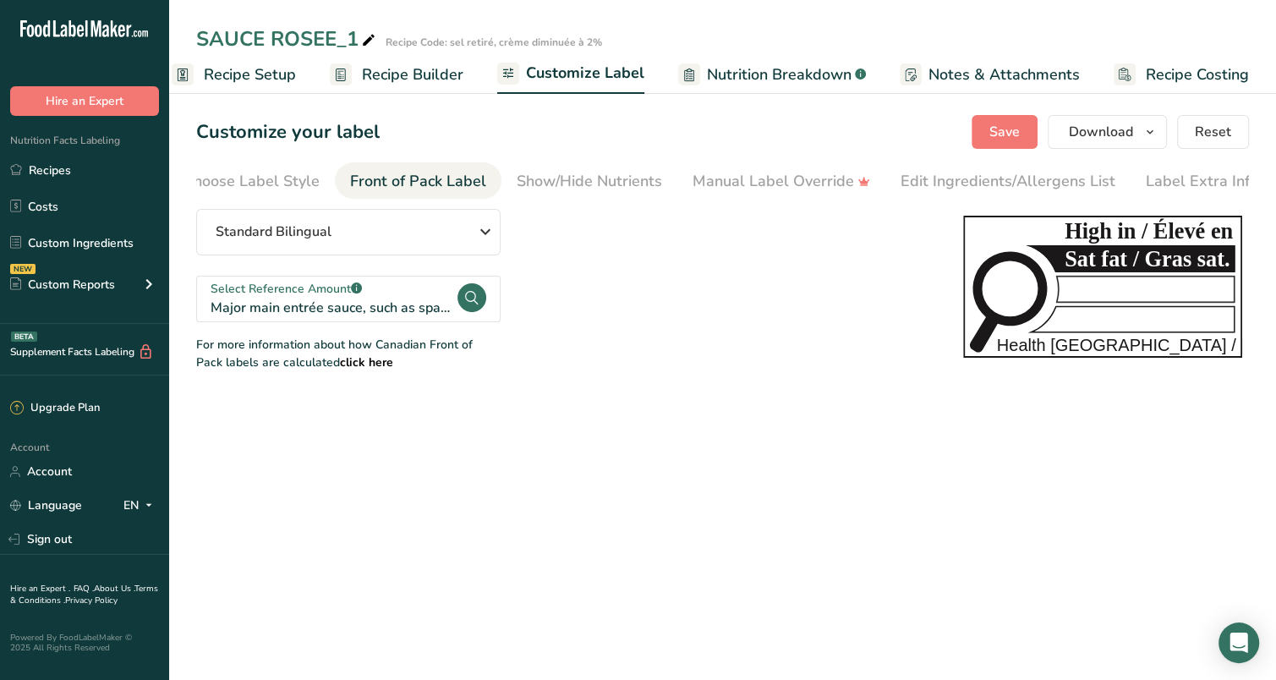
scroll to position [0, 40]
click at [259, 64] on span "Recipe Setup" at bounding box center [250, 74] width 92 height 23
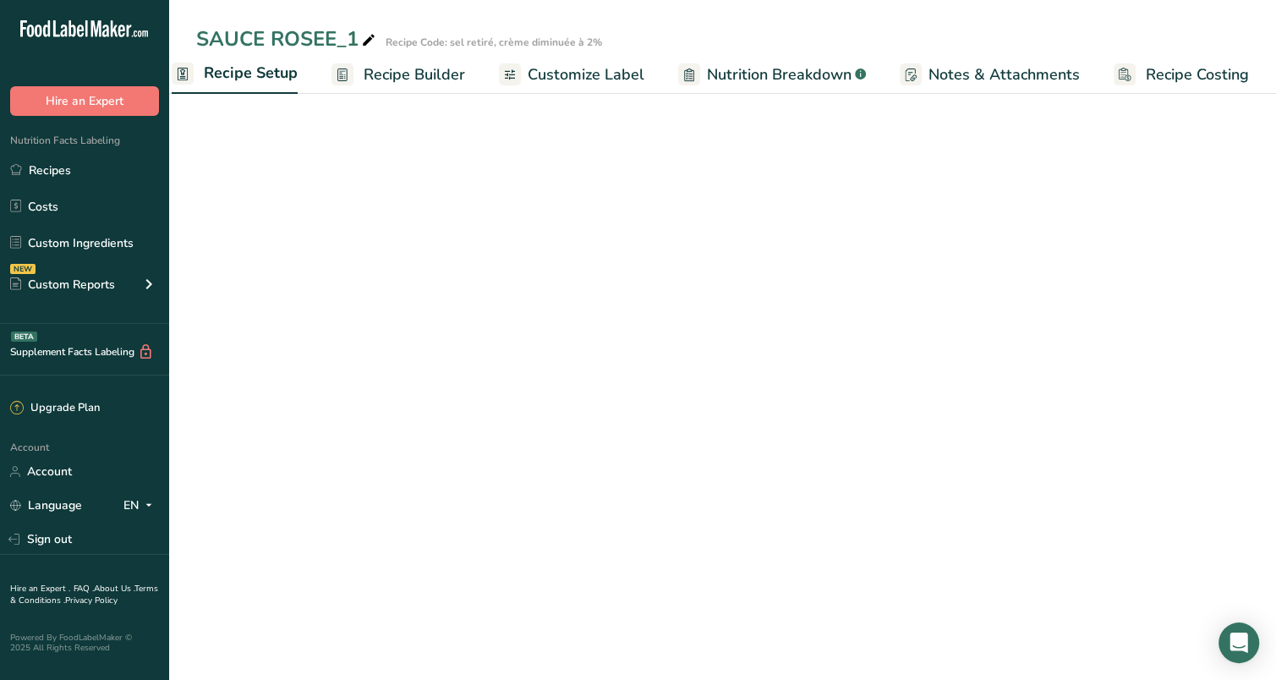
scroll to position [0, 5]
select select "17"
select select "22"
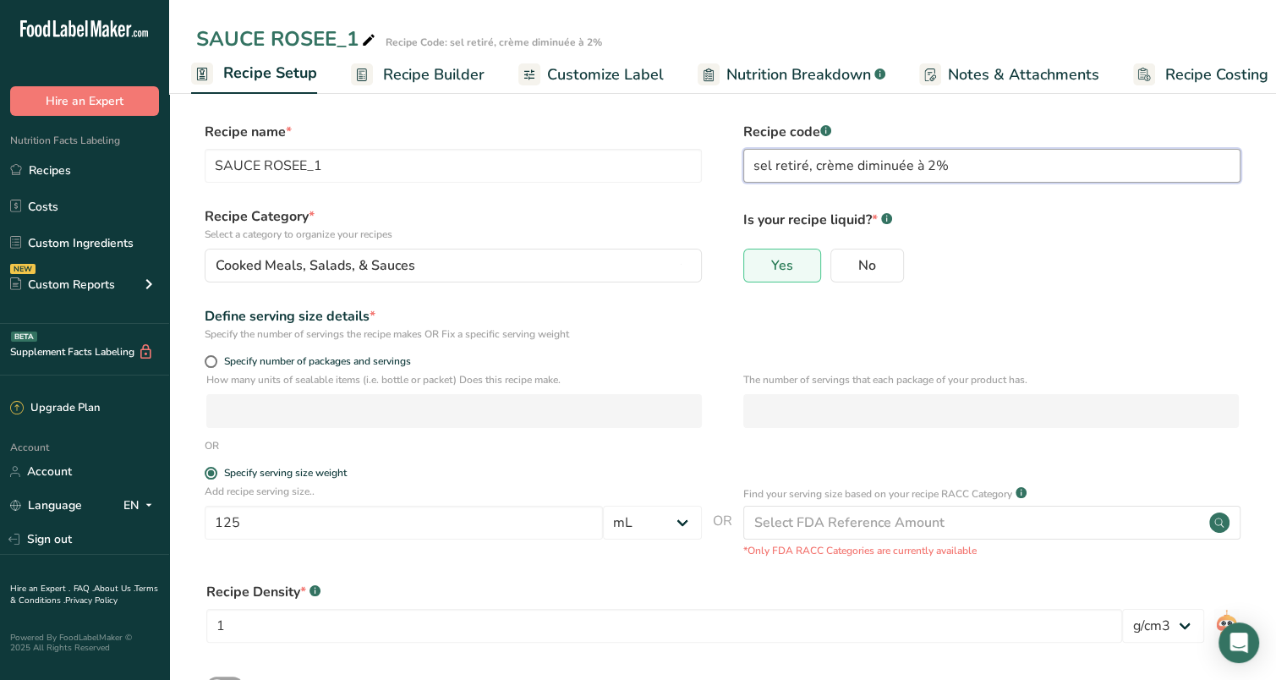
click at [918, 164] on input "sel retiré, crème diminuée à 2%" at bounding box center [991, 166] width 497 height 34
click at [938, 167] on input "sel retiré, crème diminuée de 2%" at bounding box center [991, 166] width 497 height 34
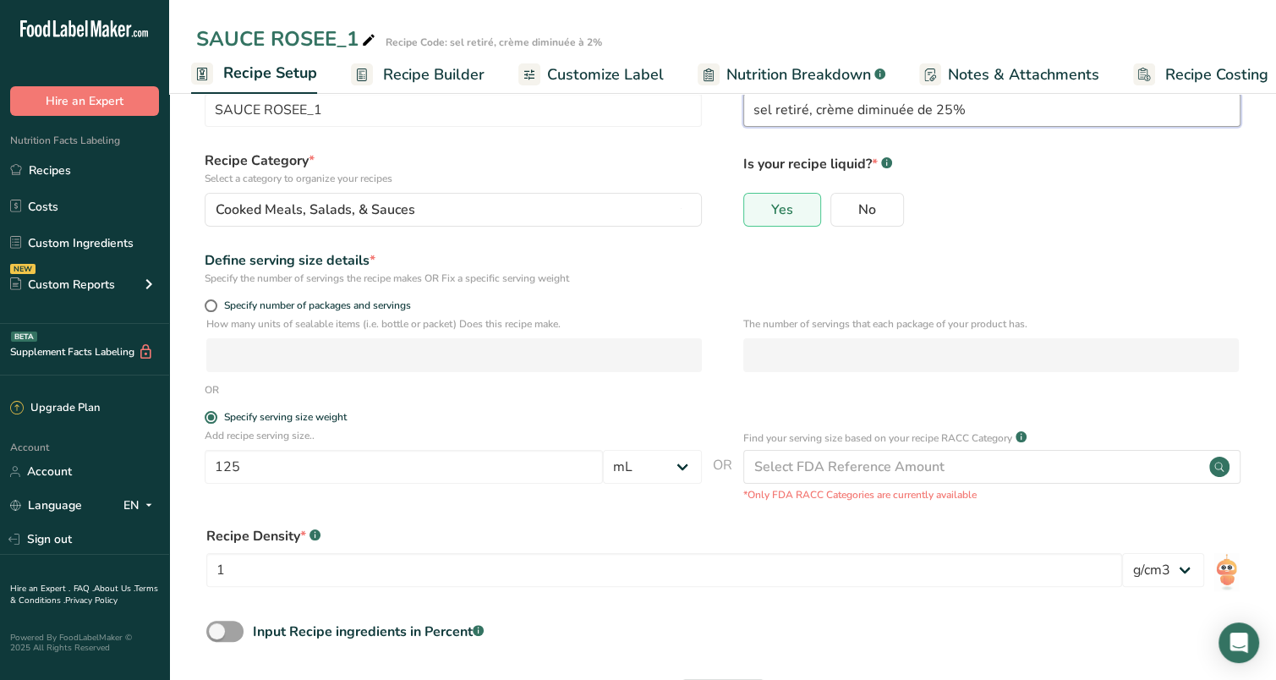
scroll to position [127, 0]
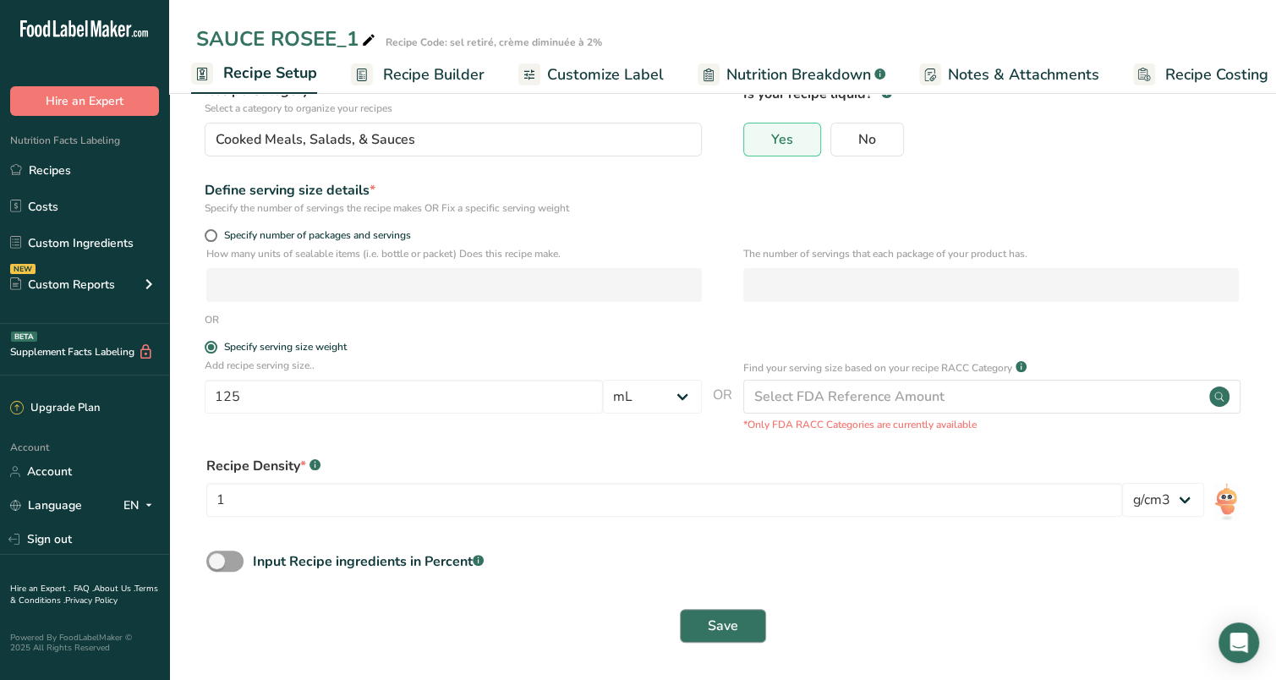
type input "sel retiré, crème diminuée de 25%"
click at [715, 620] on span "Save" at bounding box center [723, 626] width 30 height 20
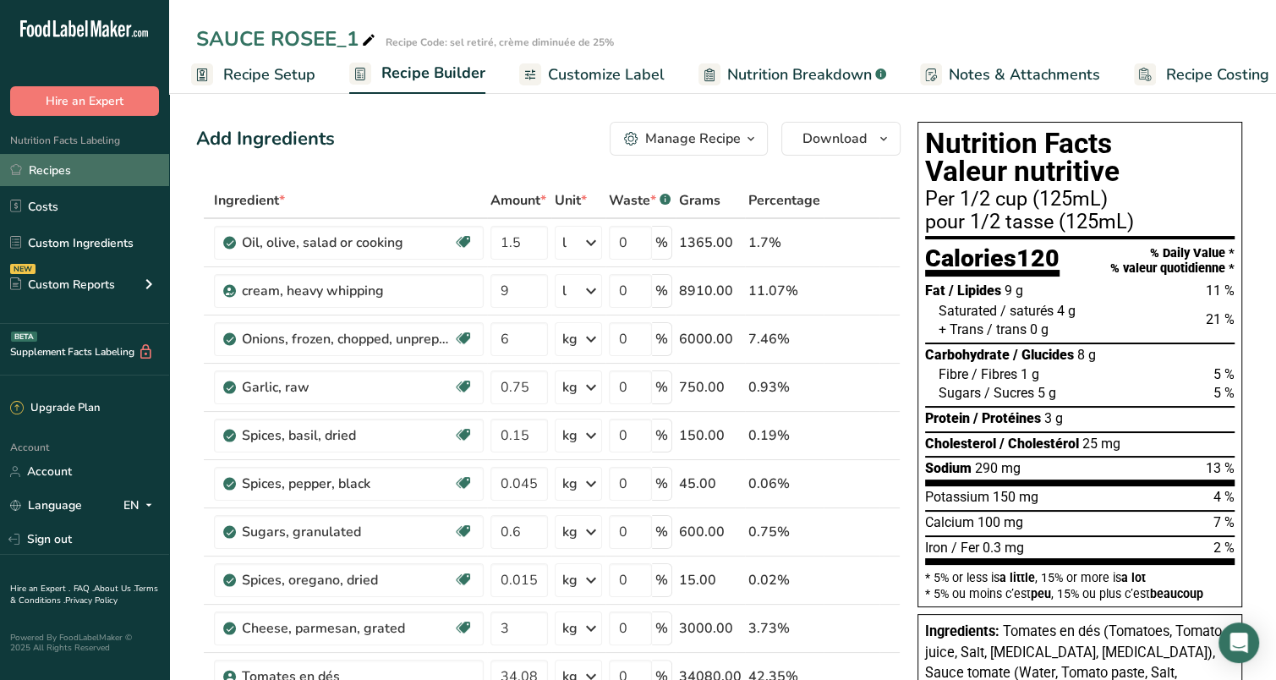
click at [63, 176] on link "Recipes" at bounding box center [84, 170] width 169 height 32
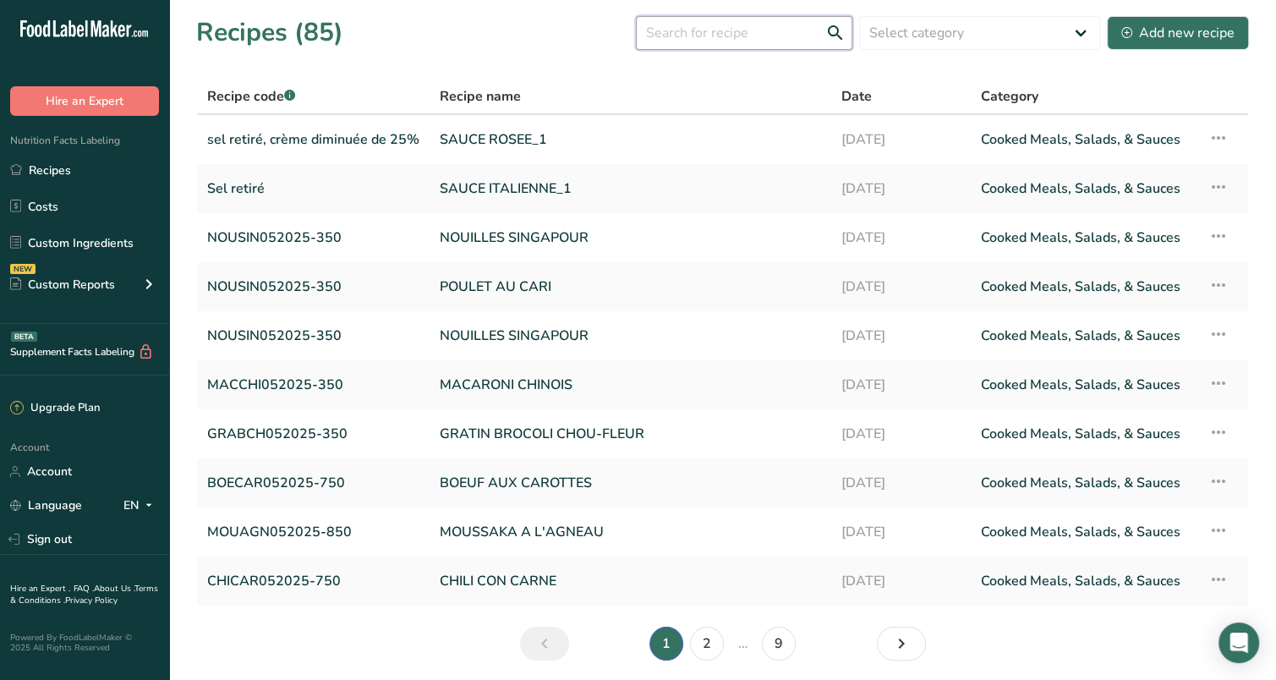
click at [776, 40] on input "text" at bounding box center [744, 33] width 217 height 34
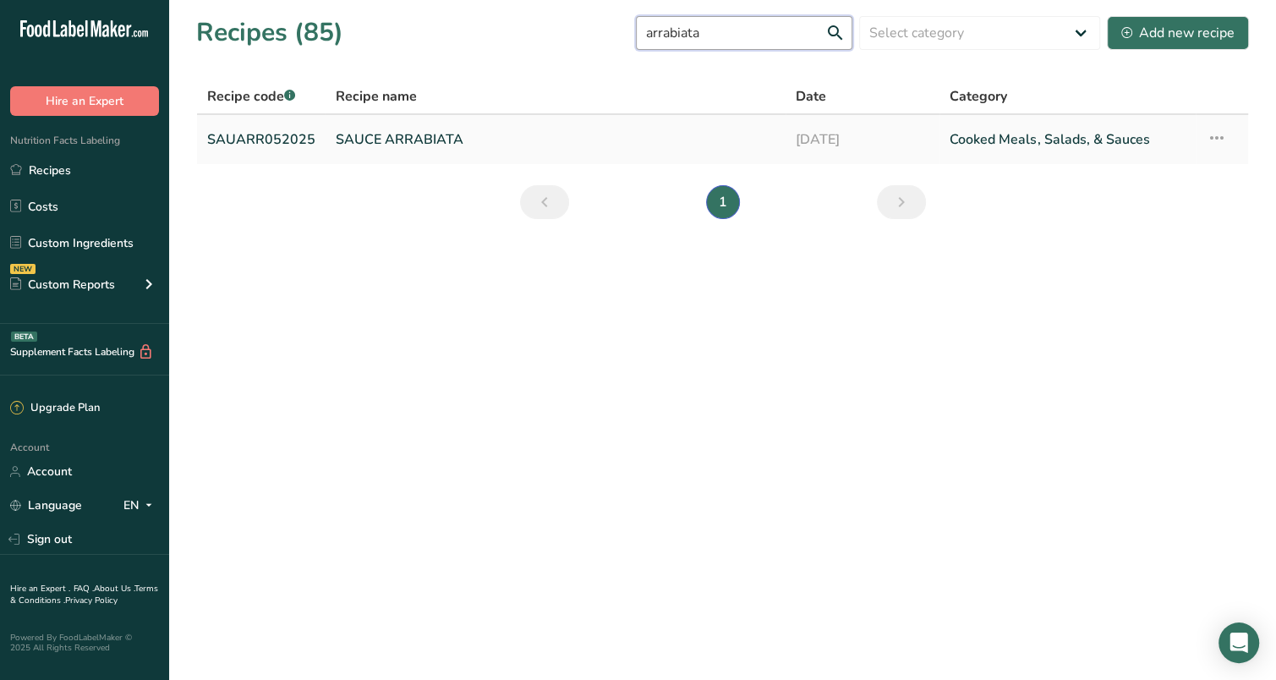
type input "arrabiata"
click at [447, 140] on link "SAUCE ARRABIATA" at bounding box center [556, 140] width 440 height 36
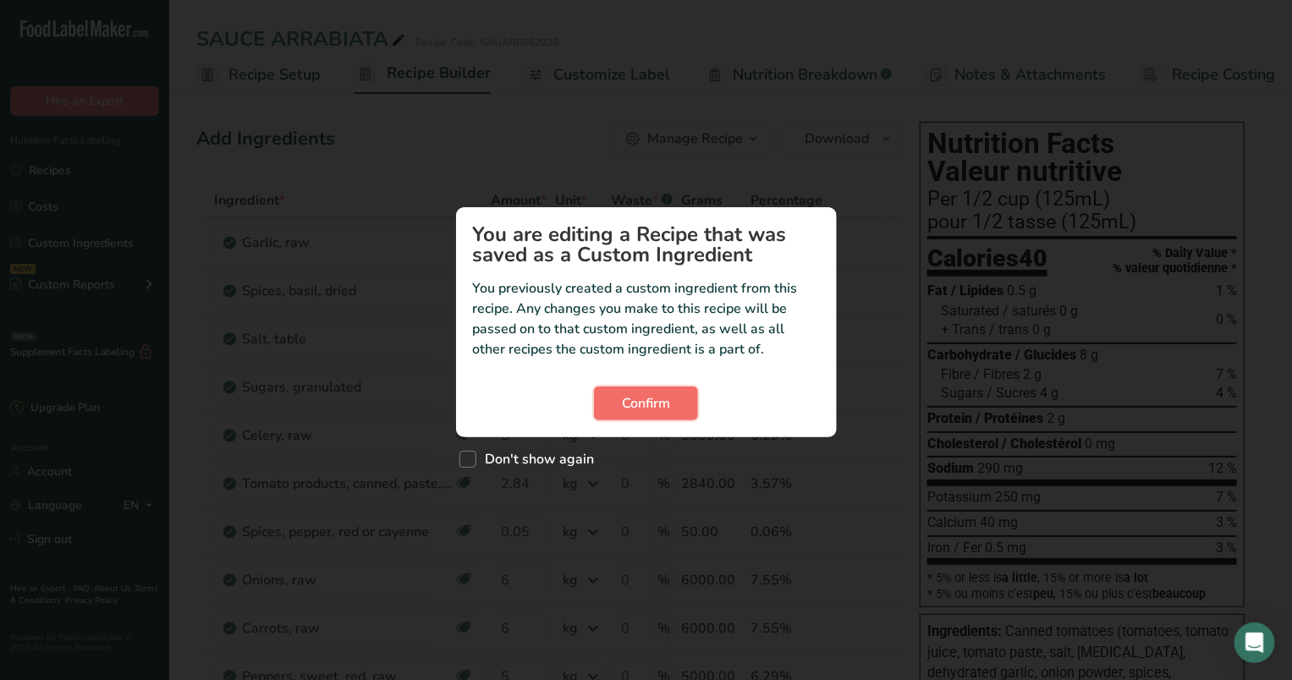
click at [678, 397] on button "Confirm" at bounding box center [646, 404] width 104 height 34
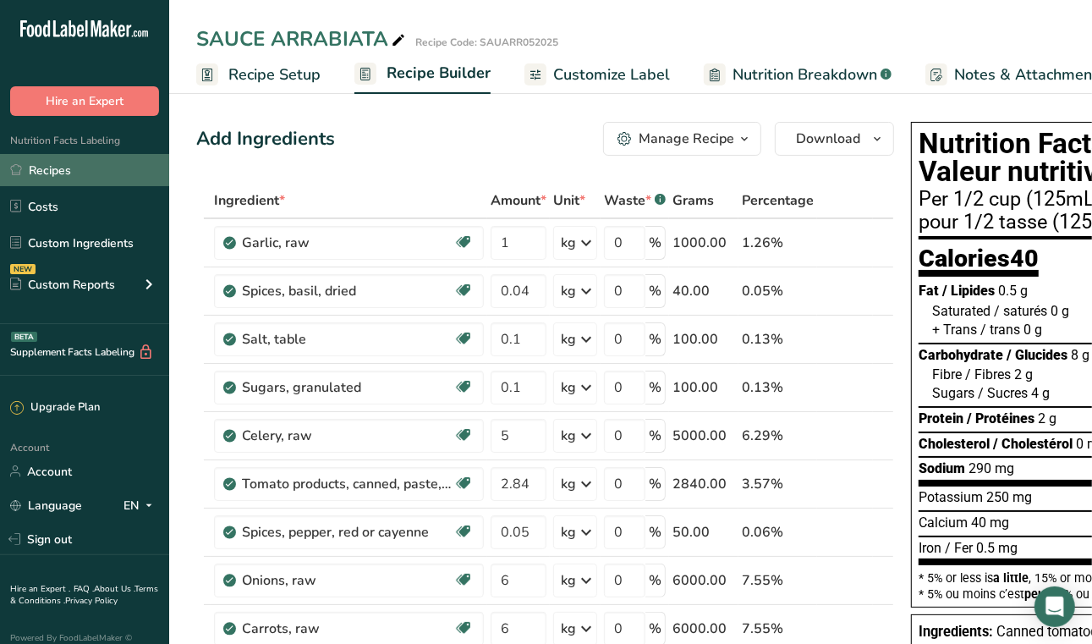
click at [67, 172] on link "Recipes" at bounding box center [84, 170] width 169 height 32
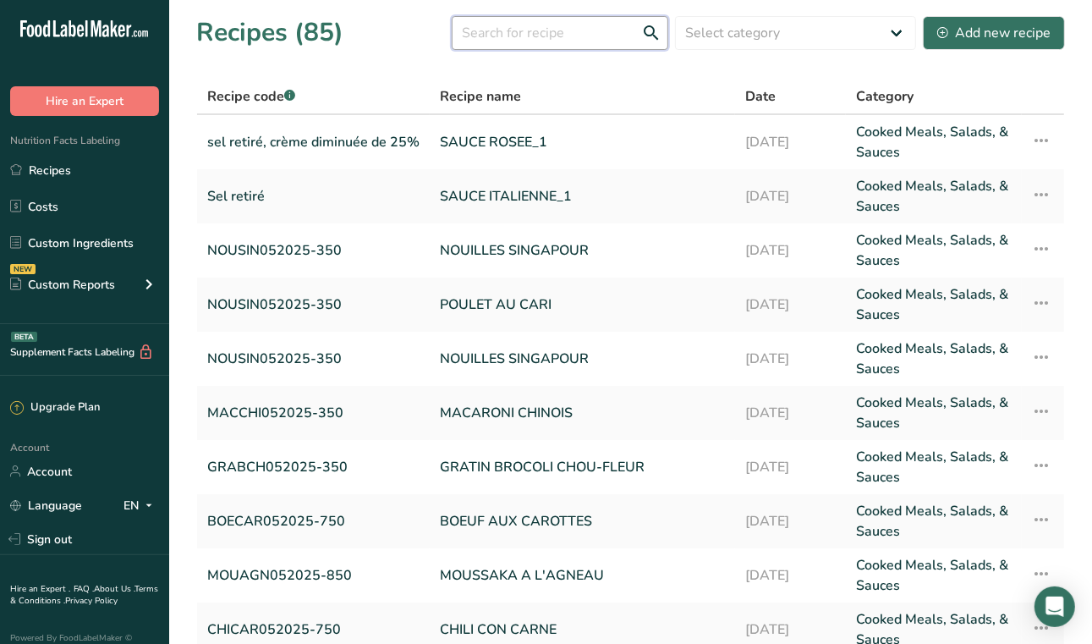
click at [545, 37] on input "text" at bounding box center [560, 33] width 217 height 34
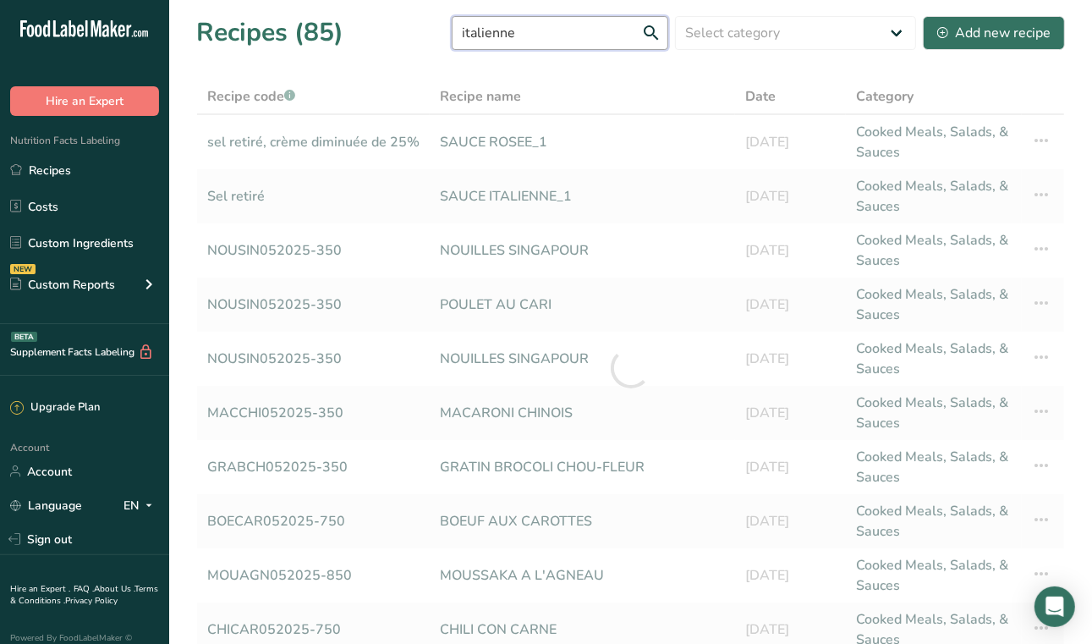
type input "italienne"
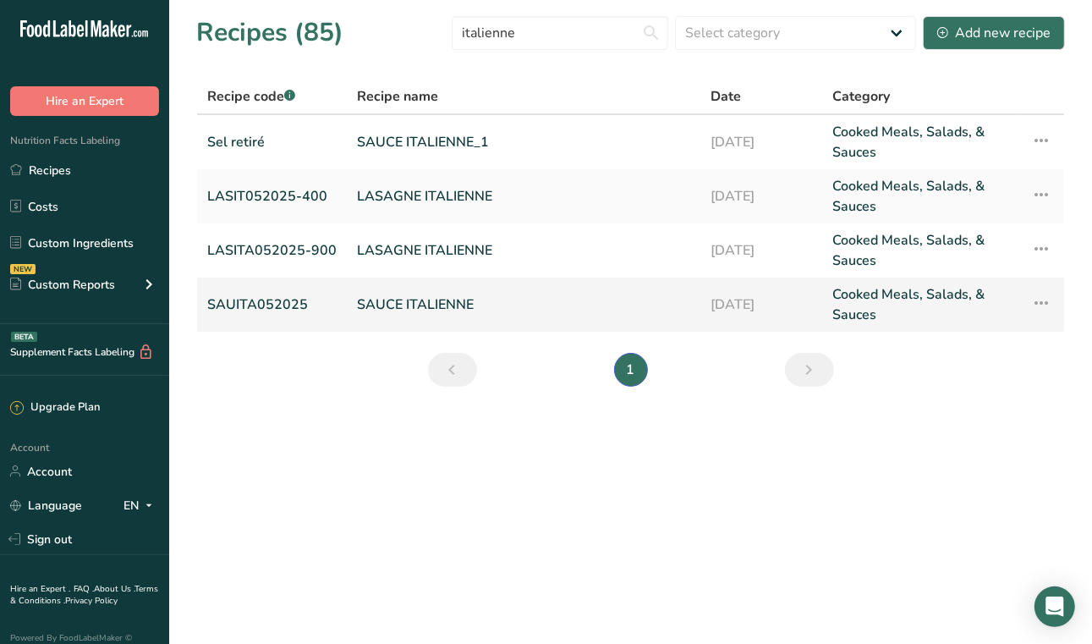
click at [439, 304] on link "SAUCE ITALIENNE" at bounding box center [523, 304] width 333 height 41
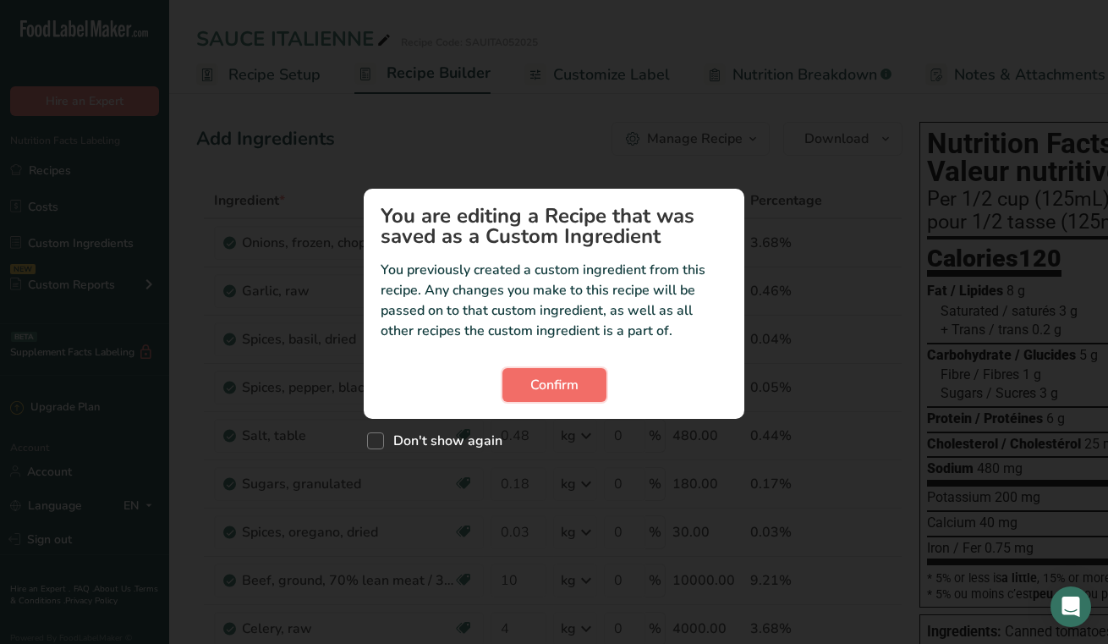
click at [568, 376] on span "Confirm" at bounding box center [554, 385] width 48 height 20
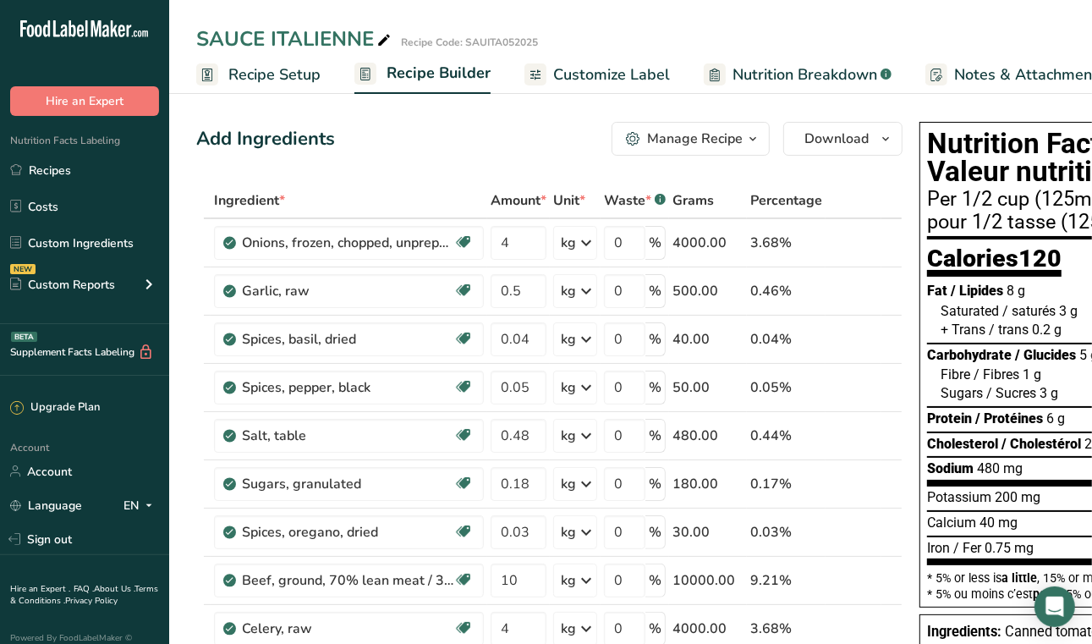
click at [790, 78] on span "Nutrition Breakdown" at bounding box center [804, 74] width 145 height 23
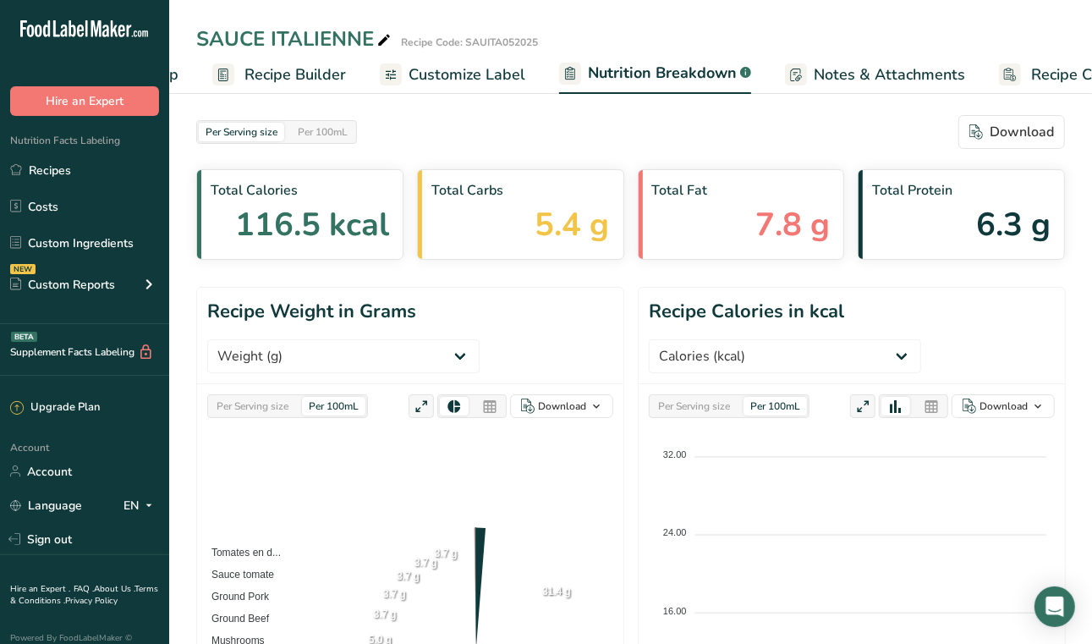
scroll to position [0, 210]
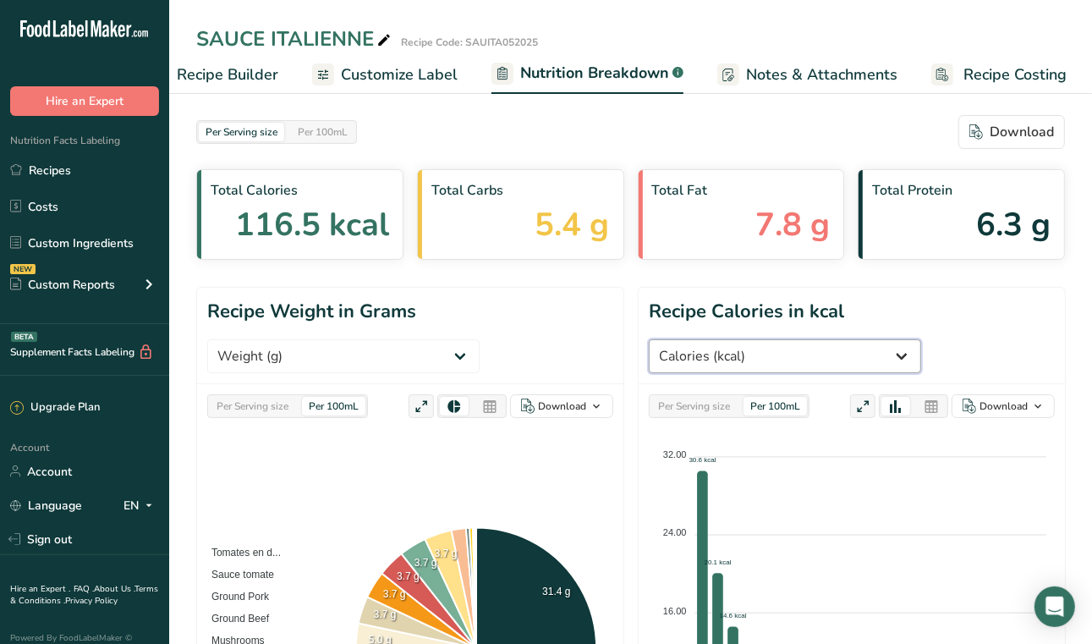
click at [836, 354] on select "Weight (g) Calories (kcal) Energy KJ (kj) Total Fat (g) Saturated Fat (g) Trans…" at bounding box center [785, 356] width 272 height 34
select select "Sodium"
click at [846, 339] on select "Weight (g) Calories (kcal) Energy KJ (kj) Total Fat (g) Saturated Fat (g) Trans…" at bounding box center [785, 356] width 272 height 34
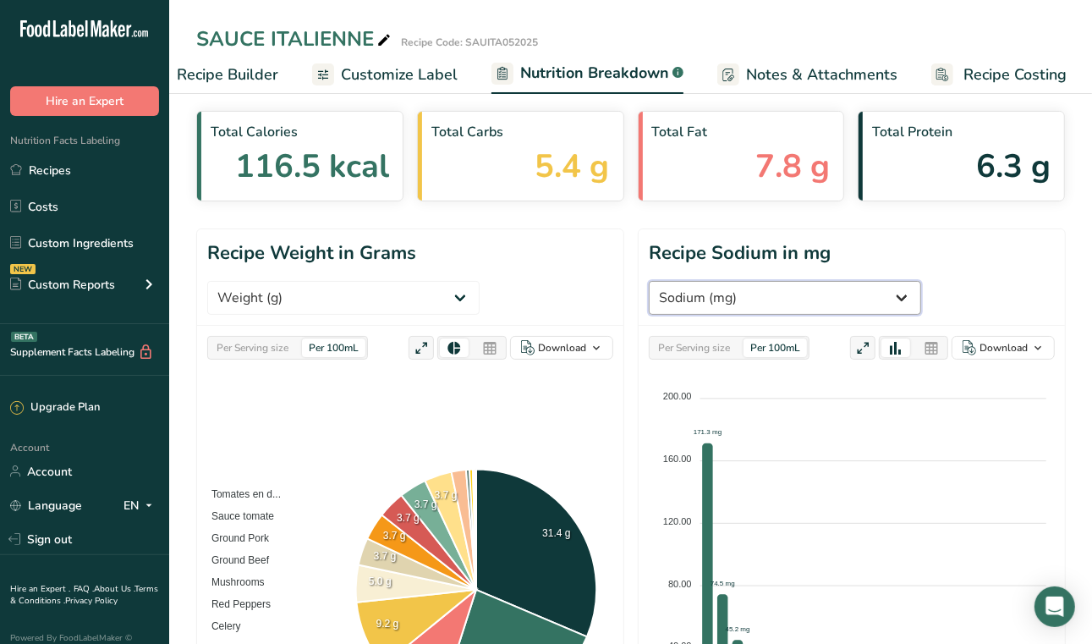
scroll to position [186, 0]
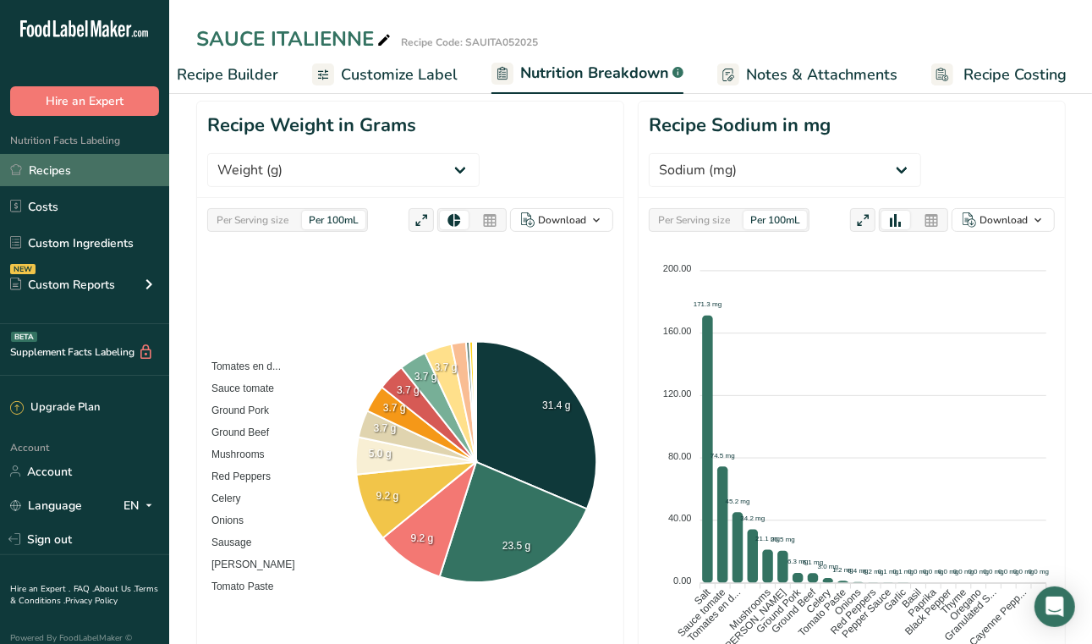
click at [30, 171] on link "Recipes" at bounding box center [84, 170] width 169 height 32
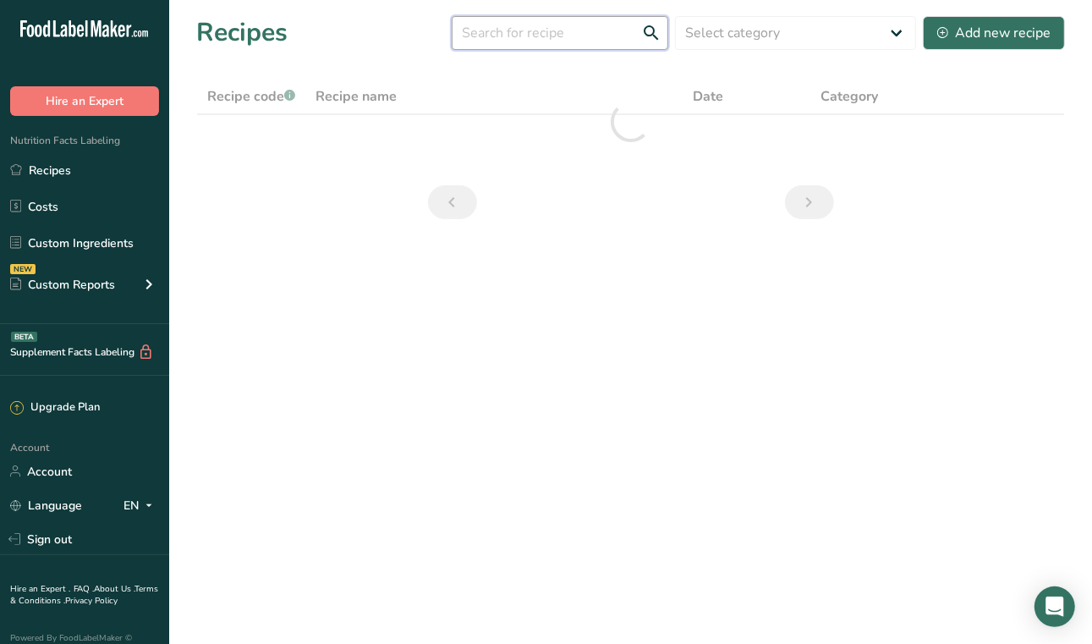
click at [575, 37] on input "text" at bounding box center [560, 33] width 217 height 34
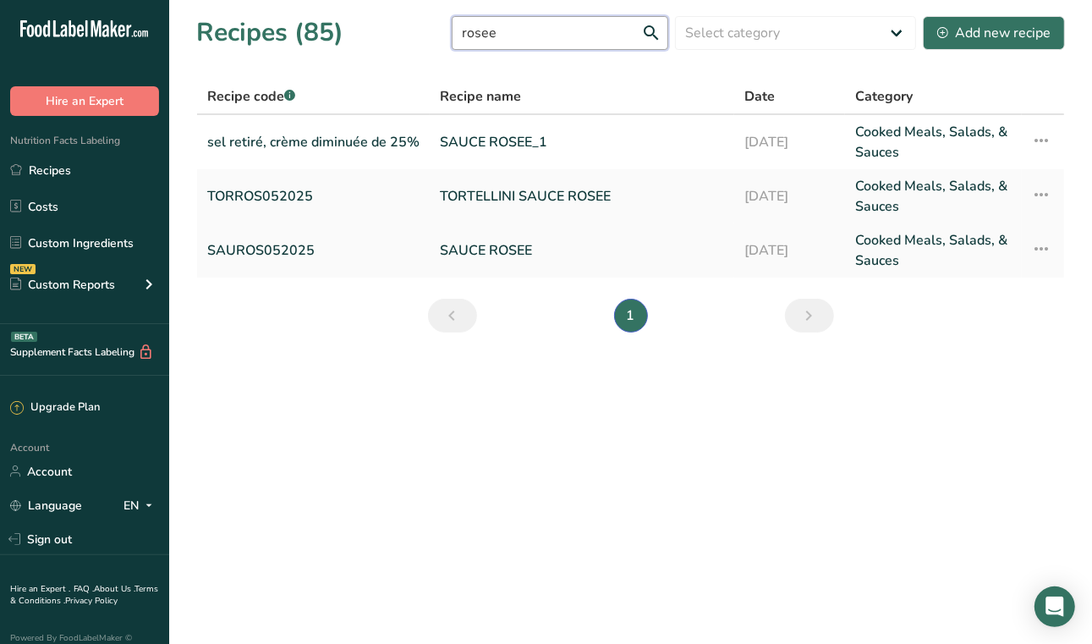
type input "rosee"
click at [498, 251] on link "SAUCE ROSEE" at bounding box center [582, 250] width 284 height 41
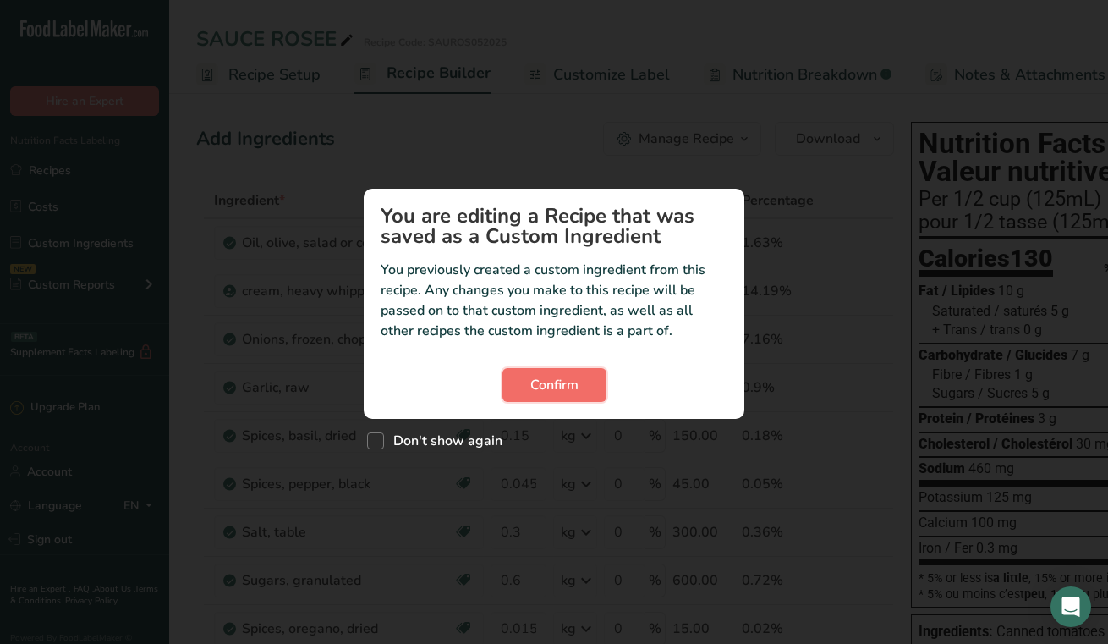
click at [570, 384] on span "Confirm" at bounding box center [554, 385] width 48 height 20
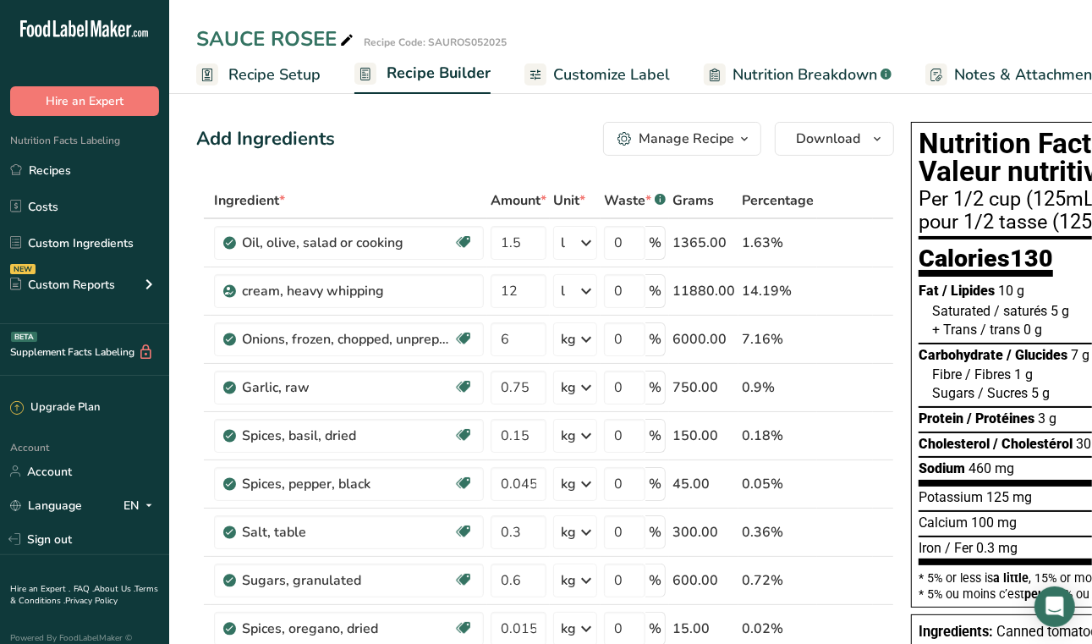
click at [748, 76] on span "Nutrition Breakdown" at bounding box center [804, 74] width 145 height 23
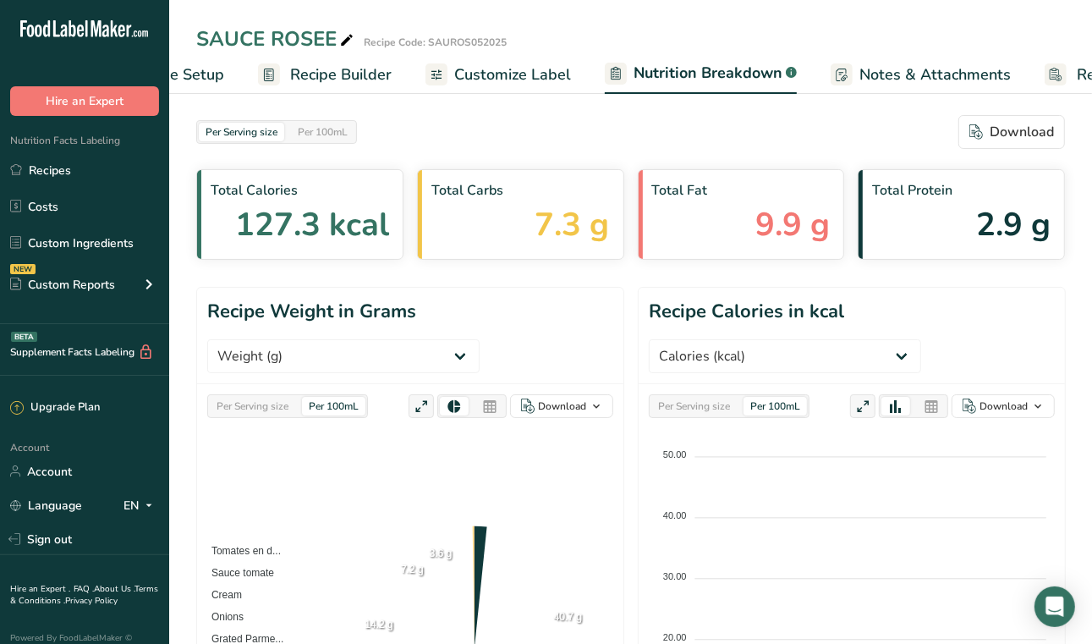
scroll to position [0, 210]
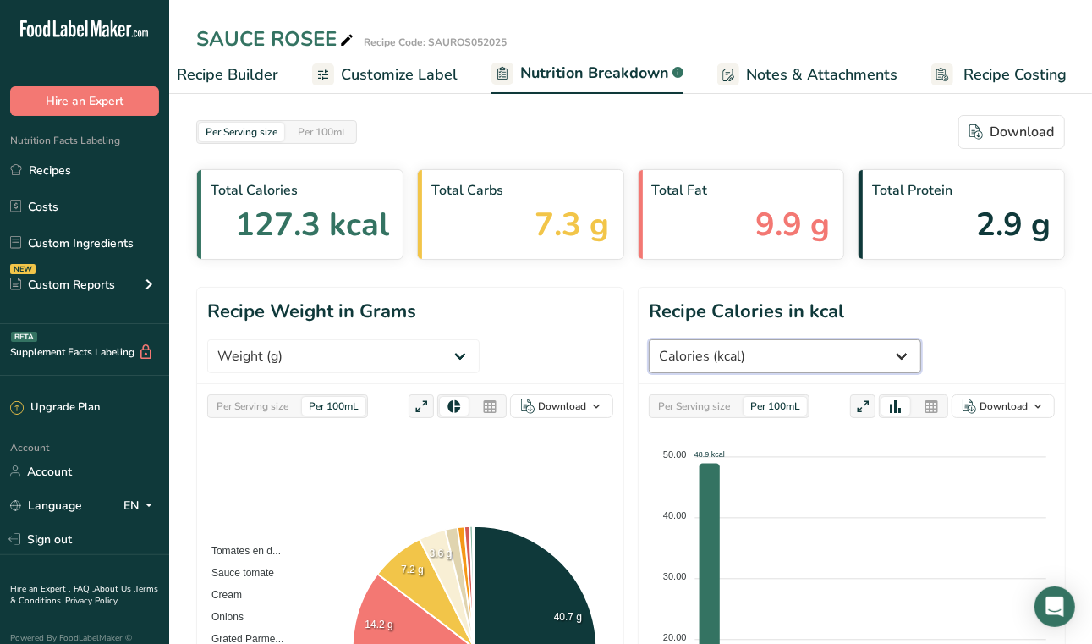
click at [831, 354] on select "Weight (g) Calories (kcal) Energy KJ (kj) Total Fat (g) Saturated Fat (g) Trans…" at bounding box center [785, 356] width 272 height 34
select select "Sodium"
click at [846, 339] on select "Weight (g) Calories (kcal) Energy KJ (kj) Total Fat (g) Saturated Fat (g) Trans…" at bounding box center [785, 356] width 272 height 34
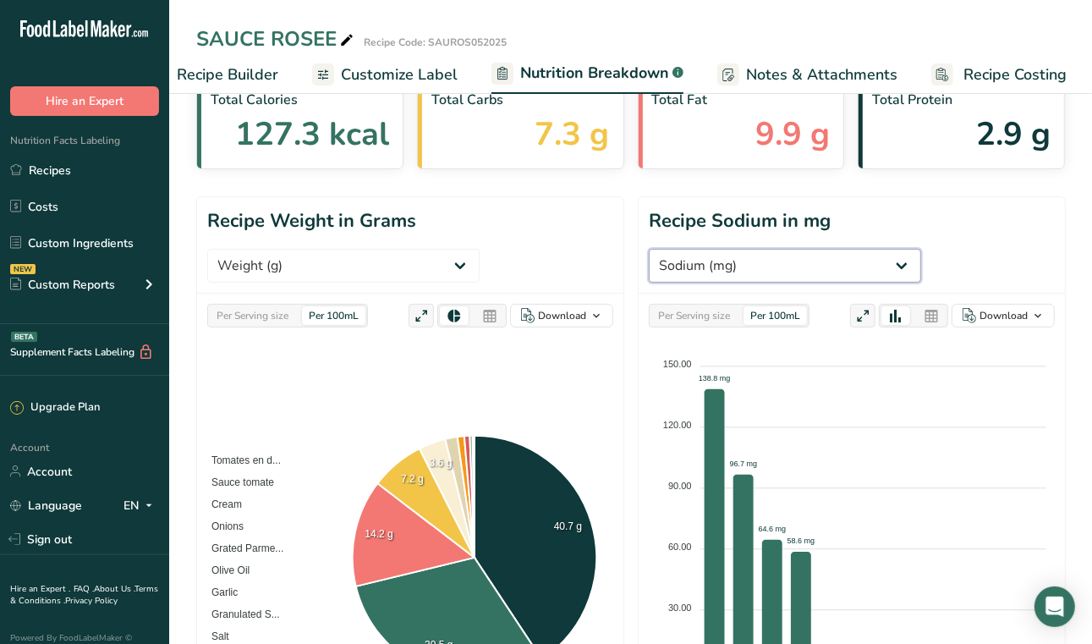
scroll to position [136, 0]
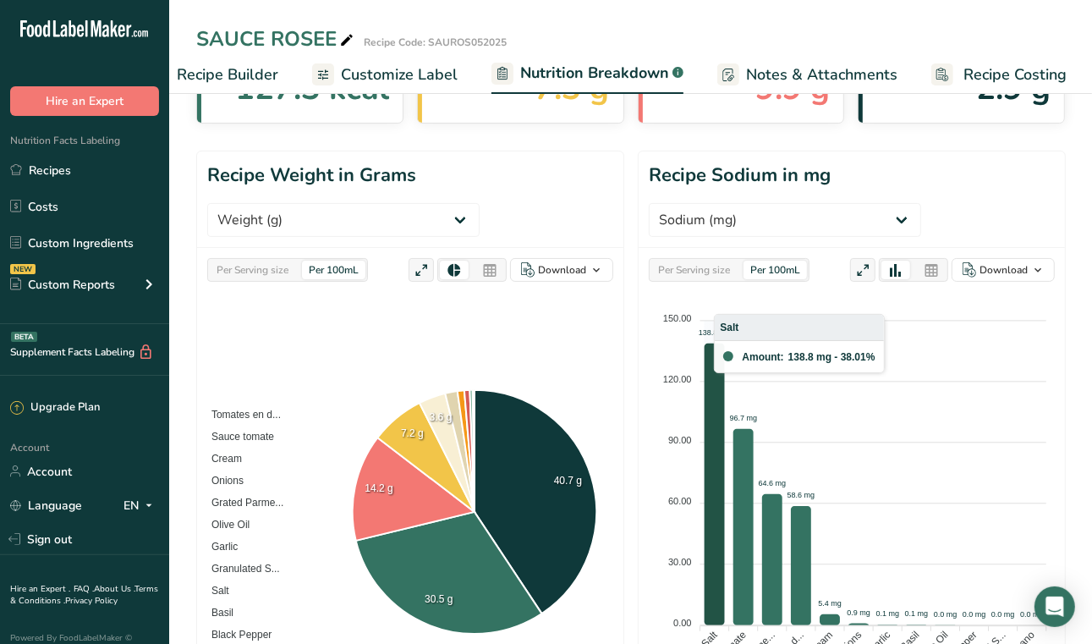
click at [722, 343] on icon at bounding box center [715, 484] width 20 height 282
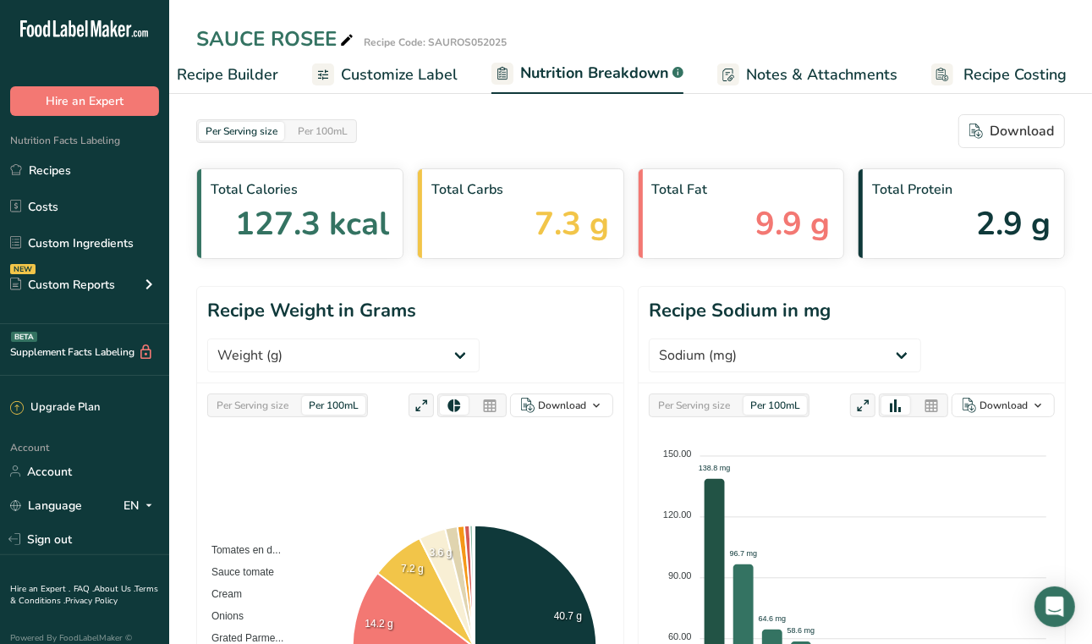
scroll to position [0, 0]
click at [46, 173] on link "Recipes" at bounding box center [84, 170] width 169 height 32
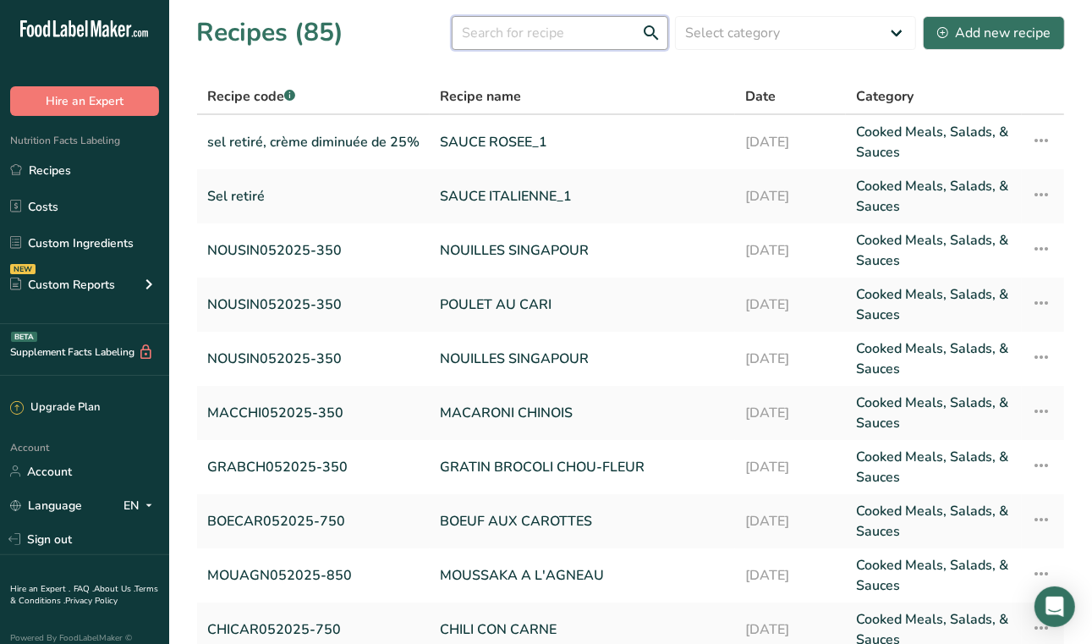
click at [533, 41] on input "text" at bounding box center [560, 33] width 217 height 34
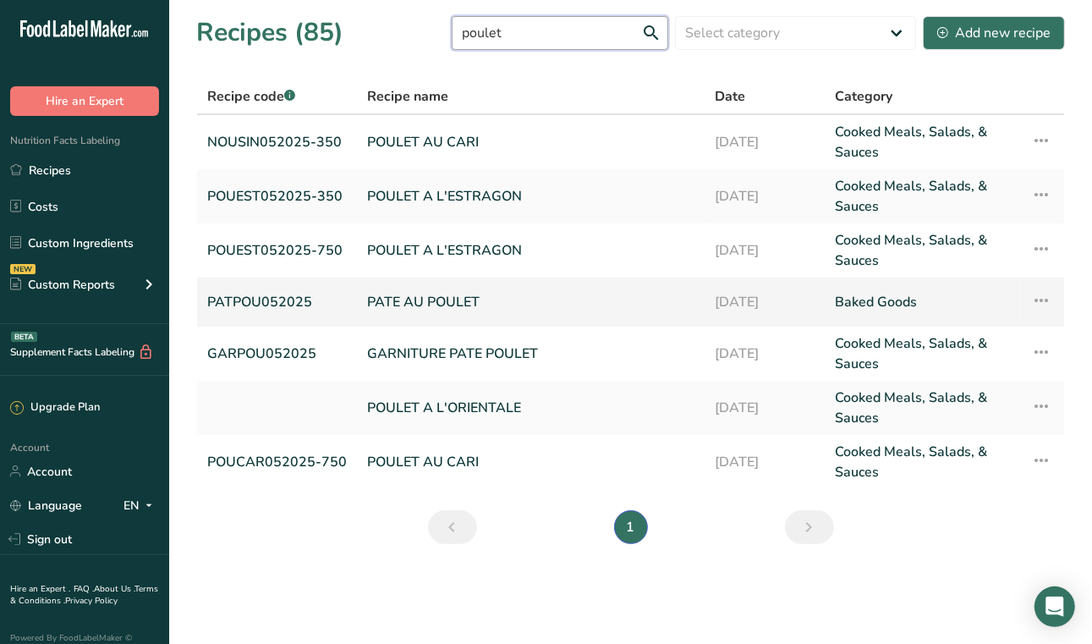
type input "poulet"
click at [462, 307] on link "PATE AU POULET" at bounding box center [530, 302] width 327 height 36
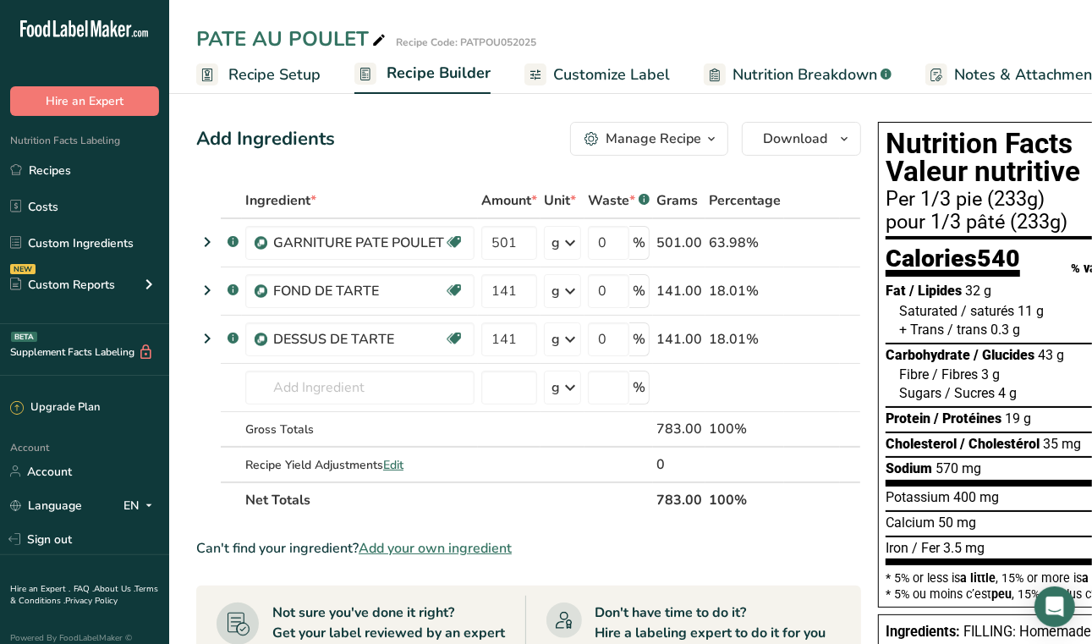
click at [816, 69] on span "Nutrition Breakdown" at bounding box center [804, 74] width 145 height 23
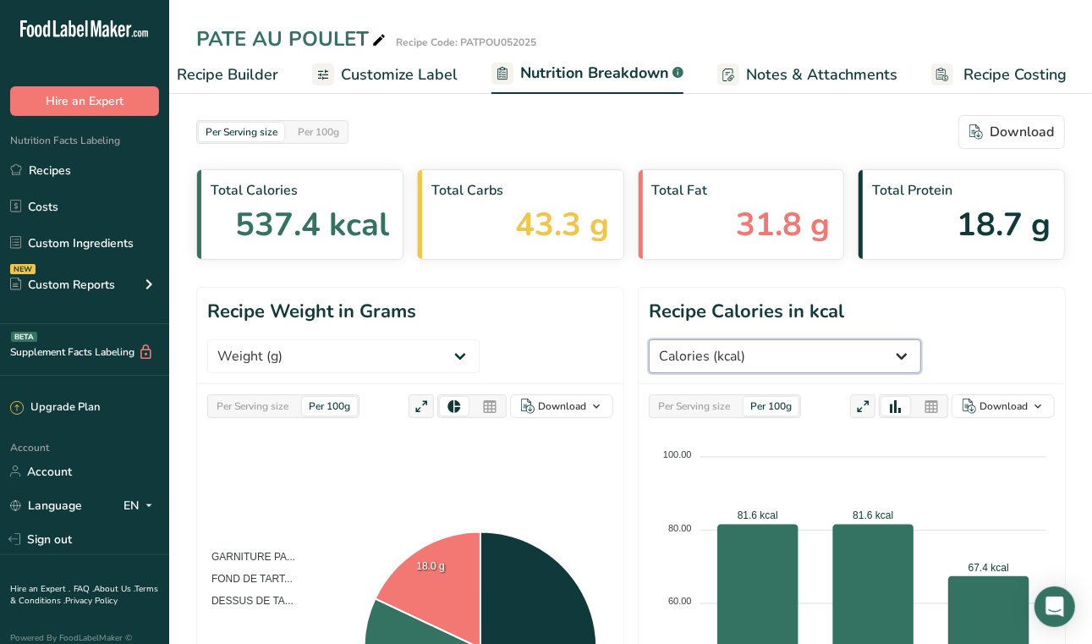
click at [831, 365] on select "Weight (g) Calories (kcal) Energy KJ (kj) Total Fat (g) Saturated Fat (g) Trans…" at bounding box center [785, 356] width 272 height 34
select select "Sodium"
click at [846, 339] on select "Weight (g) Calories (kcal) Energy KJ (kj) Total Fat (g) Saturated Fat (g) Trans…" at bounding box center [785, 356] width 272 height 34
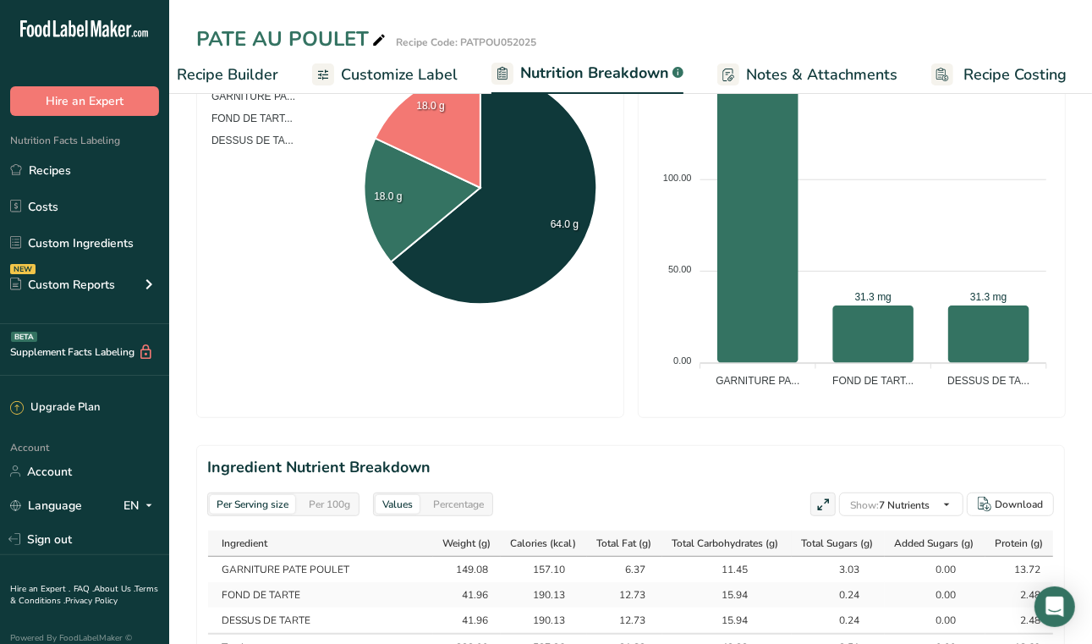
scroll to position [468, 0]
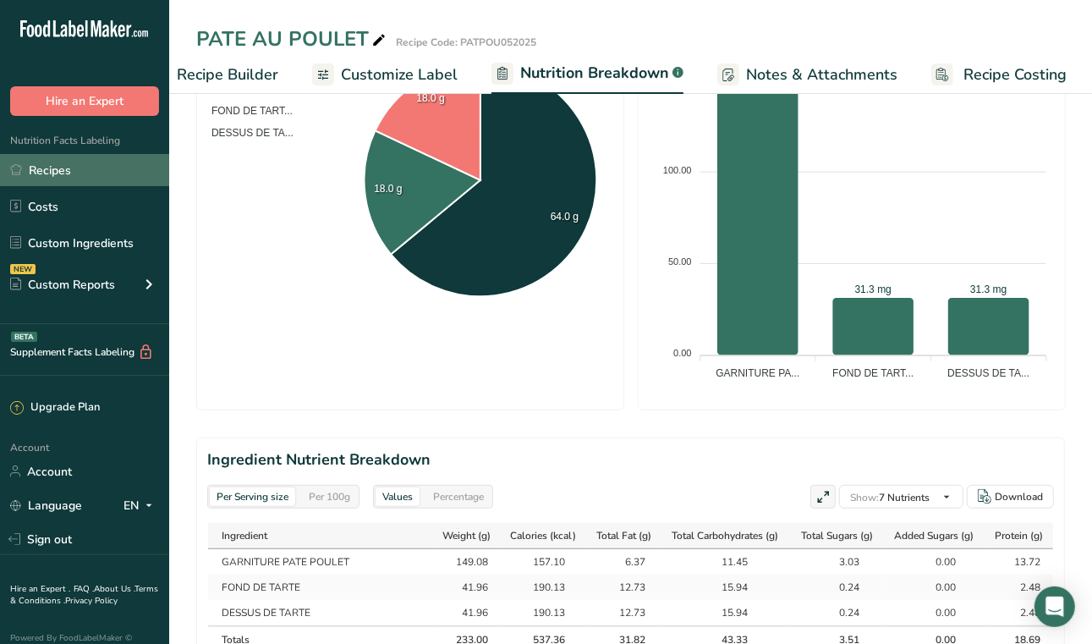
click at [45, 168] on link "Recipes" at bounding box center [84, 170] width 169 height 32
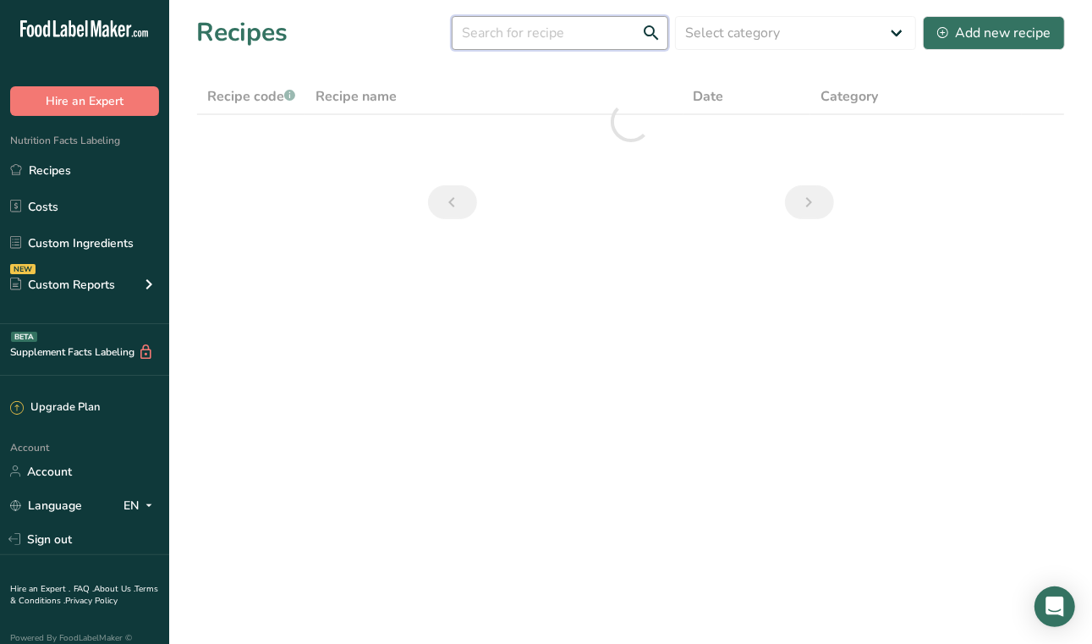
click at [537, 35] on input "text" at bounding box center [560, 33] width 217 height 34
click at [546, 30] on input "garniture poulet" at bounding box center [560, 33] width 217 height 34
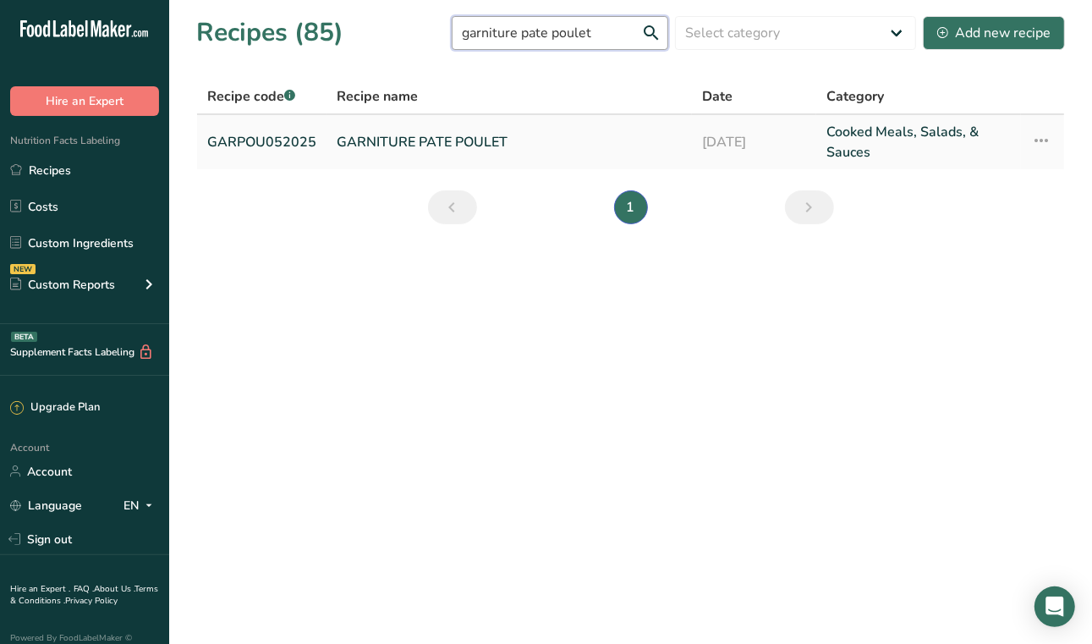
type input "garniture pate poulet"
click at [436, 145] on link "GARNITURE PATE POULET" at bounding box center [509, 142] width 345 height 41
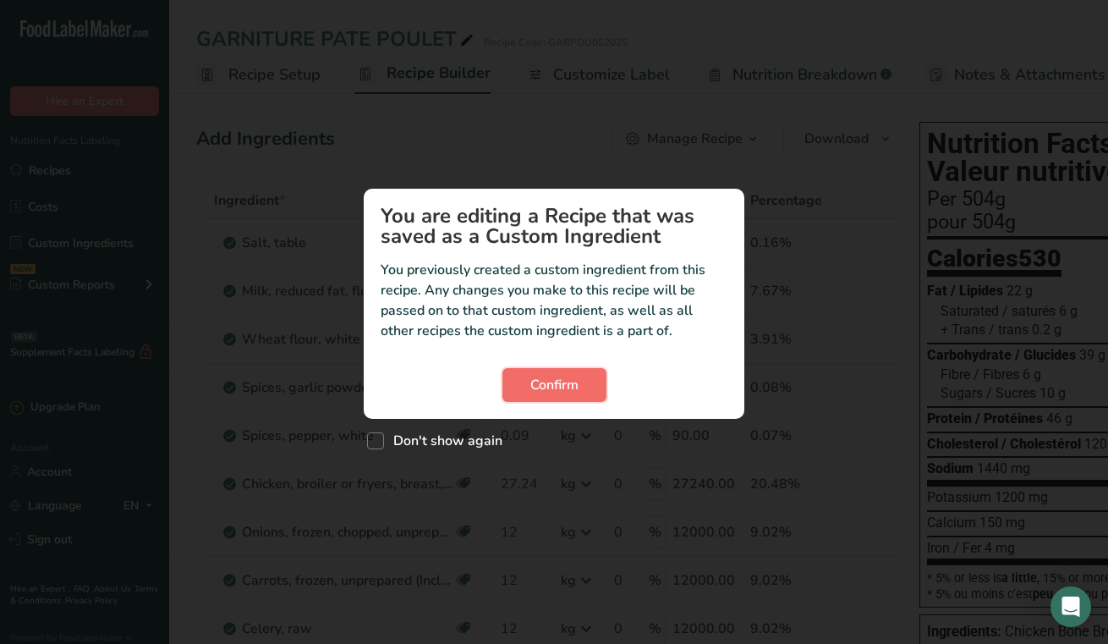
click at [546, 388] on span "Confirm" at bounding box center [554, 385] width 48 height 20
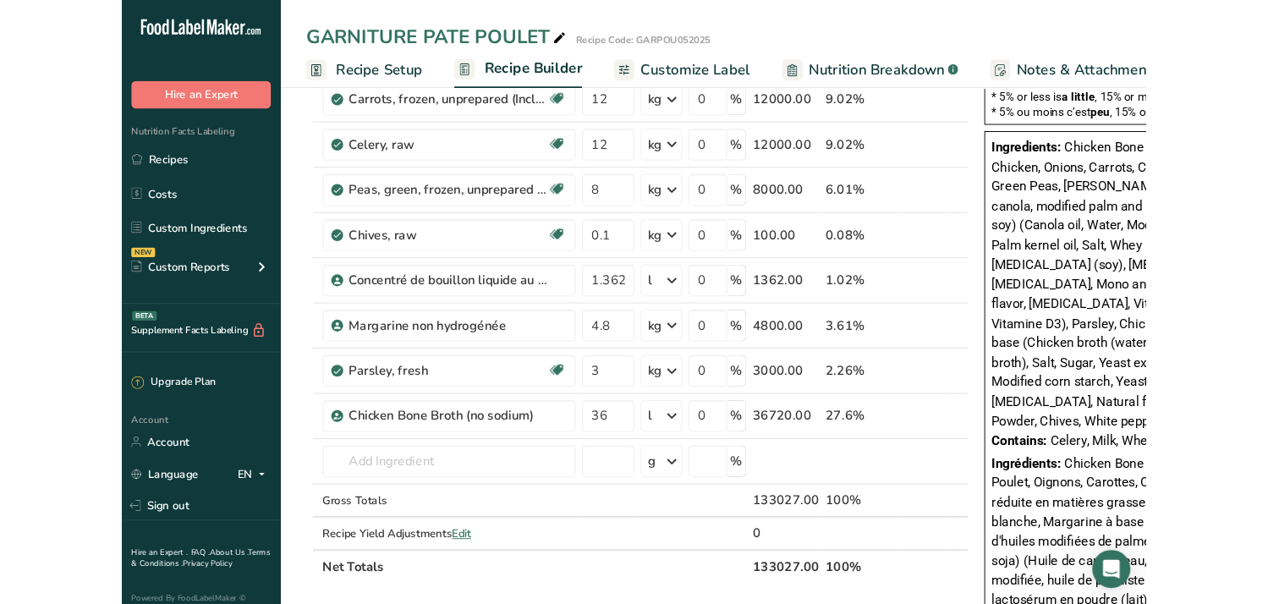
scroll to position [482, 0]
